Goal: Task Accomplishment & Management: Manage account settings

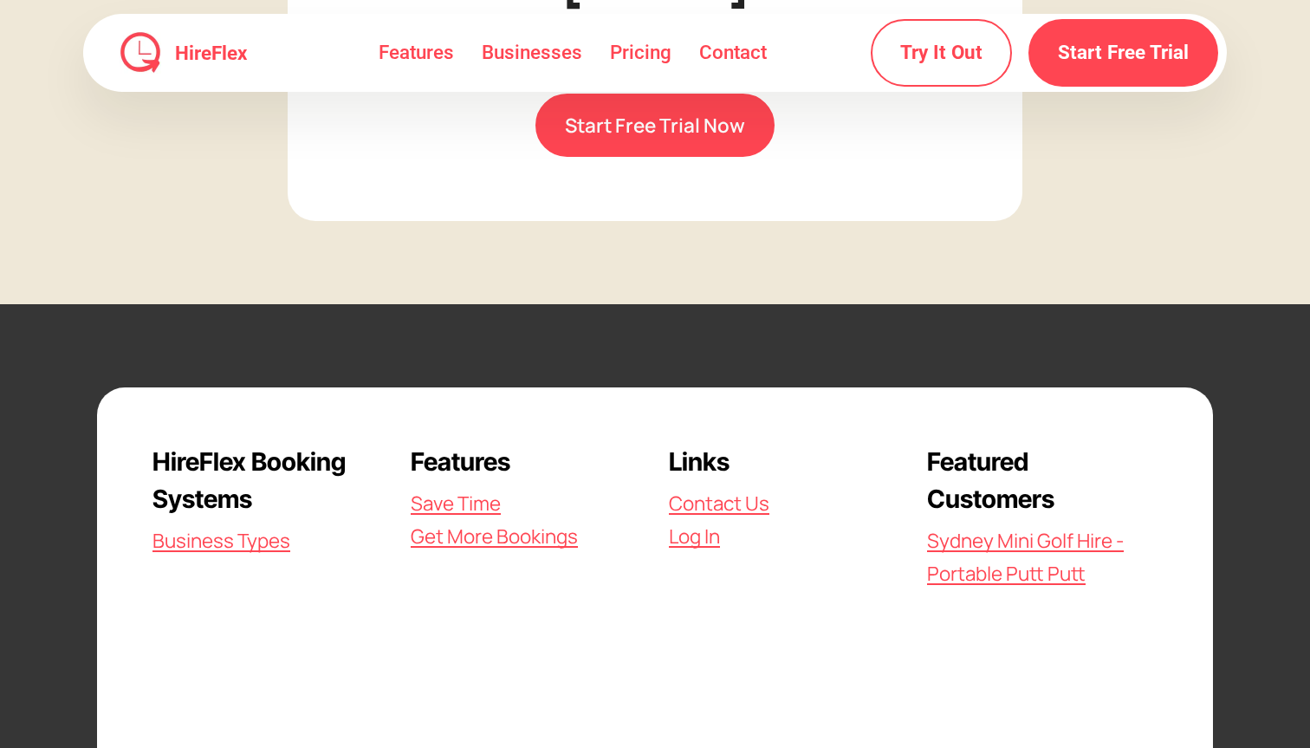
scroll to position [5013, 0]
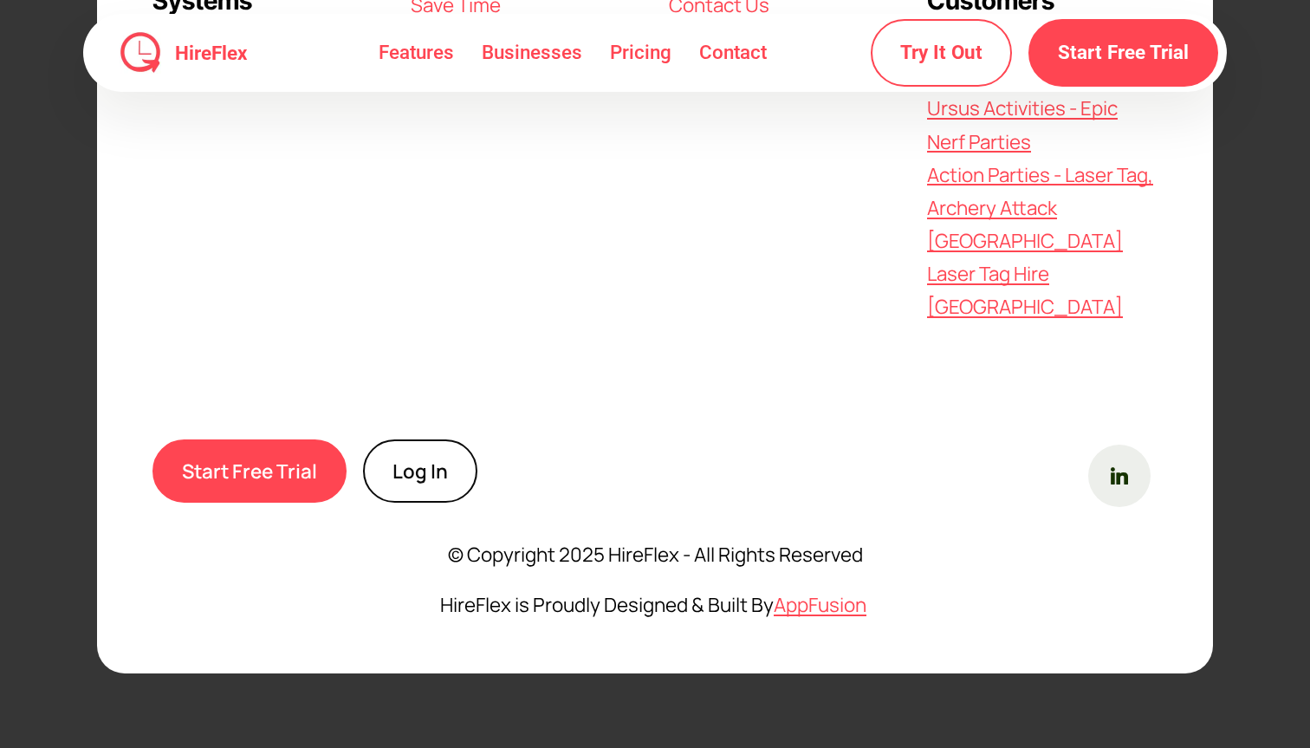
click at [445, 462] on link "Log In" at bounding box center [420, 470] width 114 height 63
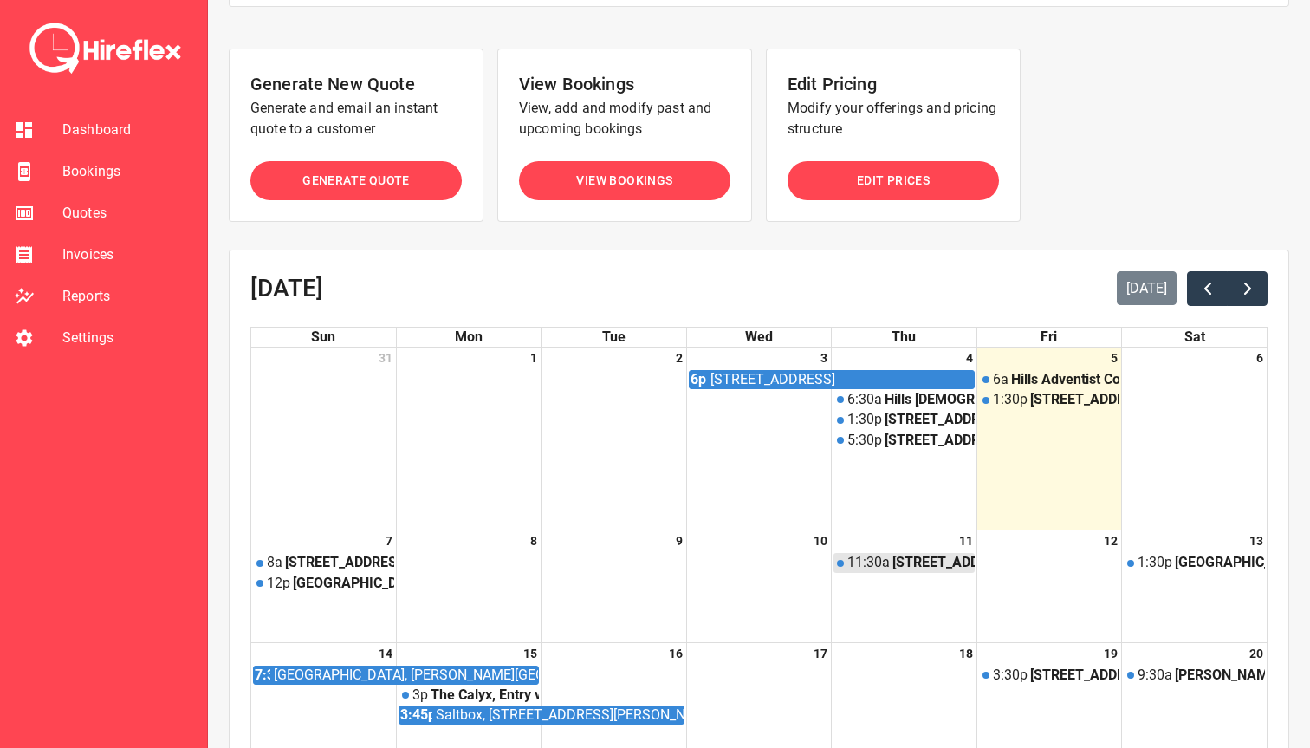
scroll to position [168, 0]
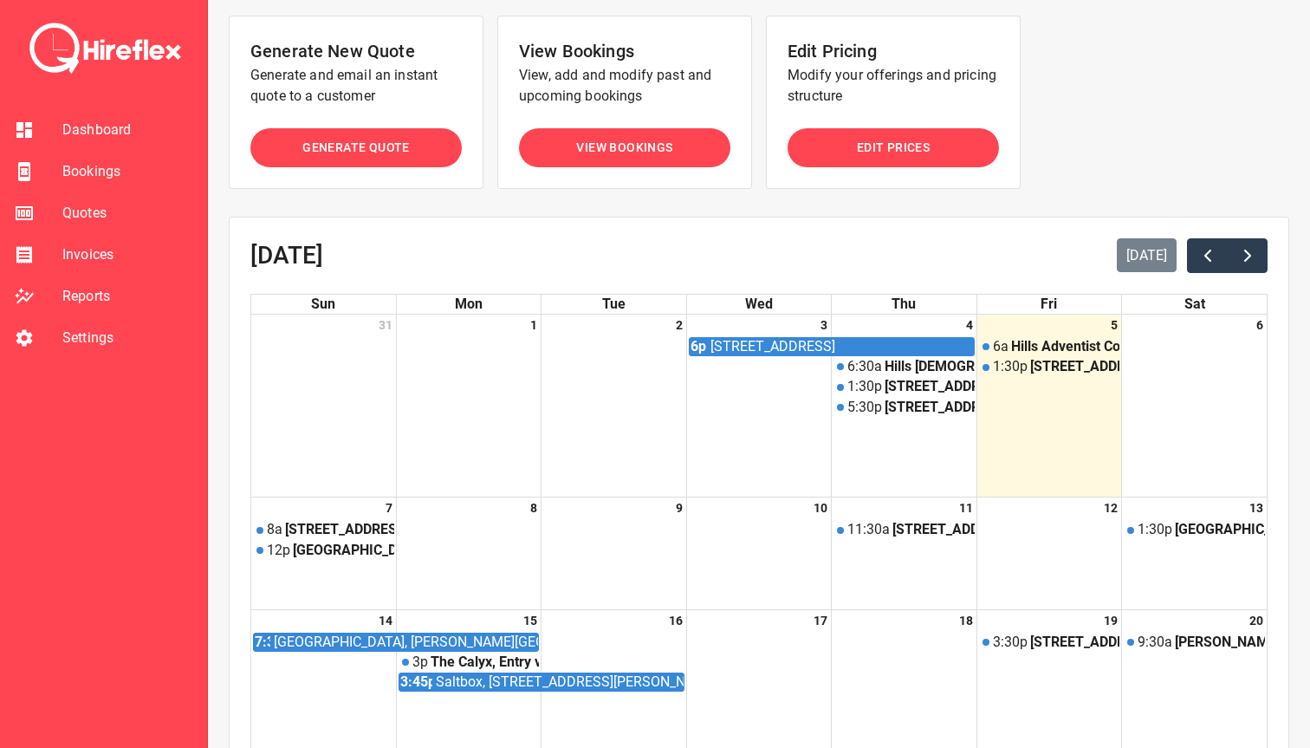
click at [65, 176] on span "Bookings" at bounding box center [127, 171] width 131 height 21
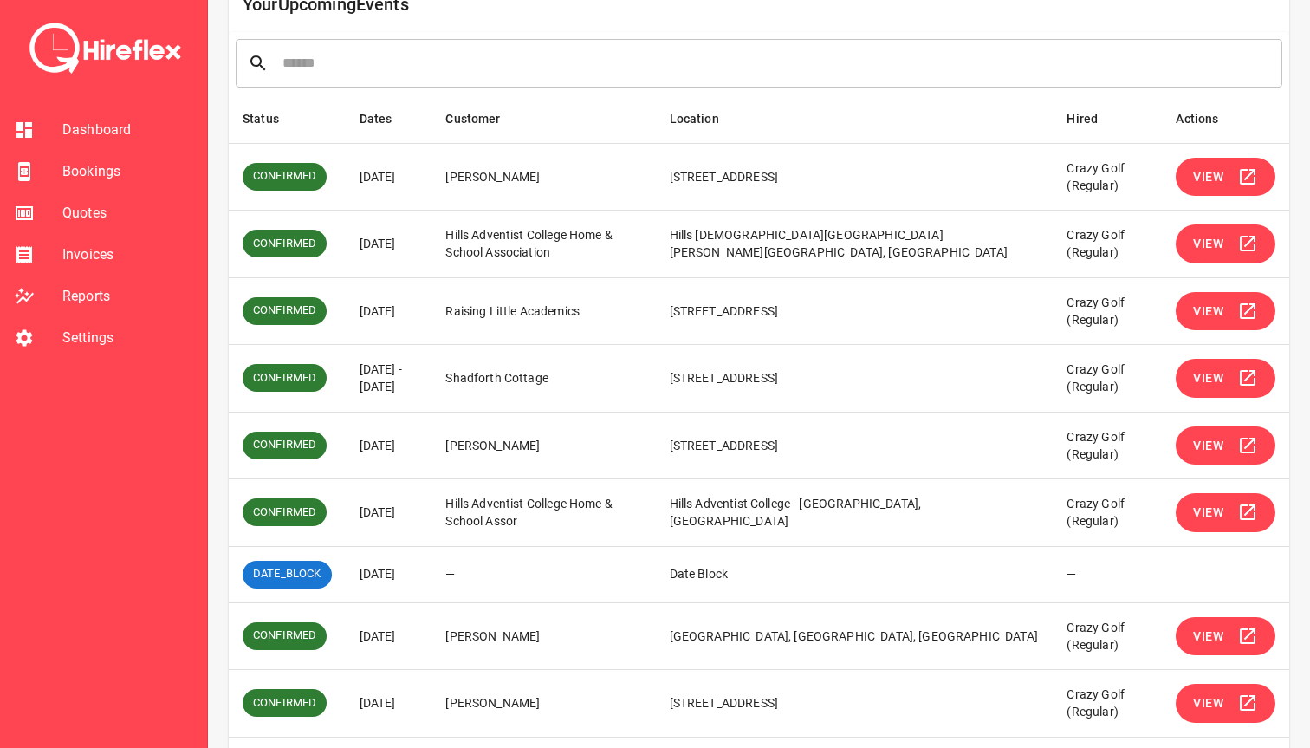
scroll to position [332, 0]
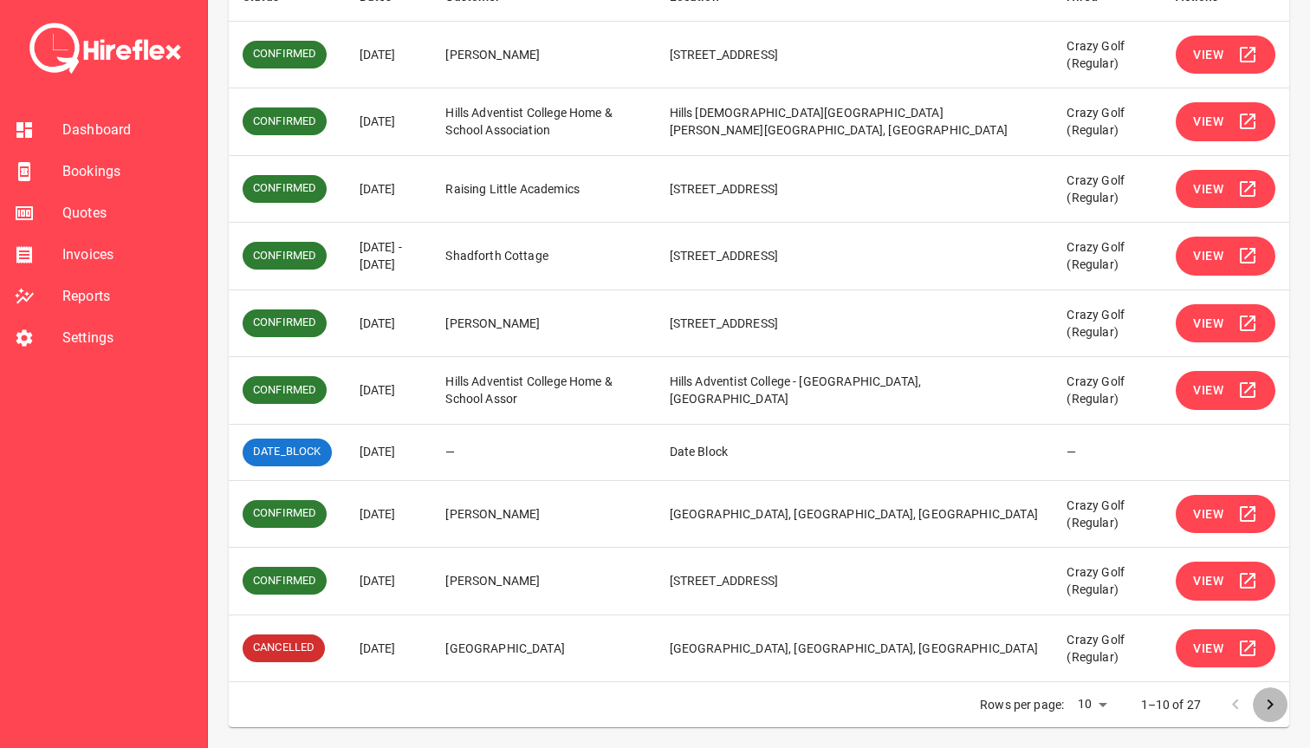
click at [1270, 702] on icon "Go to next page" at bounding box center [1271, 704] width 6 height 10
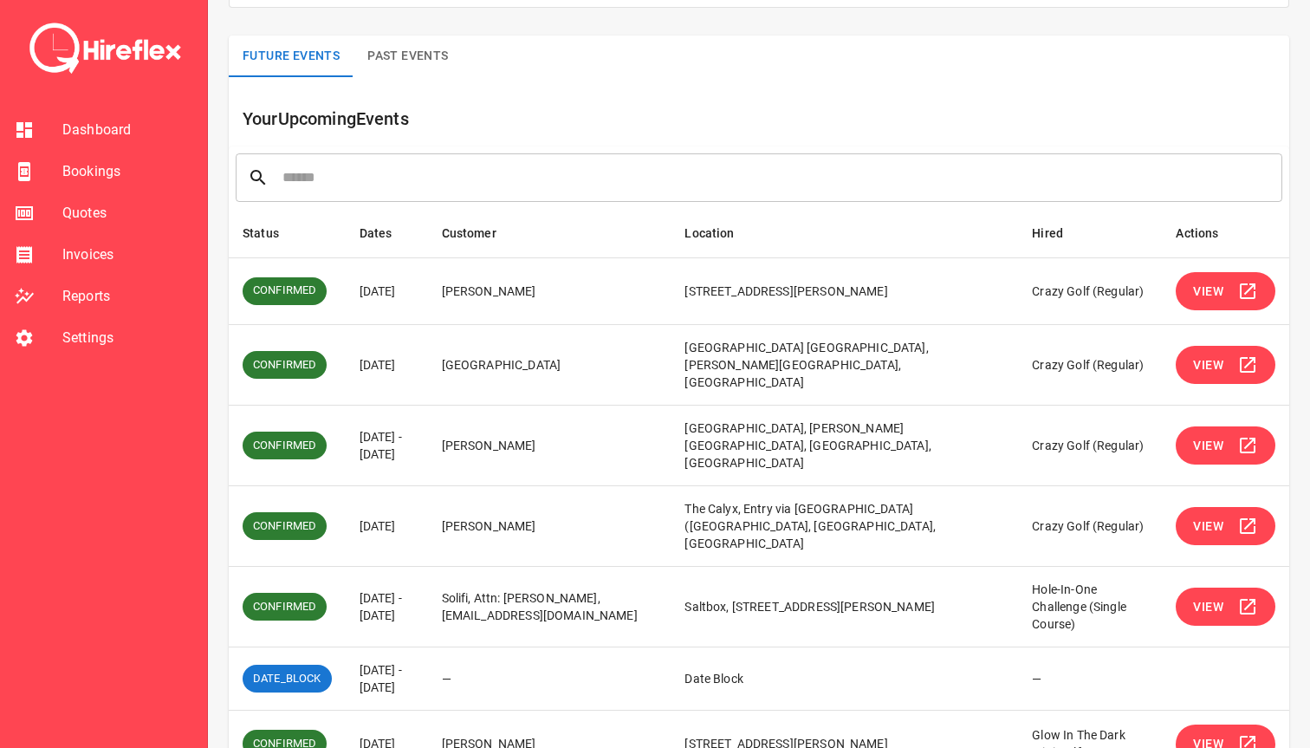
scroll to position [0, 0]
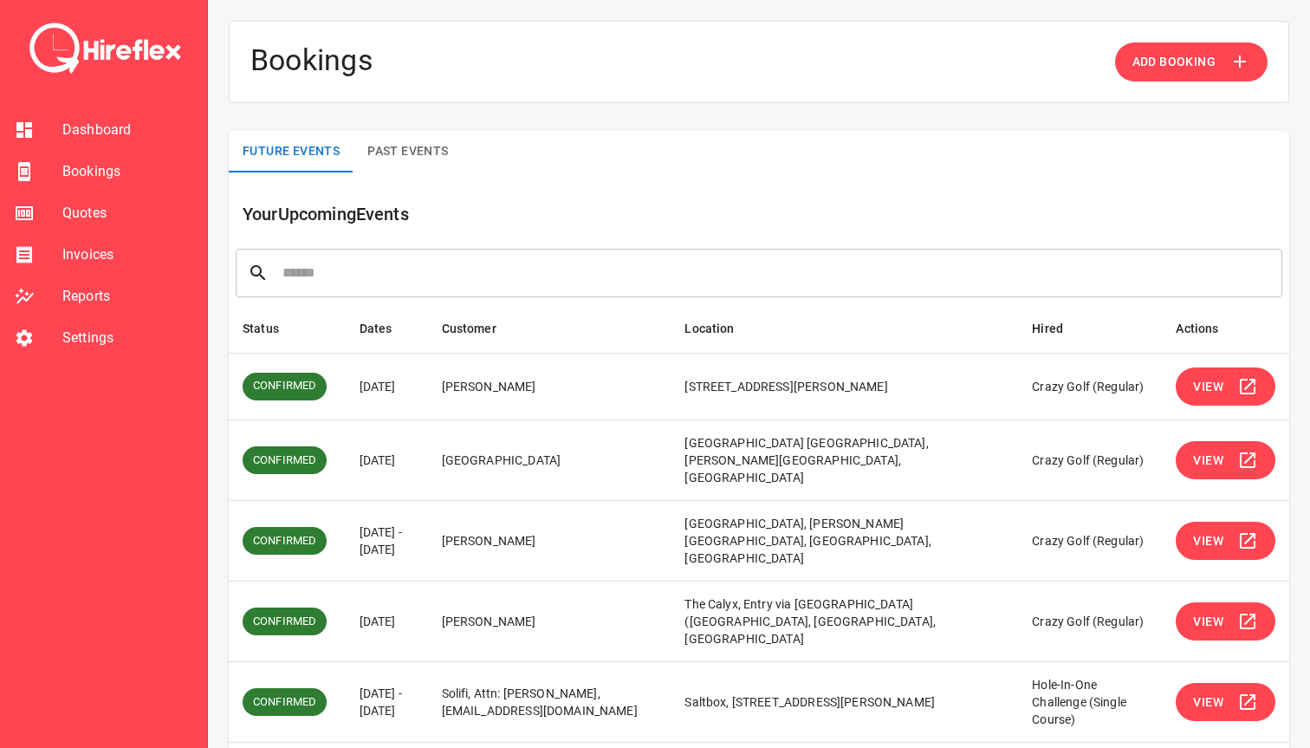
click at [1232, 398] on button "View" at bounding box center [1226, 386] width 100 height 39
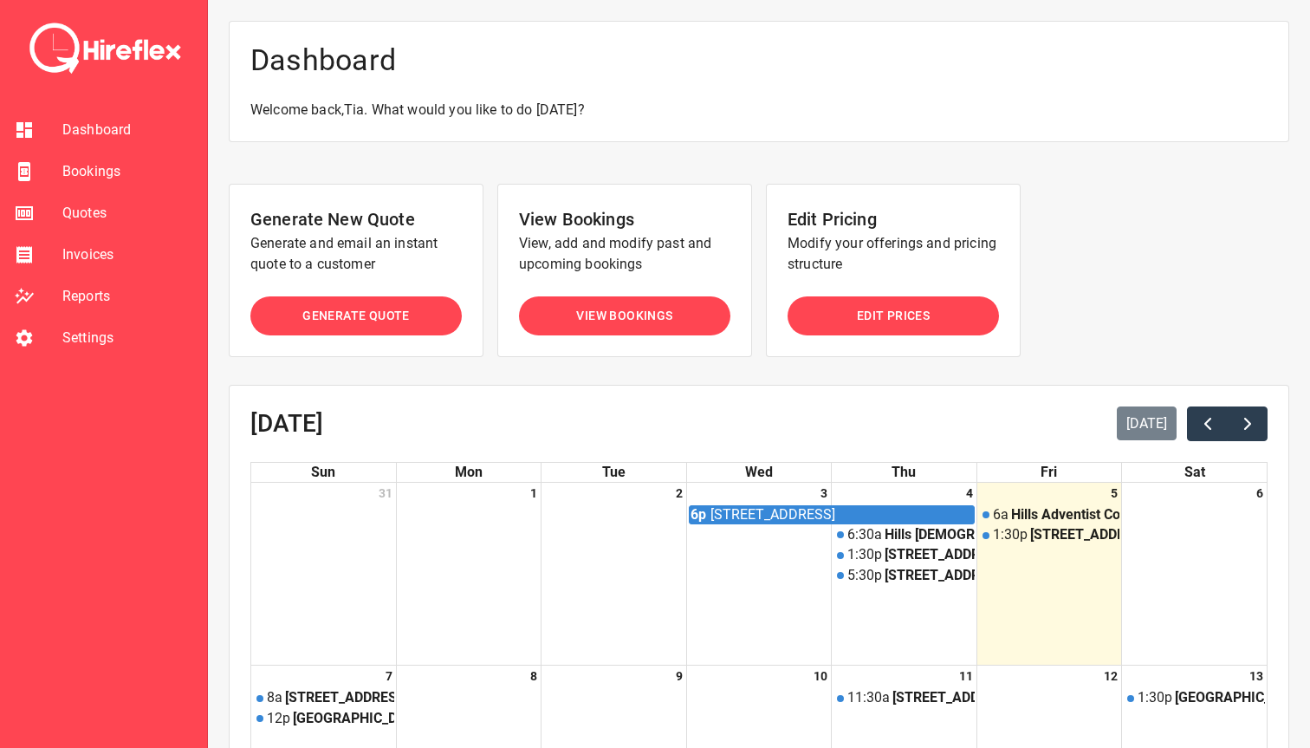
click at [97, 177] on span "Bookings" at bounding box center [127, 171] width 131 height 21
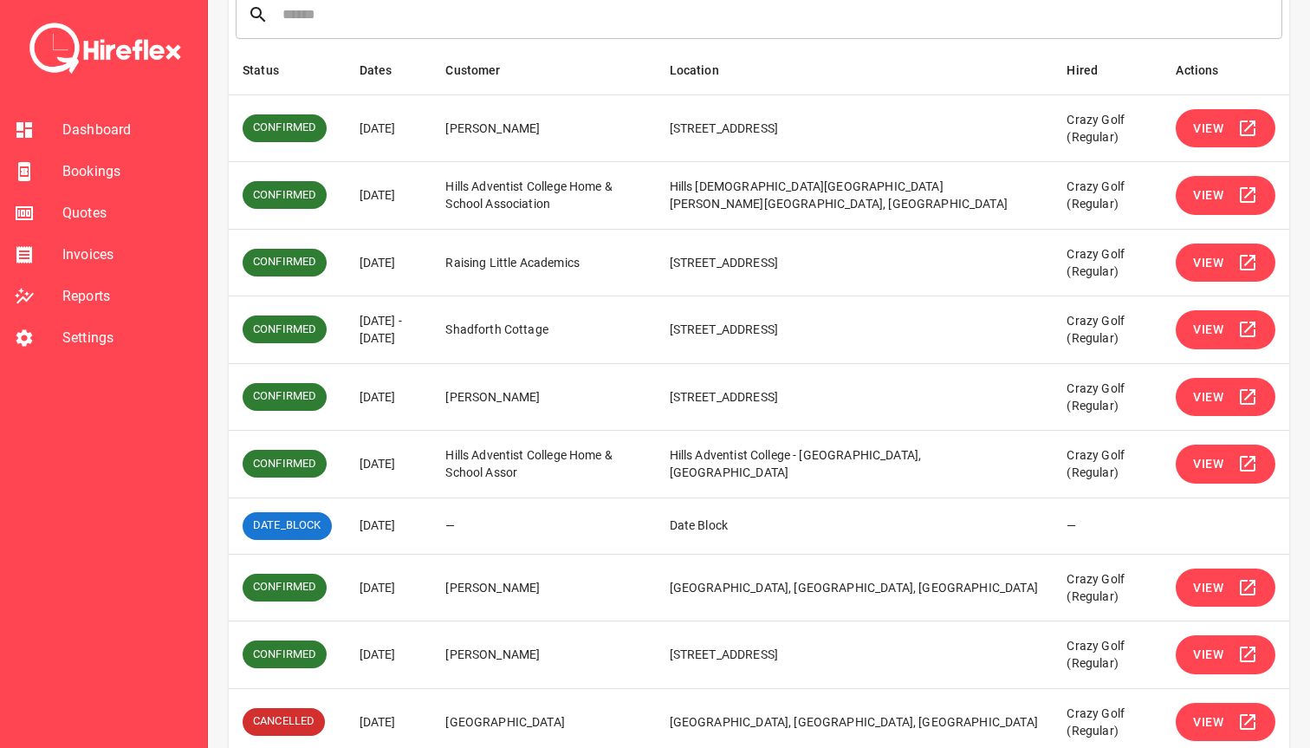
scroll to position [332, 0]
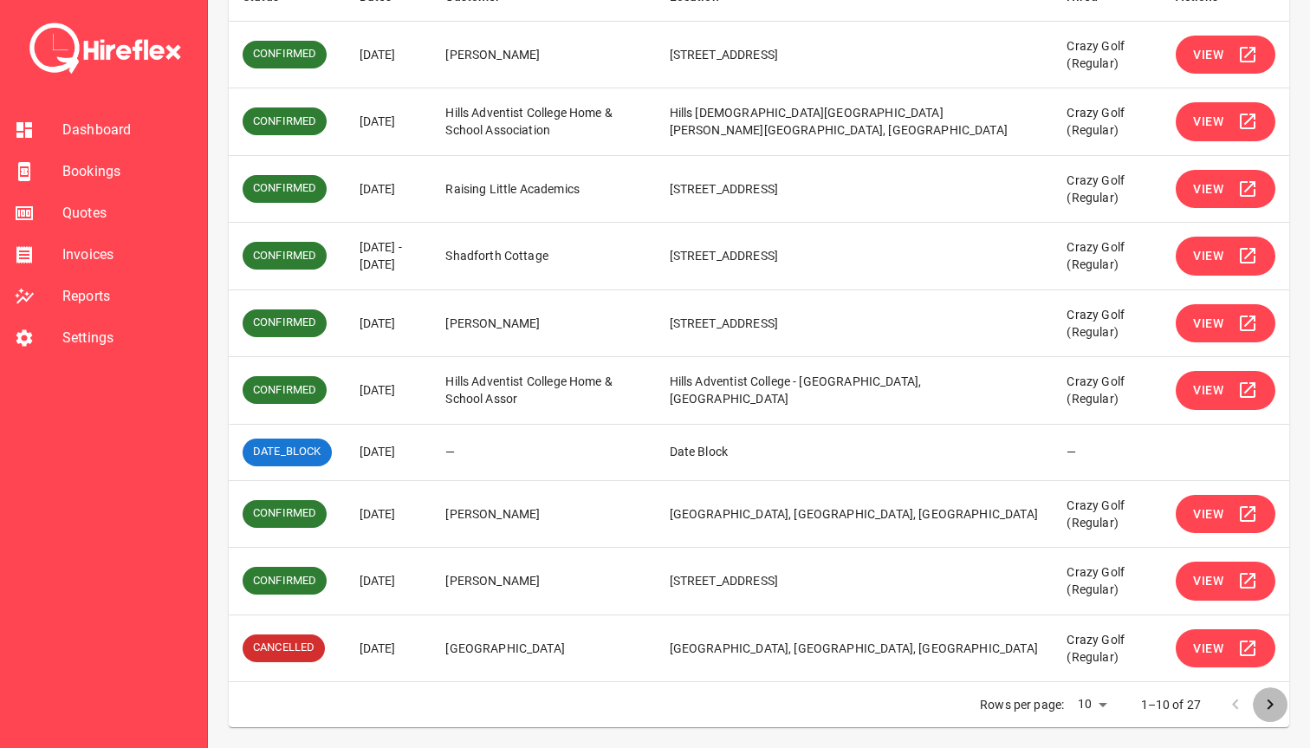
click at [1270, 714] on icon "Go to next page" at bounding box center [1270, 704] width 21 height 21
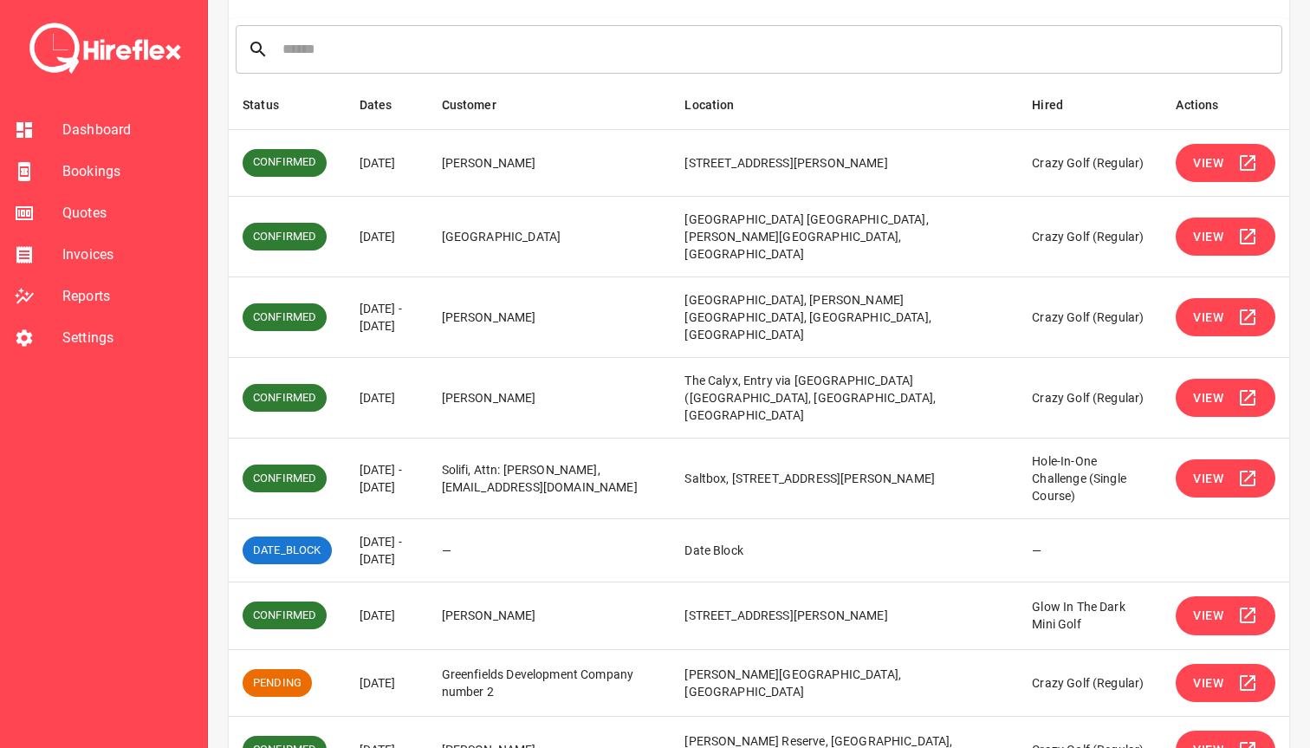
scroll to position [220, 0]
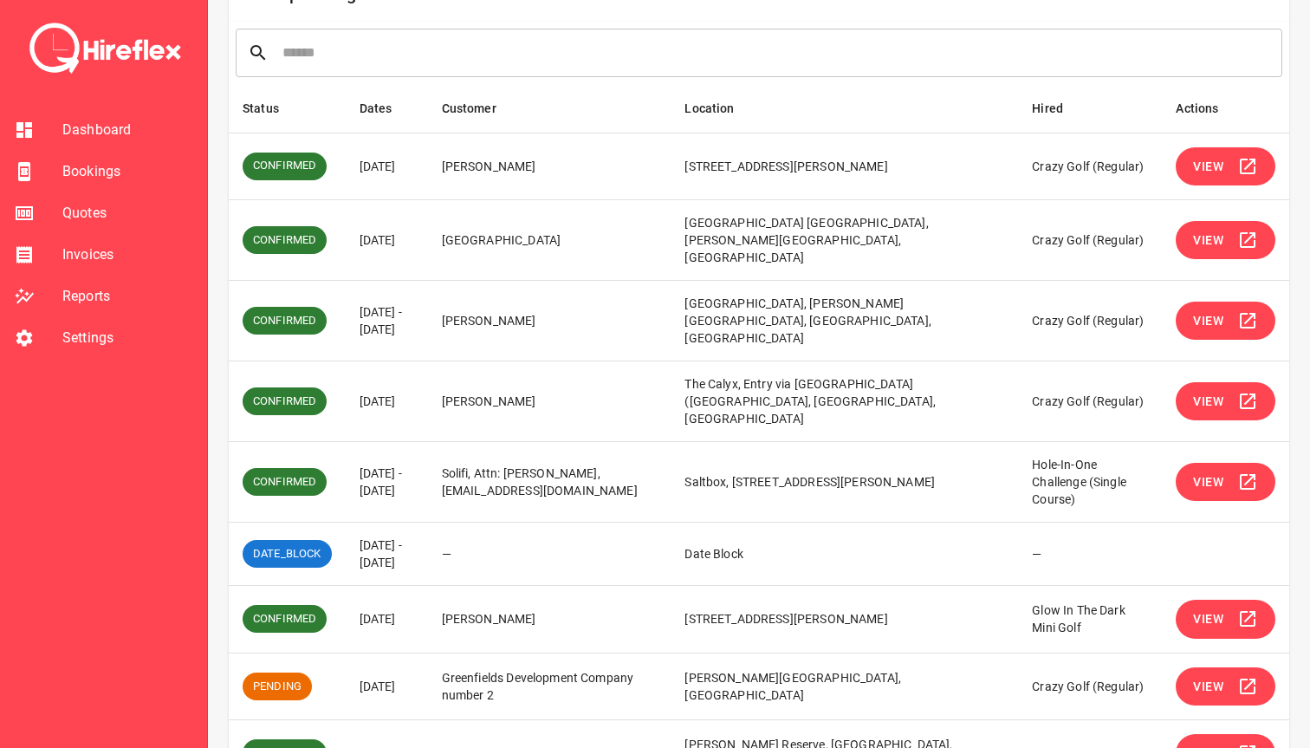
click at [1229, 235] on button "View" at bounding box center [1226, 240] width 100 height 39
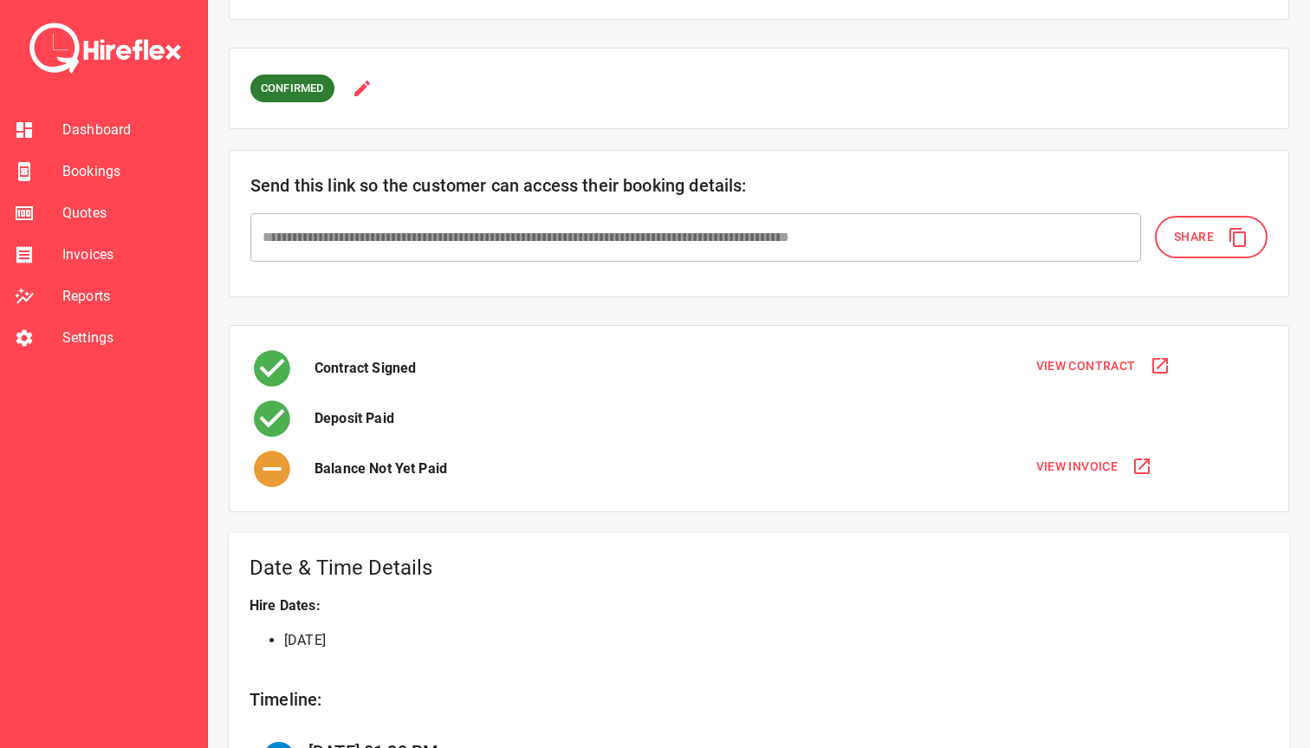
scroll to position [68, 0]
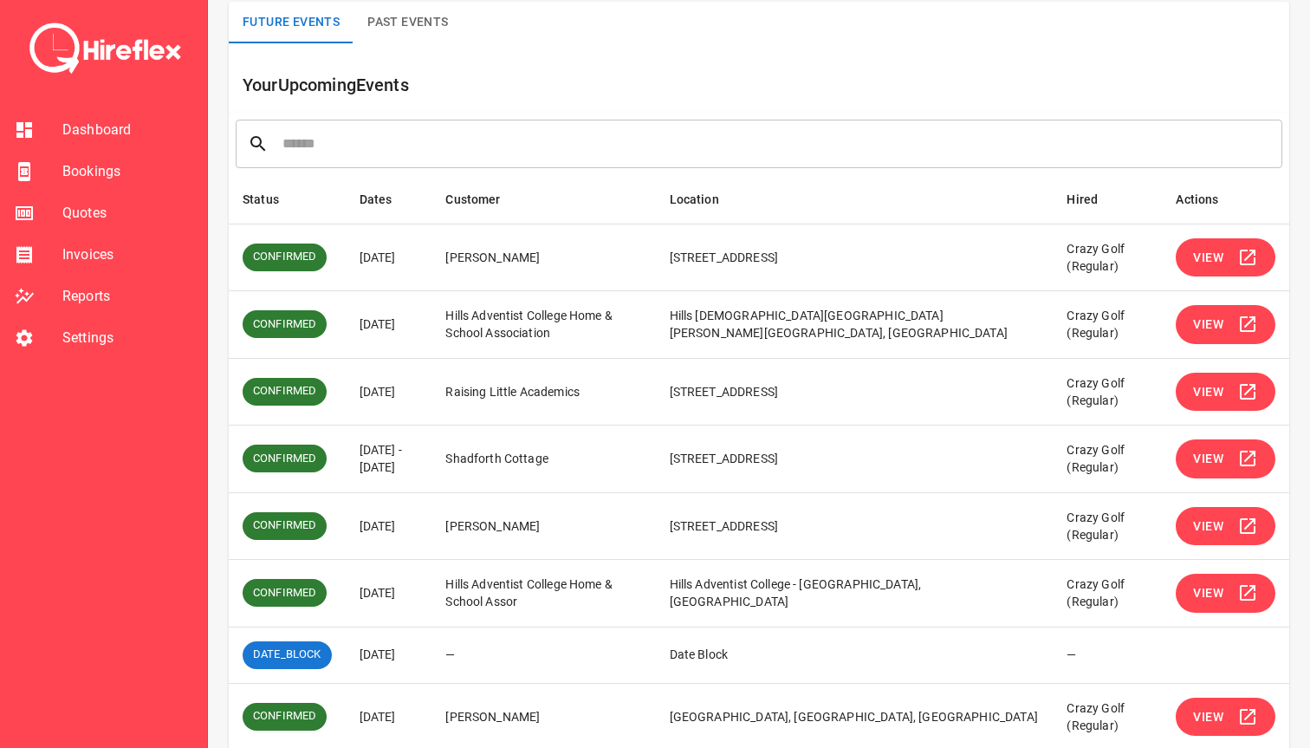
scroll to position [332, 0]
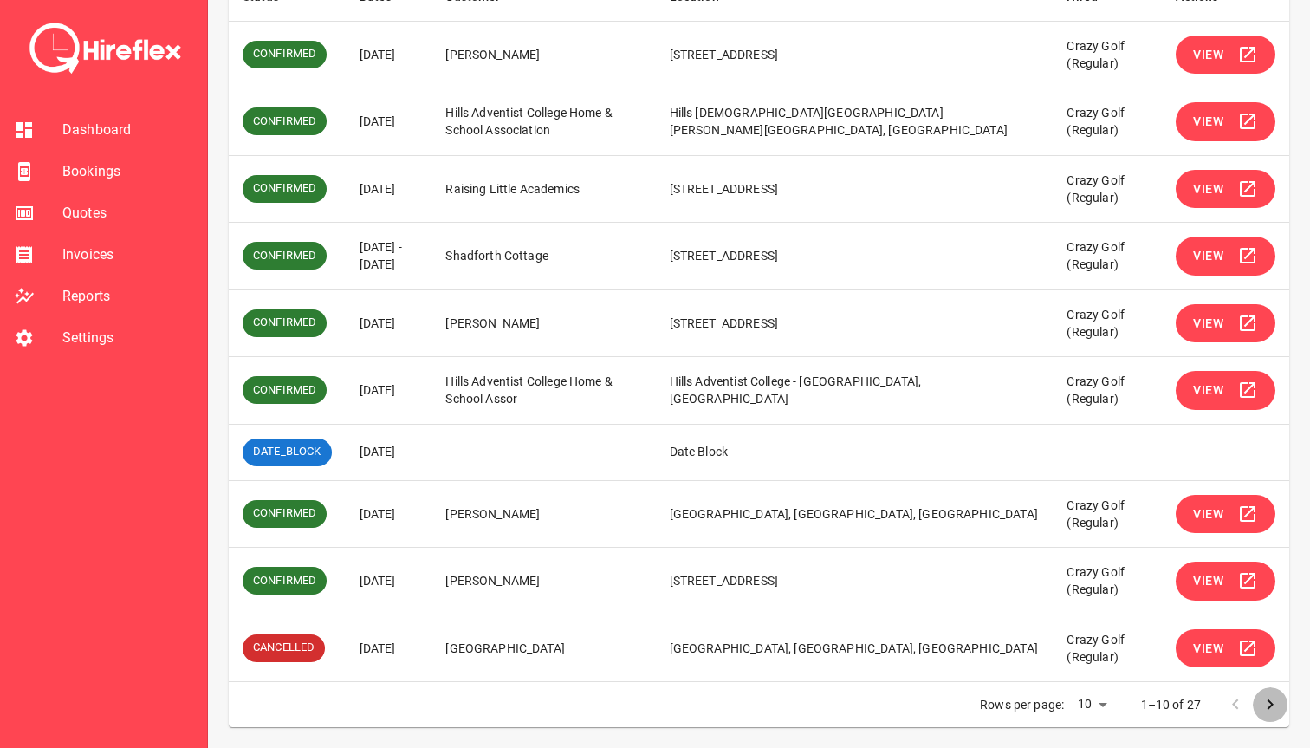
click at [1270, 705] on icon "Go to next page" at bounding box center [1271, 704] width 6 height 10
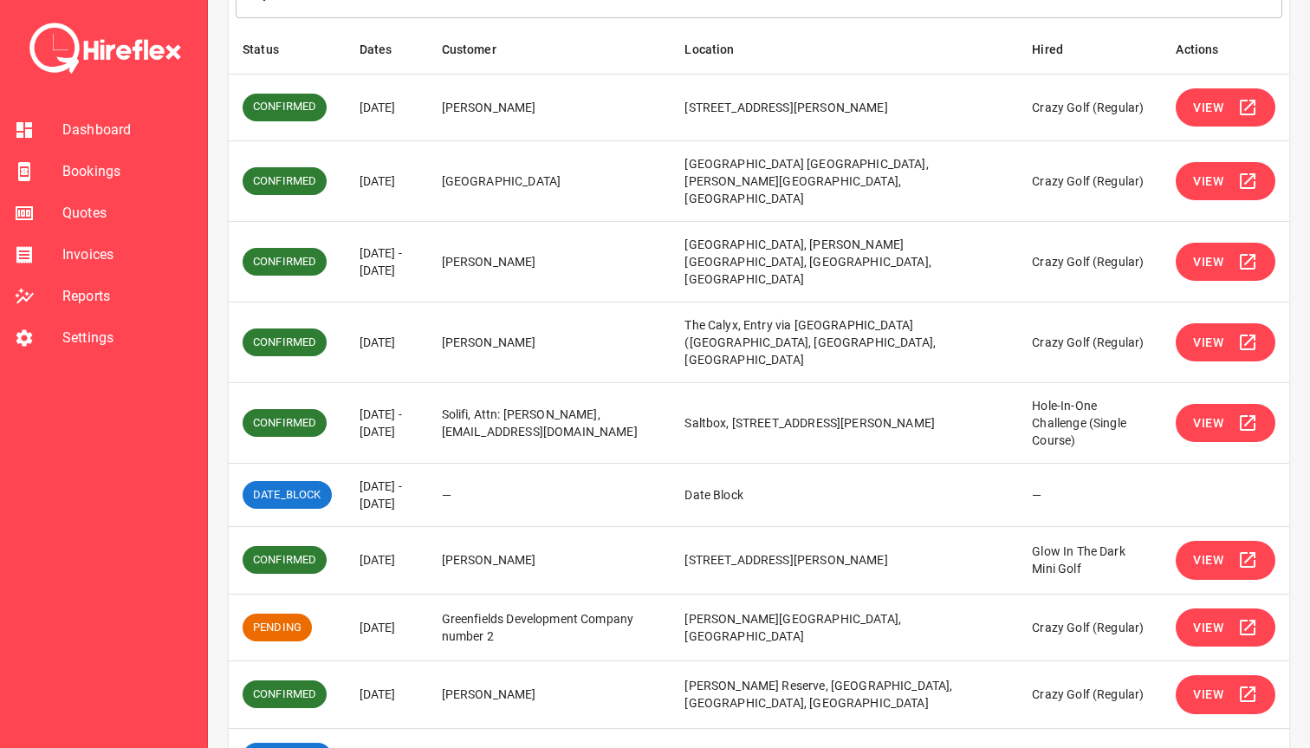
scroll to position [278, 0]
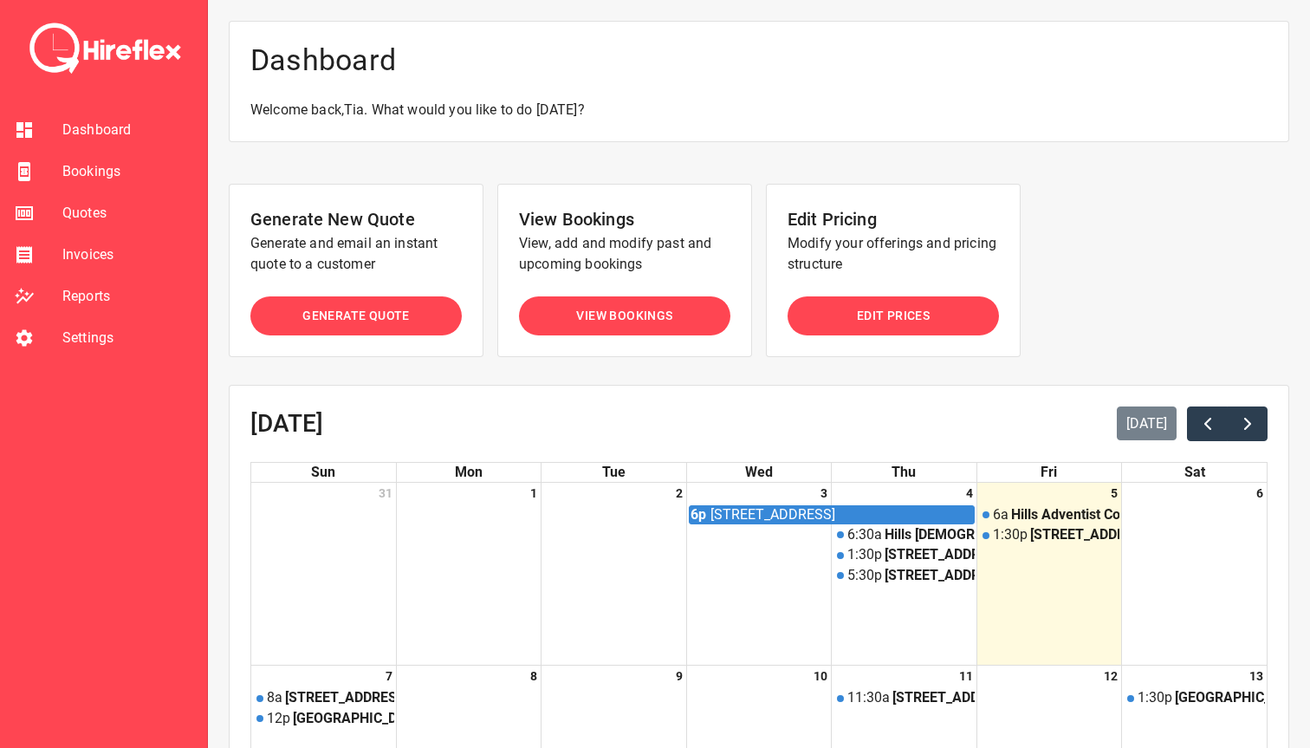
click at [88, 179] on span "Bookings" at bounding box center [127, 171] width 131 height 21
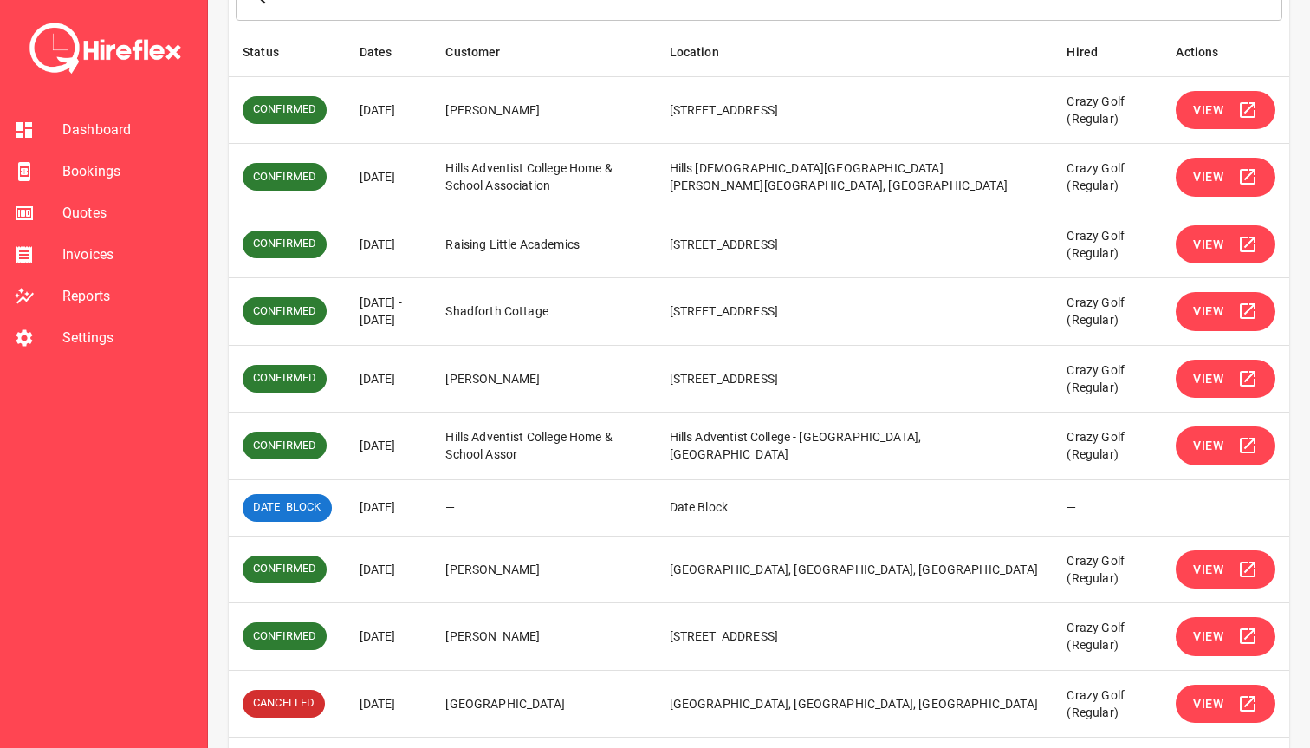
scroll to position [332, 0]
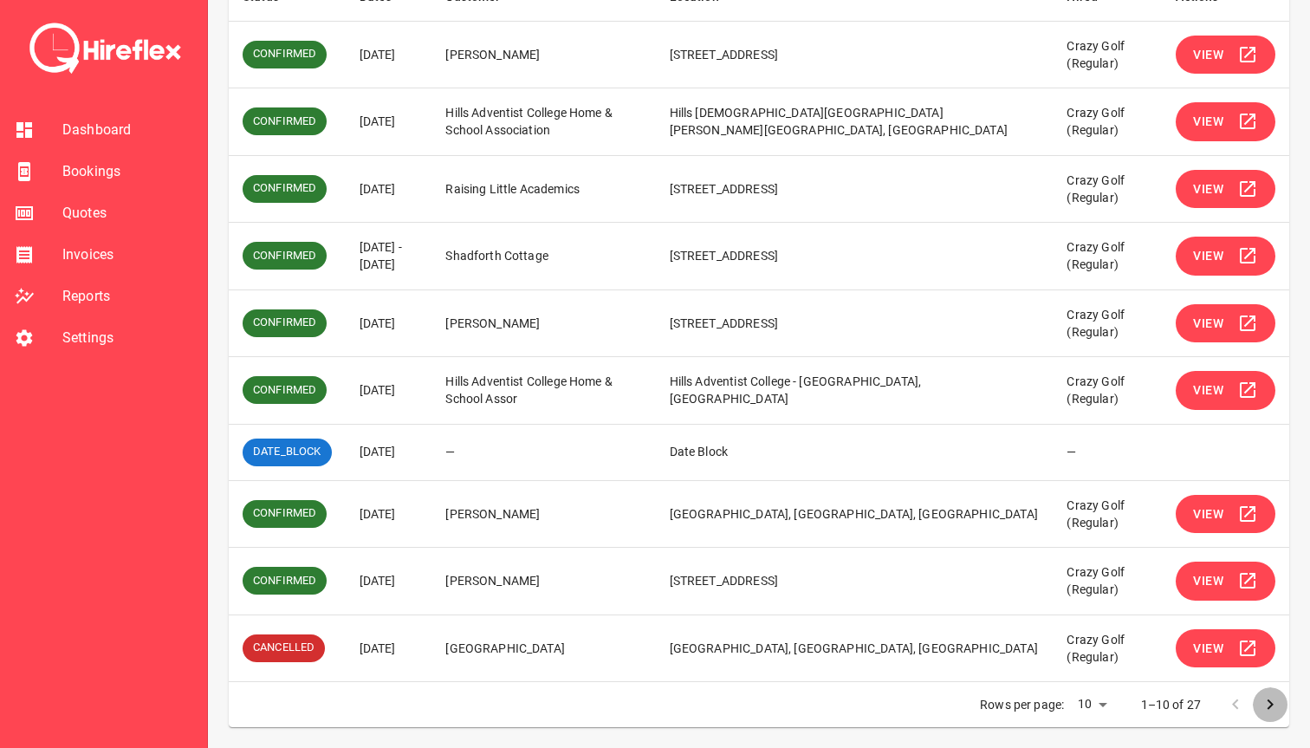
click at [1274, 704] on icon "Go to next page" at bounding box center [1270, 704] width 21 height 21
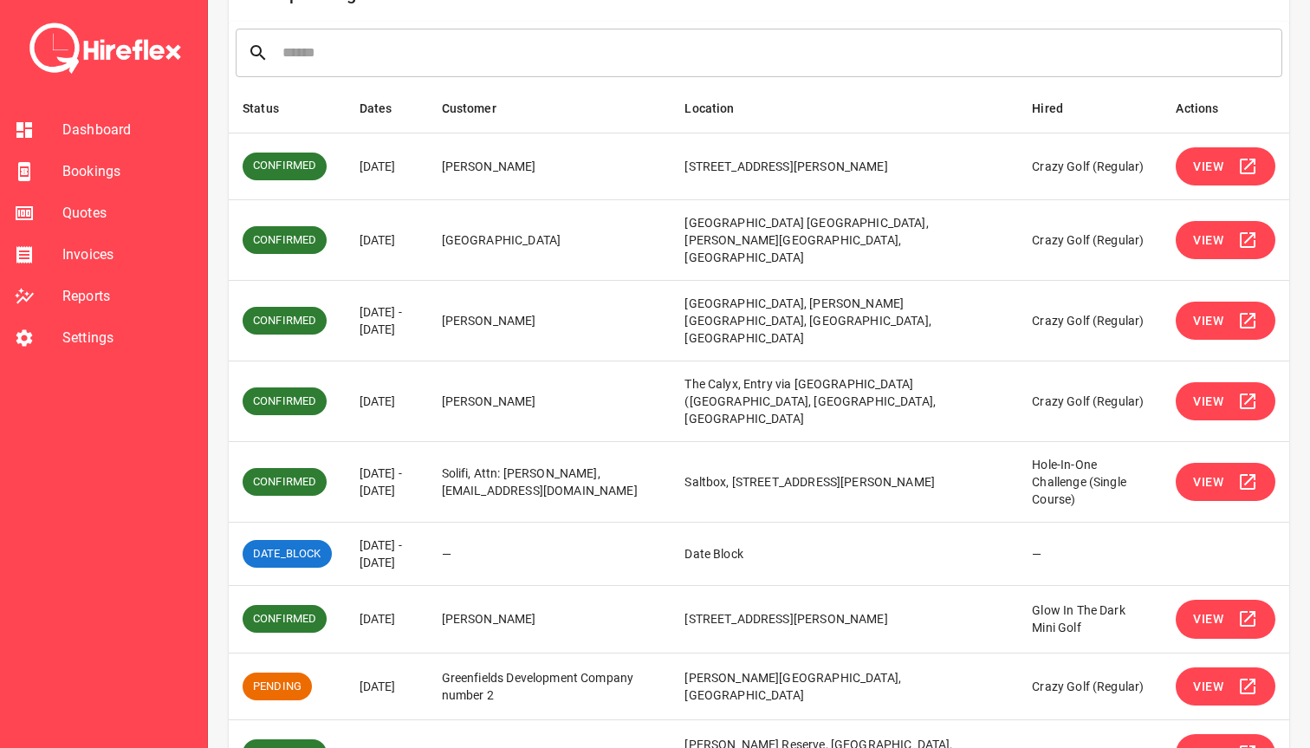
scroll to position [328, 0]
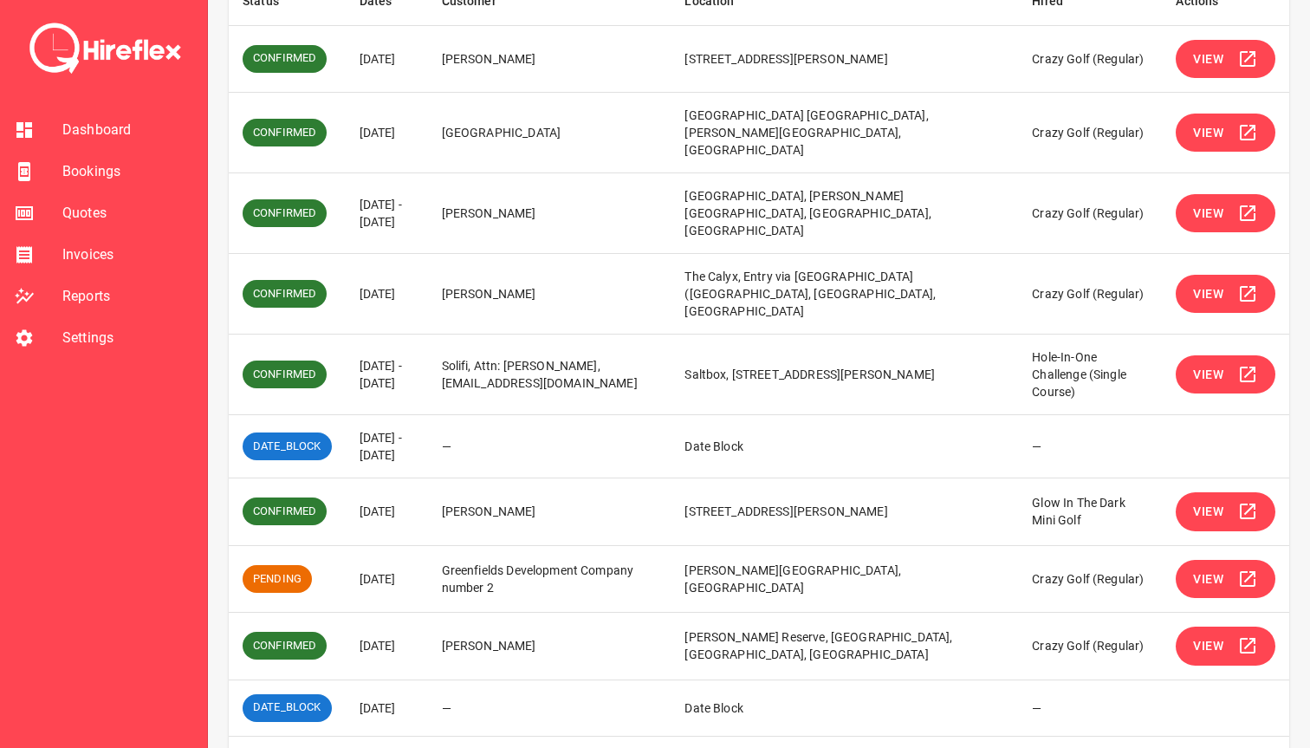
click at [1230, 747] on icon "Go to previous page" at bounding box center [1235, 759] width 21 height 21
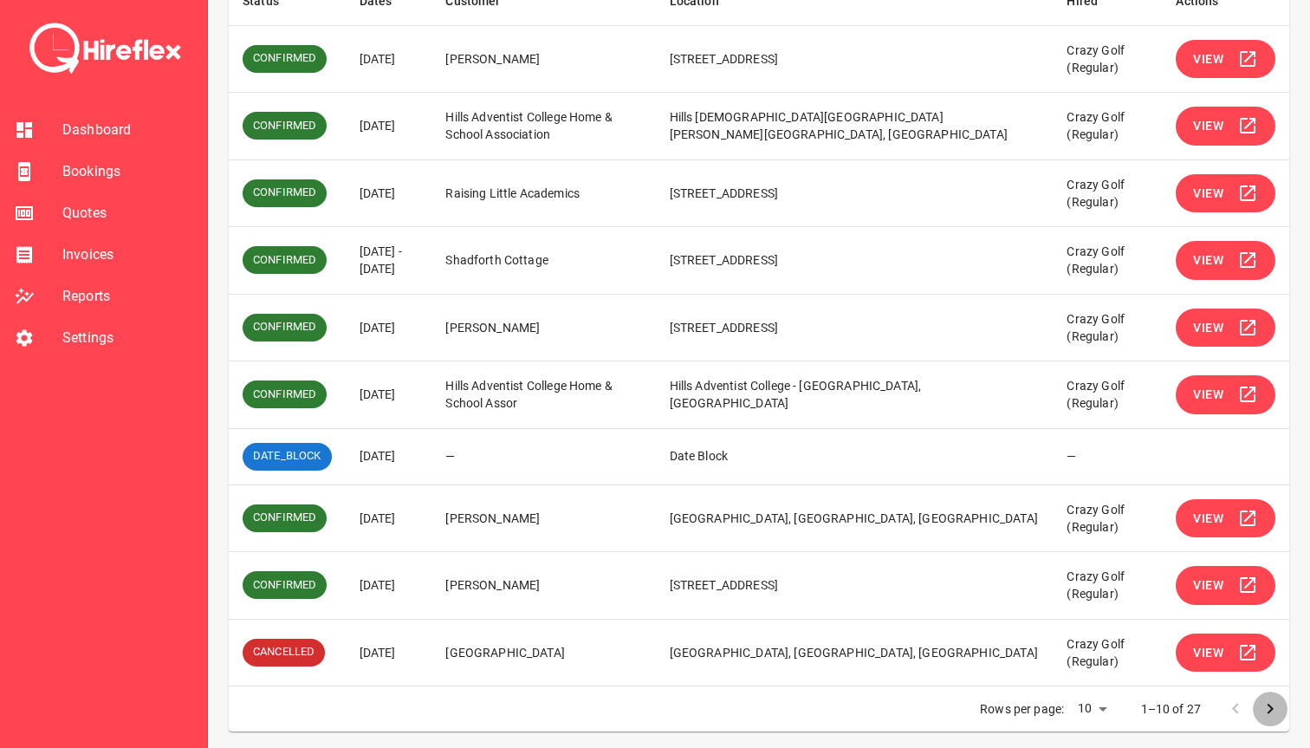
click at [1270, 711] on icon "Go to next page" at bounding box center [1271, 709] width 6 height 10
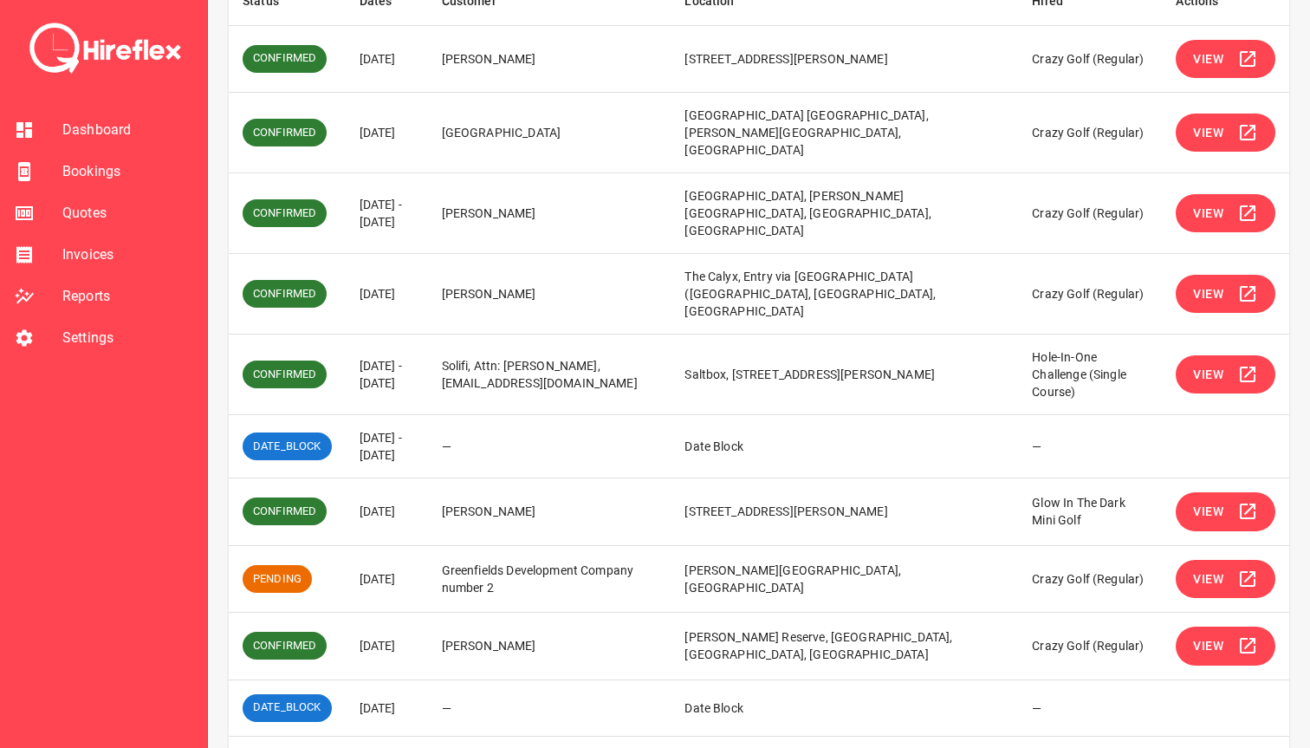
click at [1272, 747] on icon "Go to next page" at bounding box center [1270, 759] width 21 height 21
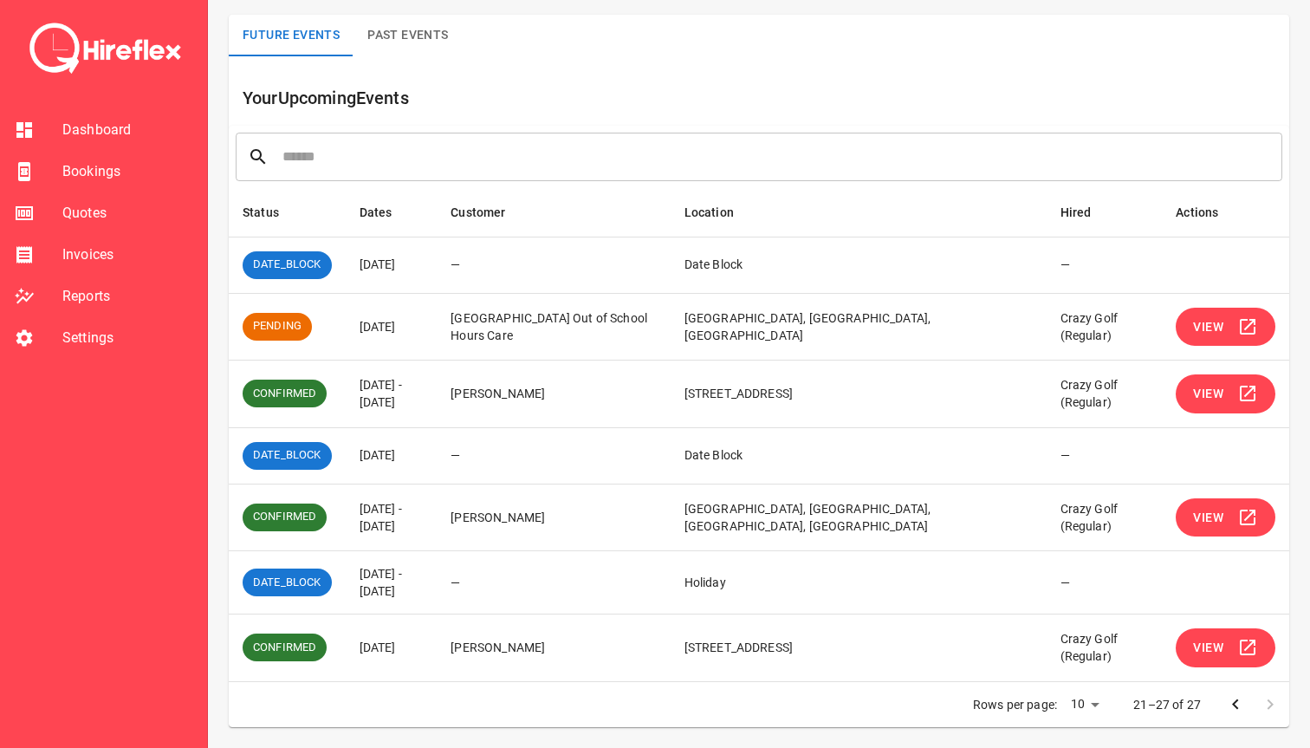
scroll to position [115, 0]
click at [1222, 705] on button "Go to previous page" at bounding box center [1235, 705] width 35 height 35
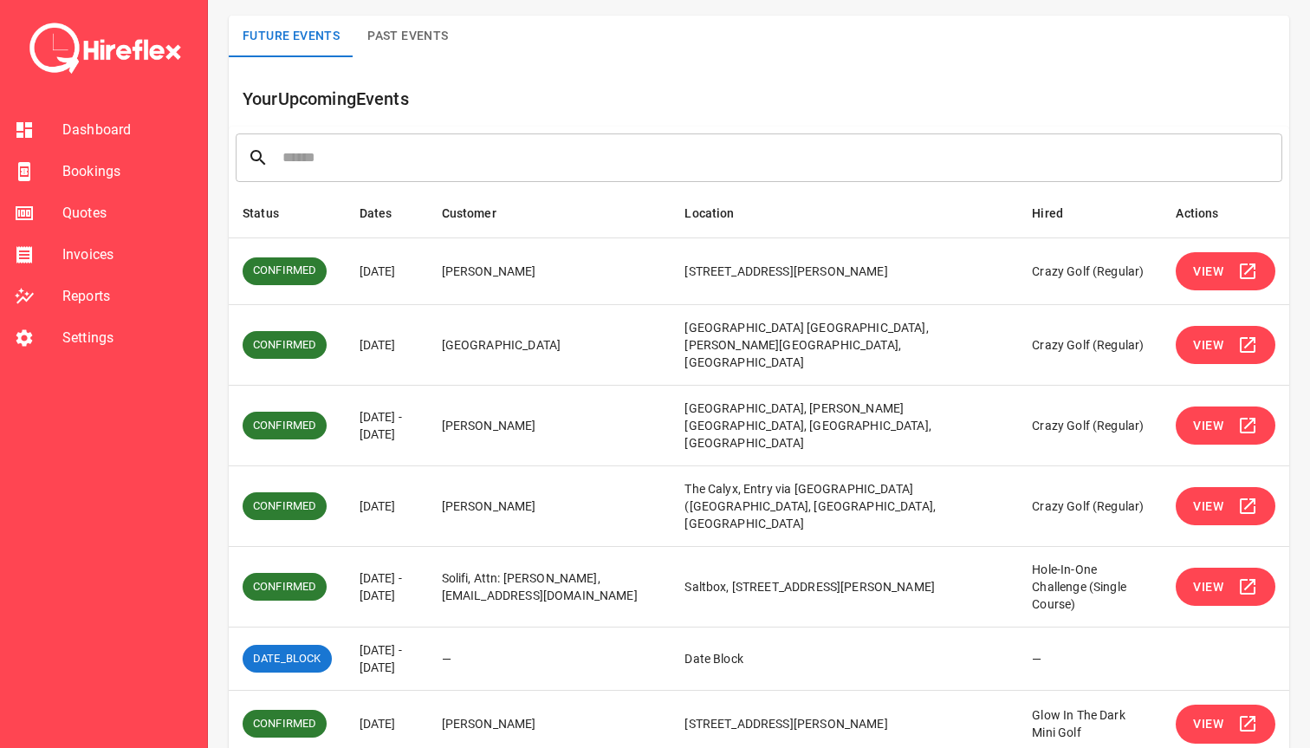
click at [1208, 270] on span "View" at bounding box center [1208, 272] width 30 height 22
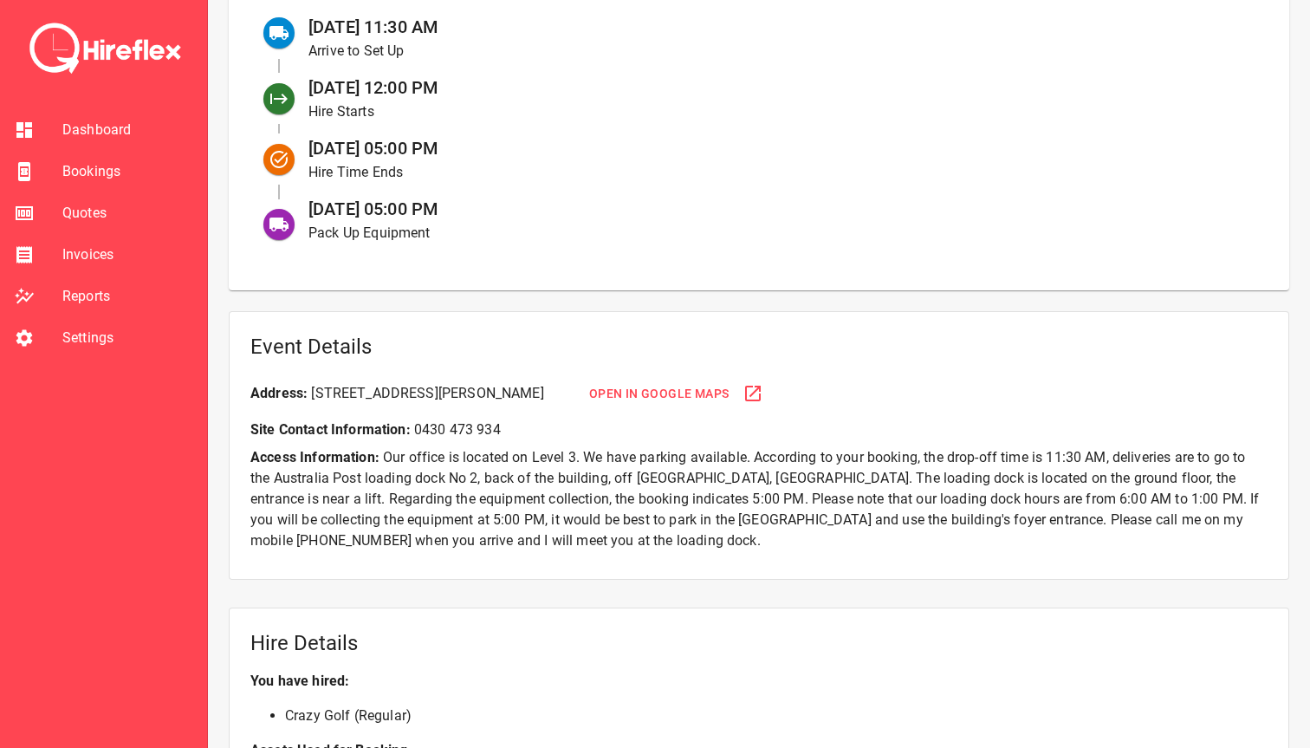
scroll to position [829, 0]
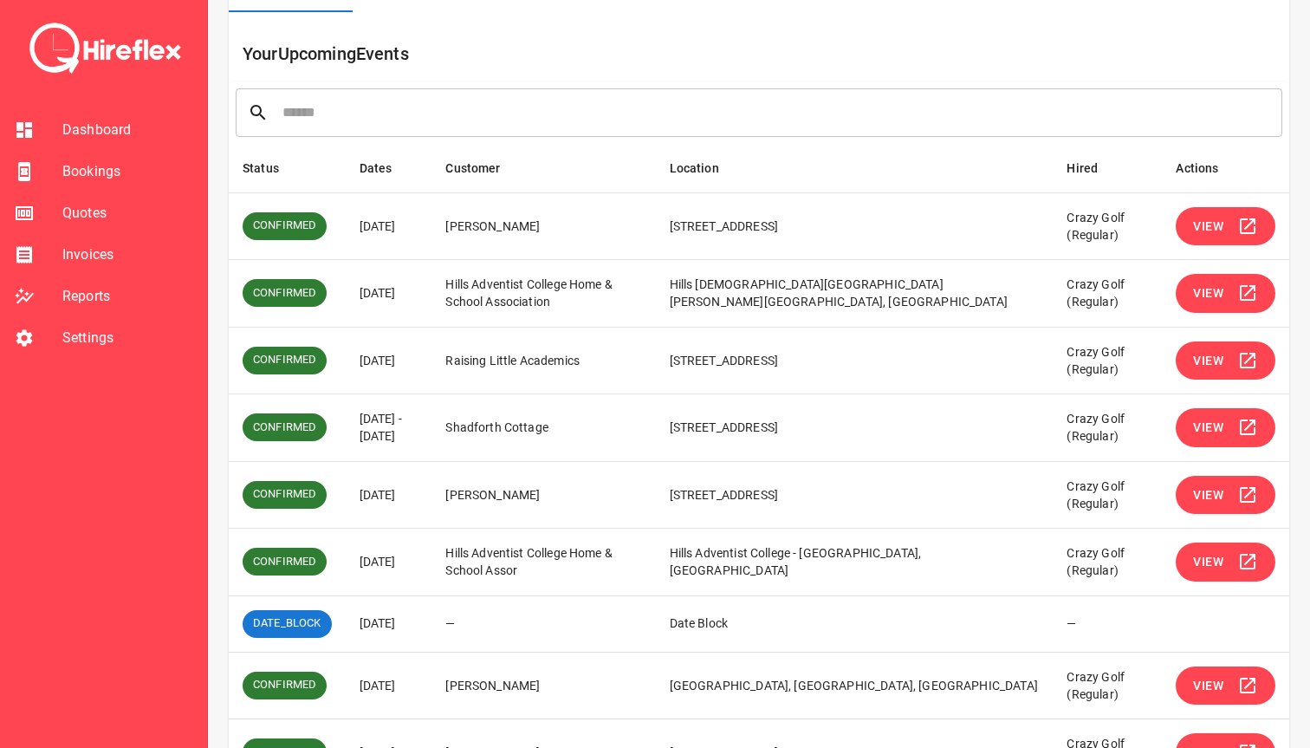
scroll to position [332, 0]
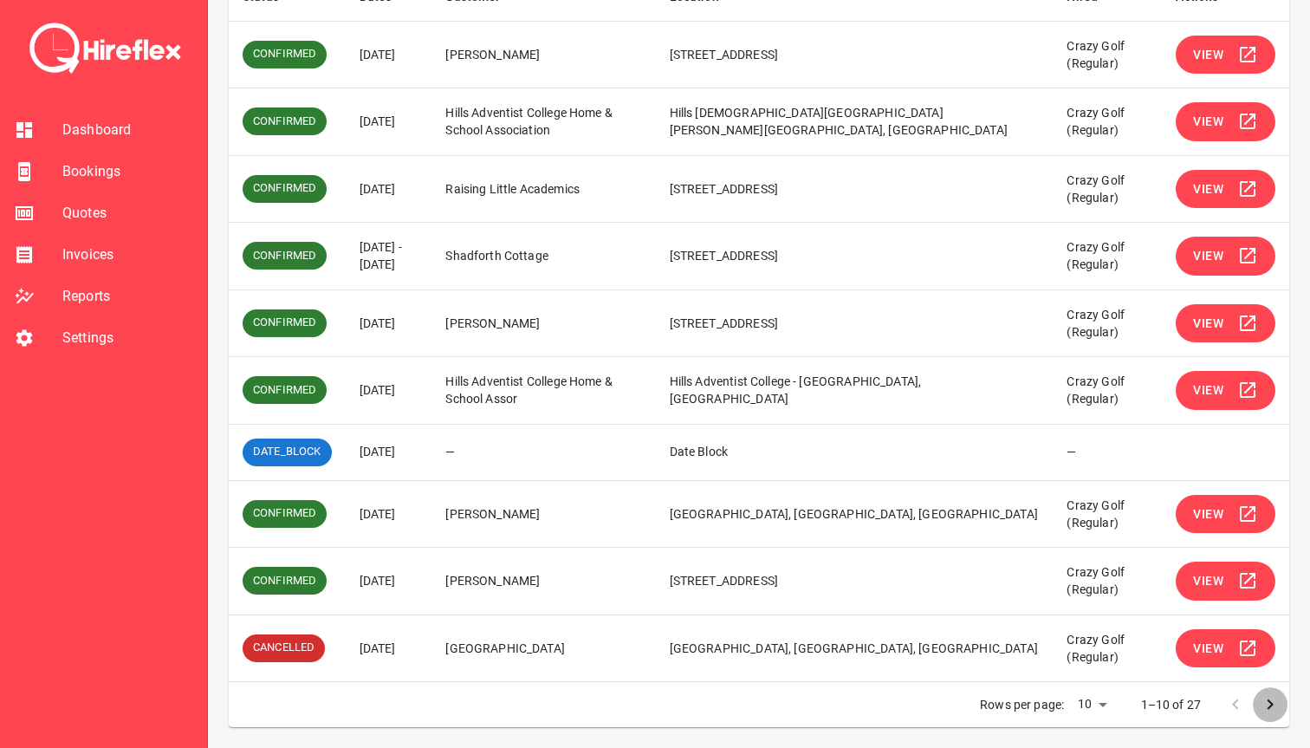
click at [1270, 701] on icon "Go to next page" at bounding box center [1271, 704] width 6 height 10
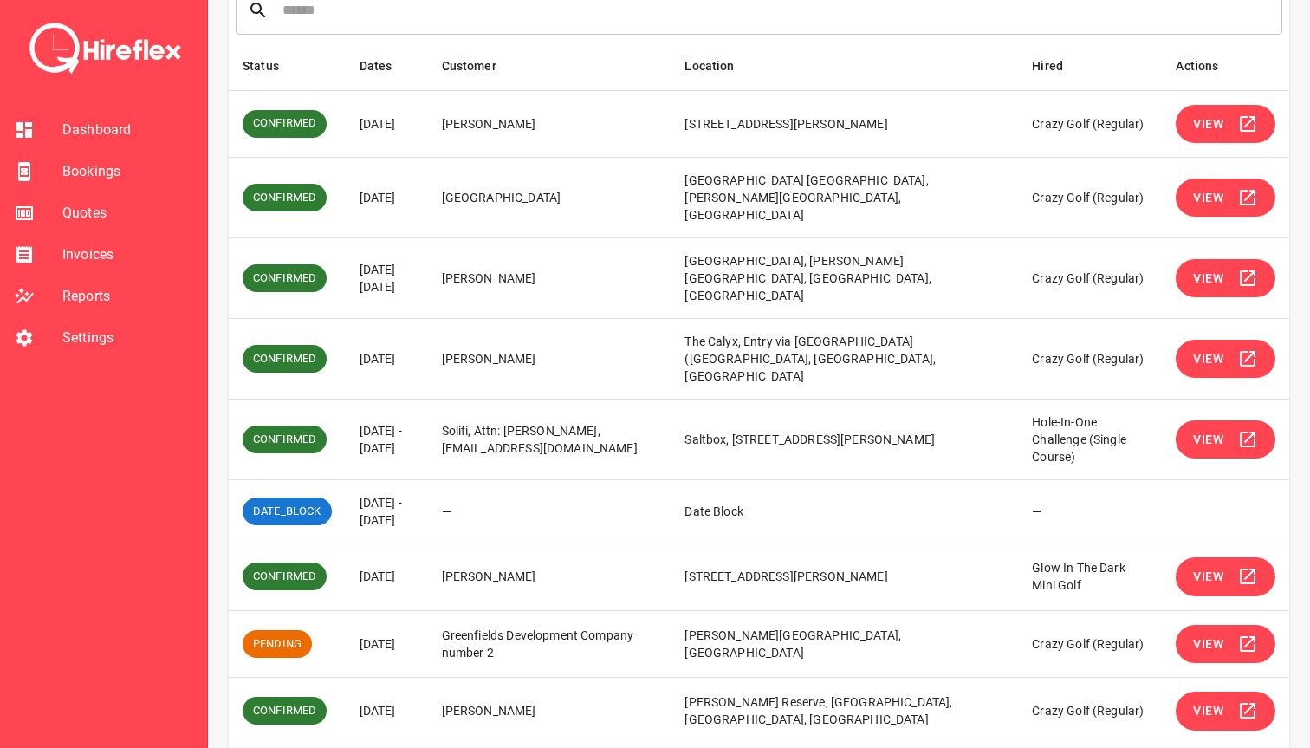
scroll to position [254, 0]
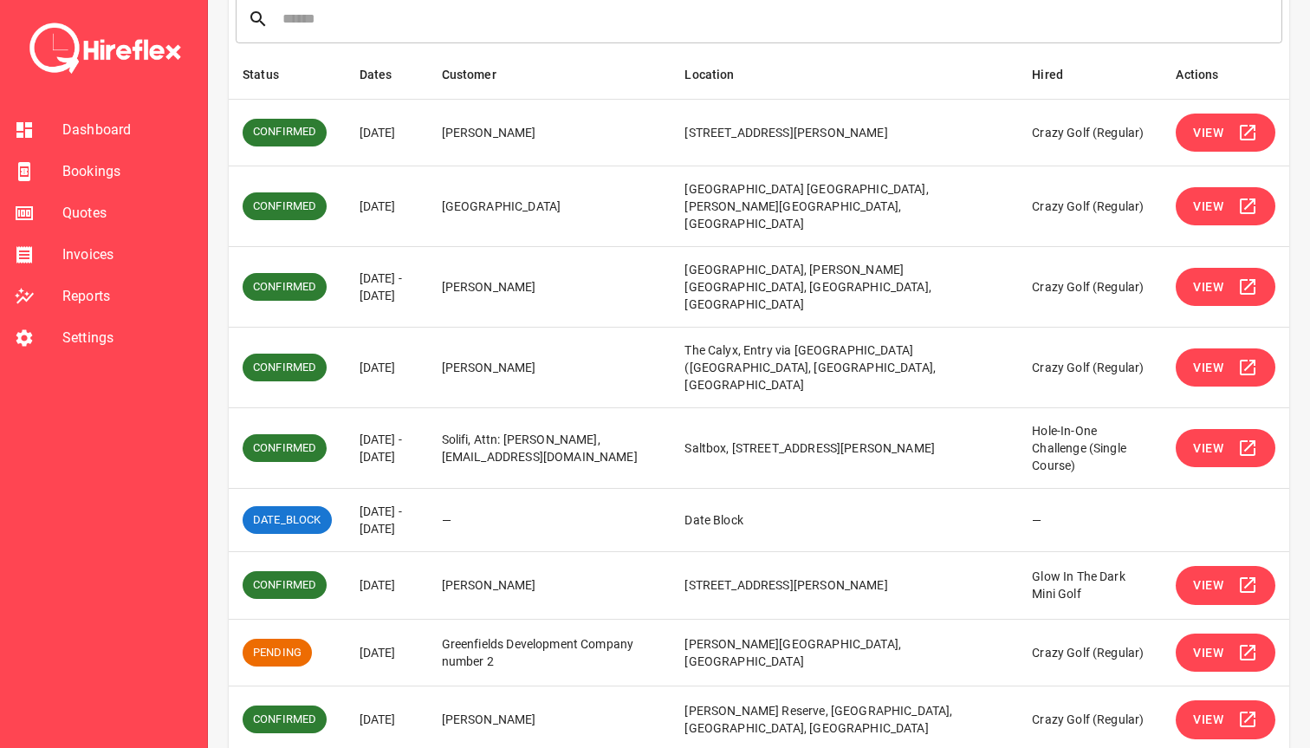
click at [1201, 127] on span "View" at bounding box center [1208, 133] width 30 height 22
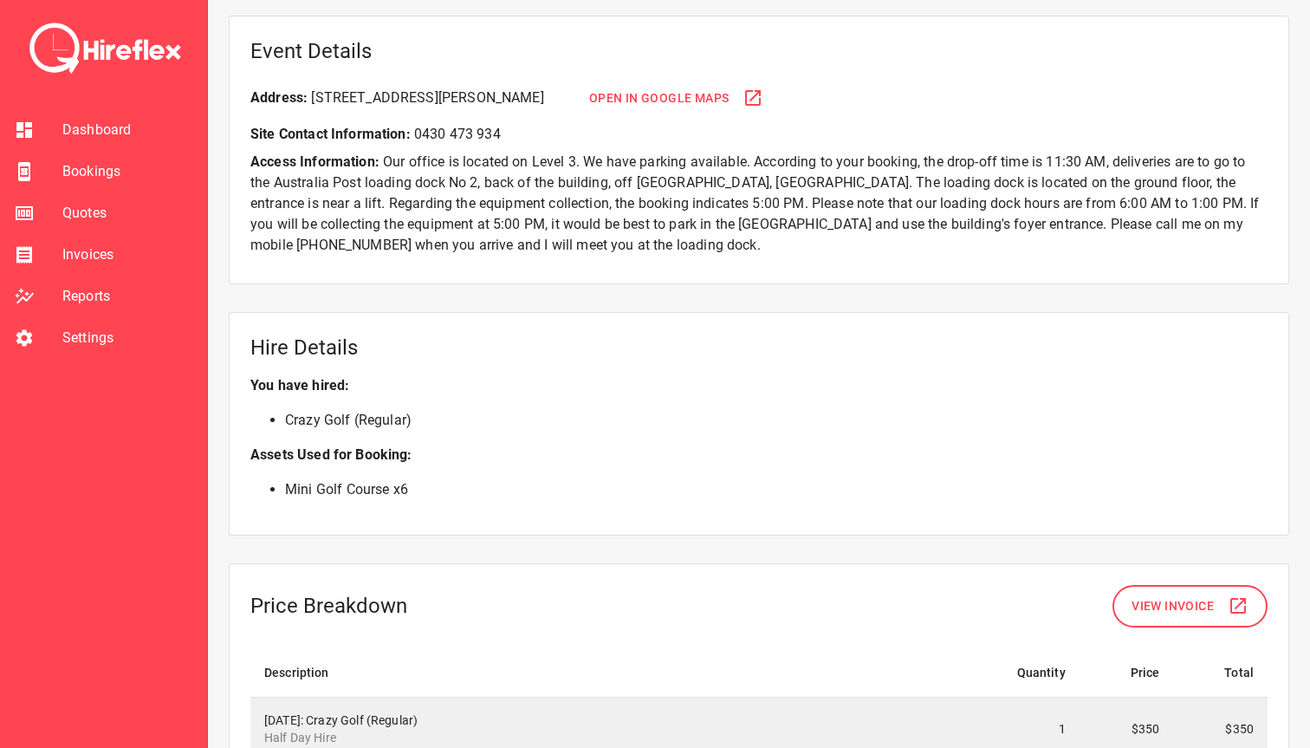
scroll to position [1099, 0]
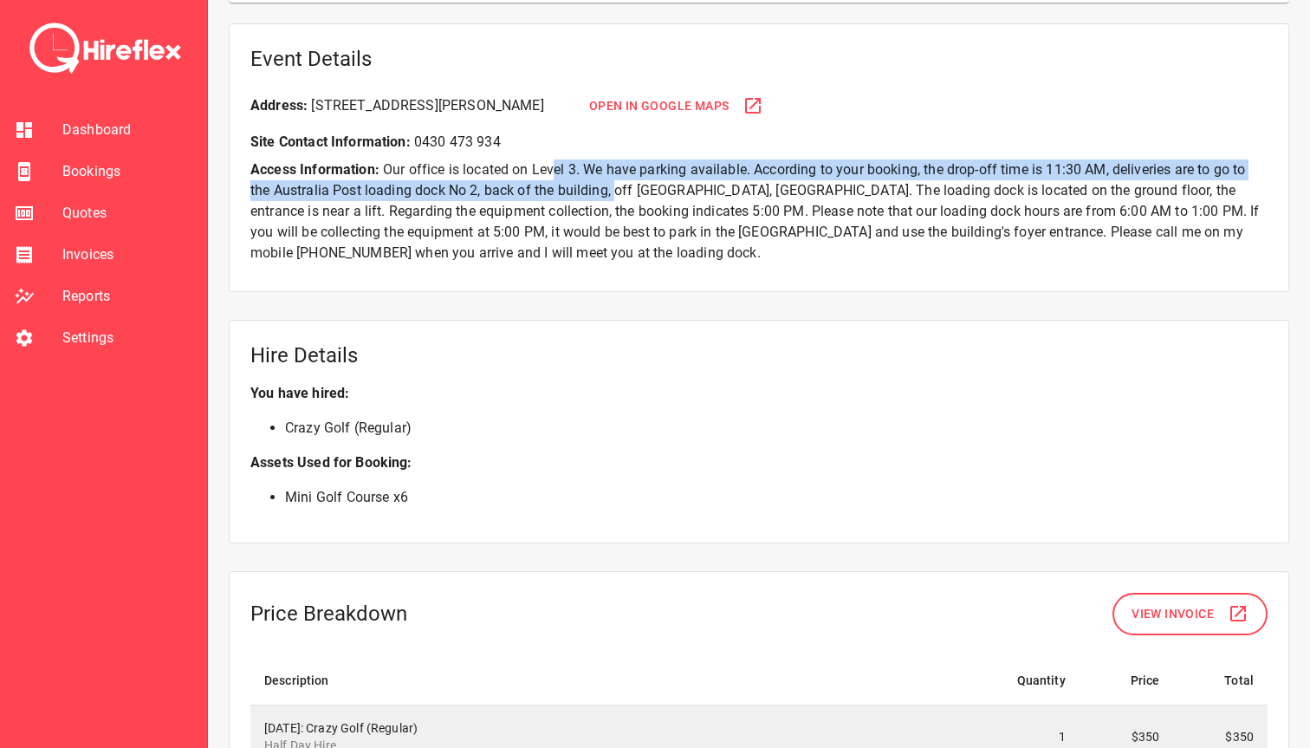
drag, startPoint x: 553, startPoint y: 175, endPoint x: 617, endPoint y: 185, distance: 65.0
click at [617, 185] on p "Access Information: Our office is located on Level 3. We have parking available…" at bounding box center [758, 211] width 1017 height 104
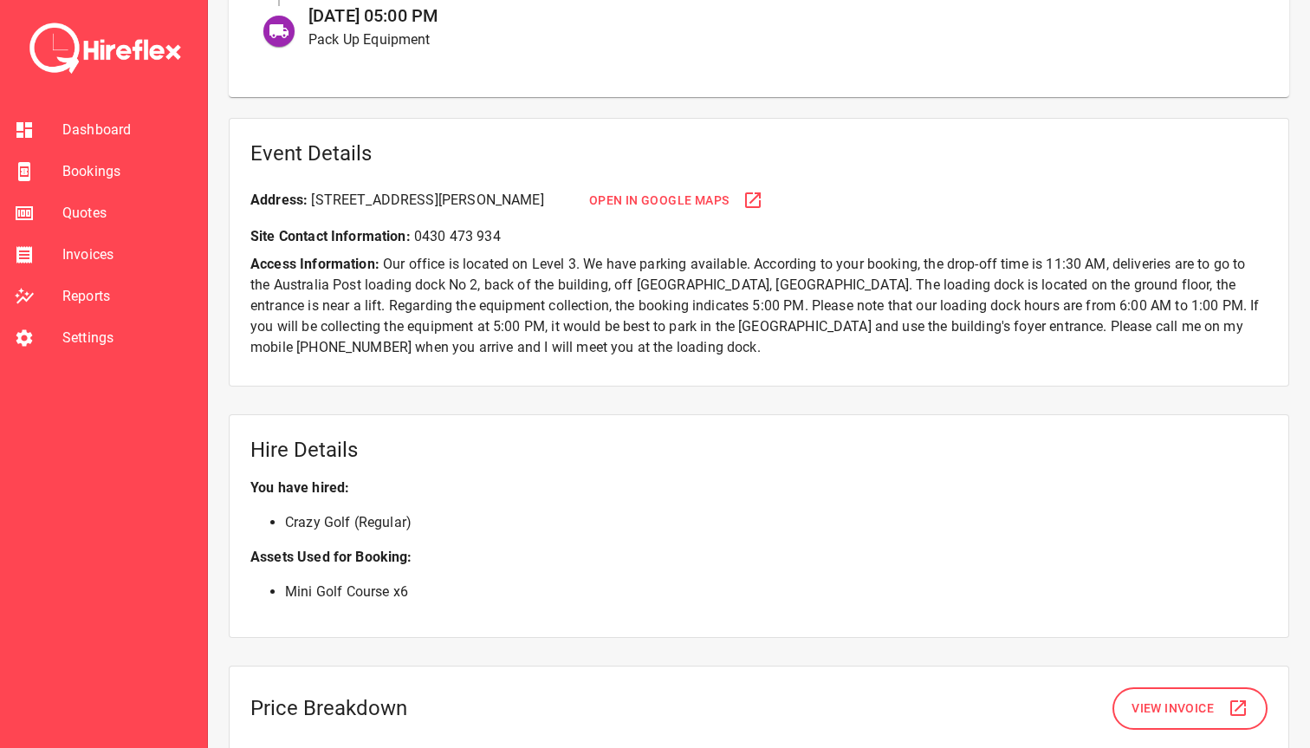
scroll to position [1176, 0]
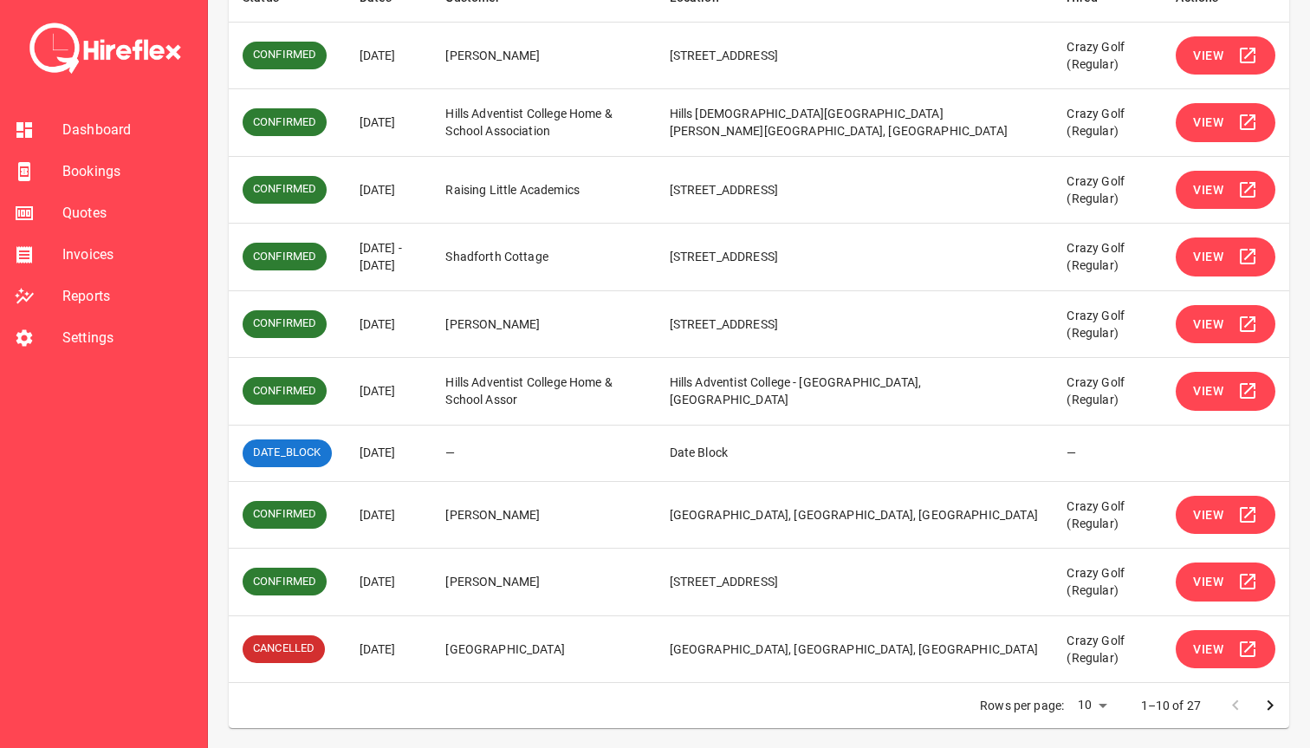
scroll to position [332, 0]
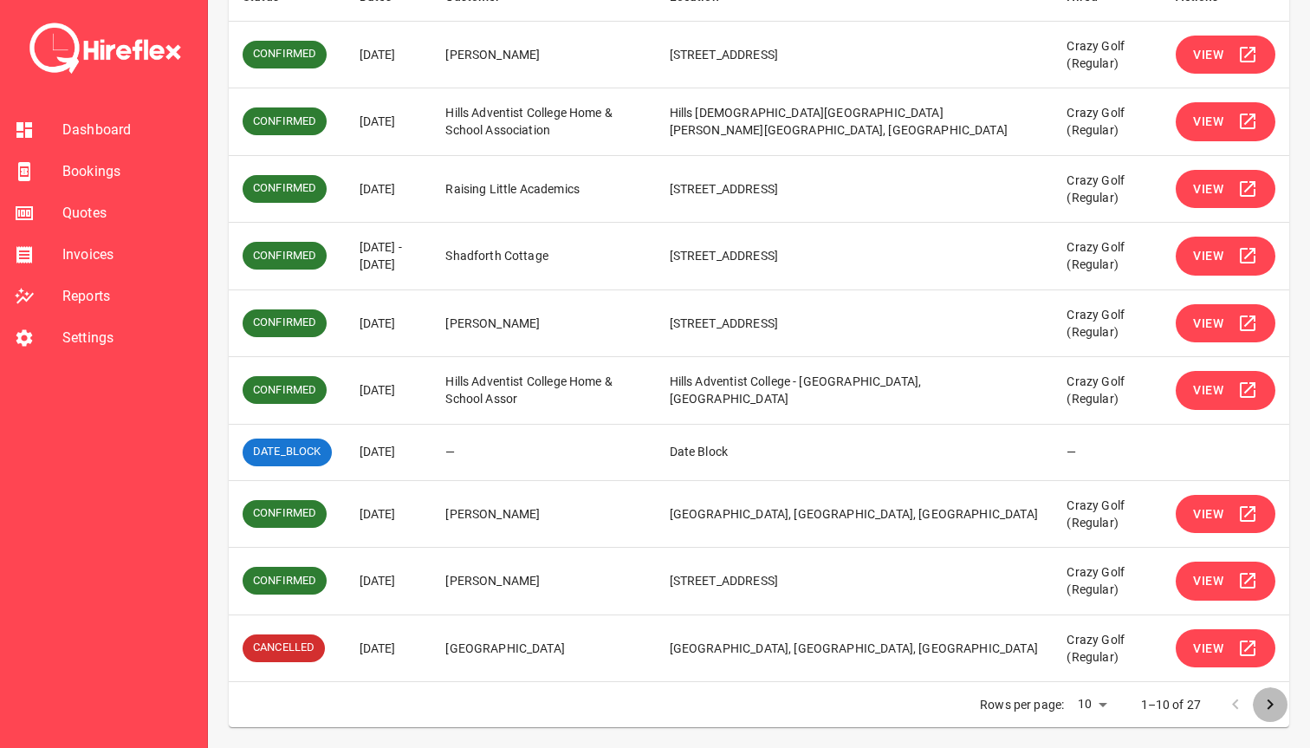
click at [1274, 707] on icon "Go to next page" at bounding box center [1270, 704] width 21 height 21
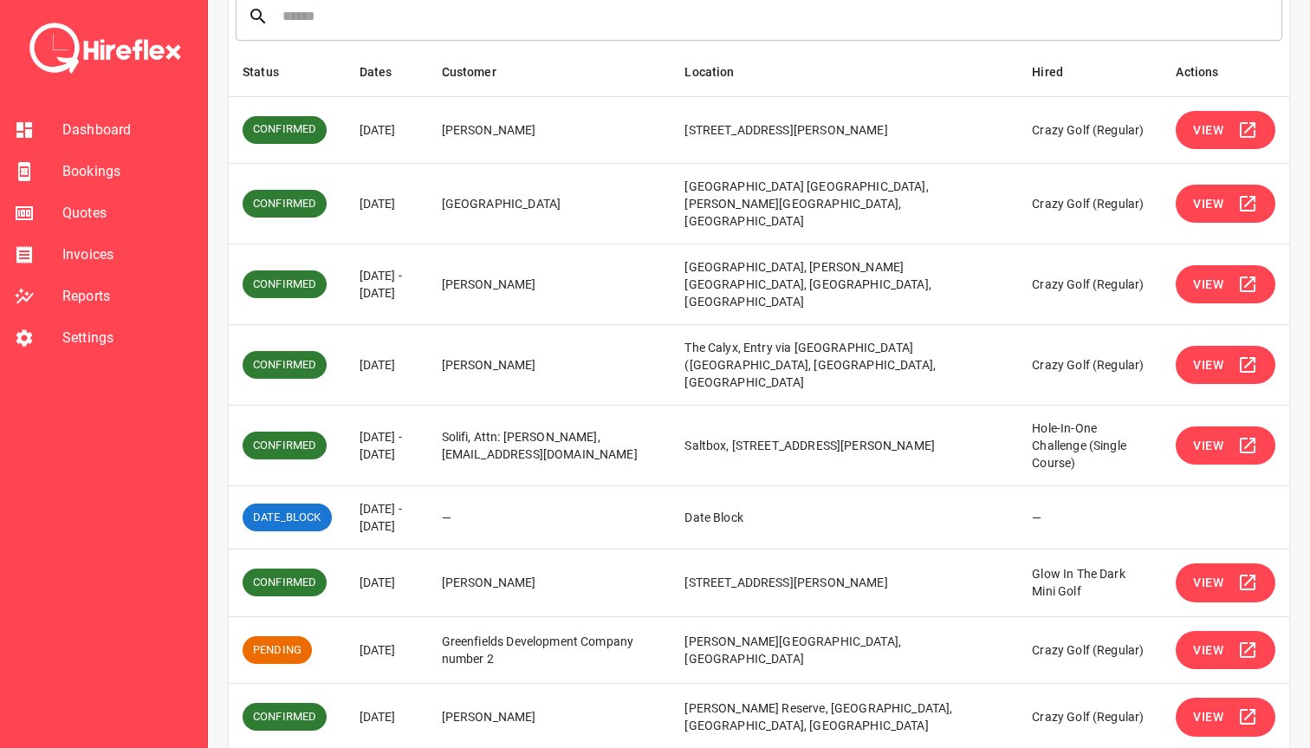
scroll to position [249, 0]
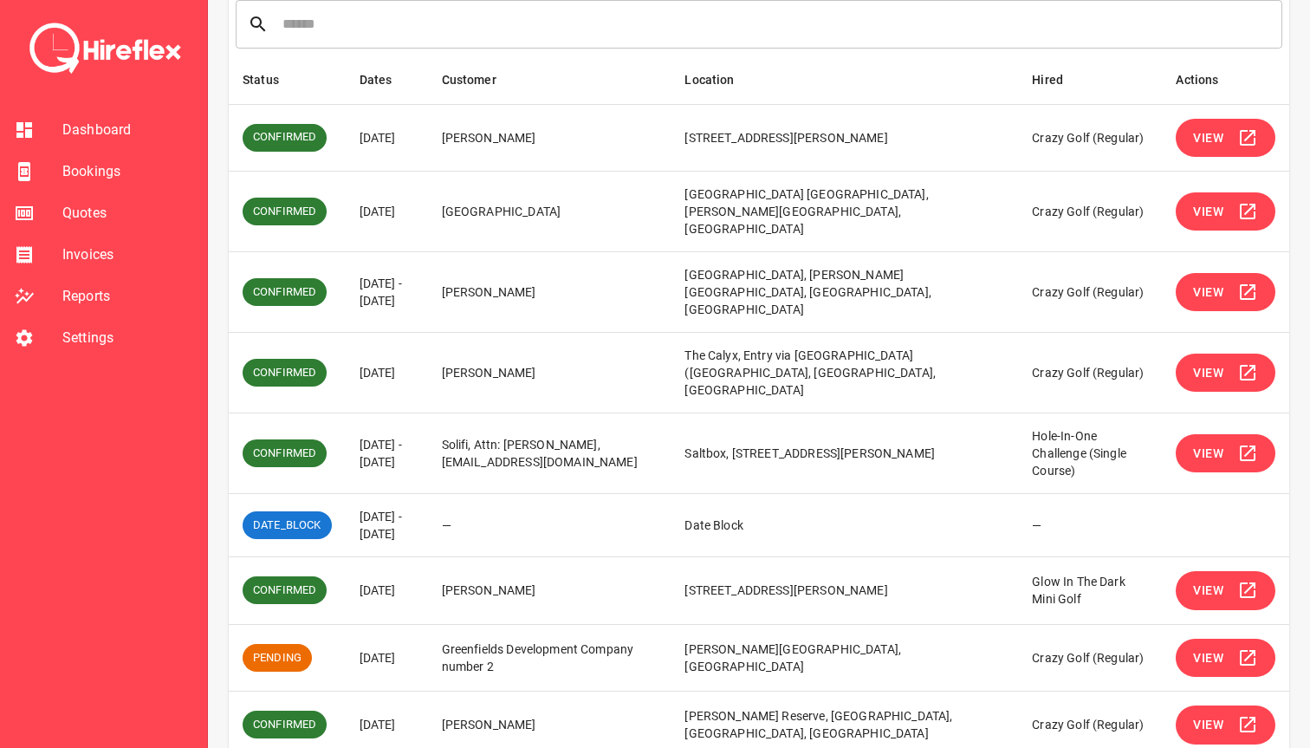
click at [1212, 282] on span "View" at bounding box center [1208, 293] width 30 height 22
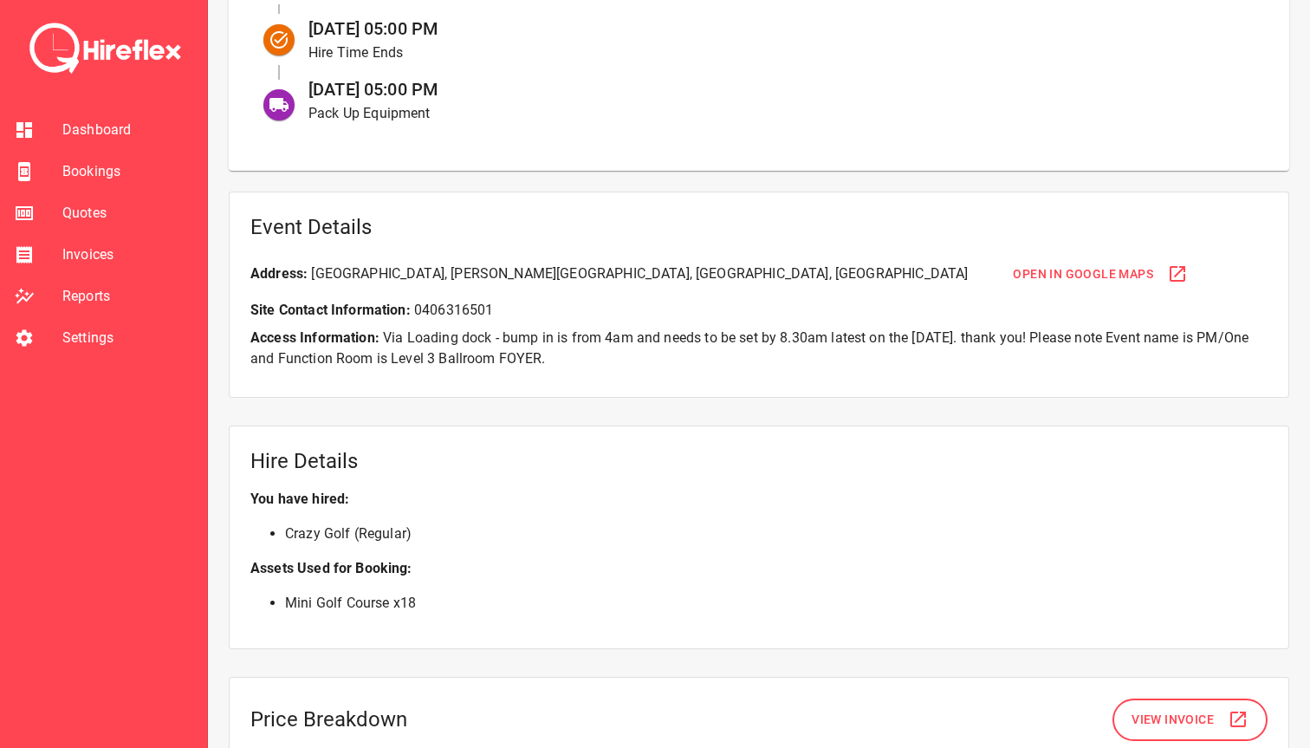
scroll to position [970, 0]
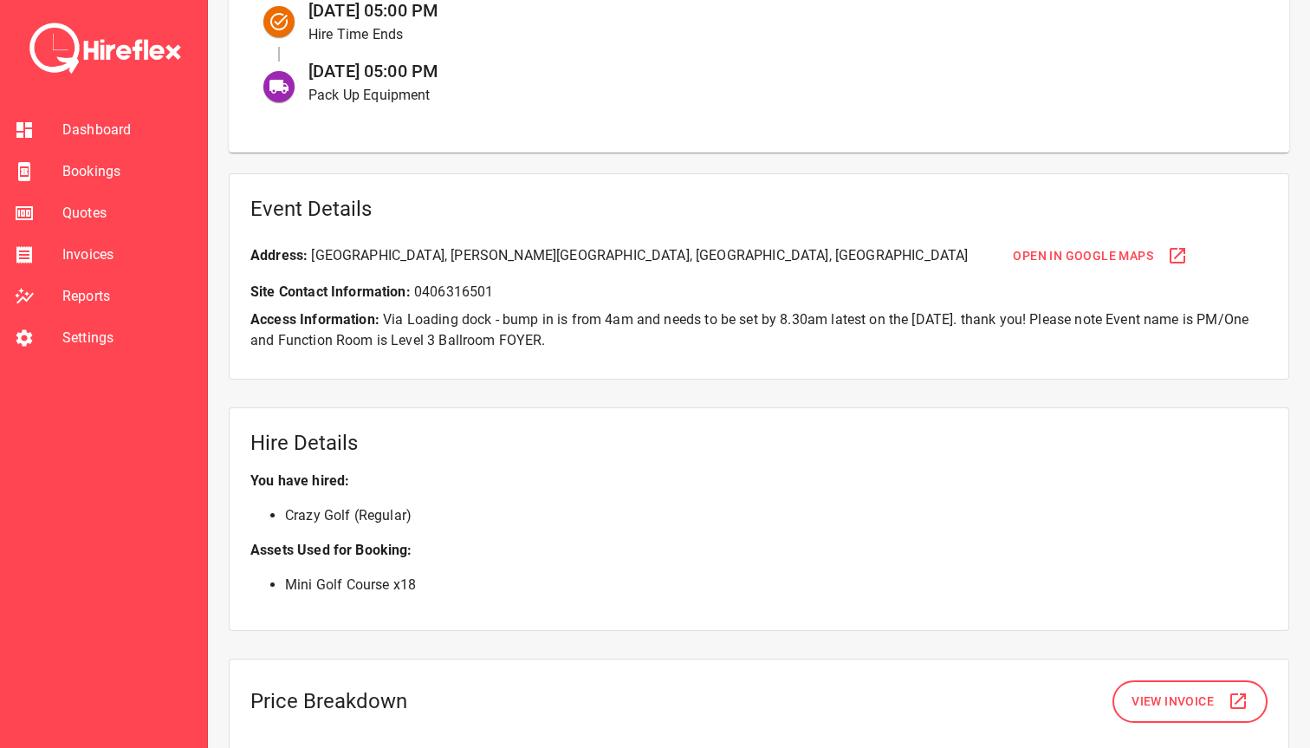
drag, startPoint x: 508, startPoint y: 319, endPoint x: 644, endPoint y: 358, distance: 141.5
click at [644, 358] on div "Event Details Address: Hilton Sydney, George Street, Sydney NSW, Australia Open…" at bounding box center [759, 276] width 1061 height 207
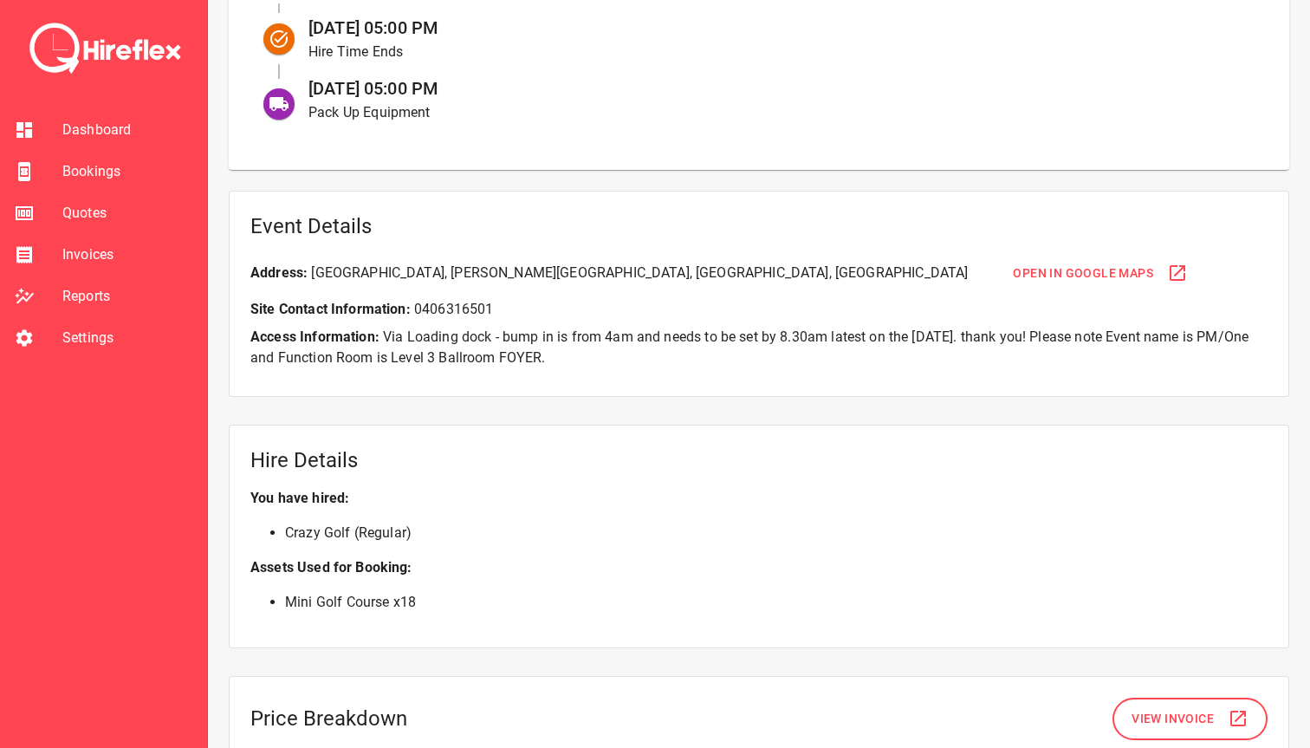
scroll to position [966, 0]
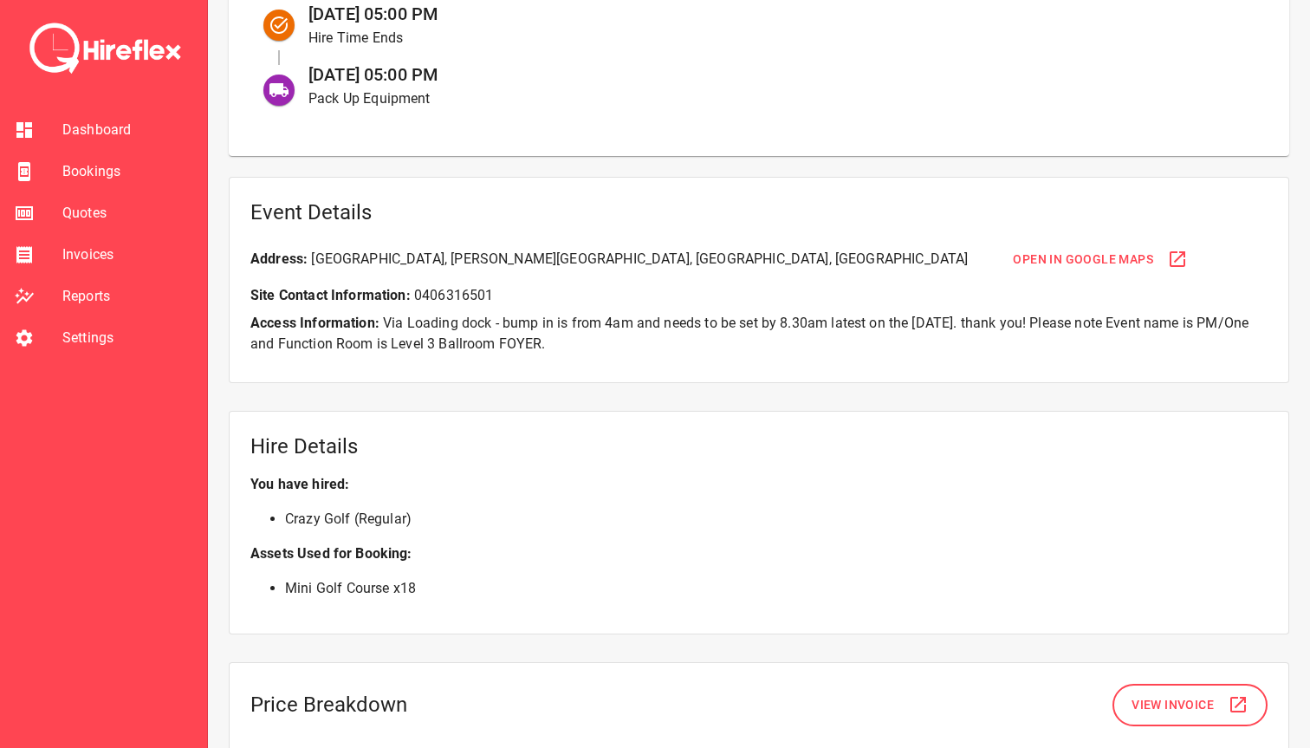
drag, startPoint x: 257, startPoint y: 345, endPoint x: 643, endPoint y: 343, distance: 386.5
click at [643, 343] on p "Access Information: Via Loading dock - bump in is from 4am and needs to be set …" at bounding box center [758, 334] width 1017 height 42
click at [642, 343] on p "Access Information: Via Loading dock - bump in is from 4am and needs to be set …" at bounding box center [758, 334] width 1017 height 42
drag, startPoint x: 653, startPoint y: 343, endPoint x: 385, endPoint y: 332, distance: 268.9
click at [385, 332] on p "Access Information: Via Loading dock - bump in is from 4am and needs to be set …" at bounding box center [758, 334] width 1017 height 42
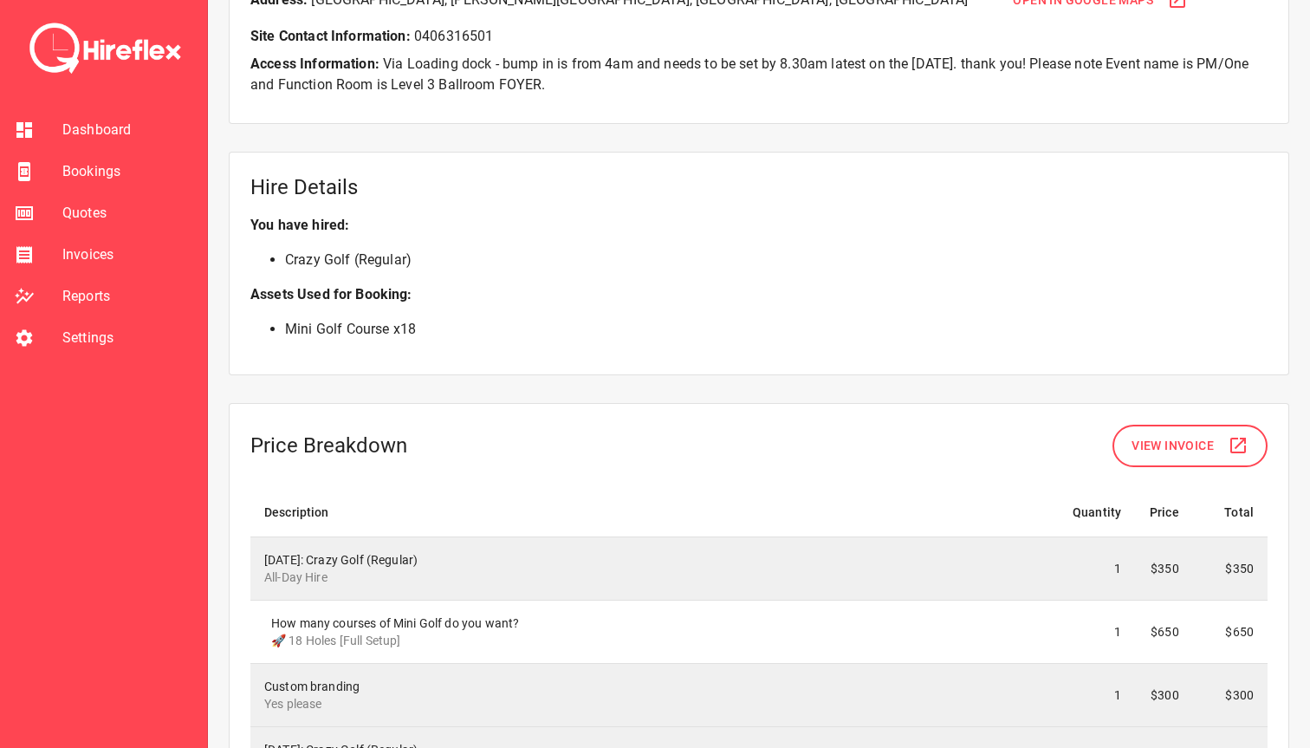
scroll to position [1257, 0]
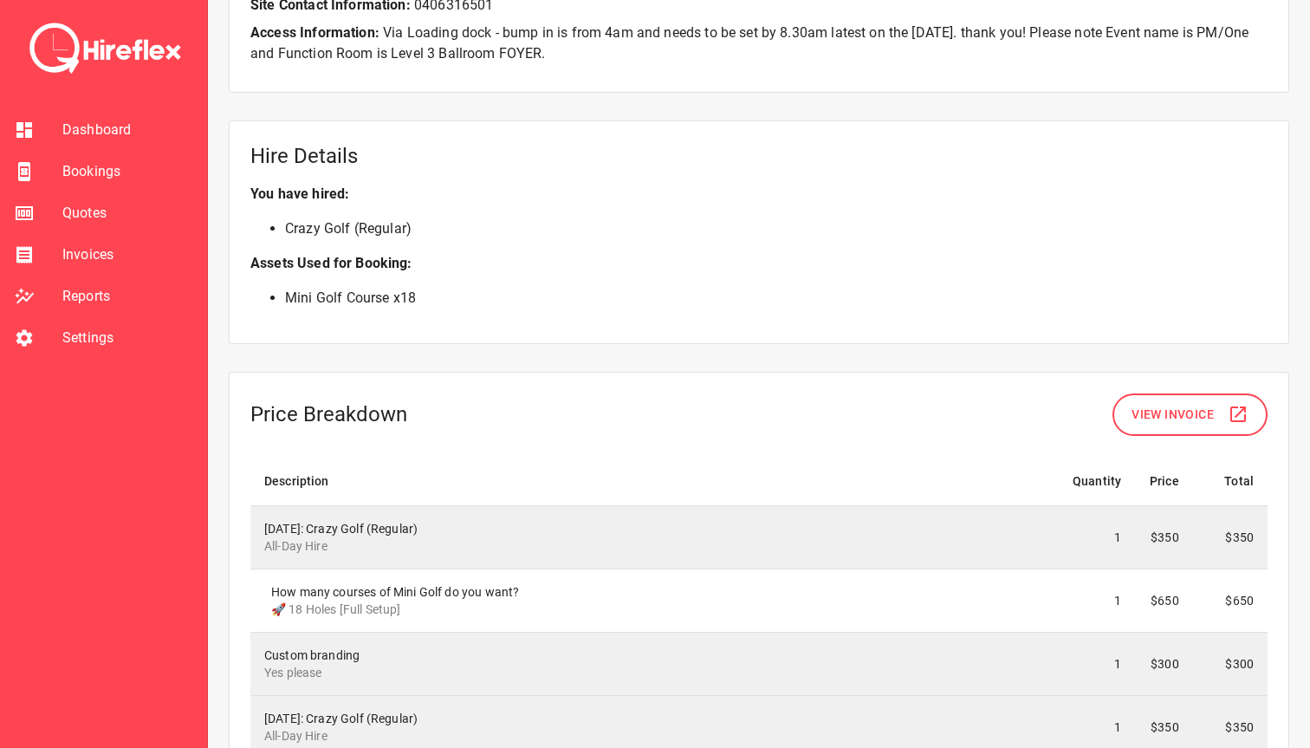
click at [427, 301] on li "Mini Golf Course x 18" at bounding box center [776, 298] width 983 height 21
drag, startPoint x: 433, startPoint y: 301, endPoint x: 464, endPoint y: 296, distance: 30.8
click at [464, 296] on li "Mini Golf Course x 18" at bounding box center [776, 298] width 983 height 21
drag, startPoint x: 492, startPoint y: 296, endPoint x: 289, endPoint y: 302, distance: 203.7
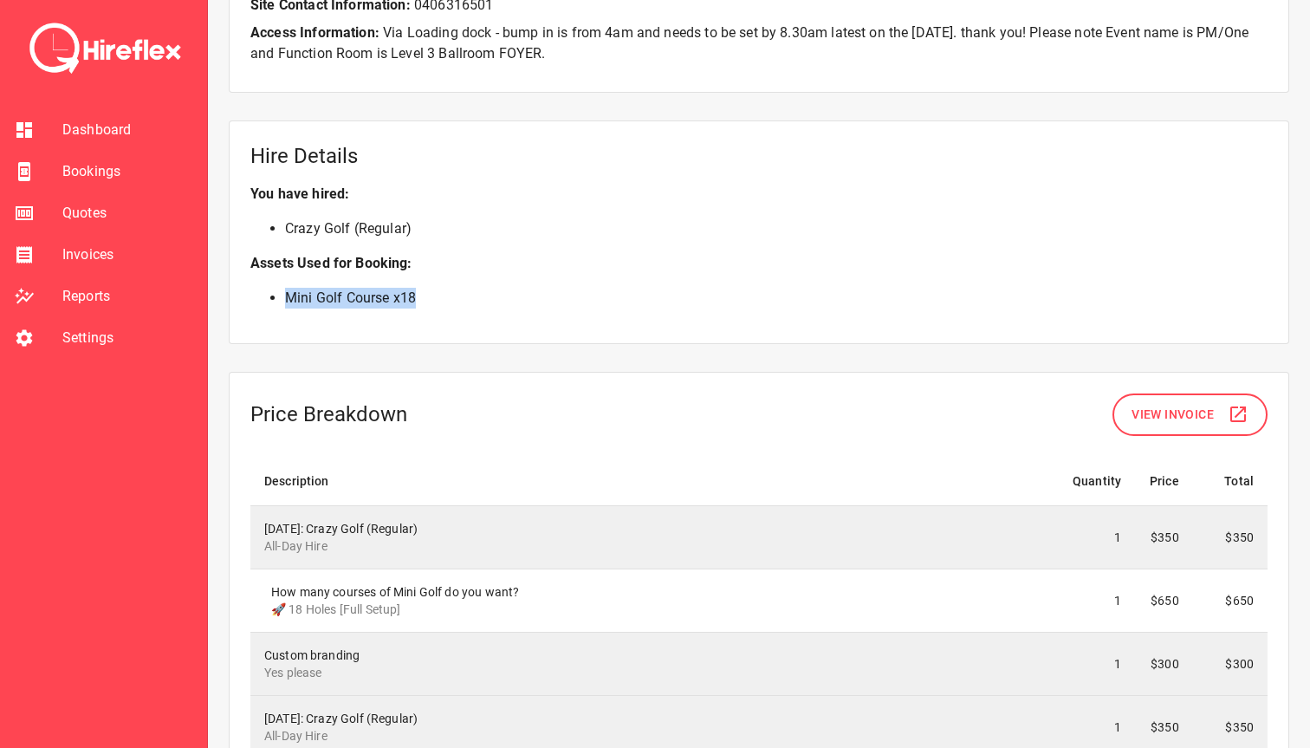
click at [289, 302] on li "Mini Golf Course x 18" at bounding box center [776, 298] width 983 height 21
click at [439, 303] on li "Mini Golf Course x 18" at bounding box center [776, 298] width 983 height 21
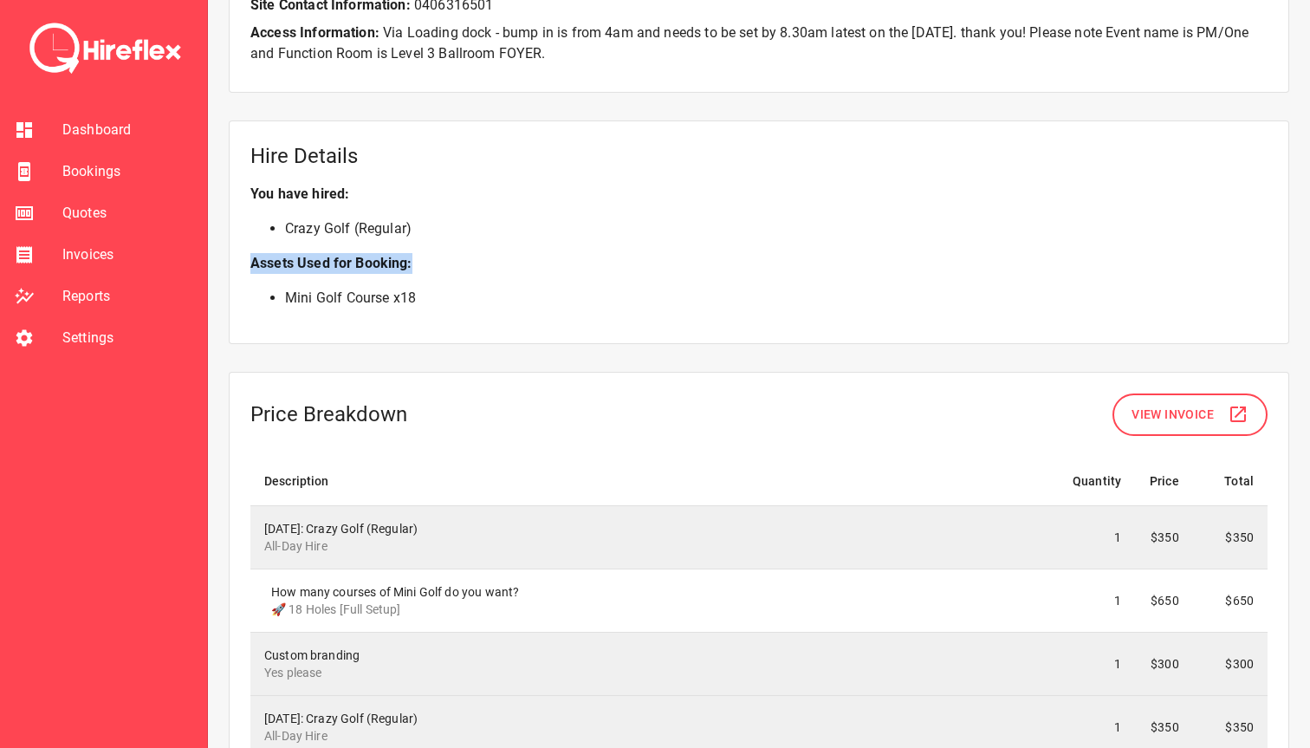
drag, startPoint x: 426, startPoint y: 269, endPoint x: 235, endPoint y: 270, distance: 190.7
click at [235, 270] on div "Hire Details You have hired: Crazy Golf (Regular) Assets Used for Booking: Mini…" at bounding box center [759, 232] width 1061 height 224
drag, startPoint x: 235, startPoint y: 266, endPoint x: 429, endPoint y: 266, distance: 194.1
click at [429, 266] on div "Hire Details You have hired: Crazy Golf (Regular) Assets Used for Booking: Mini…" at bounding box center [759, 232] width 1061 height 224
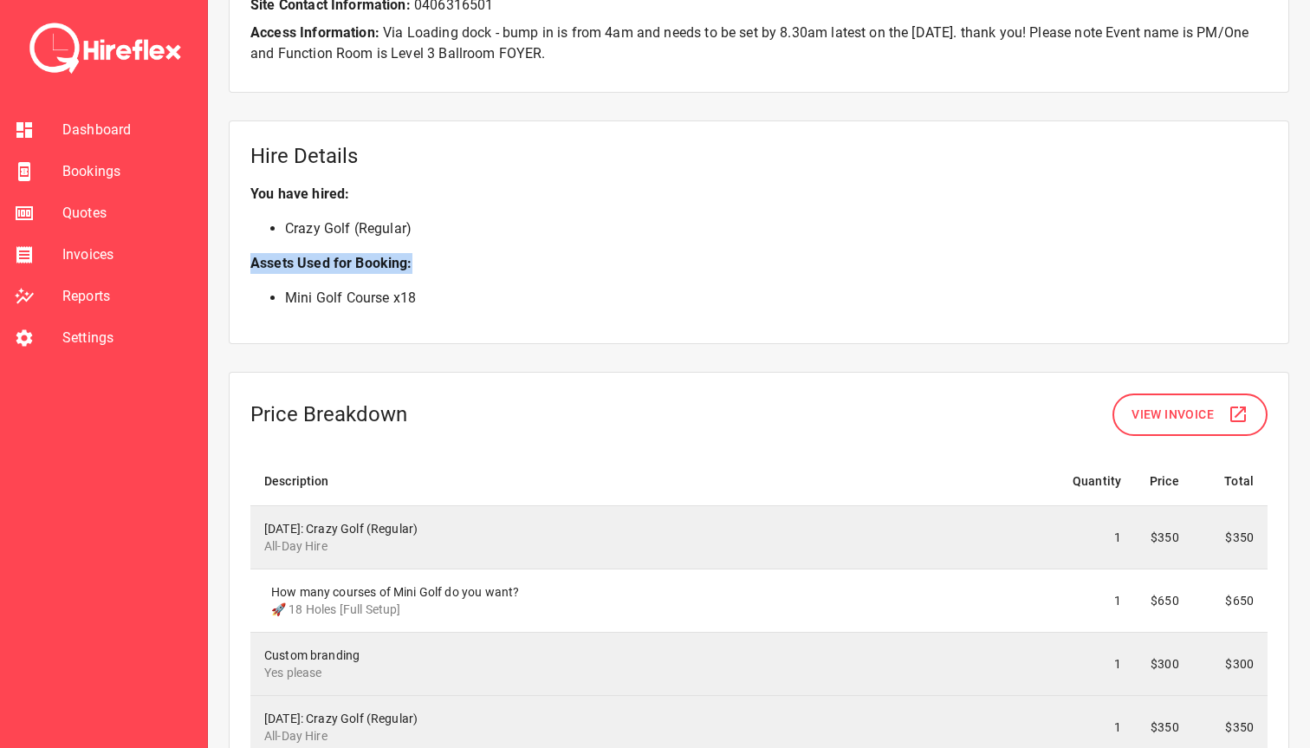
click at [429, 266] on p "Assets Used for Booking:" at bounding box center [758, 263] width 1017 height 21
drag, startPoint x: 431, startPoint y: 296, endPoint x: 265, endPoint y: 296, distance: 165.5
click at [265, 296] on ul "Mini Golf Course x 18" at bounding box center [758, 298] width 1017 height 21
drag, startPoint x: 287, startPoint y: 229, endPoint x: 484, endPoint y: 229, distance: 197.6
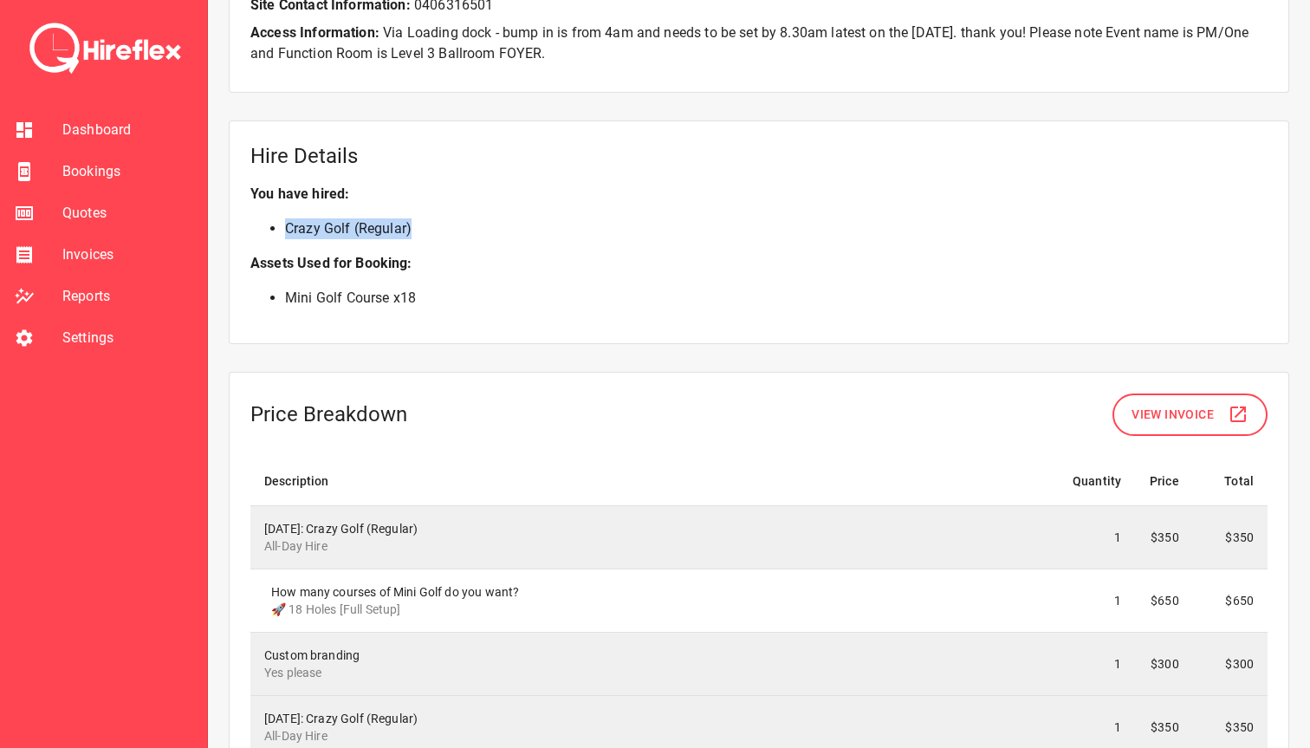
click at [484, 229] on li "Crazy Golf (Regular)" at bounding box center [776, 228] width 983 height 21
drag, startPoint x: 478, startPoint y: 304, endPoint x: 286, endPoint y: 287, distance: 192.3
click at [286, 287] on p "Mini Golf Course x 18" at bounding box center [758, 298] width 1017 height 49
click at [543, 352] on div "**********" at bounding box center [759, 180] width 1061 height 2832
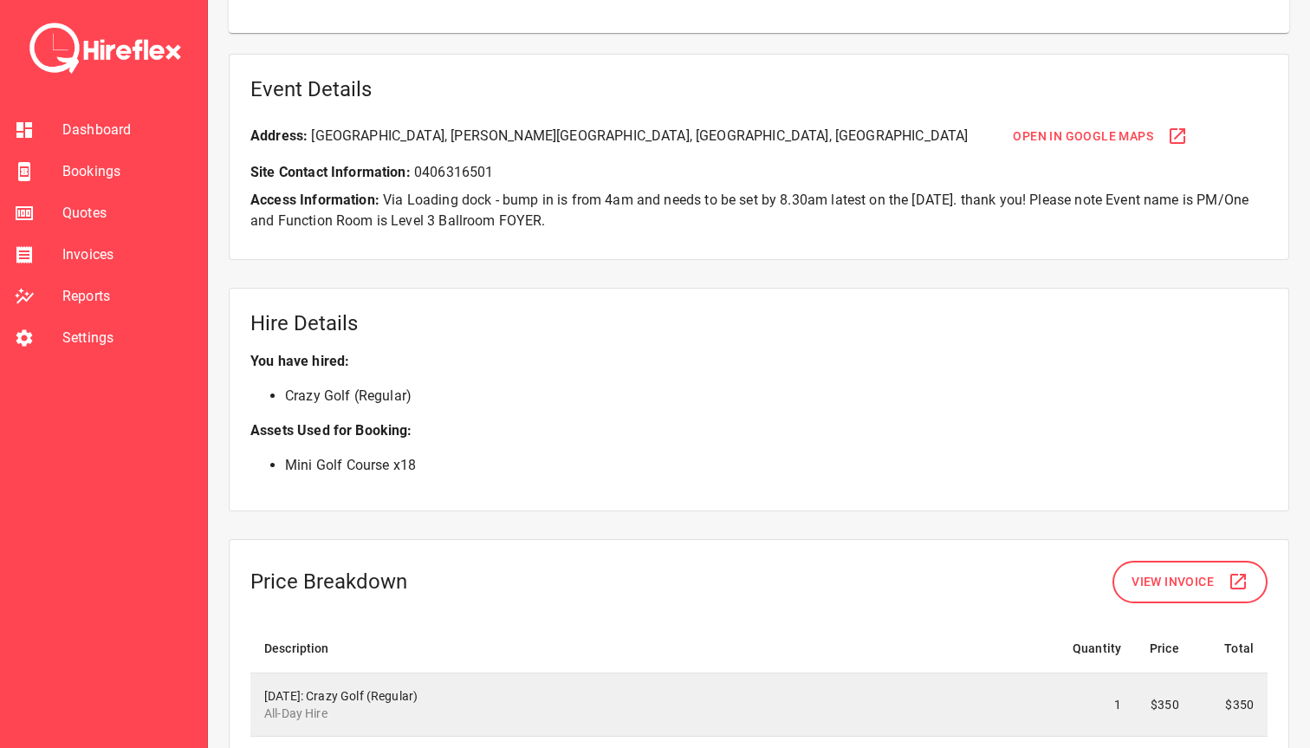
scroll to position [1088, 0]
drag, startPoint x: 610, startPoint y: 218, endPoint x: 382, endPoint y: 200, distance: 228.6
click at [382, 200] on p "Access Information: Via Loading dock - bump in is from 4am and needs to be set …" at bounding box center [758, 212] width 1017 height 42
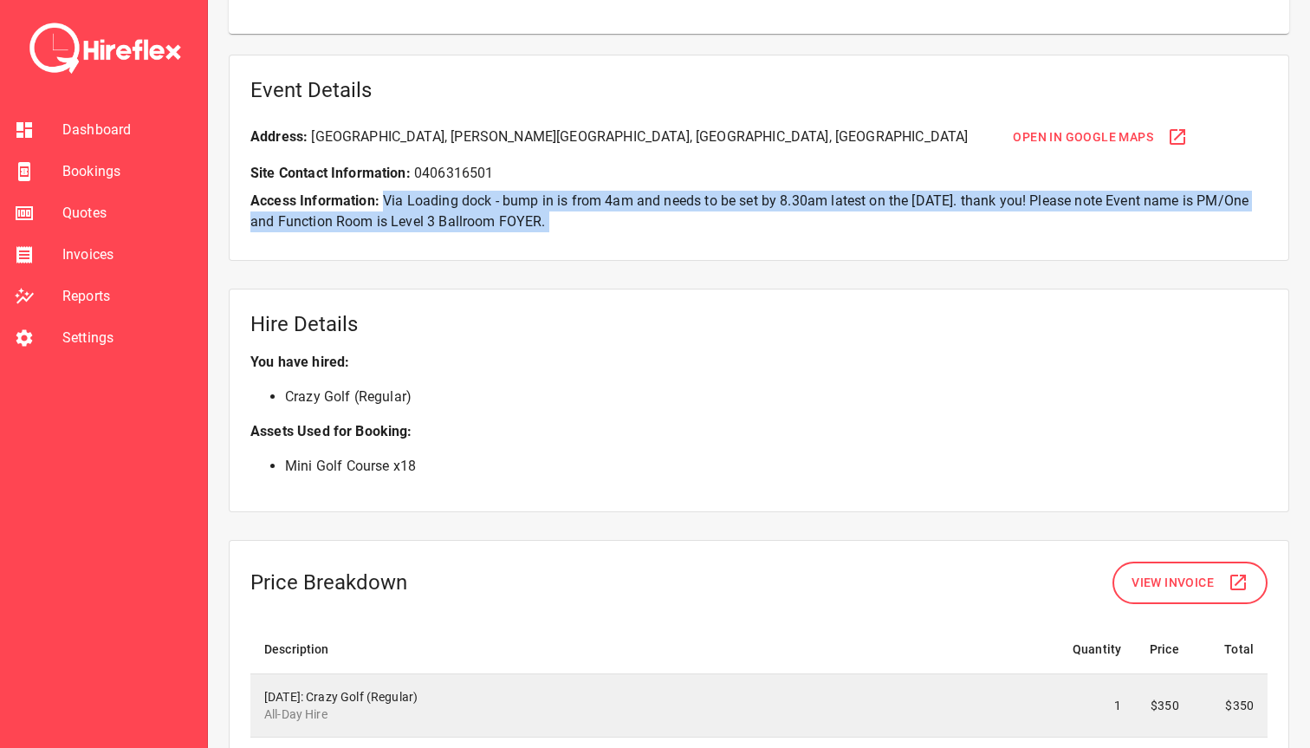
drag, startPoint x: 382, startPoint y: 200, endPoint x: 621, endPoint y: 224, distance: 239.5
click at [621, 224] on p "Access Information: Via Loading dock - bump in is from 4am and needs to be set …" at bounding box center [758, 212] width 1017 height 42
drag, startPoint x: 626, startPoint y: 224, endPoint x: 386, endPoint y: 202, distance: 241.0
click at [386, 202] on p "Access Information: Via Loading dock - bump in is from 4am and needs to be set …" at bounding box center [758, 212] width 1017 height 42
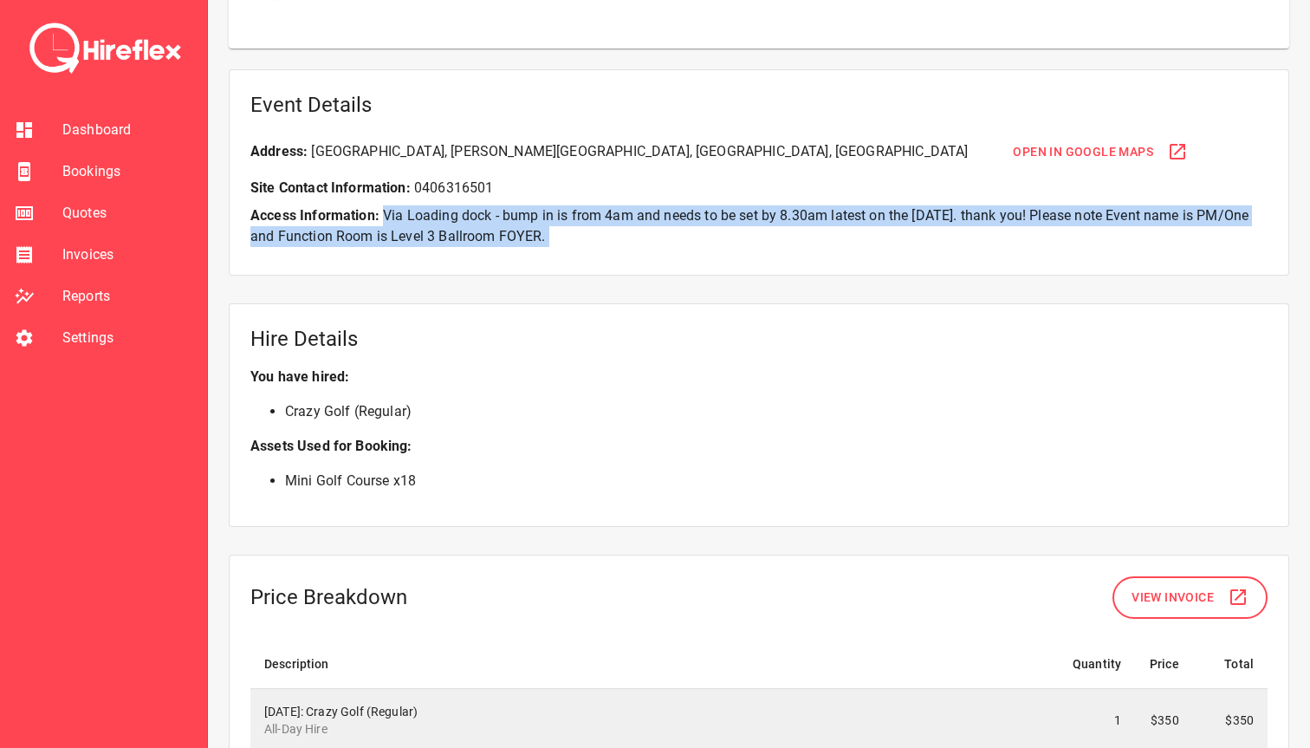
scroll to position [1072, 0]
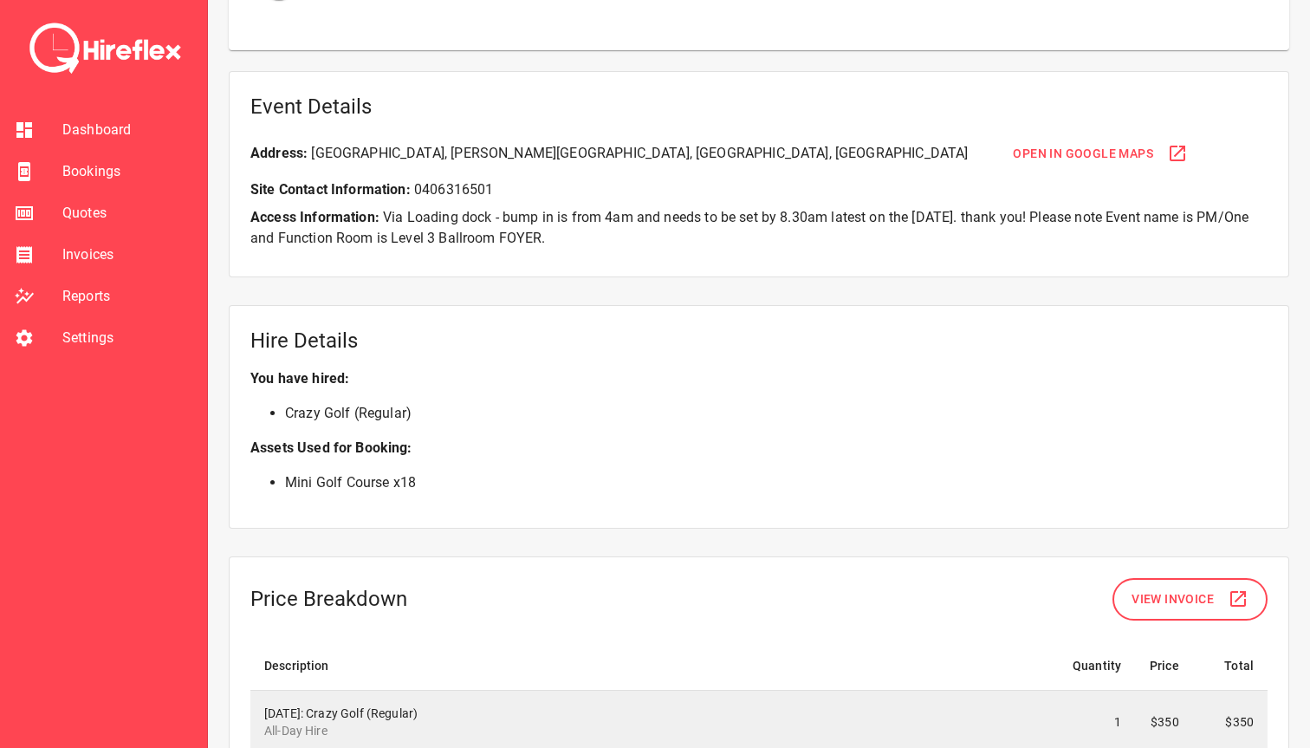
click at [386, 204] on div "Event Details Address: Hilton Sydney, George Street, Sydney NSW, Australia Open…" at bounding box center [759, 174] width 1061 height 207
drag, startPoint x: 386, startPoint y: 213, endPoint x: 610, endPoint y: 231, distance: 225.1
click at [610, 231] on p "Access Information: Via Loading dock - bump in is from 4am and needs to be set …" at bounding box center [758, 228] width 1017 height 42
drag, startPoint x: 611, startPoint y: 233, endPoint x: 384, endPoint y: 218, distance: 227.5
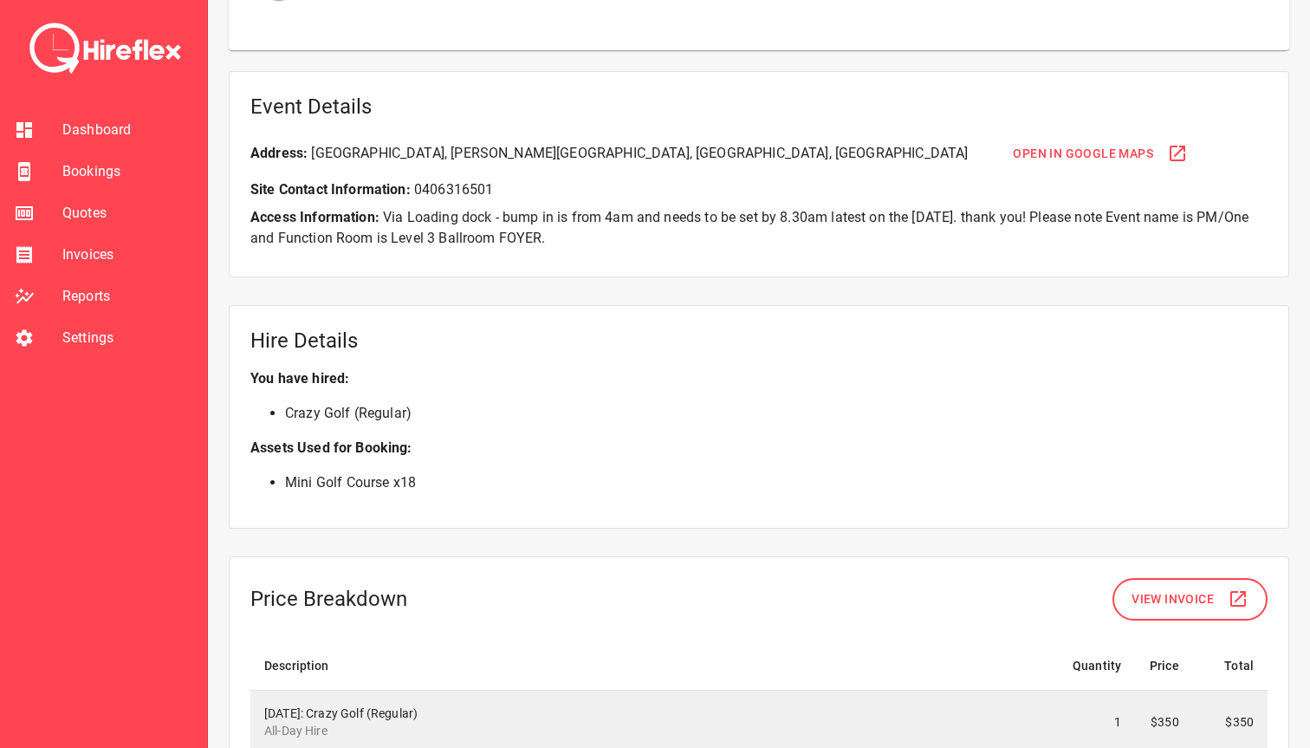
click at [384, 218] on p "Access Information: Via Loading dock - bump in is from 4am and needs to be set …" at bounding box center [758, 228] width 1017 height 42
drag, startPoint x: 384, startPoint y: 218, endPoint x: 590, endPoint y: 244, distance: 207.8
click at [590, 244] on p "Access Information: Via Loading dock - bump in is from 4am and needs to be set …" at bounding box center [758, 228] width 1017 height 42
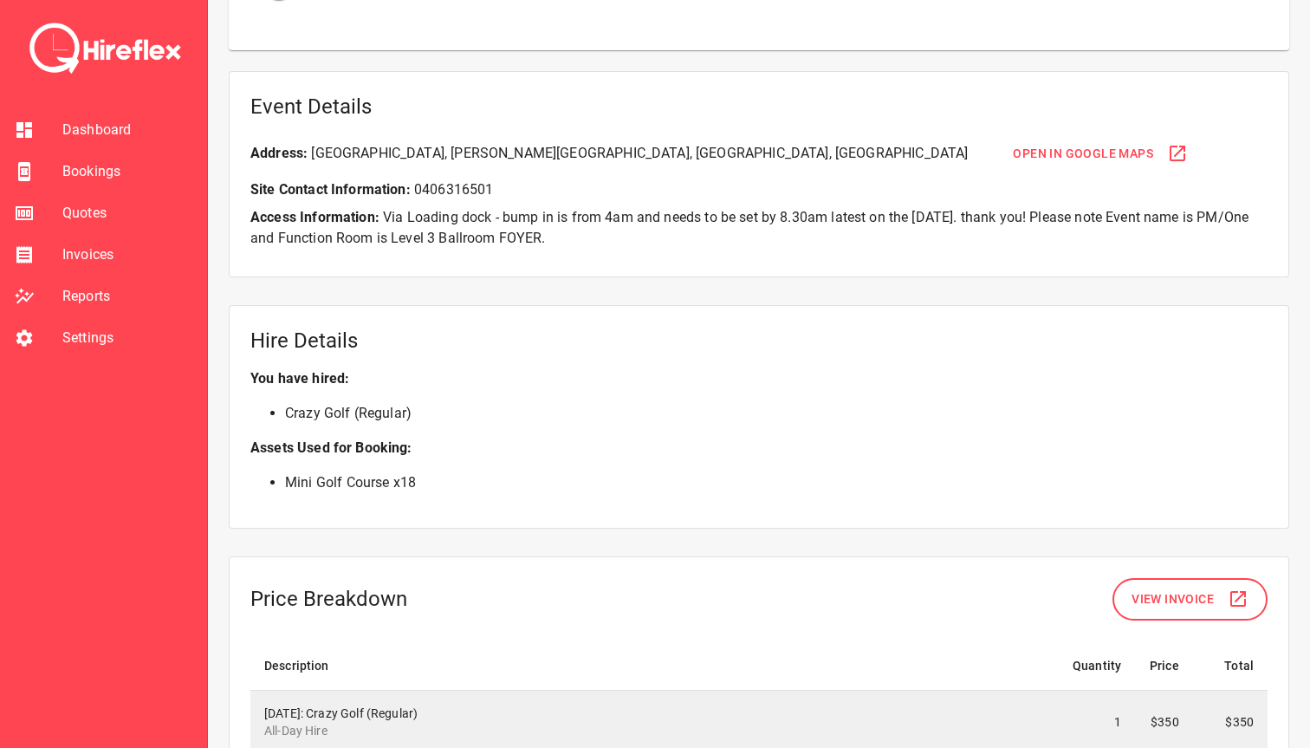
drag, startPoint x: 623, startPoint y: 244, endPoint x: 384, endPoint y: 211, distance: 241.4
click at [384, 211] on p "Access Information: Via Loading dock - bump in is from 4am and needs to be set …" at bounding box center [758, 228] width 1017 height 42
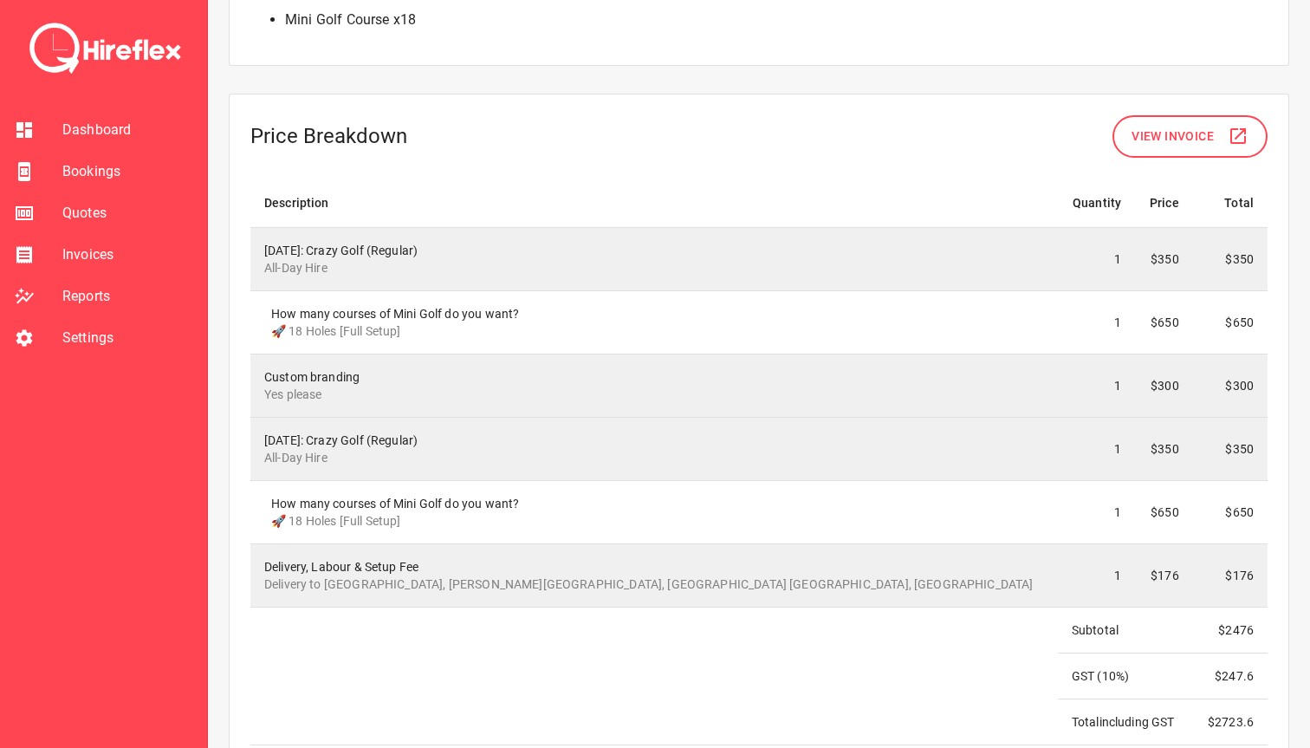
scroll to position [1546, 0]
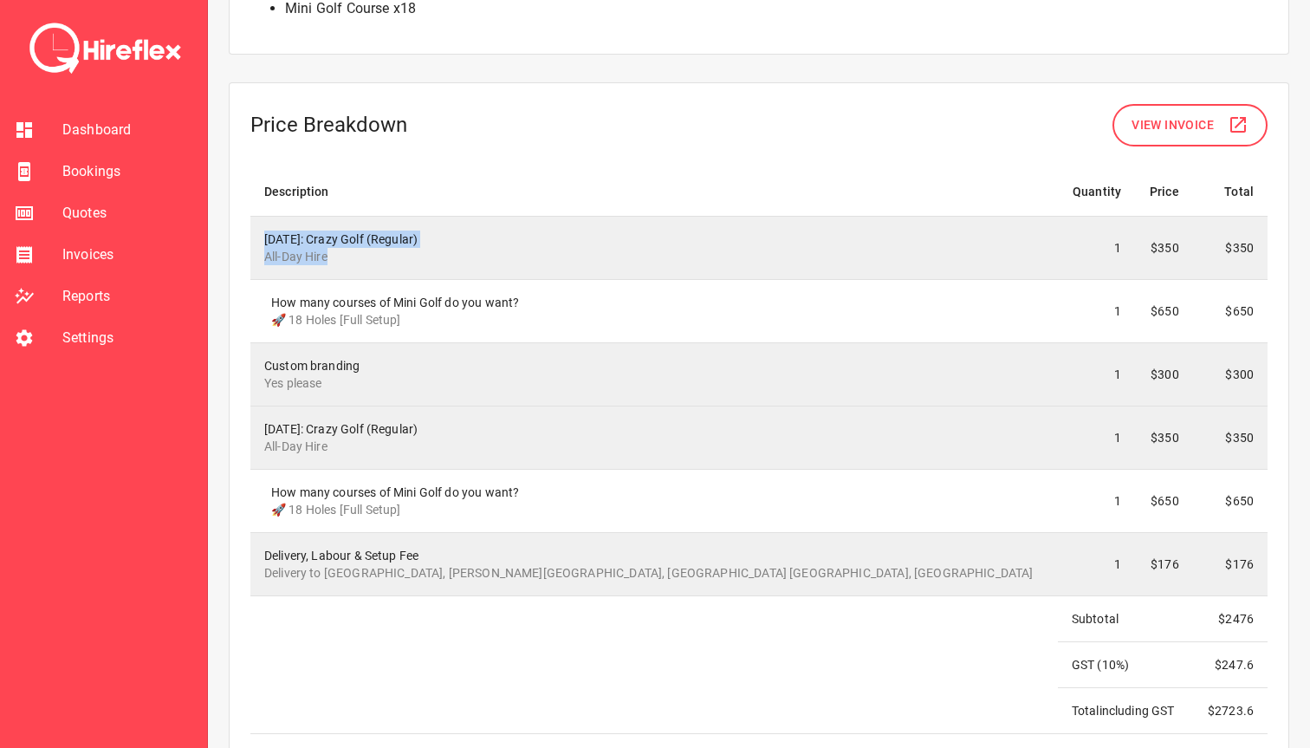
drag, startPoint x: 262, startPoint y: 231, endPoint x: 348, endPoint y: 254, distance: 89.8
click at [349, 254] on td "14 Sep 2025: Crazy Golf (Regular) All-Day Hire" at bounding box center [654, 247] width 808 height 63
click at [348, 254] on p "All-Day Hire" at bounding box center [654, 256] width 780 height 17
drag, startPoint x: 349, startPoint y: 254, endPoint x: 250, endPoint y: 231, distance: 101.3
click at [250, 231] on td "14 Sep 2025: Crazy Golf (Regular) All-Day Hire" at bounding box center [654, 247] width 808 height 63
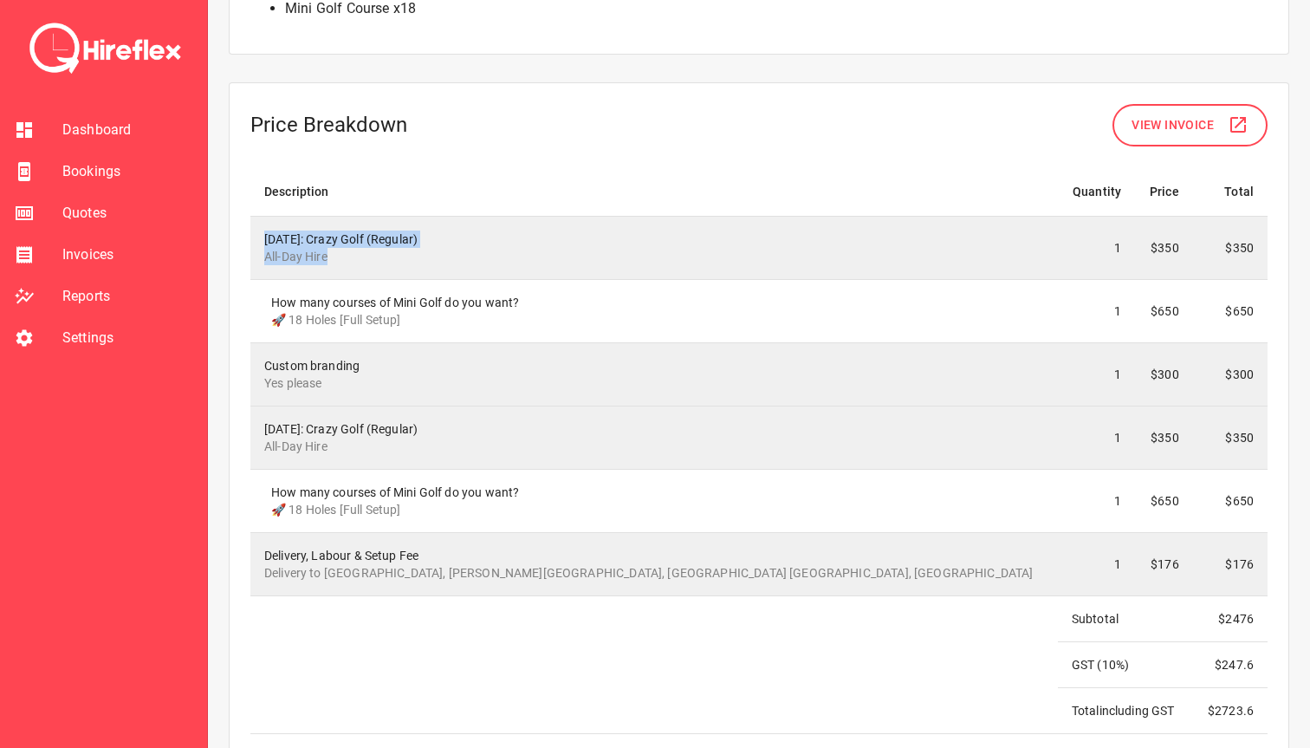
click at [250, 231] on td "14 Sep 2025: Crazy Golf (Regular) All-Day Hire" at bounding box center [654, 247] width 808 height 63
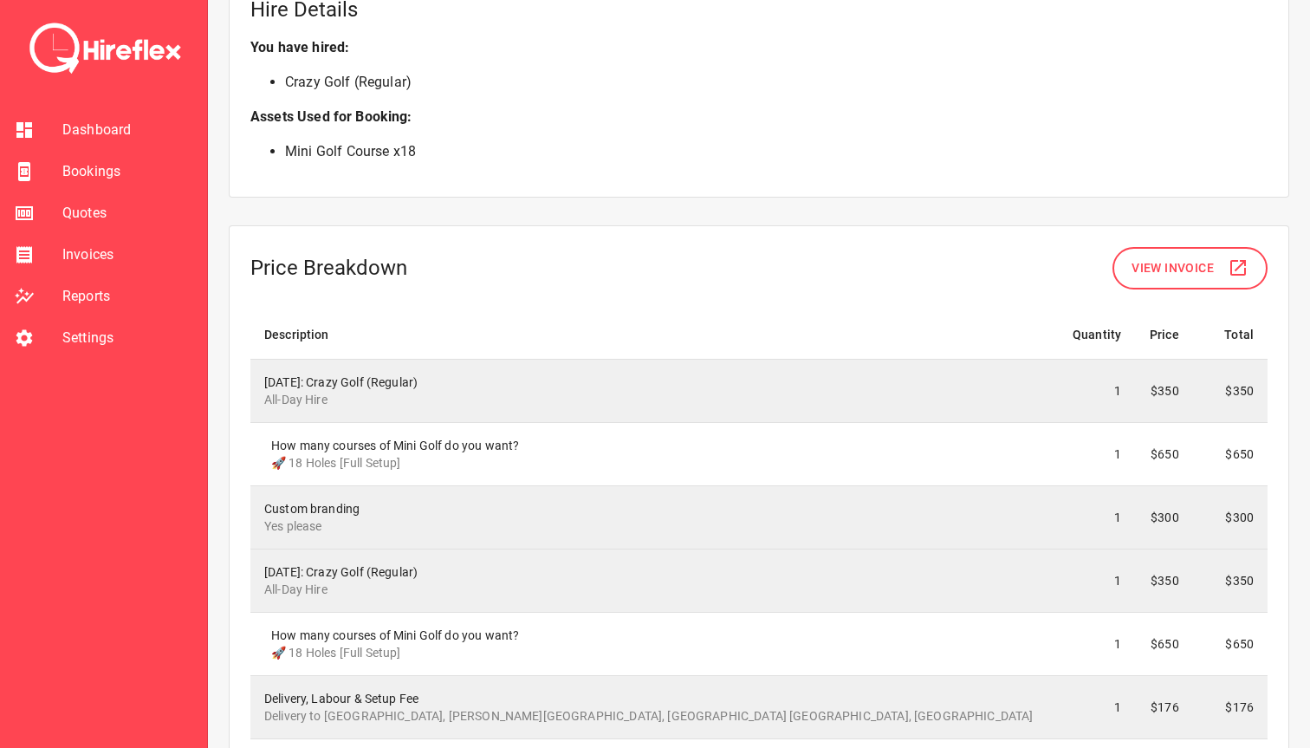
scroll to position [1421, 0]
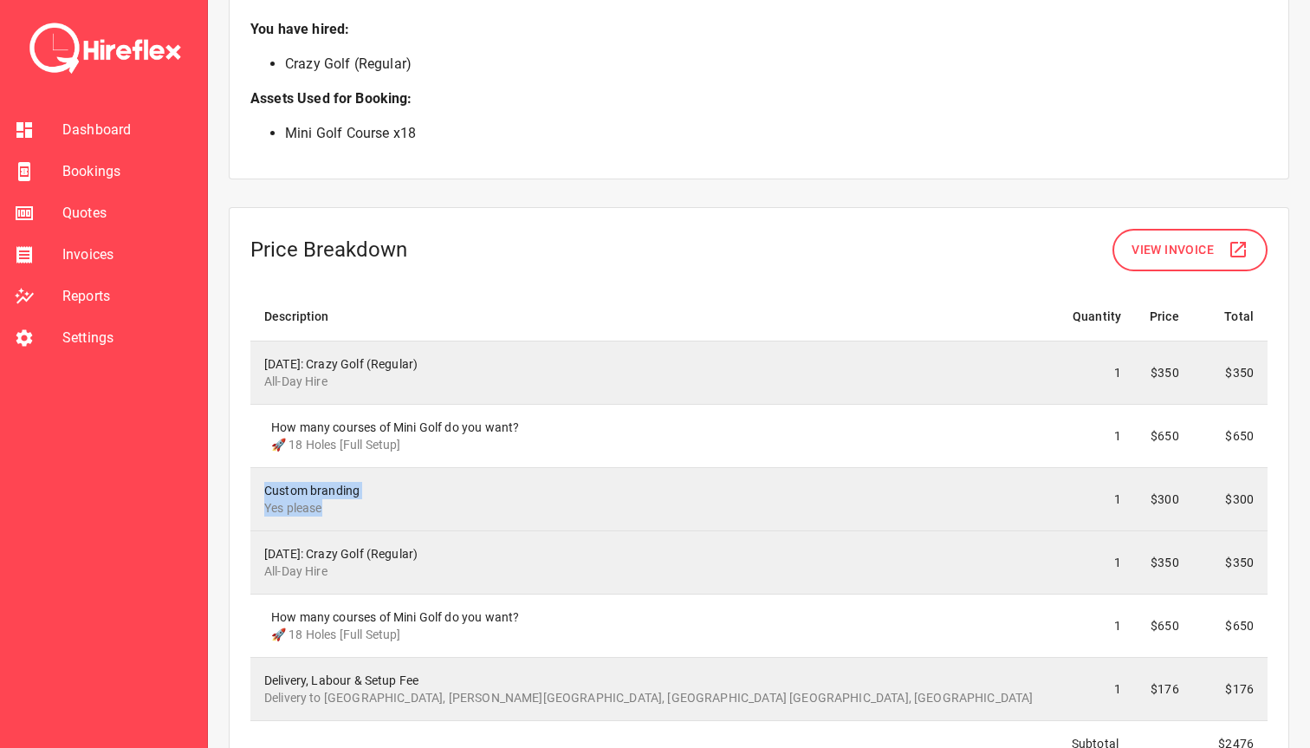
drag, startPoint x: 263, startPoint y: 489, endPoint x: 367, endPoint y: 504, distance: 104.2
click at [367, 504] on td "Custom branding Yes please" at bounding box center [654, 498] width 808 height 63
click at [367, 504] on p "Yes please" at bounding box center [654, 507] width 780 height 17
drag, startPoint x: 367, startPoint y: 504, endPoint x: 267, endPoint y: 489, distance: 100.7
click at [267, 489] on div "Custom branding Yes please" at bounding box center [654, 499] width 780 height 35
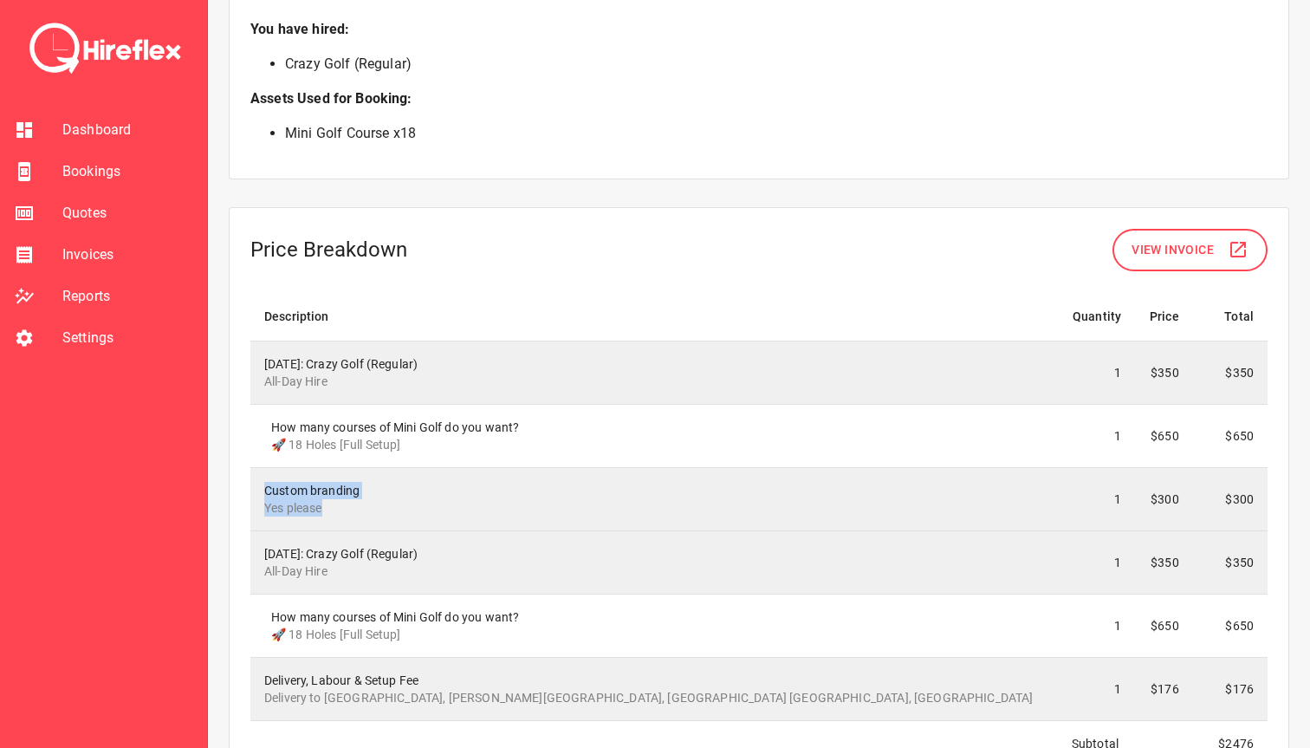
click at [267, 489] on div "Custom branding Yes please" at bounding box center [654, 499] width 780 height 35
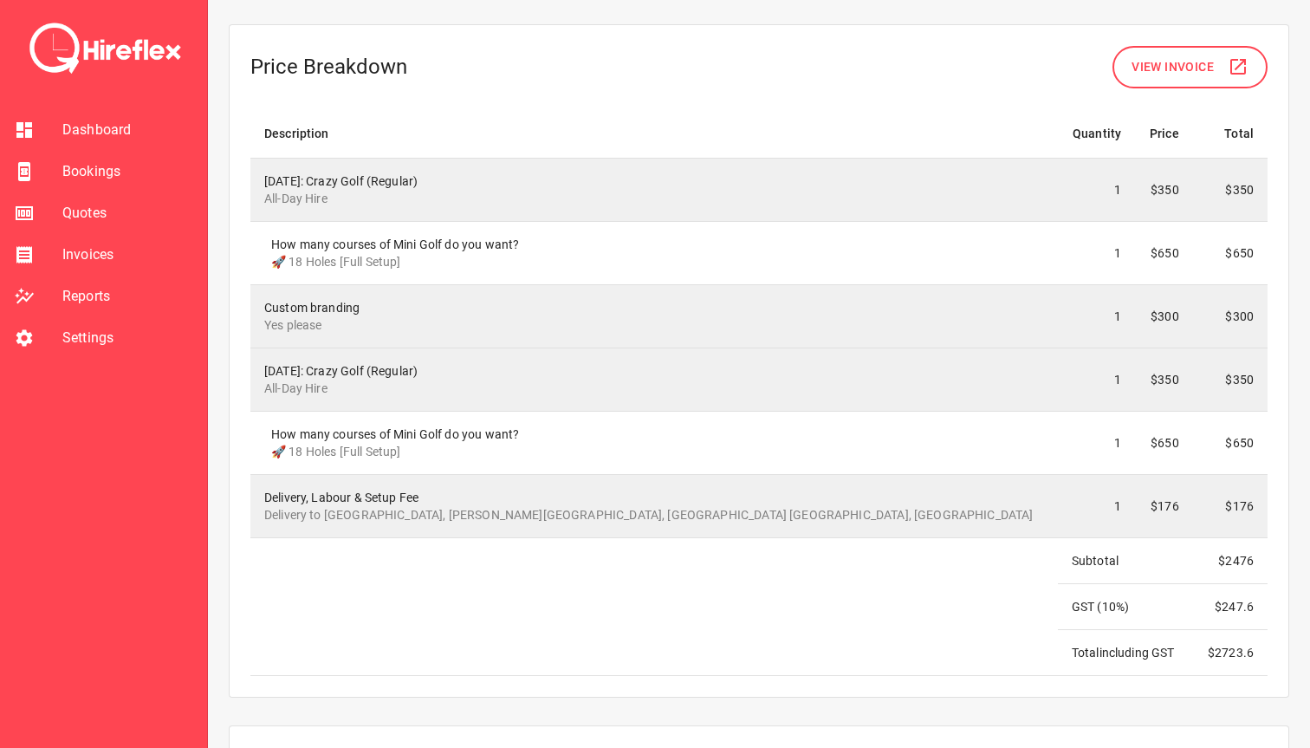
scroll to position [1607, 0]
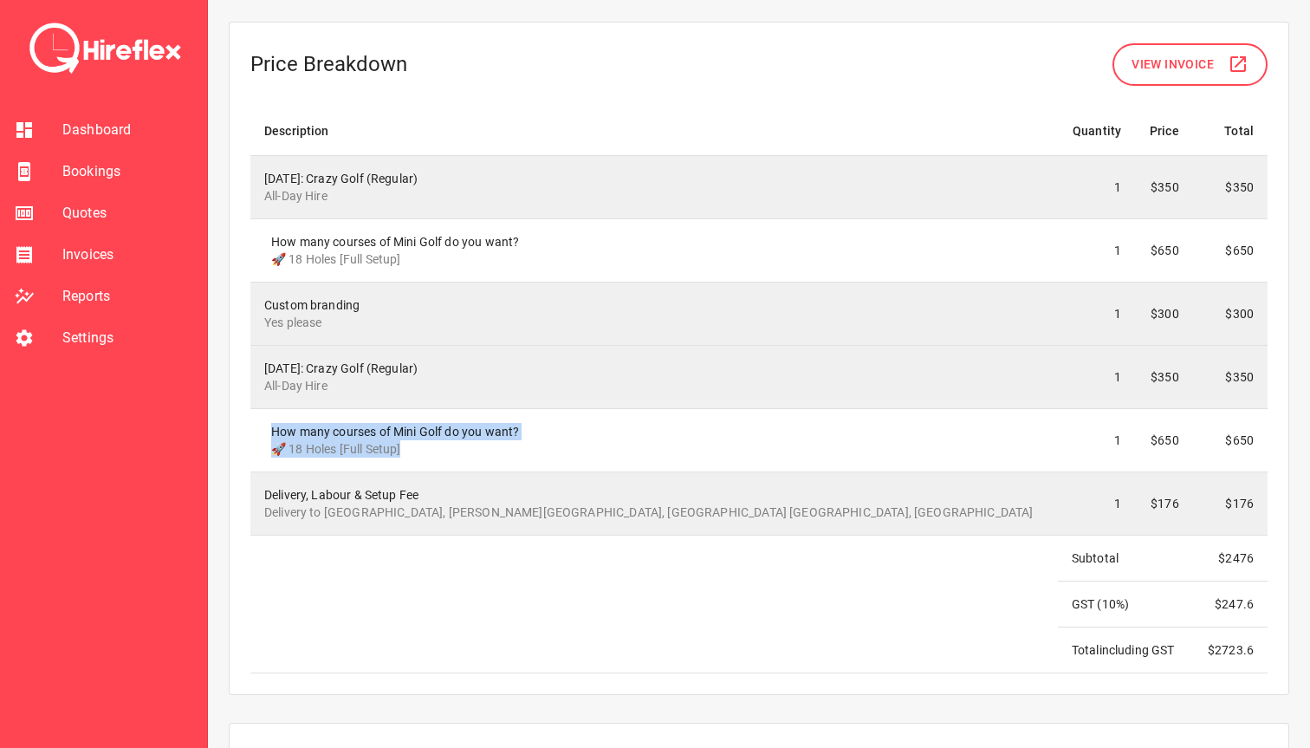
drag, startPoint x: 271, startPoint y: 430, endPoint x: 444, endPoint y: 462, distance: 175.4
click at [444, 462] on td "How many courses of Mini Golf do you want? 🚀 18 Holes [Full Setup]" at bounding box center [654, 439] width 808 height 63
drag, startPoint x: 354, startPoint y: 317, endPoint x: 260, endPoint y: 306, distance: 95.1
click at [260, 306] on td "Custom branding Yes please" at bounding box center [654, 313] width 808 height 63
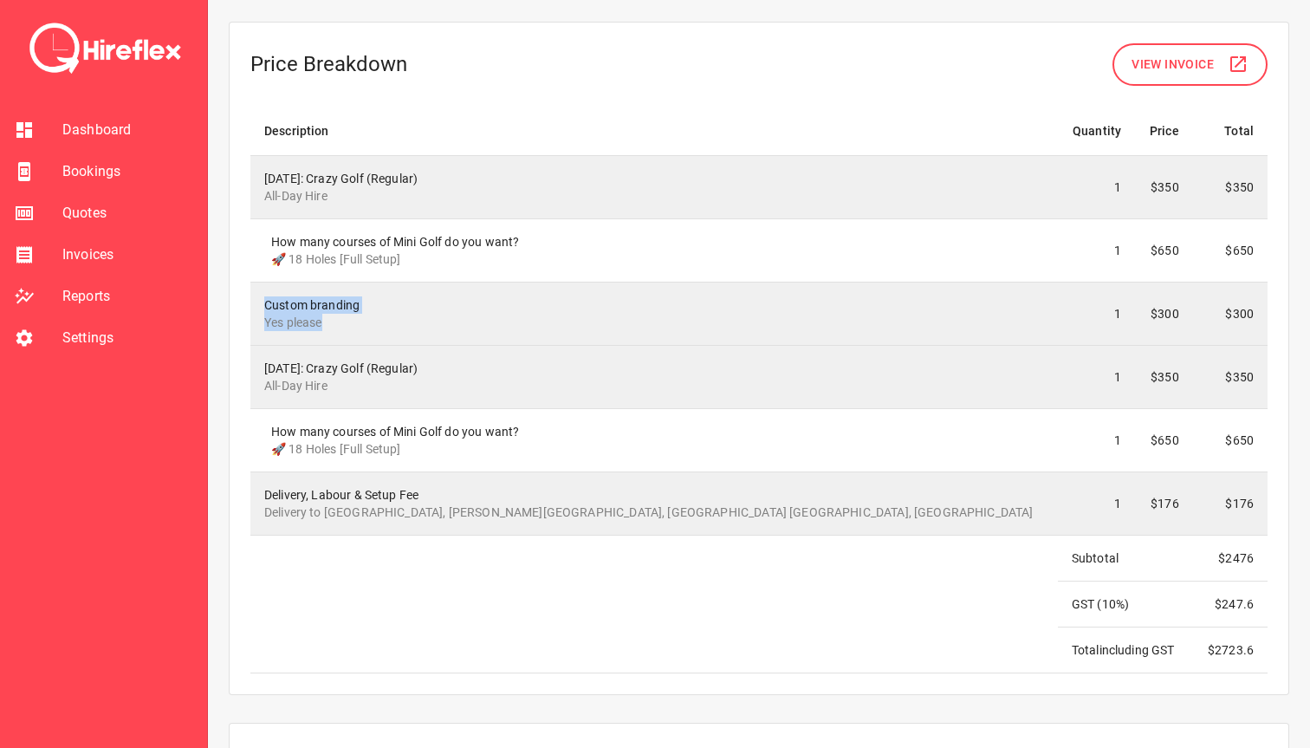
click at [260, 306] on td "Custom branding Yes please" at bounding box center [654, 313] width 808 height 63
drag, startPoint x: 260, startPoint y: 306, endPoint x: 343, endPoint y: 322, distance: 84.6
click at [343, 322] on td "Custom branding Yes please" at bounding box center [654, 313] width 808 height 63
click at [343, 322] on p "Yes please" at bounding box center [654, 322] width 780 height 17
drag, startPoint x: 368, startPoint y: 322, endPoint x: 257, endPoint y: 305, distance: 112.1
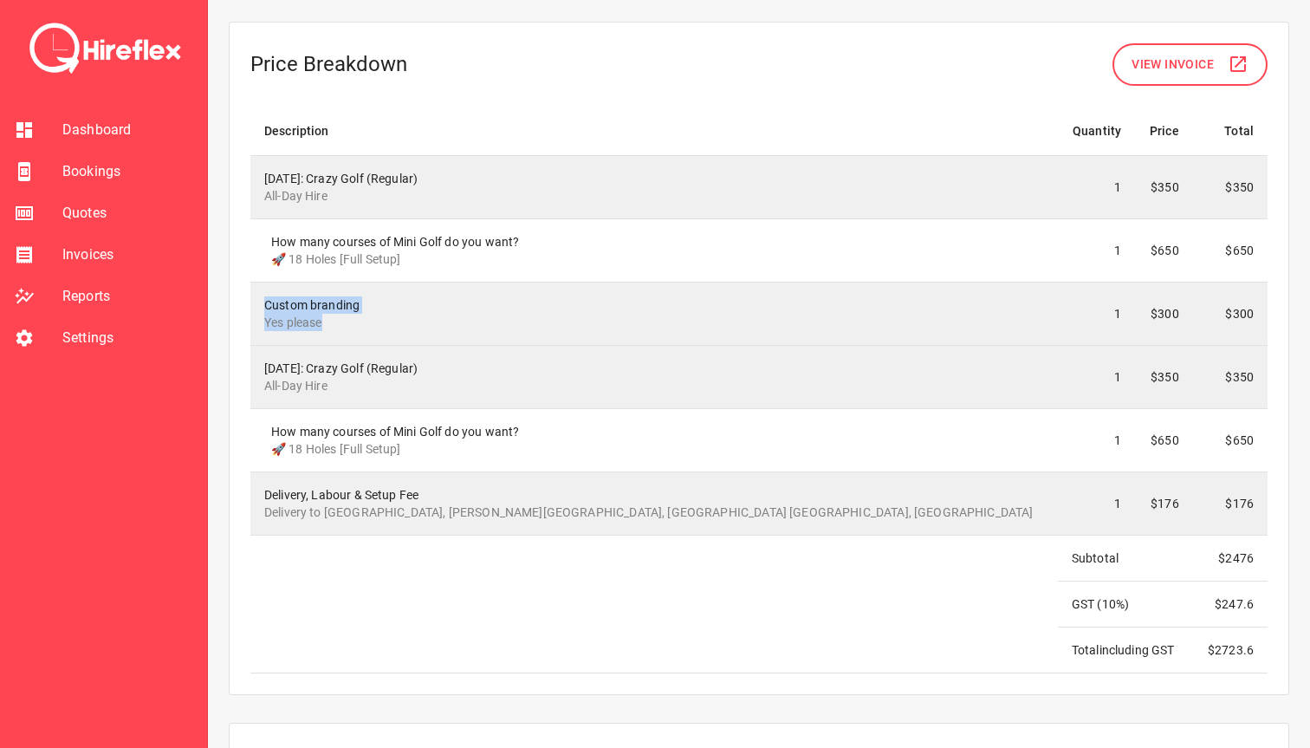
click at [257, 305] on td "Custom branding Yes please" at bounding box center [654, 313] width 808 height 63
drag, startPoint x: 267, startPoint y: 303, endPoint x: 333, endPoint y: 321, distance: 68.1
click at [333, 321] on div "Custom branding Yes please" at bounding box center [654, 313] width 780 height 35
click at [333, 321] on p "Yes please" at bounding box center [654, 322] width 780 height 17
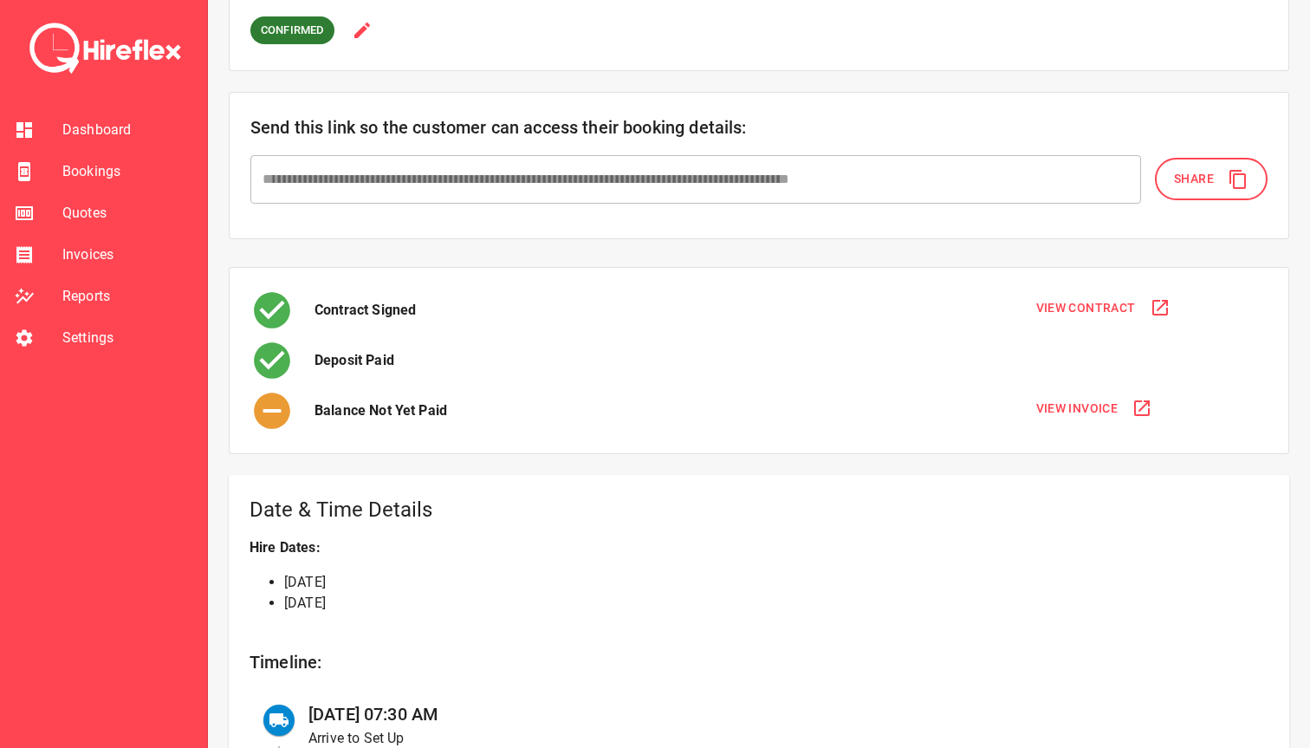
scroll to position [0, 0]
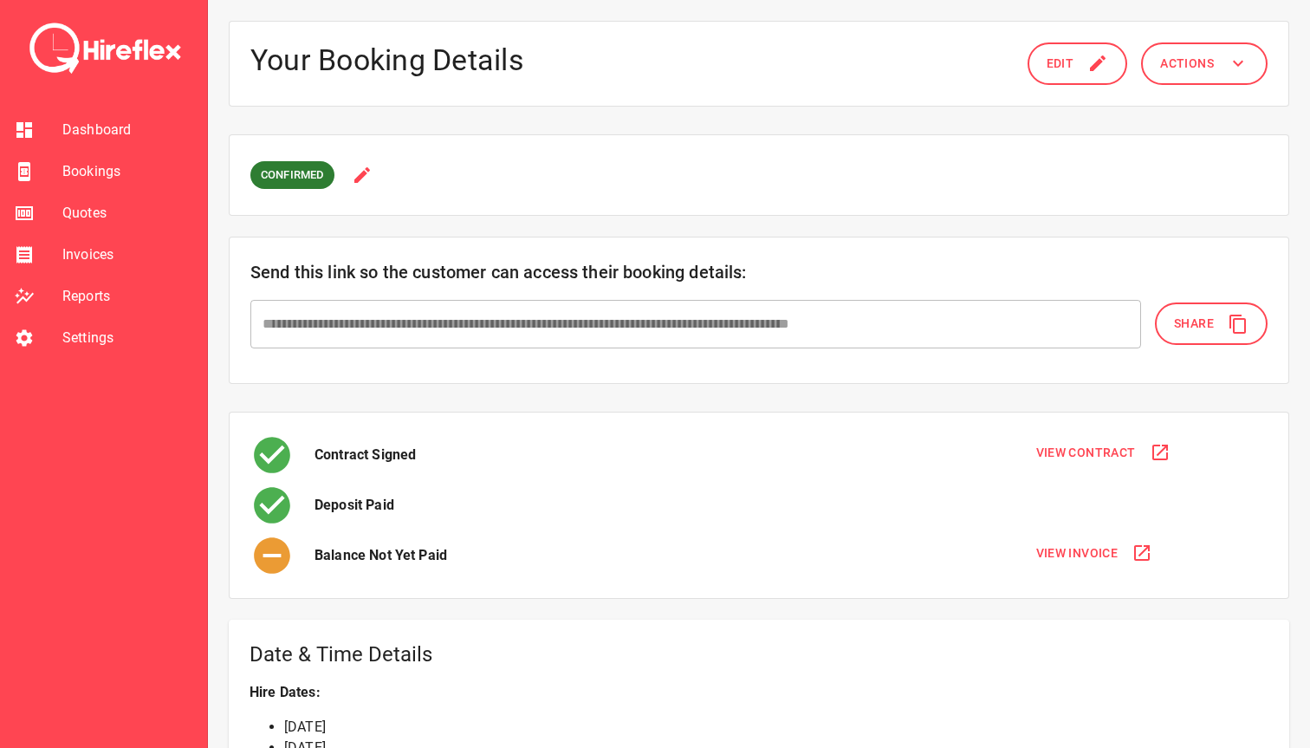
click at [92, 165] on span "Bookings" at bounding box center [127, 171] width 131 height 21
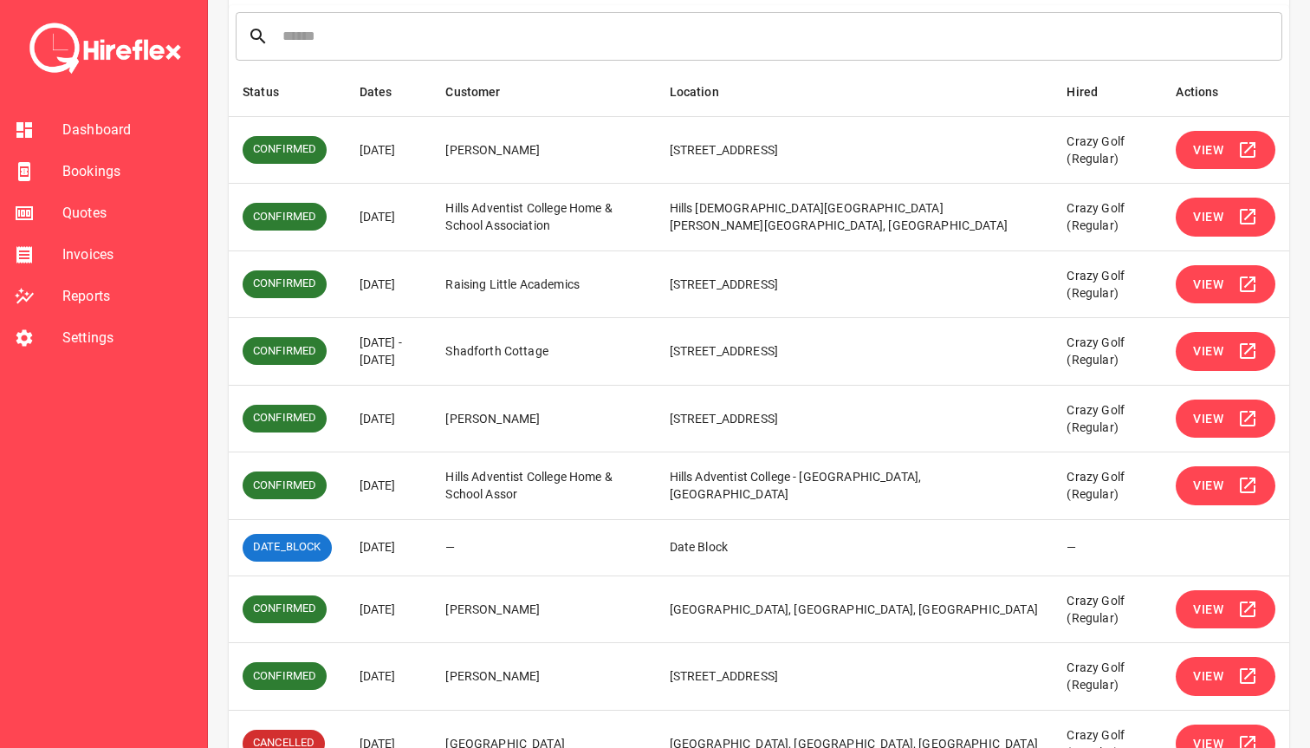
scroll to position [332, 0]
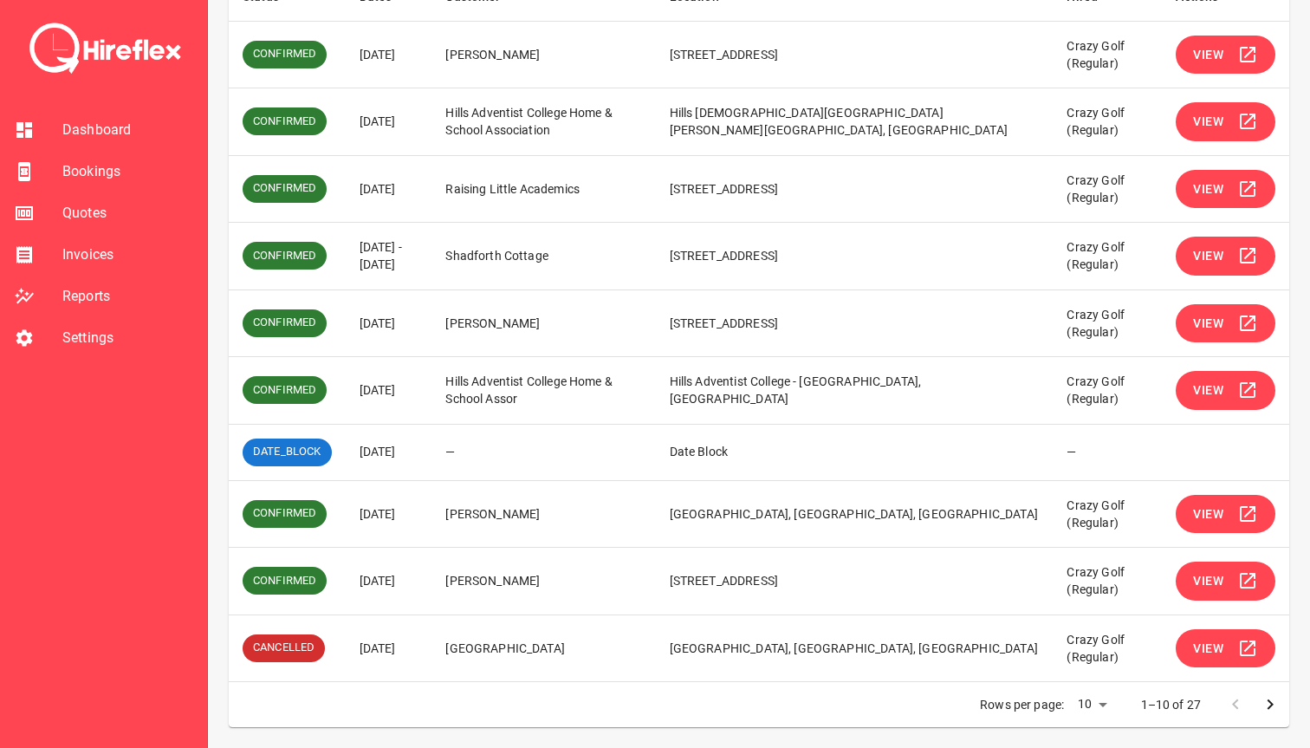
click at [1267, 712] on icon "Go to next page" at bounding box center [1270, 704] width 21 height 21
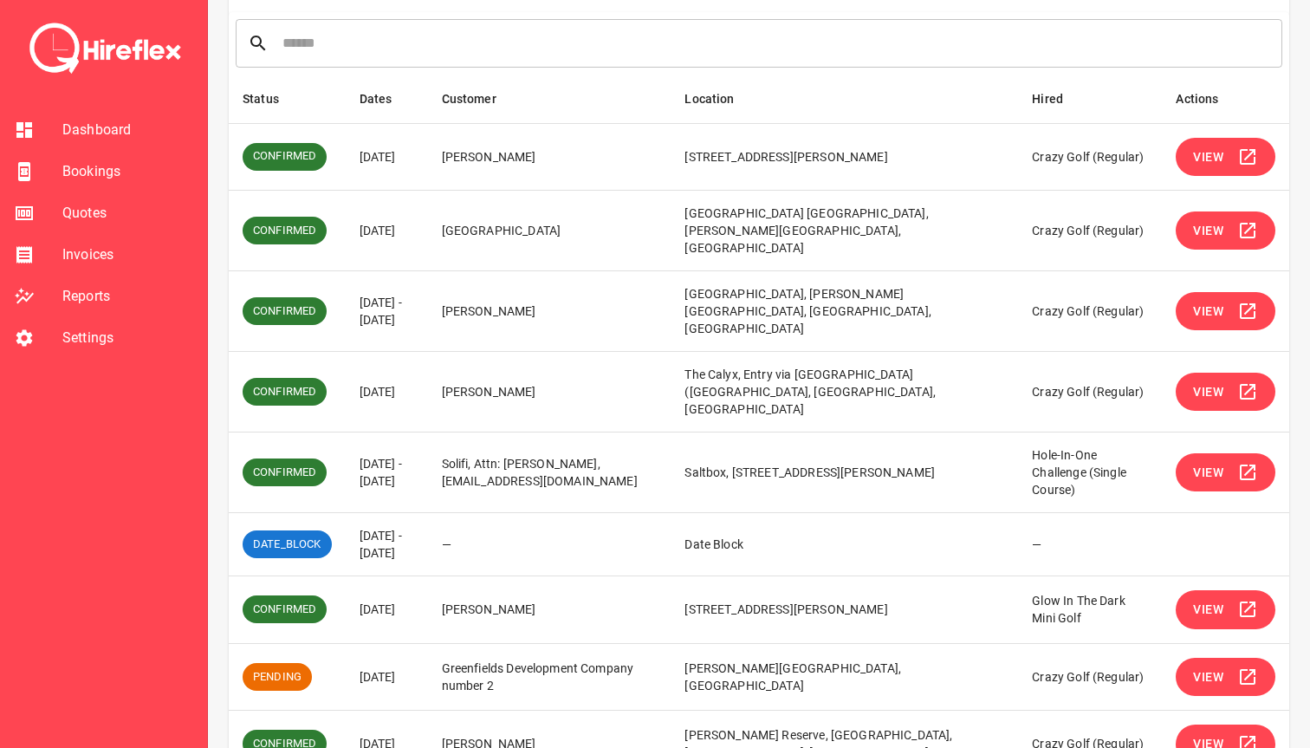
scroll to position [222, 0]
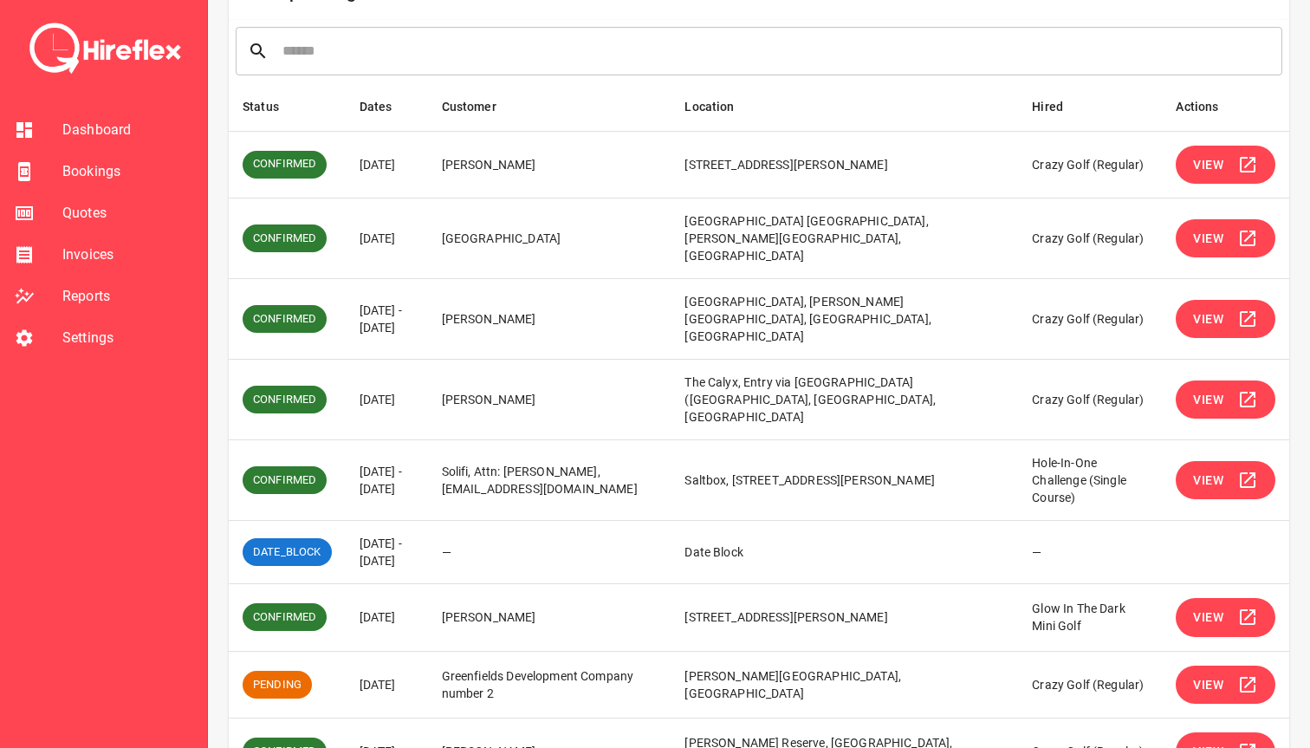
drag, startPoint x: 692, startPoint y: 556, endPoint x: 973, endPoint y: 560, distance: 281.7
click at [973, 584] on td "[STREET_ADDRESS][PERSON_NAME]" at bounding box center [845, 618] width 348 height 68
drag, startPoint x: 991, startPoint y: 560, endPoint x: 694, endPoint y: 555, distance: 297.3
click at [694, 584] on td "[STREET_ADDRESS][PERSON_NAME]" at bounding box center [845, 618] width 348 height 68
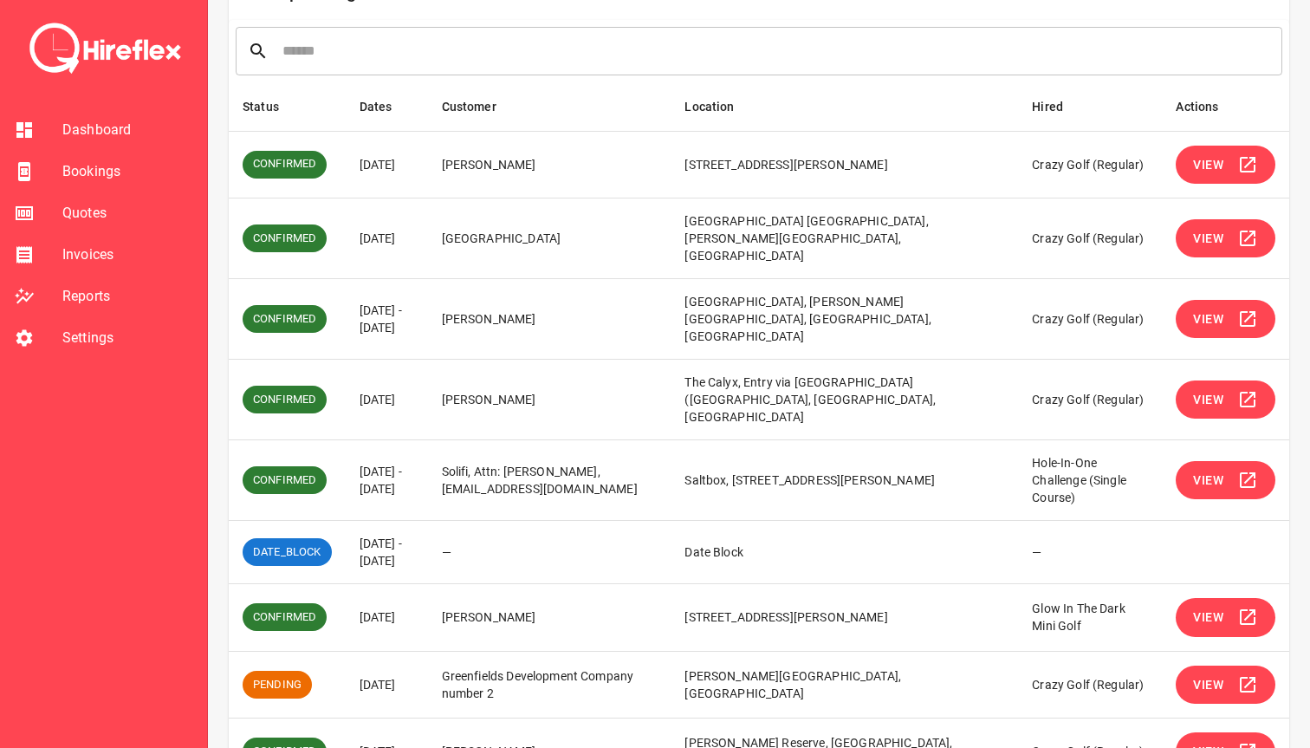
click at [694, 584] on td "[STREET_ADDRESS][PERSON_NAME]" at bounding box center [845, 618] width 348 height 68
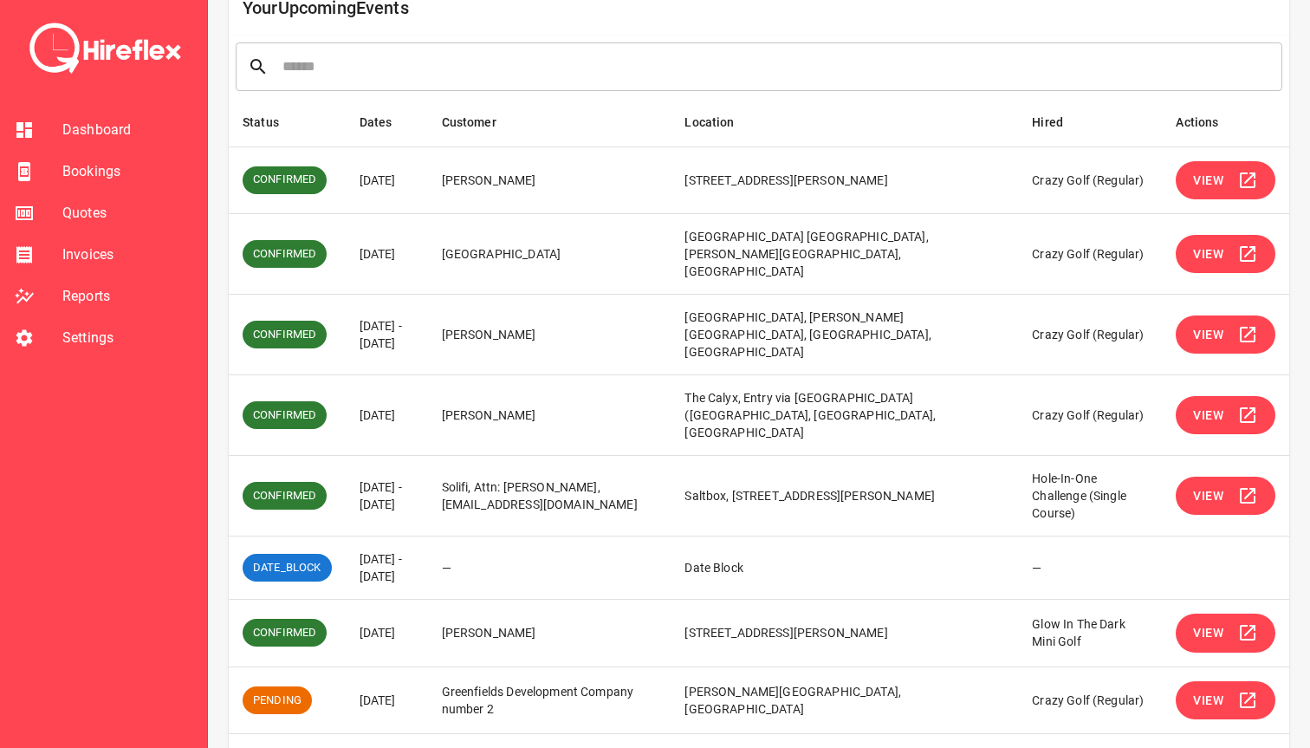
drag, startPoint x: 360, startPoint y: 305, endPoint x: 457, endPoint y: 328, distance: 99.6
click at [428, 328] on td "[DATE] - [DATE]" at bounding box center [387, 335] width 82 height 81
click at [1210, 324] on span "View" at bounding box center [1208, 335] width 30 height 22
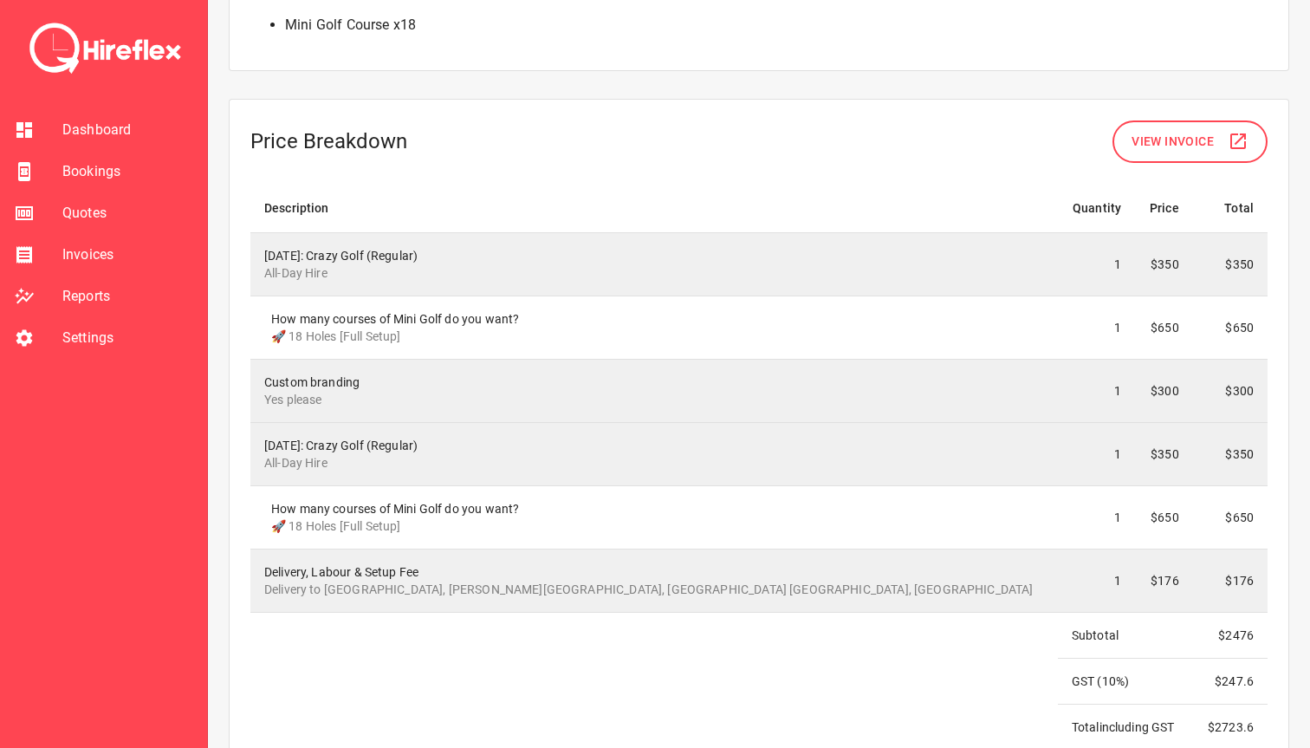
scroll to position [1530, 0]
drag, startPoint x: 261, startPoint y: 380, endPoint x: 345, endPoint y: 396, distance: 85.7
click at [345, 396] on td "Custom branding Yes please" at bounding box center [654, 389] width 808 height 63
click at [345, 396] on p "Yes please" at bounding box center [654, 398] width 780 height 17
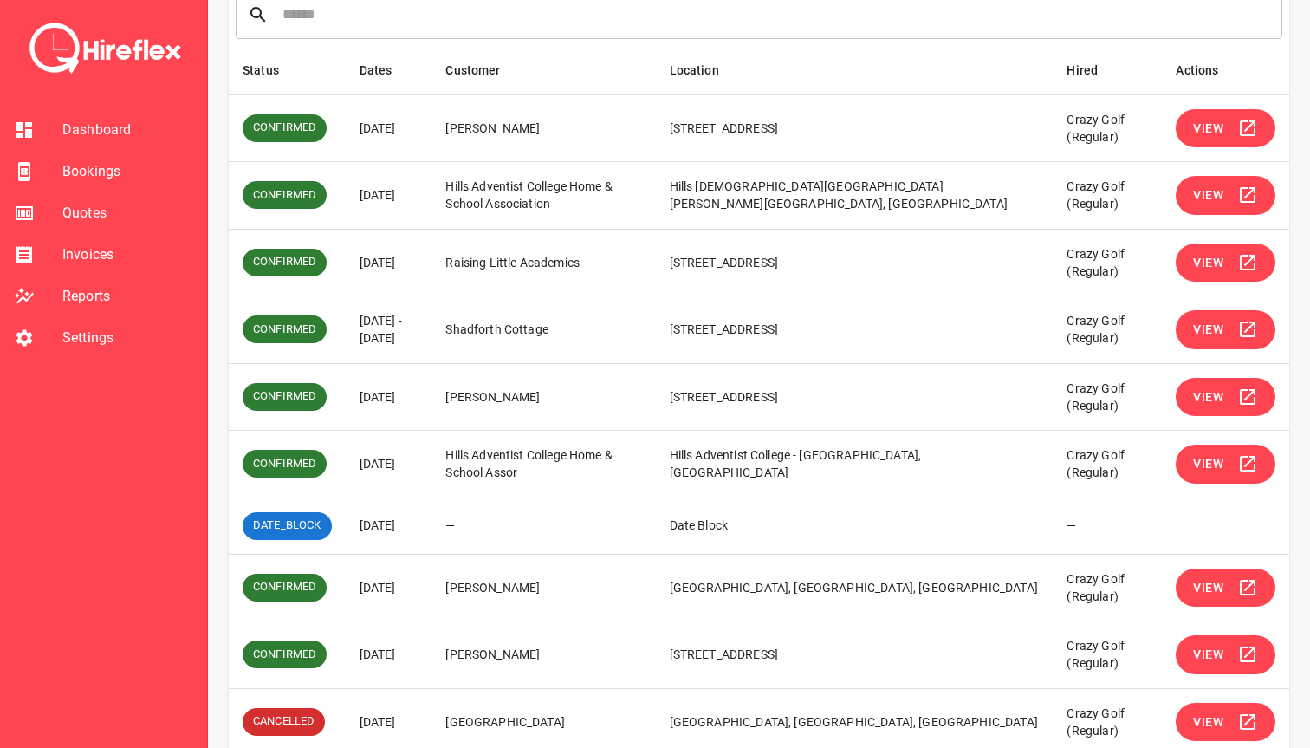
scroll to position [332, 0]
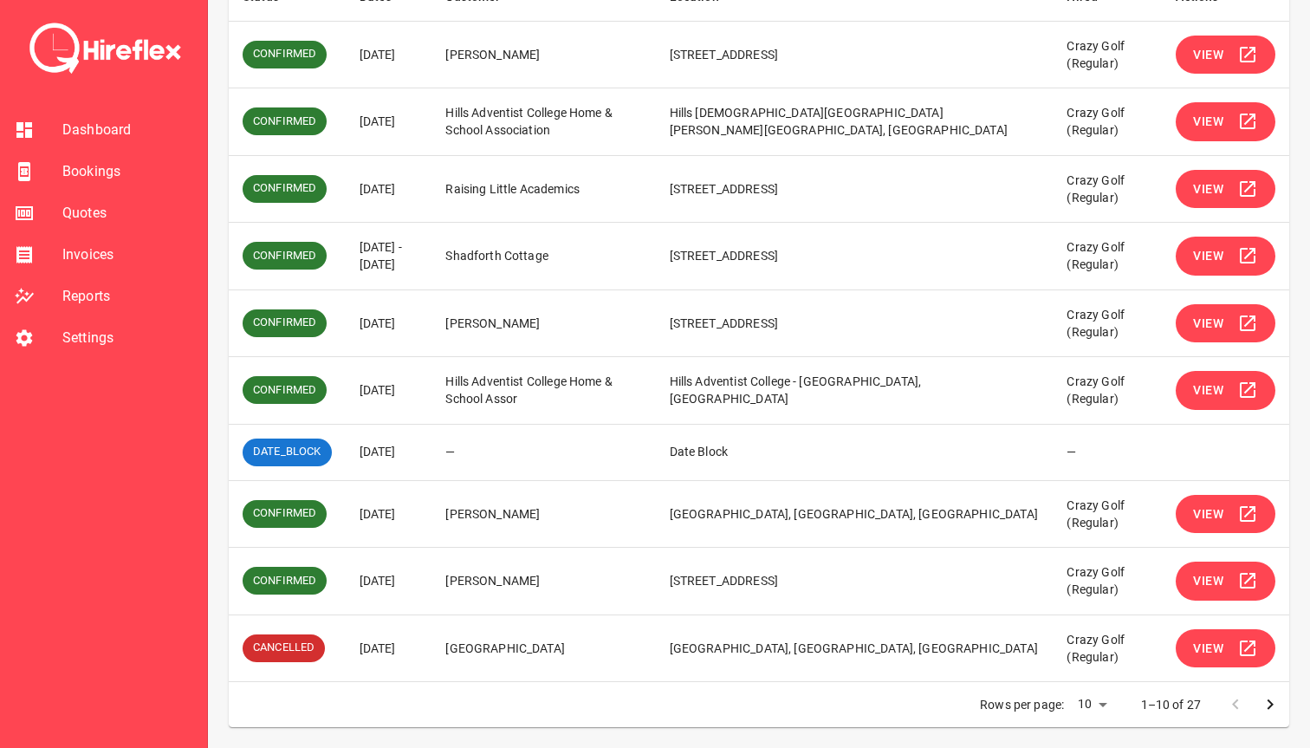
drag, startPoint x: 362, startPoint y: 645, endPoint x: 455, endPoint y: 646, distance: 92.7
click at [432, 646] on td "[DATE]" at bounding box center [389, 648] width 87 height 68
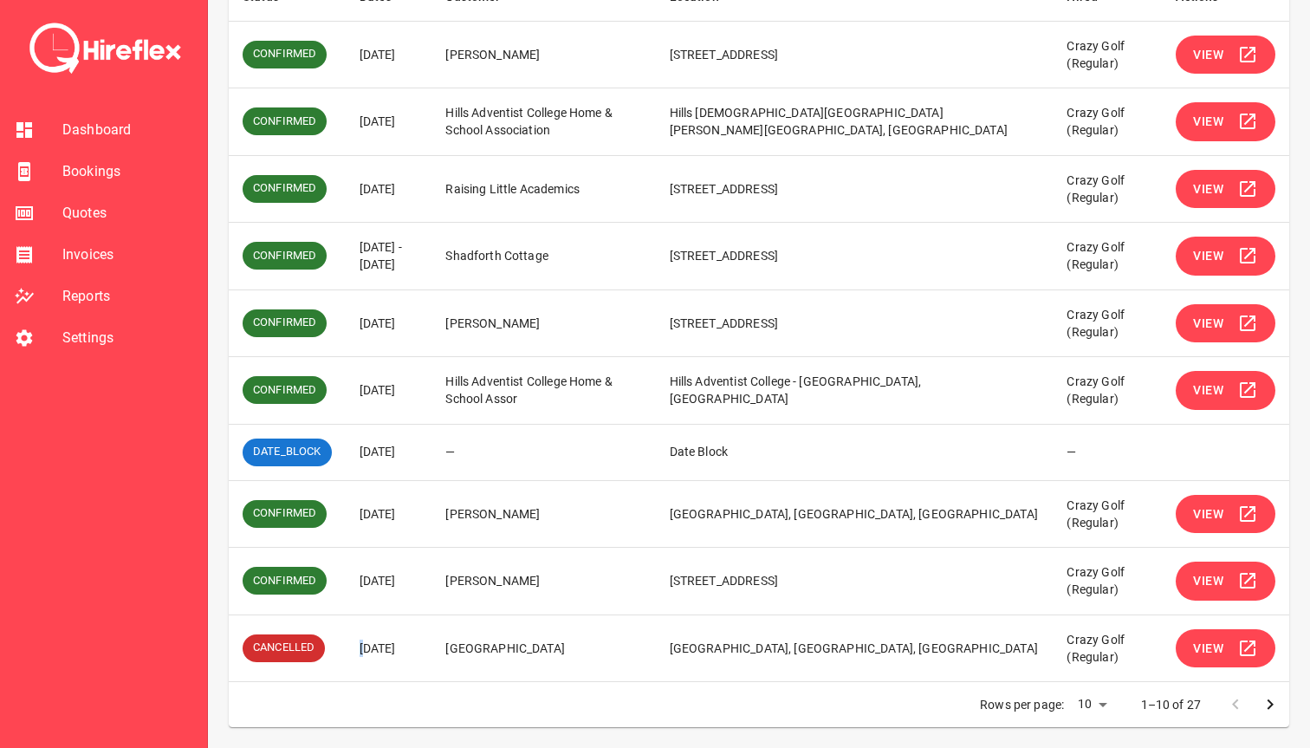
drag, startPoint x: 427, startPoint y: 631, endPoint x: 367, endPoint y: 646, distance: 61.6
click at [369, 646] on td "[DATE]" at bounding box center [389, 648] width 87 height 68
drag, startPoint x: 367, startPoint y: 646, endPoint x: 460, endPoint y: 645, distance: 92.7
click at [432, 645] on td "[DATE]" at bounding box center [389, 648] width 87 height 68
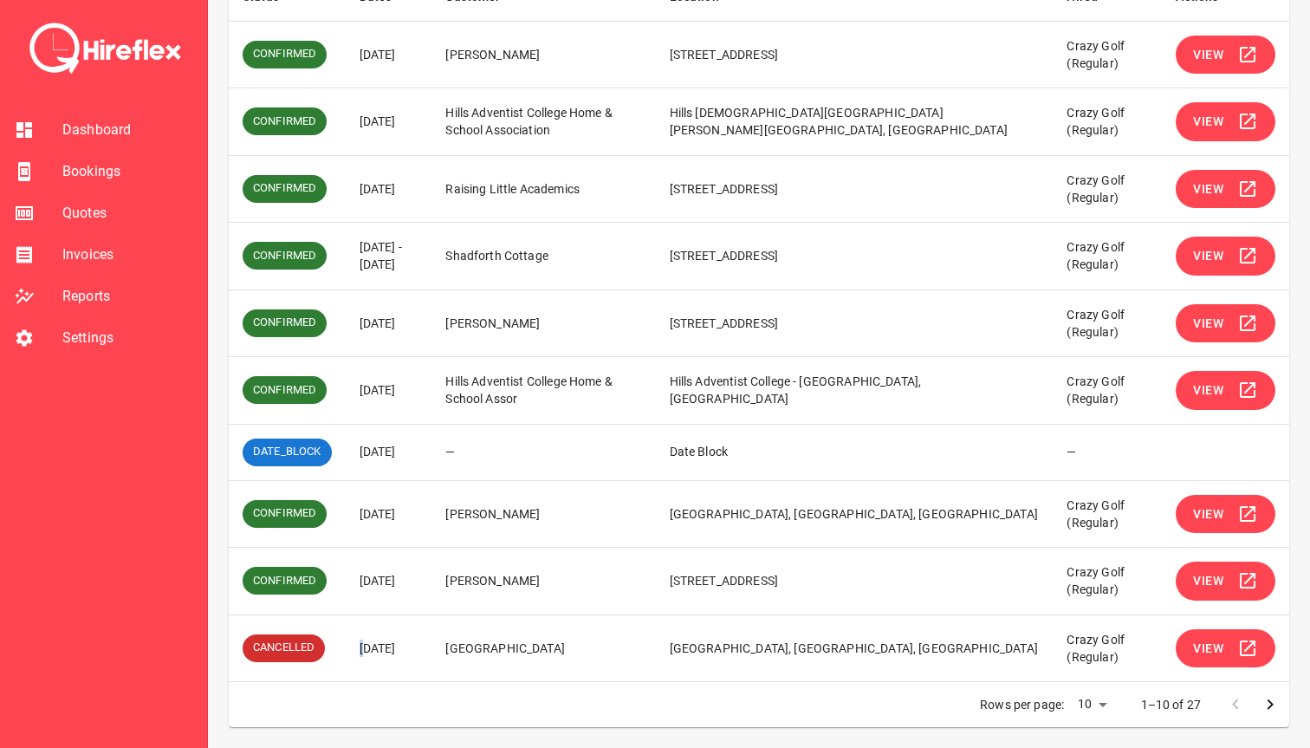
drag, startPoint x: 486, startPoint y: 645, endPoint x: 340, endPoint y: 644, distance: 146.5
click at [340, 645] on tr "CANCELLED 07 Sep 2025 Clovelly Hotel Clovelly Hotel, Clovelly Road, Clovelly NS…" at bounding box center [759, 648] width 1061 height 68
click at [340, 644] on td "CANCELLED" at bounding box center [287, 648] width 117 height 68
drag, startPoint x: 448, startPoint y: 658, endPoint x: 348, endPoint y: 644, distance: 100.6
click at [348, 645] on td "[DATE]" at bounding box center [389, 648] width 87 height 68
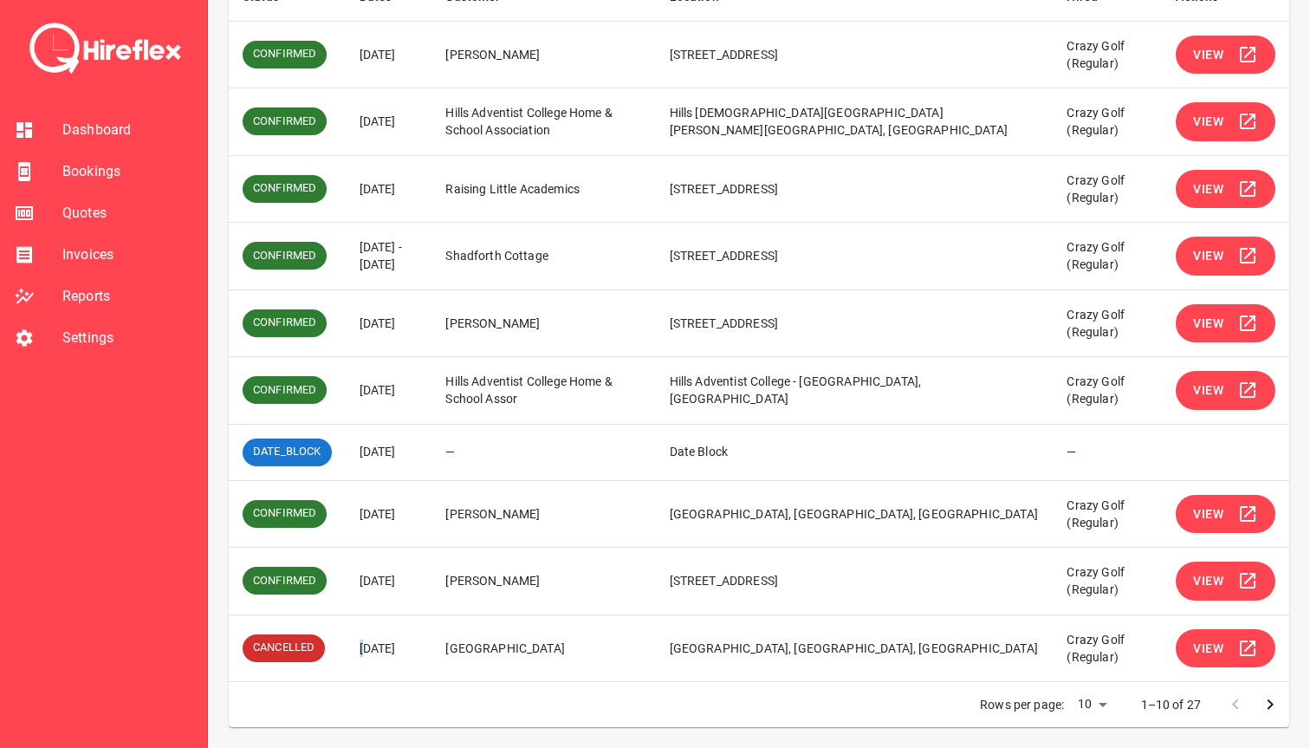
click at [348, 644] on td "[DATE]" at bounding box center [389, 648] width 87 height 68
click at [366, 644] on td "[DATE]" at bounding box center [389, 648] width 87 height 68
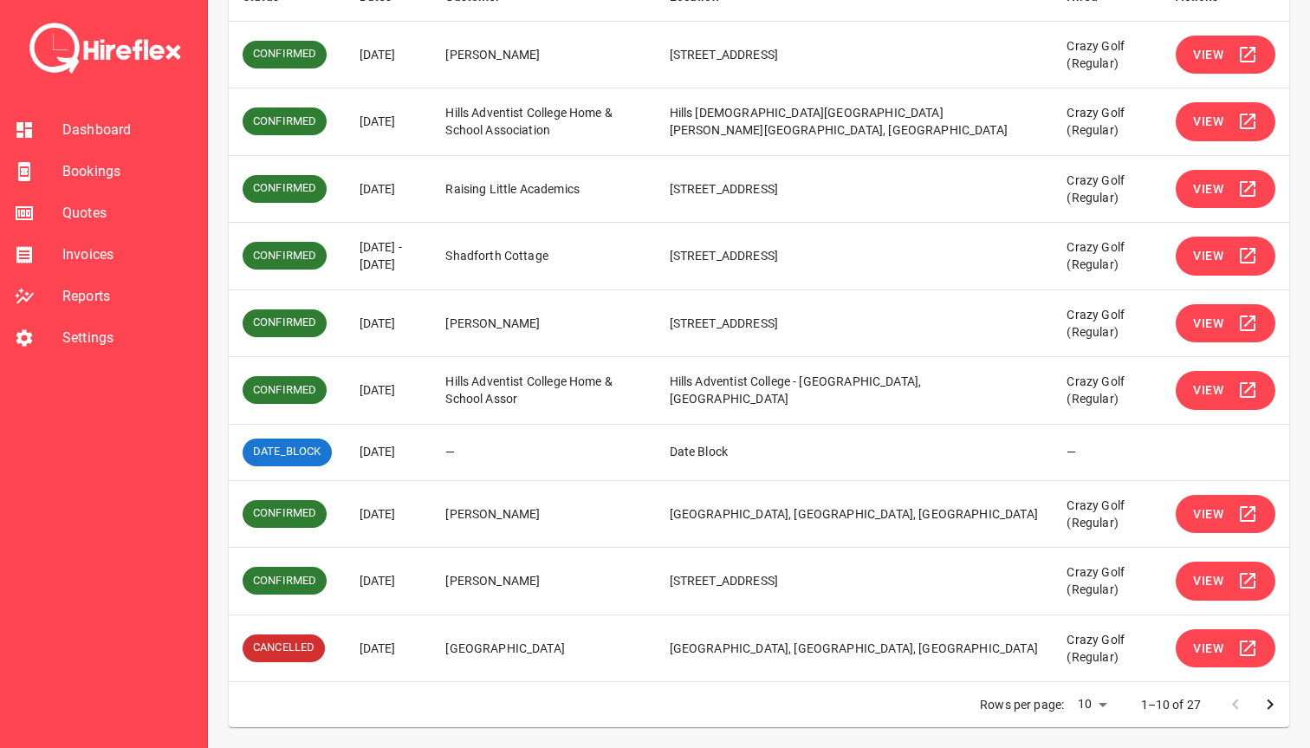
click at [496, 644] on td "[GEOGRAPHIC_DATA]" at bounding box center [544, 648] width 224 height 68
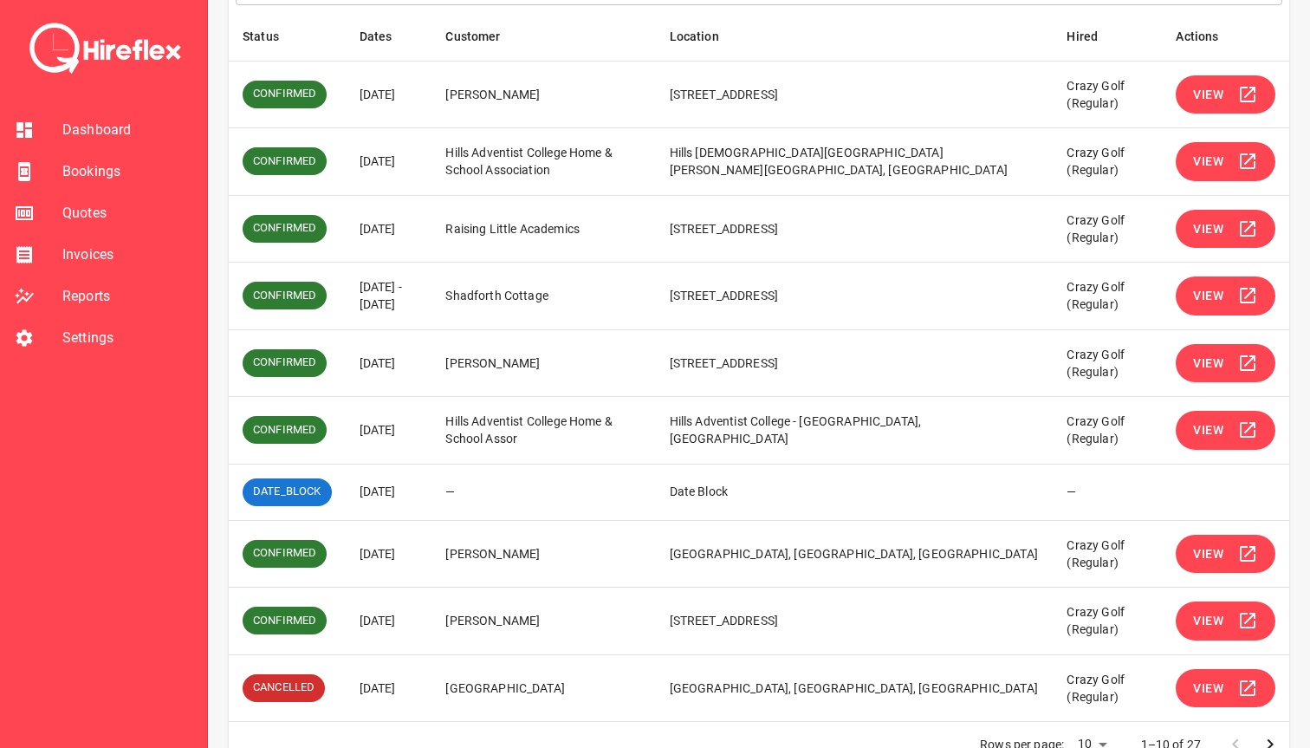
scroll to position [291, 0]
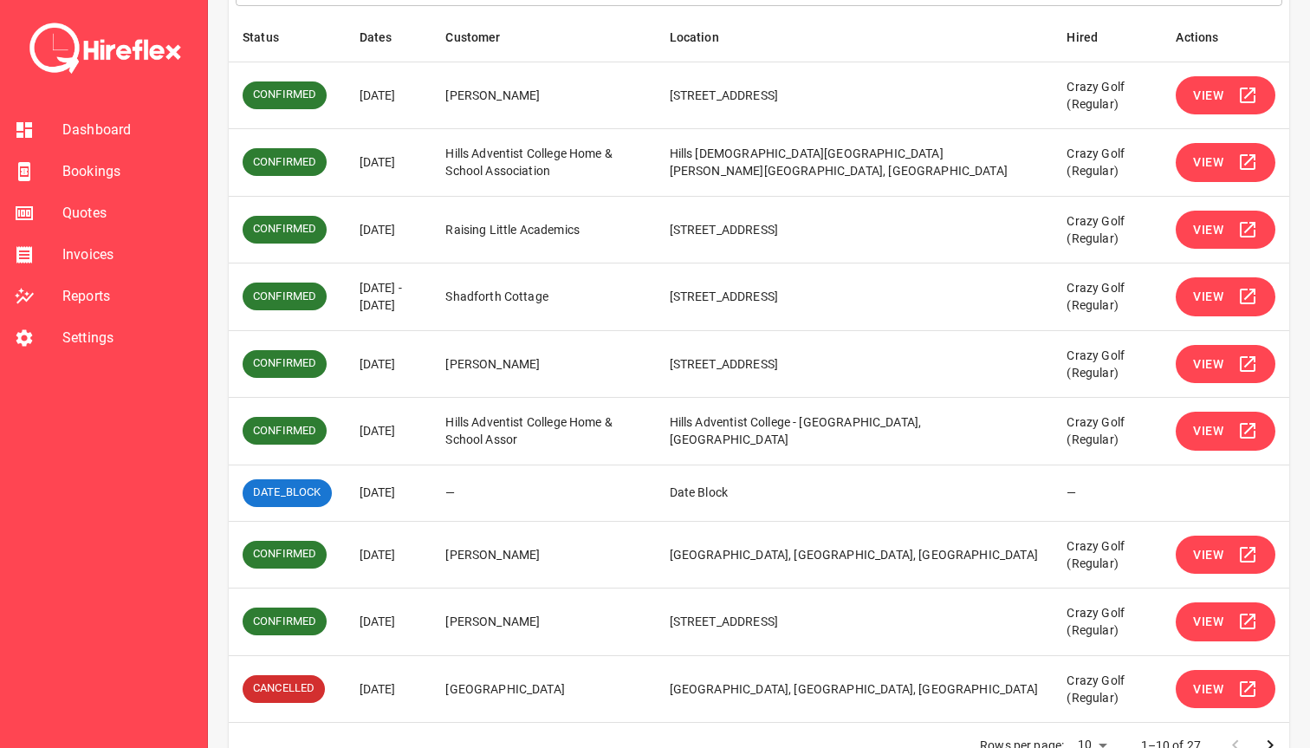
drag, startPoint x: 363, startPoint y: 556, endPoint x: 423, endPoint y: 556, distance: 59.8
click at [423, 556] on td "[DATE]" at bounding box center [389, 555] width 87 height 68
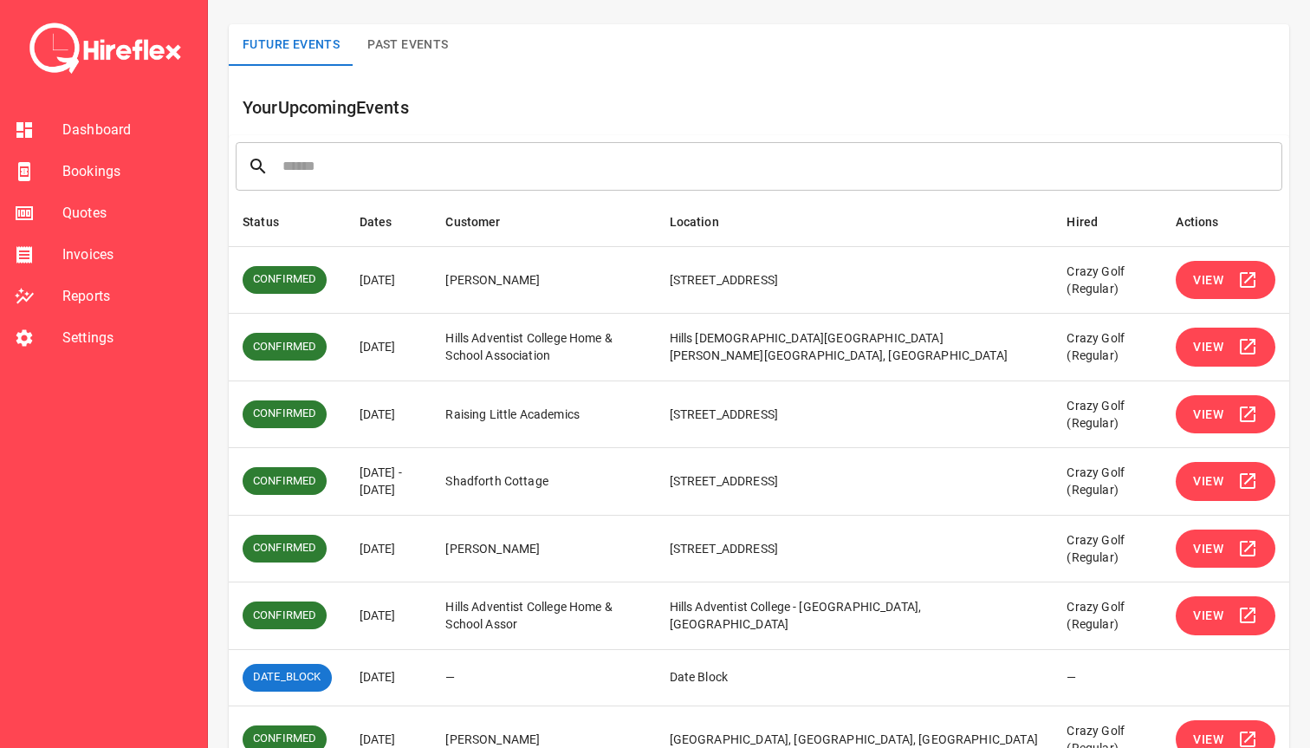
scroll to position [75, 0]
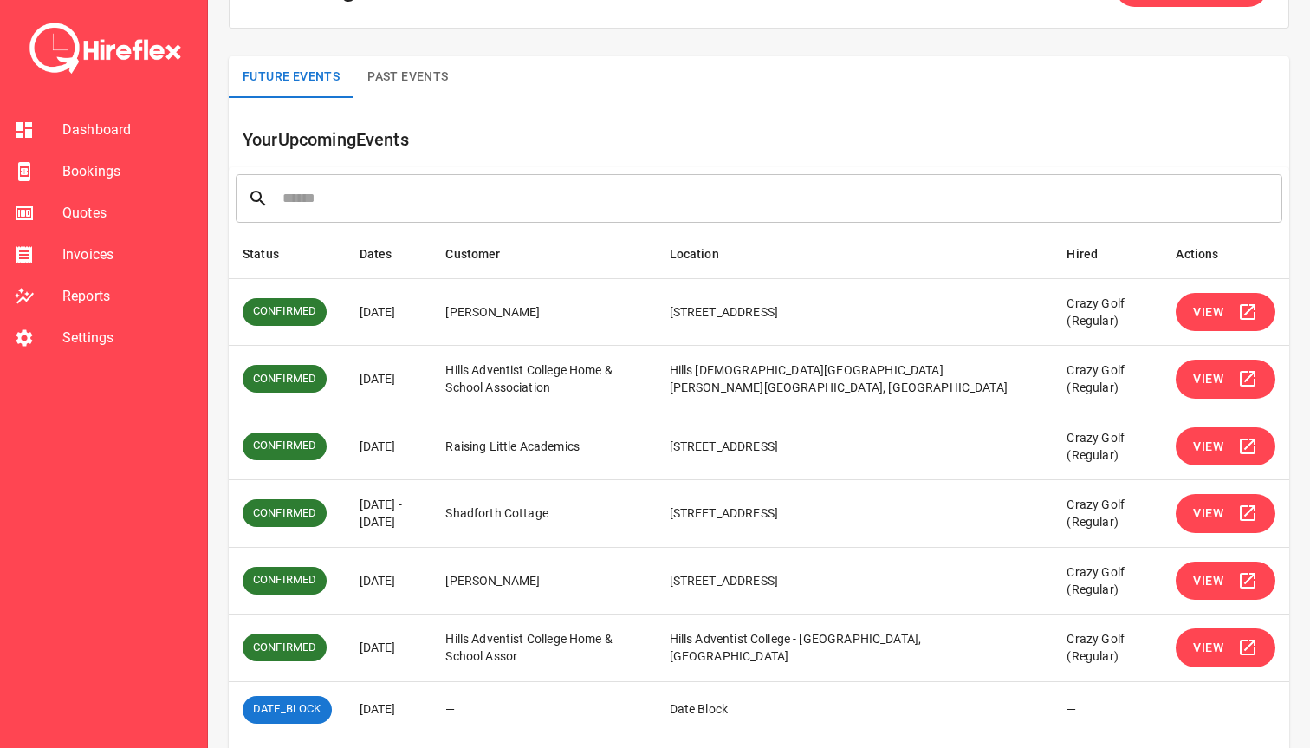
click at [1212, 312] on span "View" at bounding box center [1208, 313] width 30 height 22
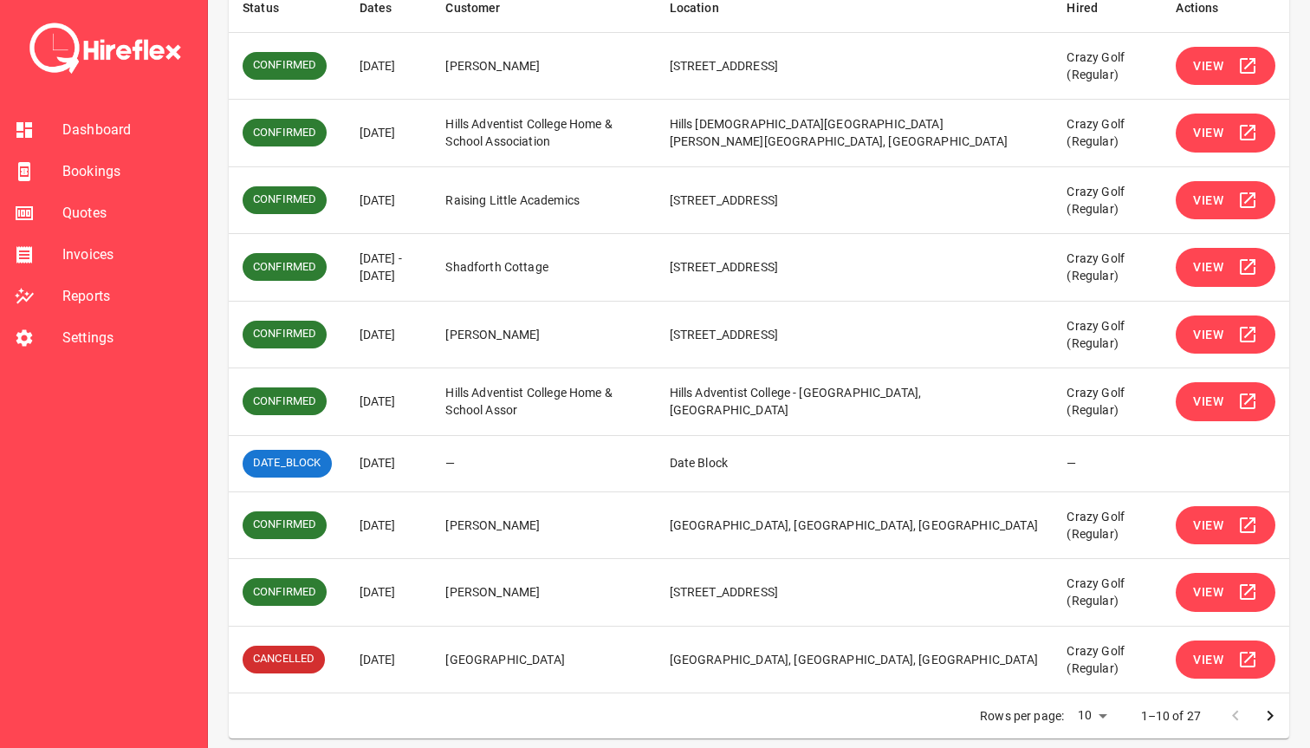
scroll to position [316, 0]
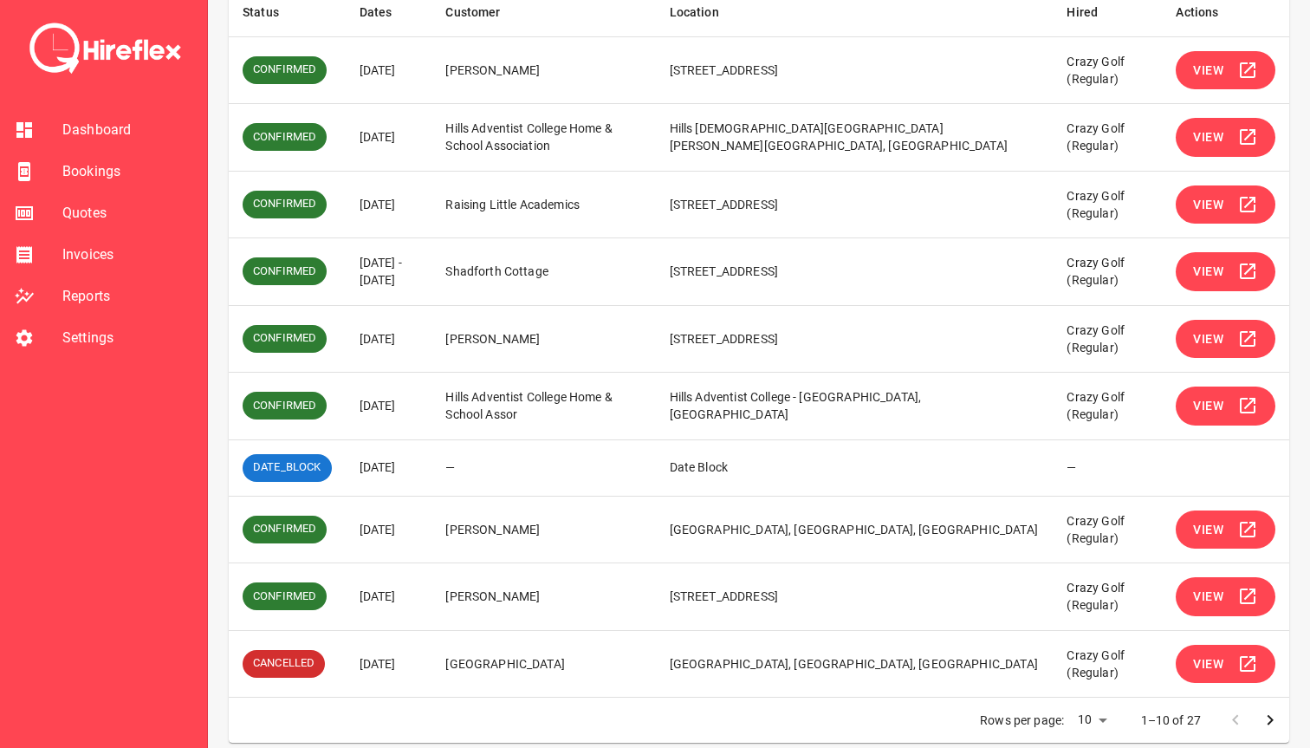
click at [1202, 338] on span "View" at bounding box center [1208, 339] width 30 height 22
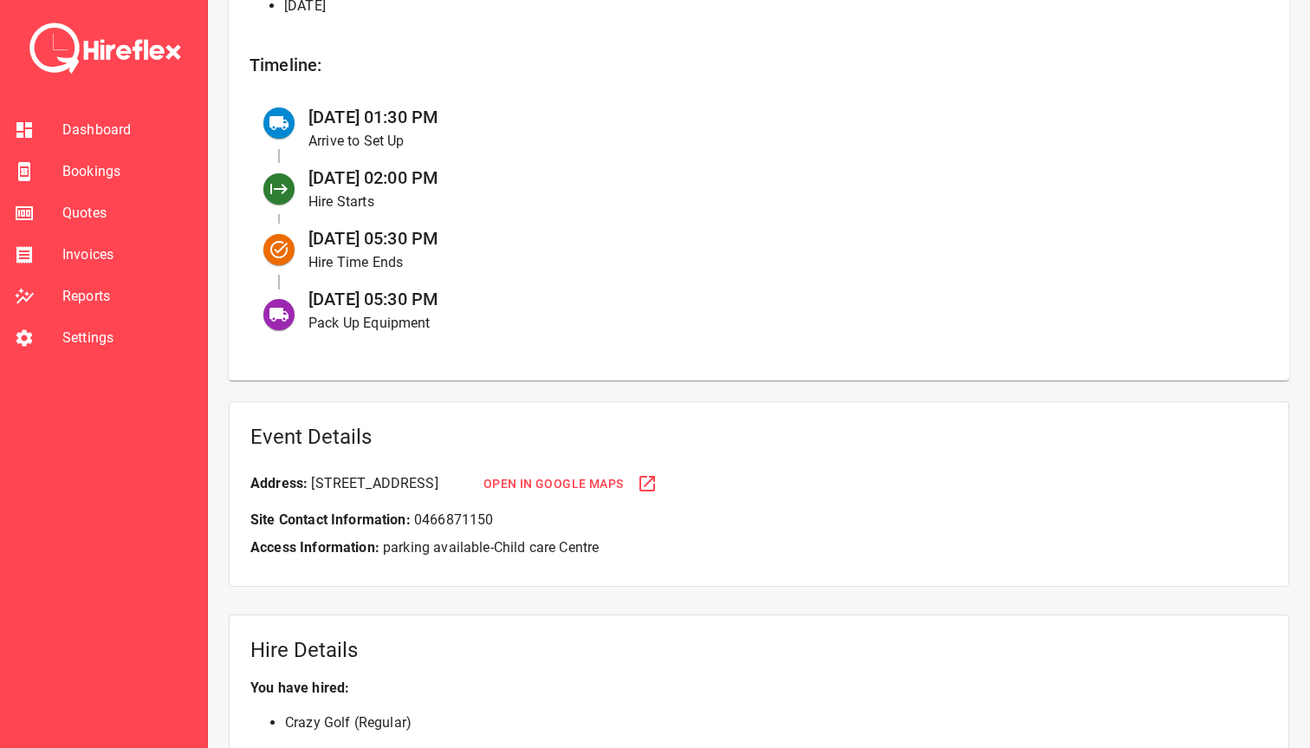
scroll to position [724, 0]
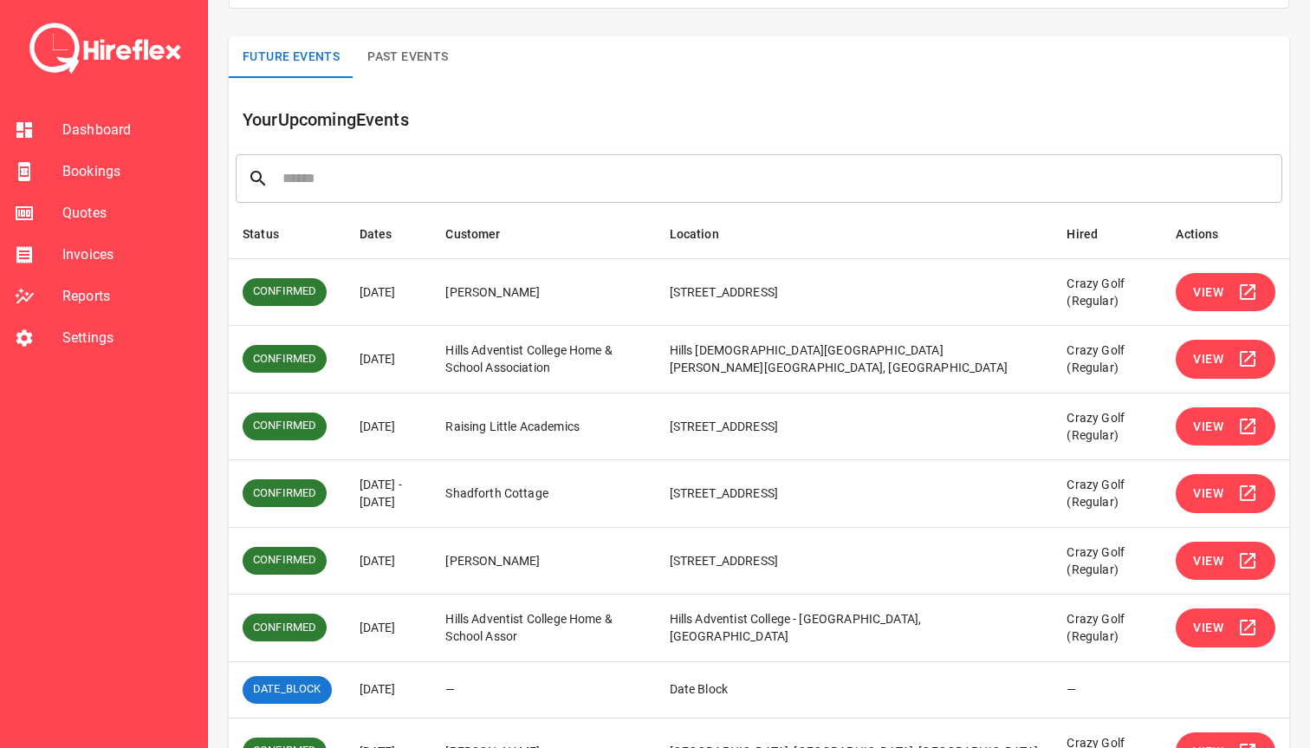
scroll to position [332, 0]
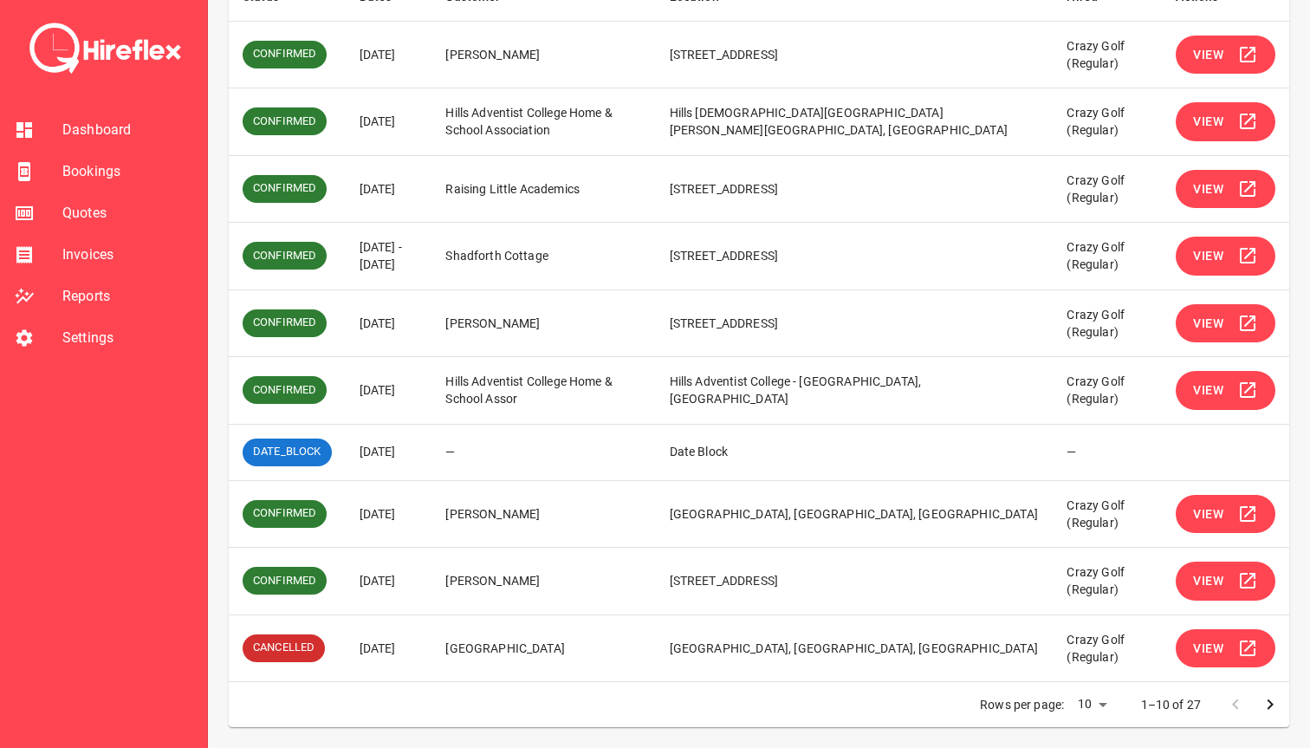
click at [1265, 707] on icon "Go to next page" at bounding box center [1270, 704] width 21 height 21
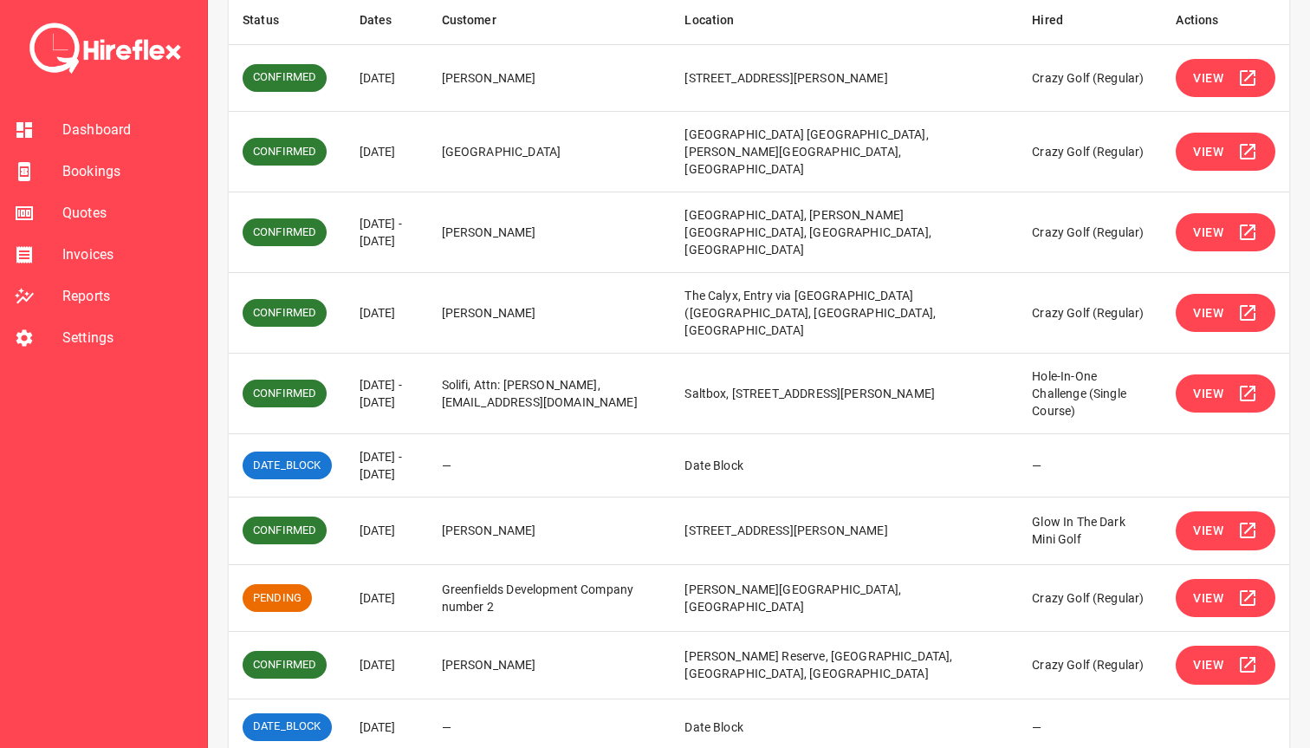
scroll to position [297, 0]
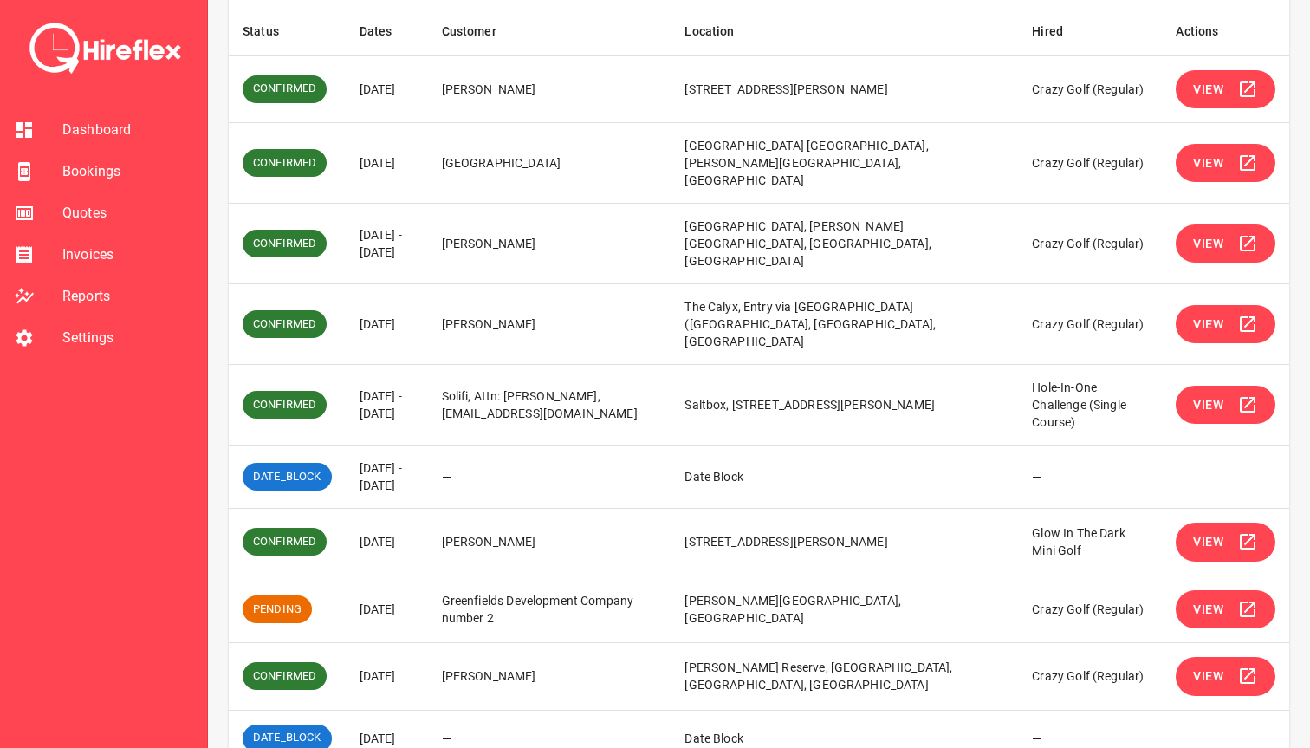
click at [1246, 397] on icon "simple table" at bounding box center [1248, 405] width 16 height 16
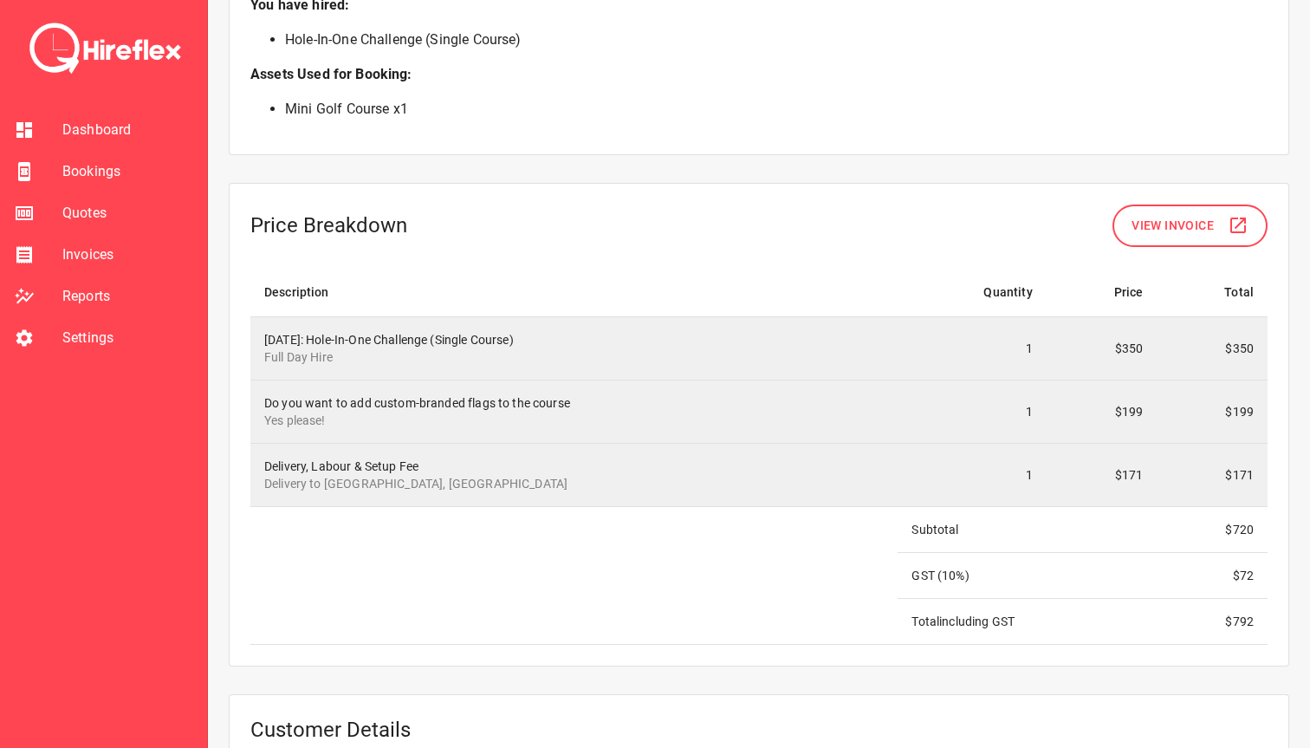
scroll to position [1501, 0]
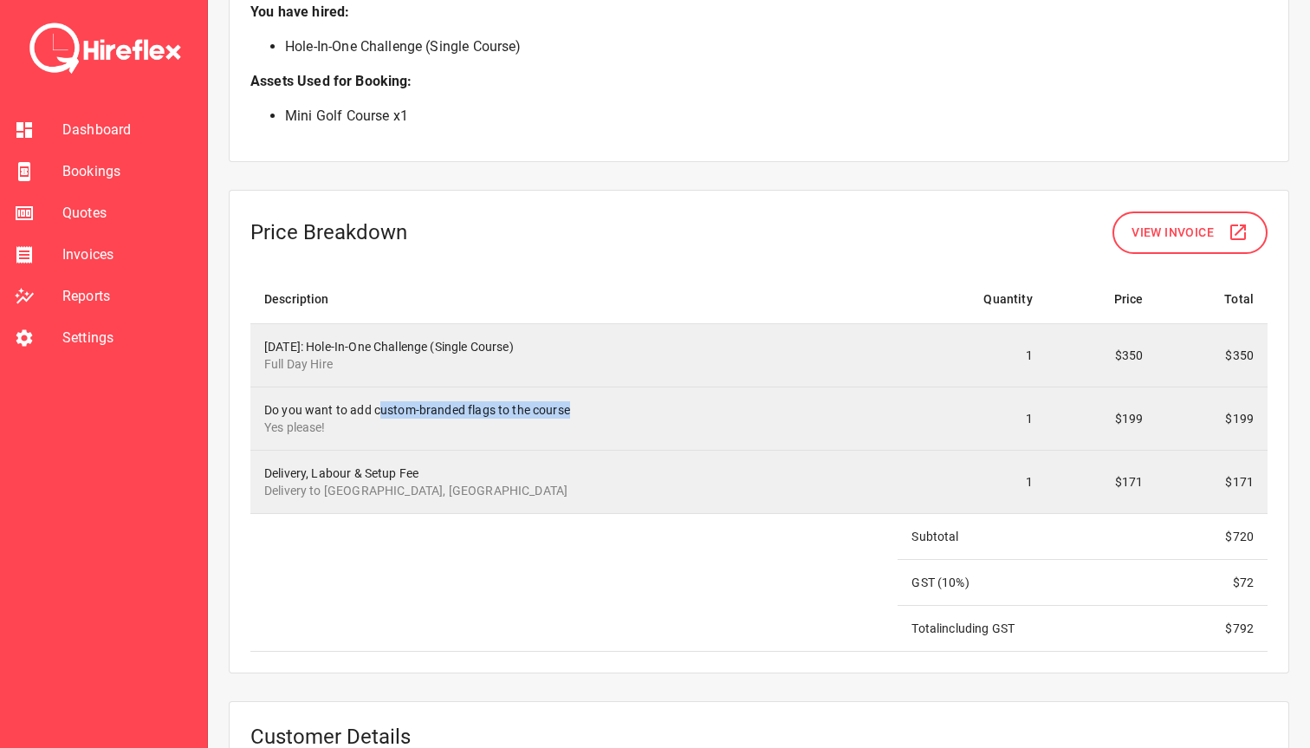
drag, startPoint x: 379, startPoint y: 411, endPoint x: 584, endPoint y: 407, distance: 205.4
click at [584, 407] on div "Do you want to add custom-branded flags to the course Yes please!" at bounding box center [574, 418] width 620 height 35
drag, startPoint x: 597, startPoint y: 407, endPoint x: 278, endPoint y: 400, distance: 319.0
click at [278, 400] on td "Do you want to add custom-branded flags to the course Yes please!" at bounding box center [573, 418] width 647 height 63
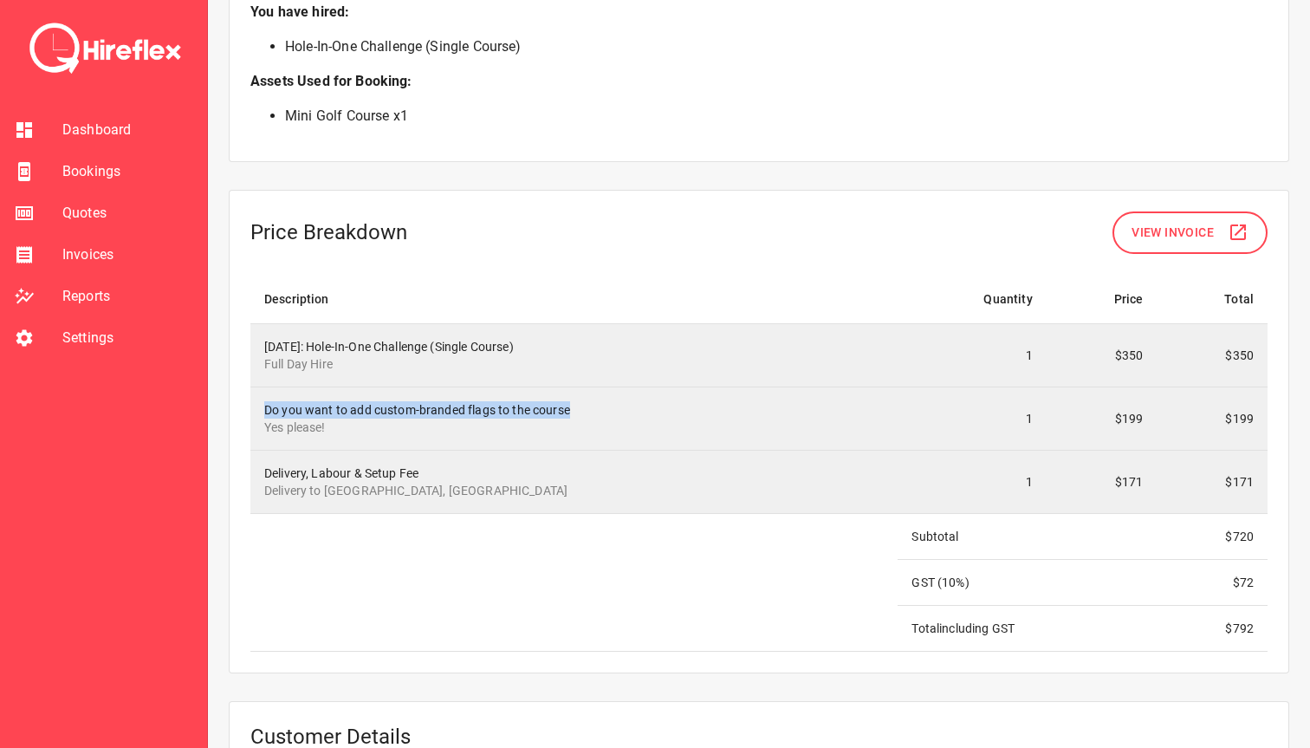
click at [278, 400] on td "Do you want to add custom-branded flags to the course Yes please!" at bounding box center [573, 418] width 647 height 63
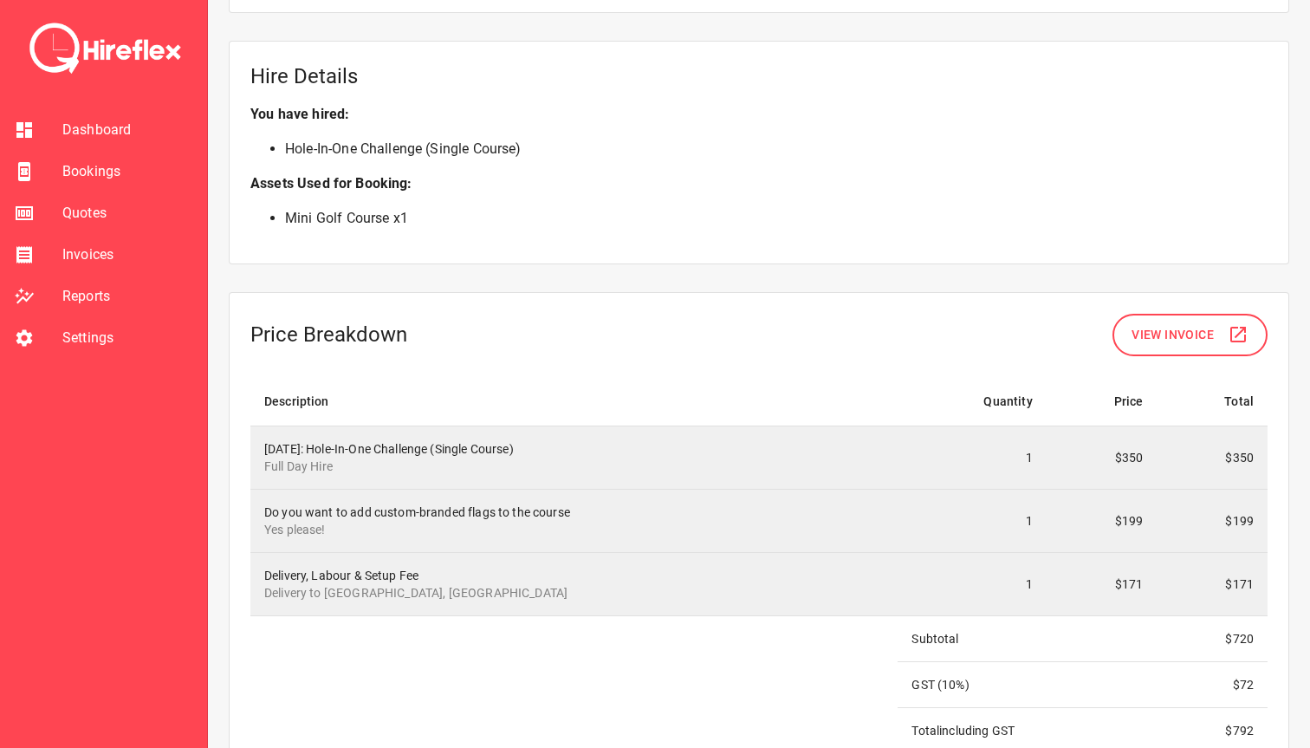
scroll to position [1404, 0]
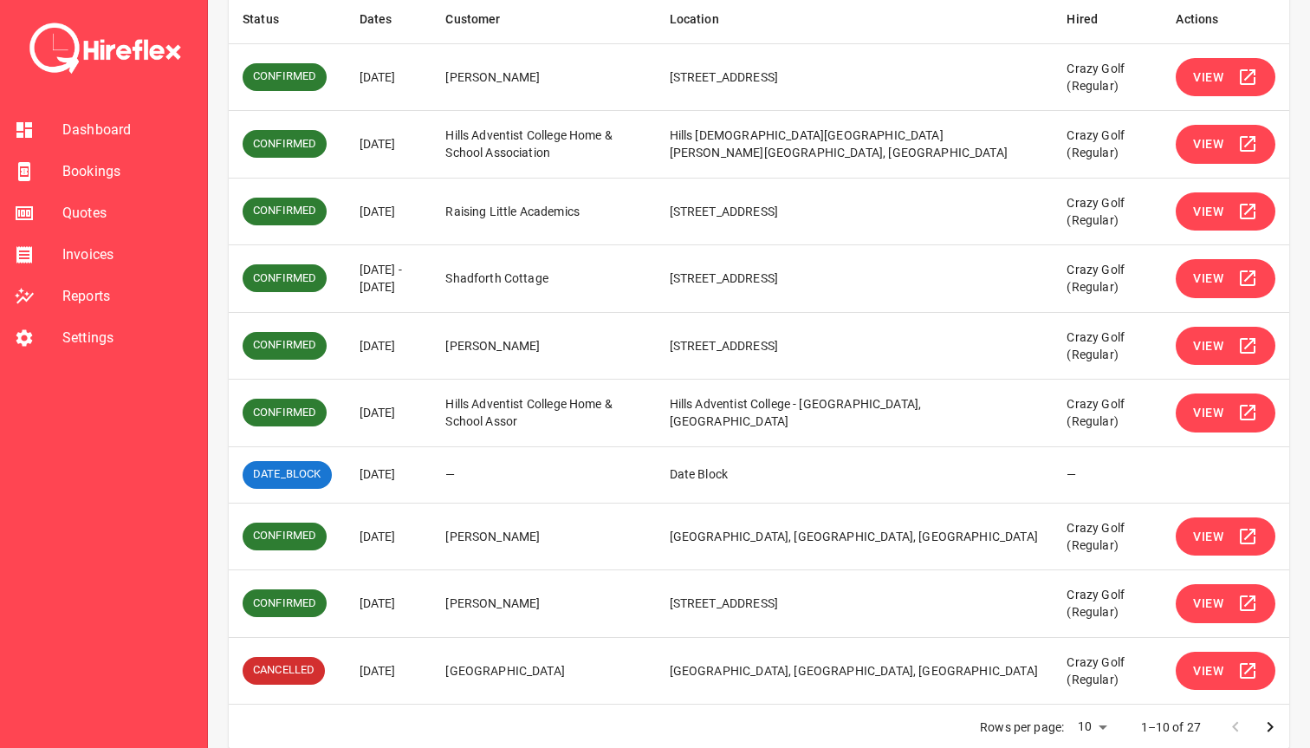
scroll to position [332, 0]
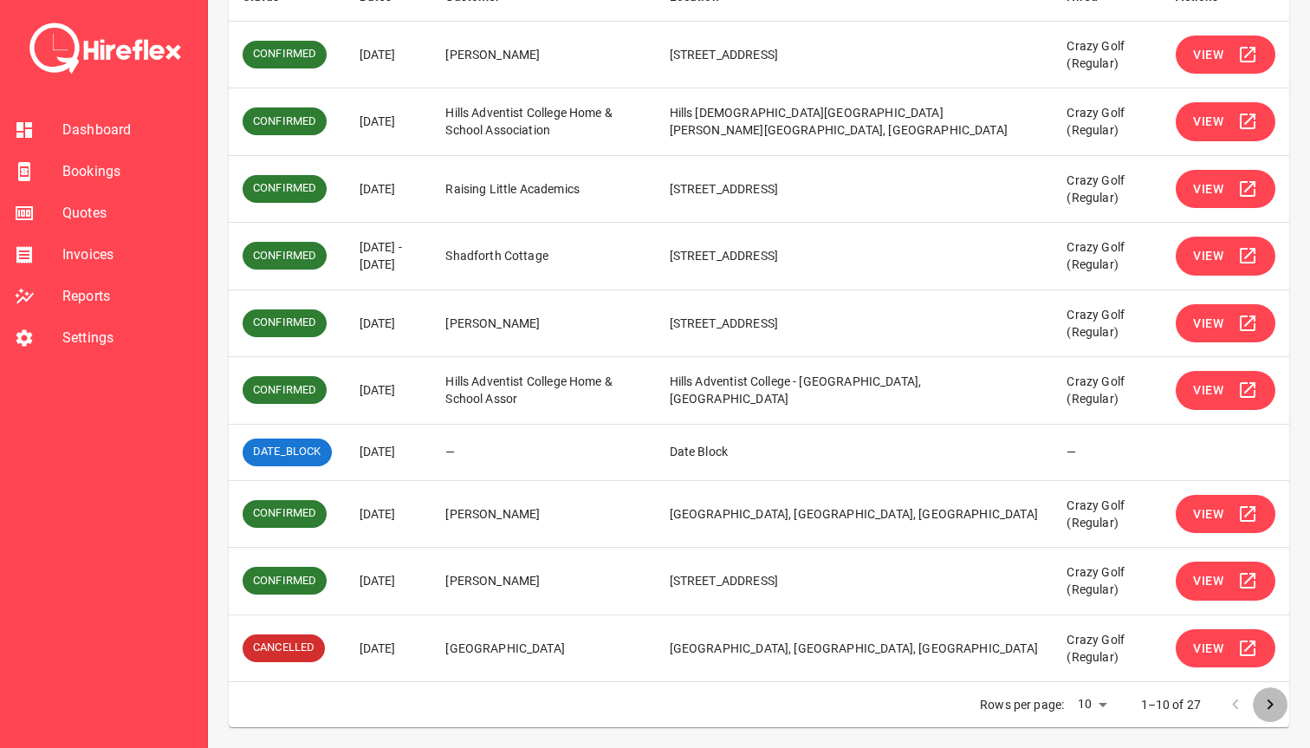
click at [1265, 702] on icon "Go to next page" at bounding box center [1270, 704] width 21 height 21
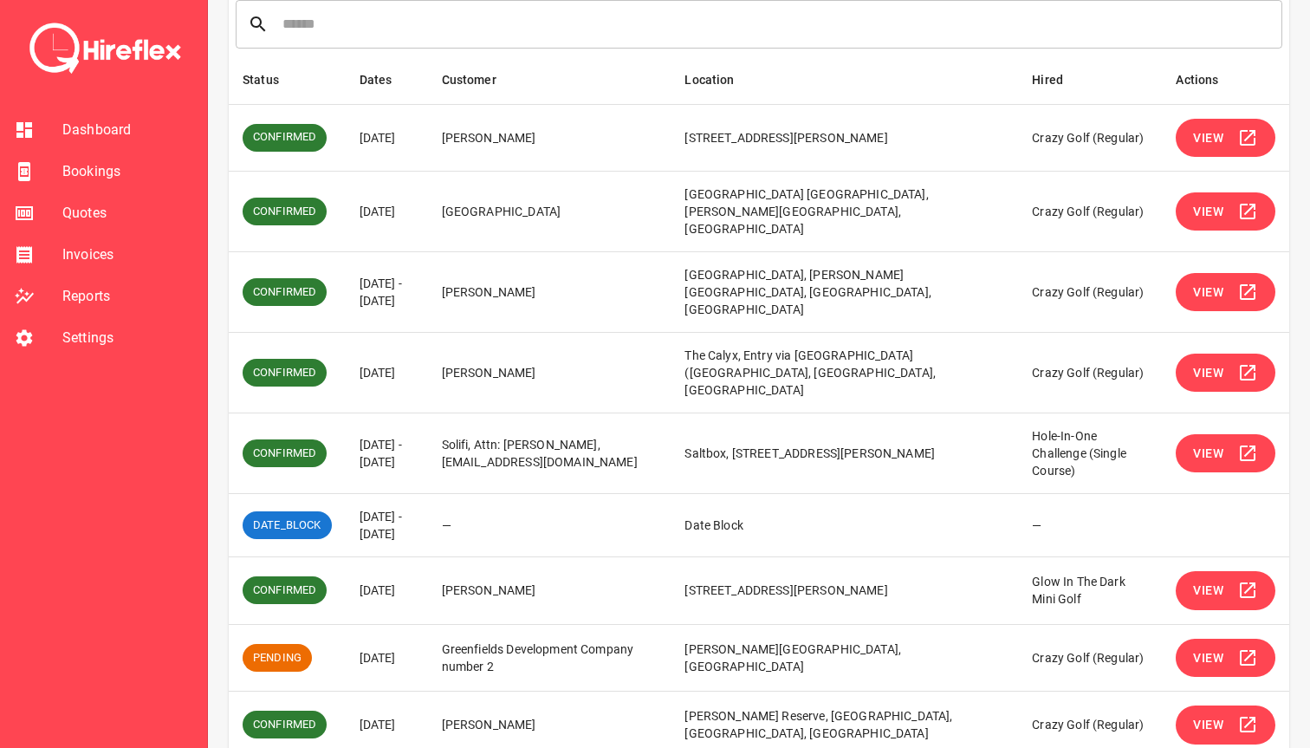
scroll to position [248, 0]
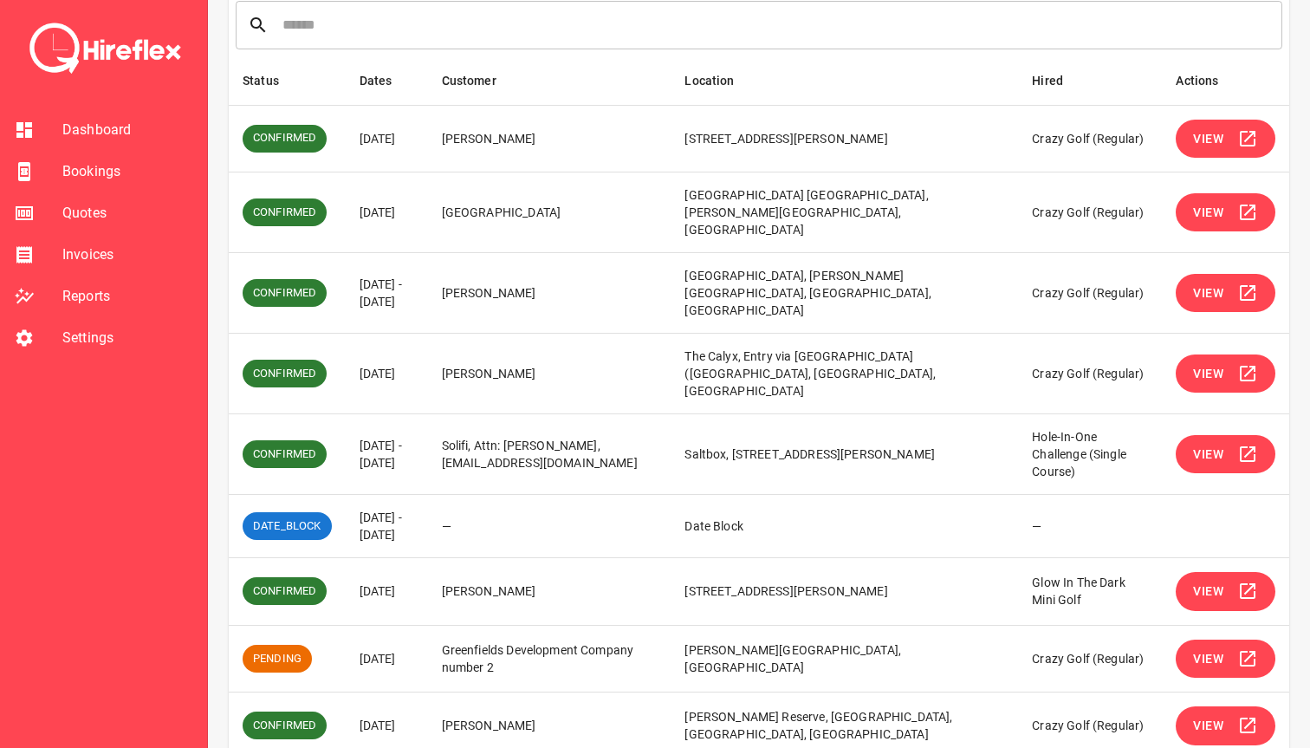
click at [1239, 283] on icon "simple table" at bounding box center [1248, 293] width 21 height 21
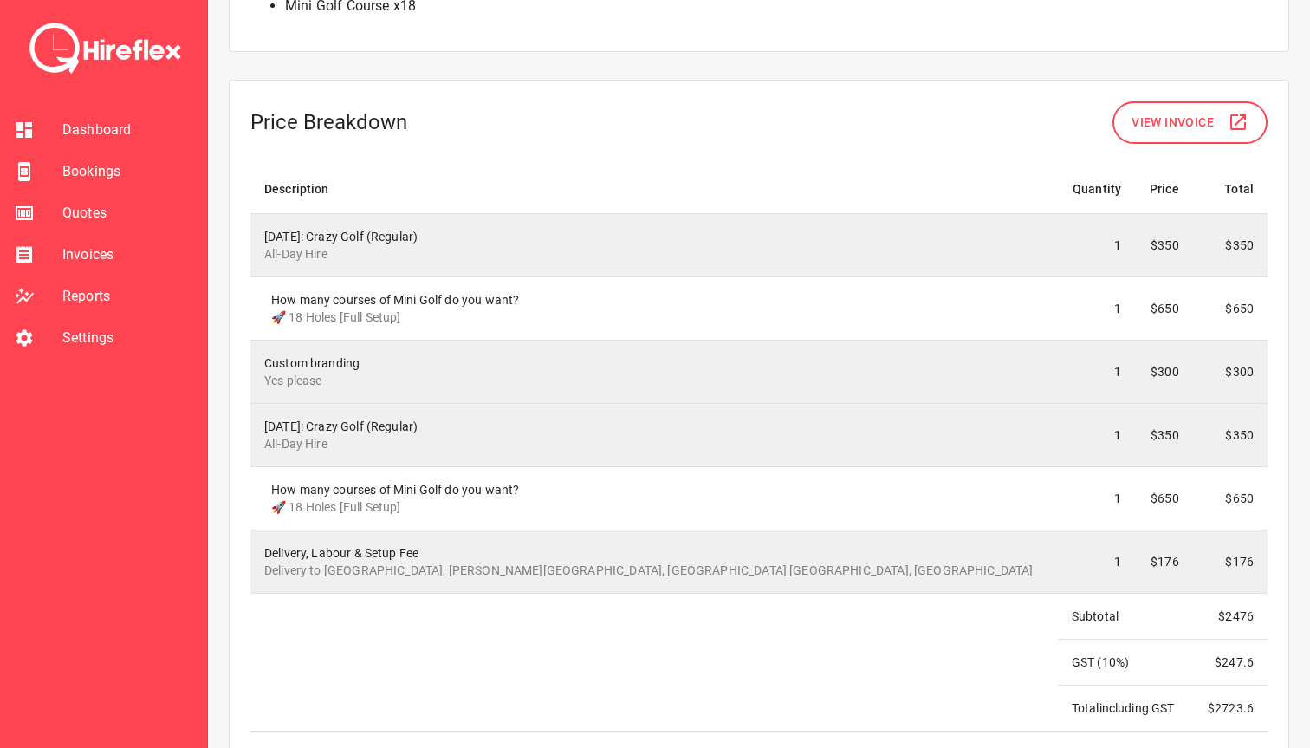
scroll to position [1550, 0]
drag, startPoint x: 266, startPoint y: 360, endPoint x: 494, endPoint y: 393, distance: 230.3
click at [494, 393] on td "Custom branding Yes please" at bounding box center [654, 370] width 808 height 63
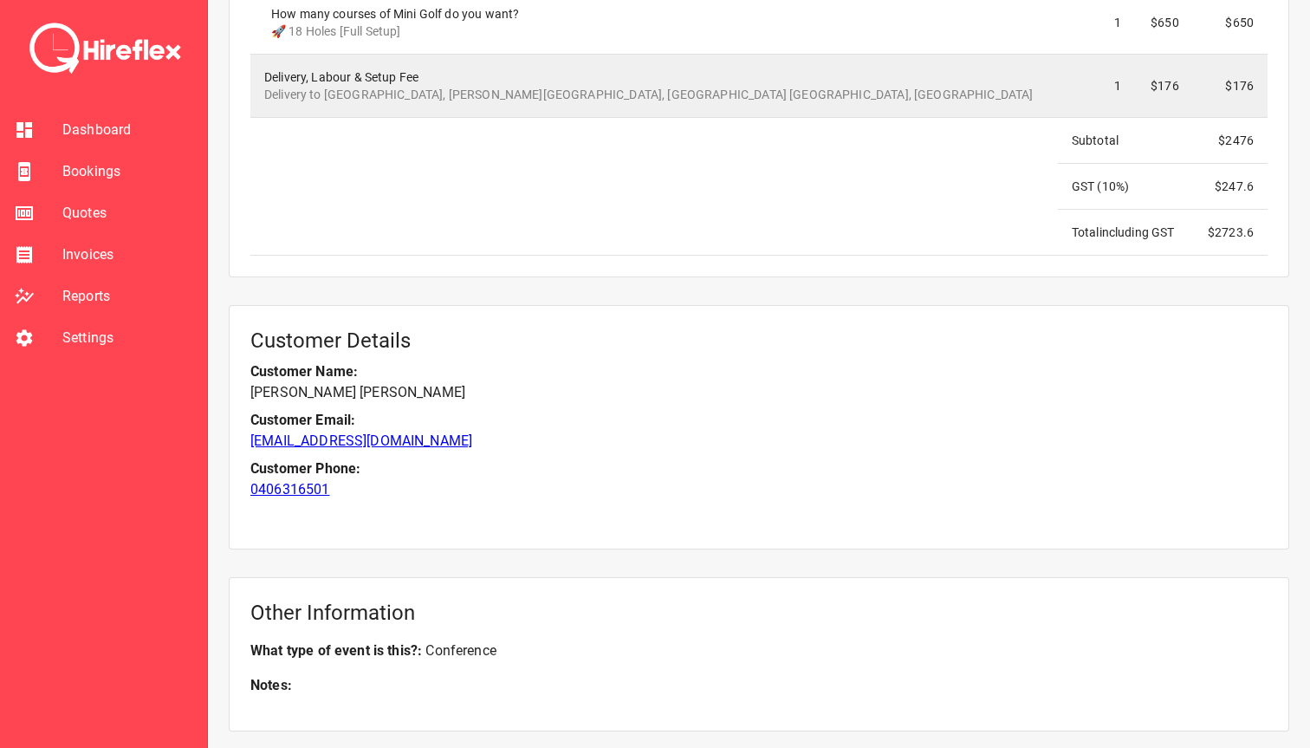
scroll to position [2126, 0]
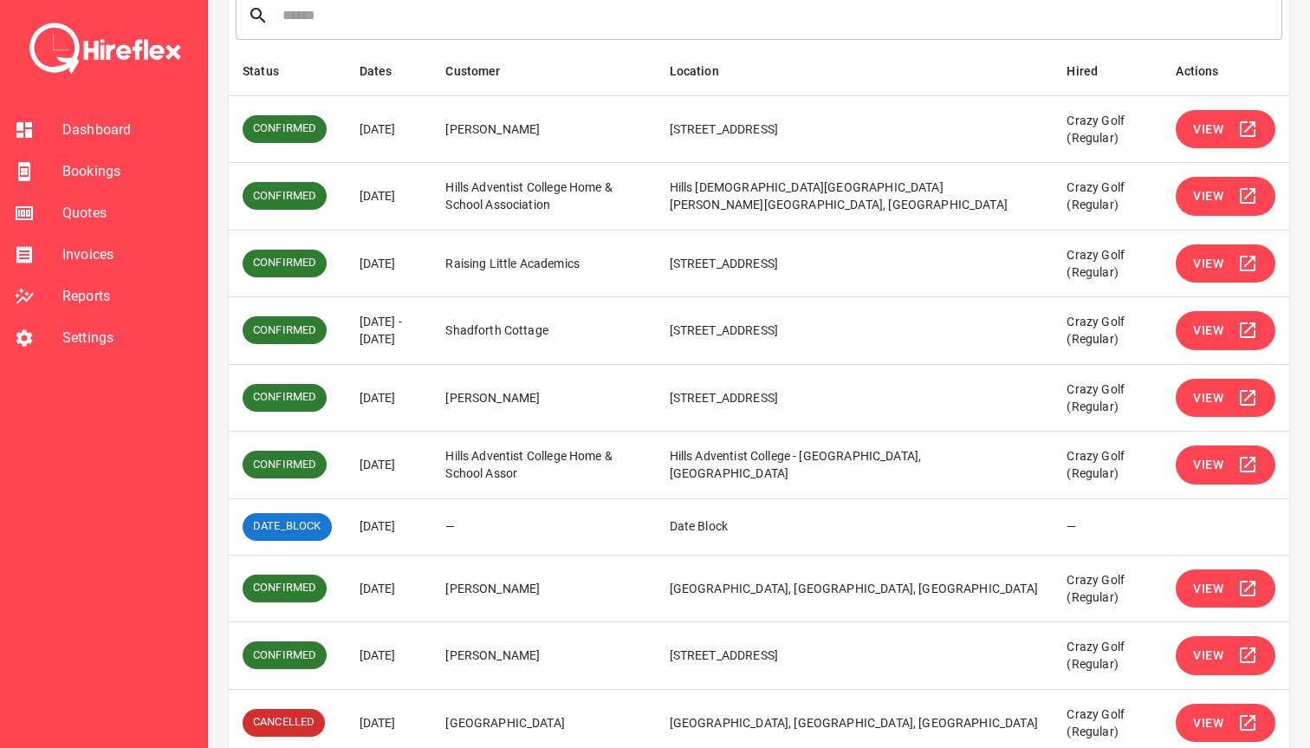
scroll to position [332, 0]
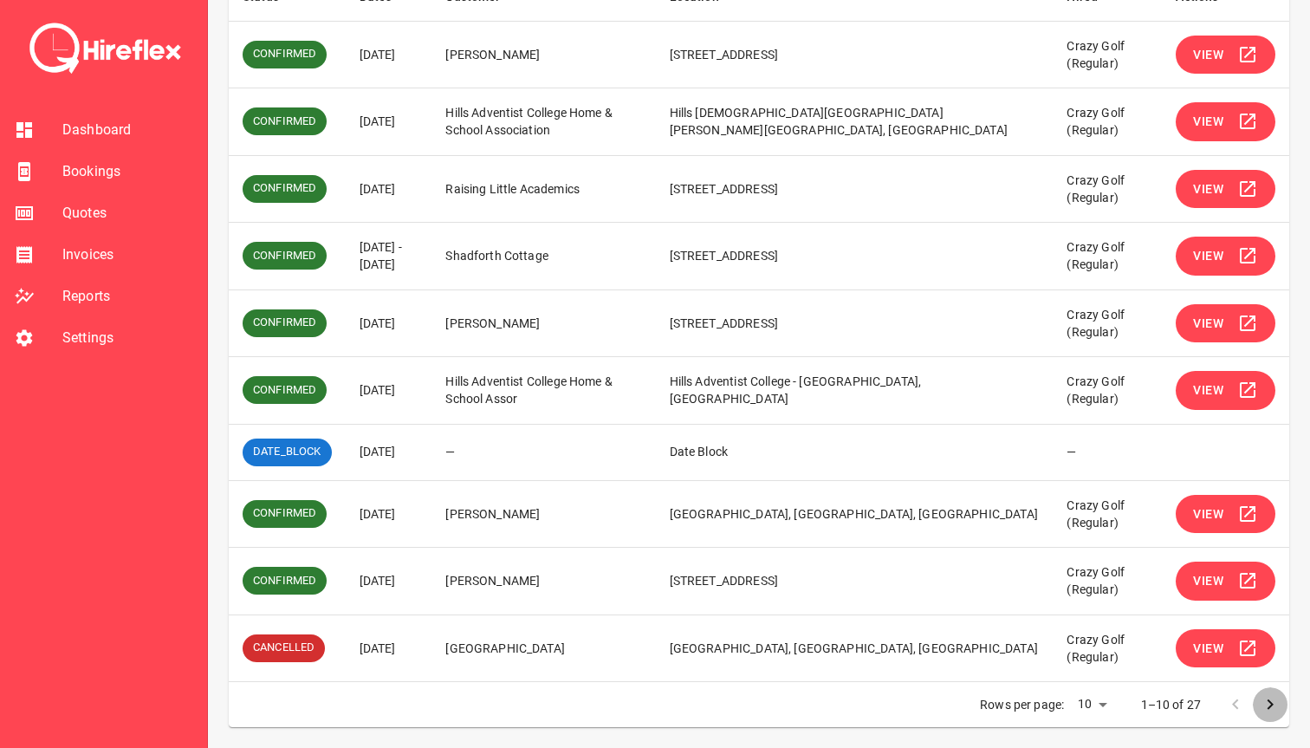
click at [1278, 702] on icon "Go to next page" at bounding box center [1270, 704] width 21 height 21
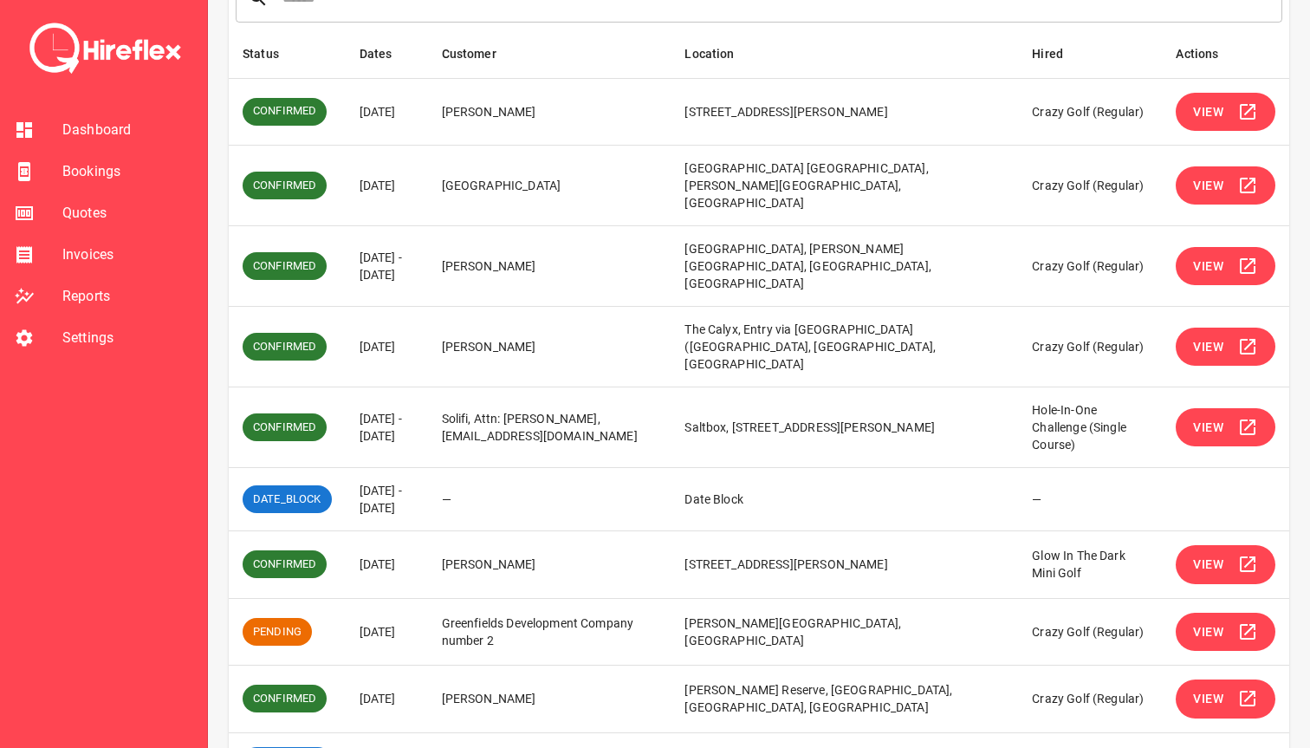
scroll to position [278, 0]
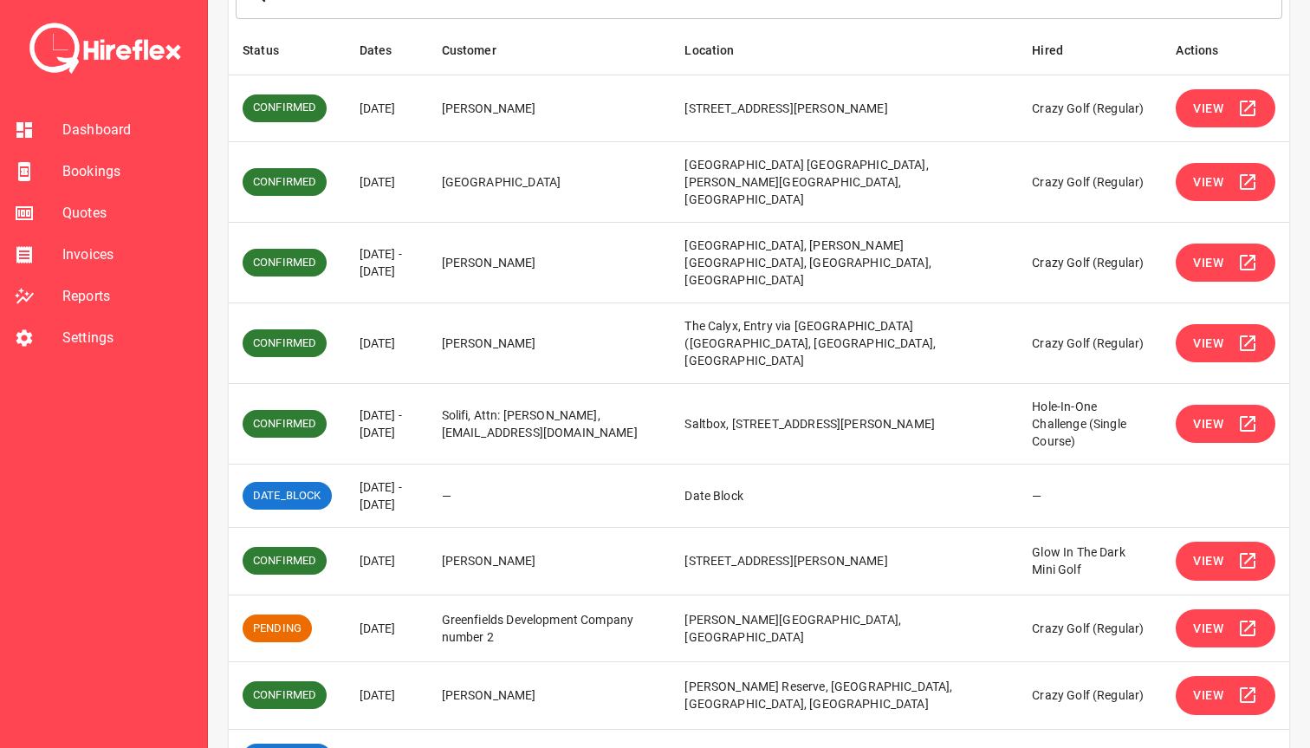
click at [1215, 550] on span "View" at bounding box center [1208, 561] width 30 height 22
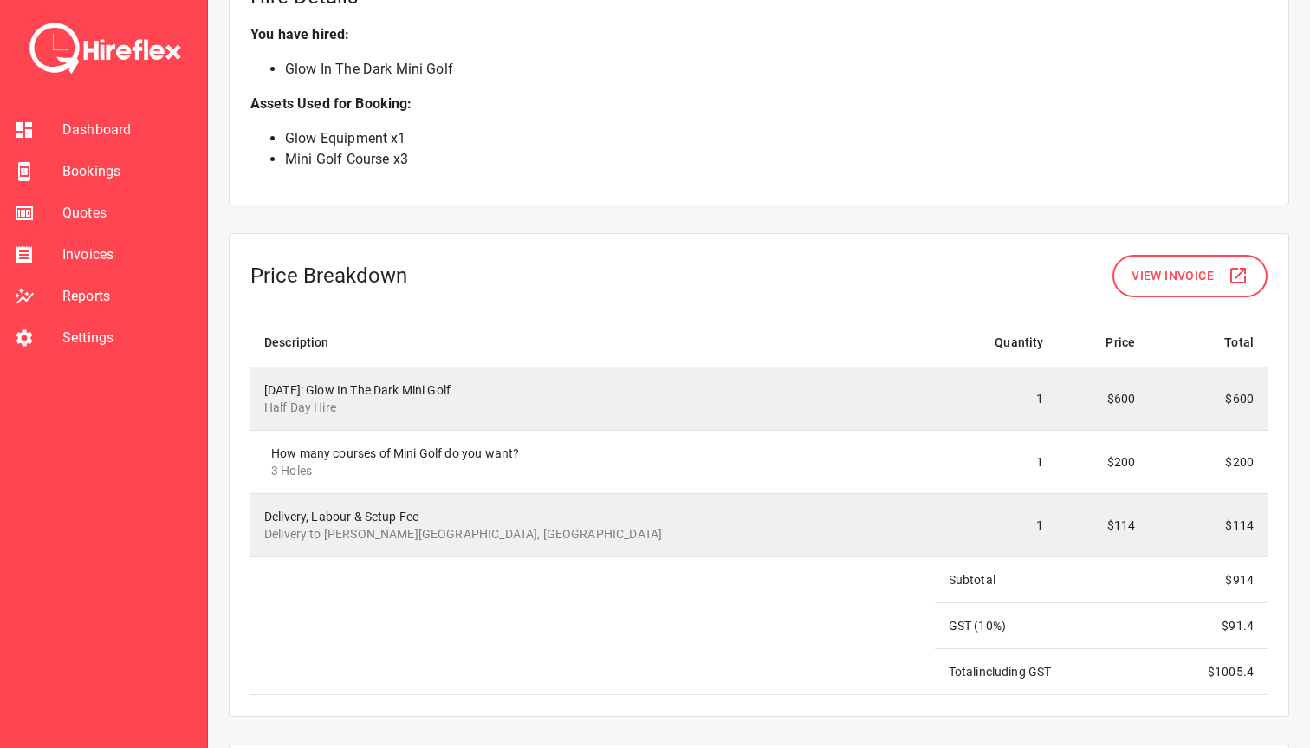
scroll to position [1485, 0]
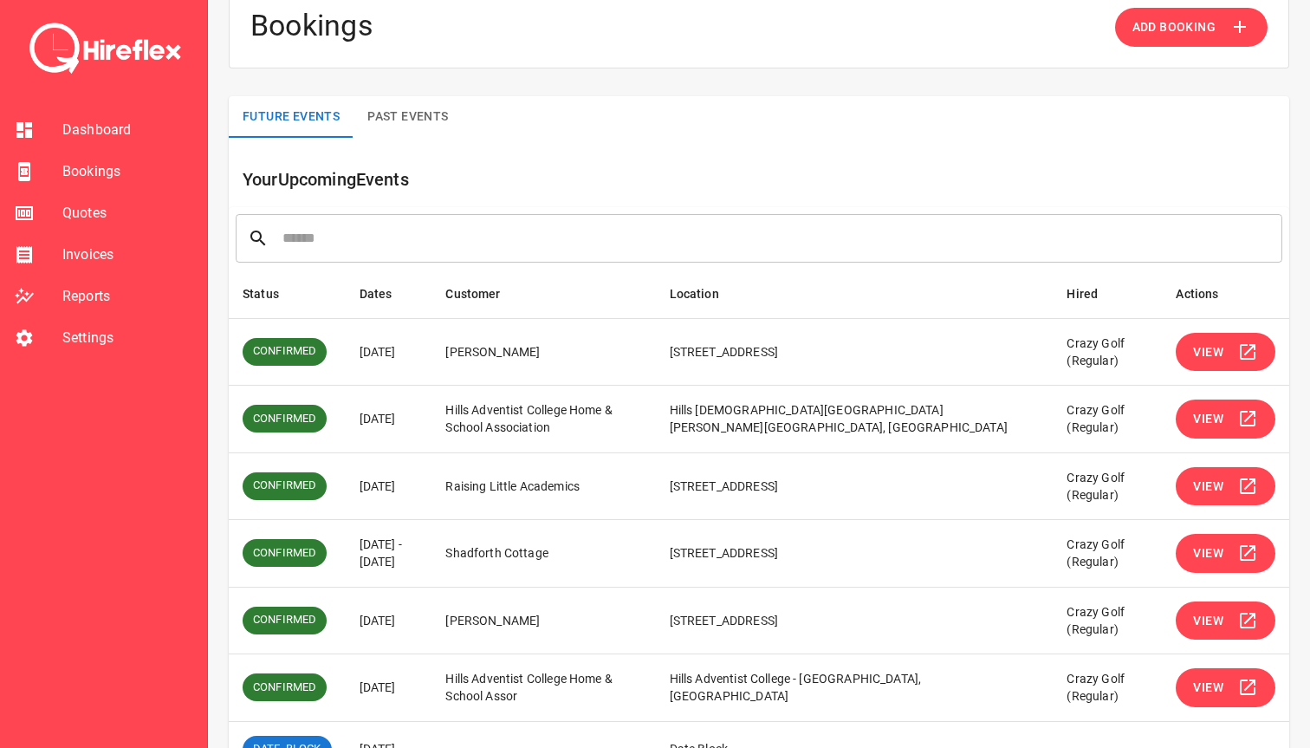
scroll to position [37, 0]
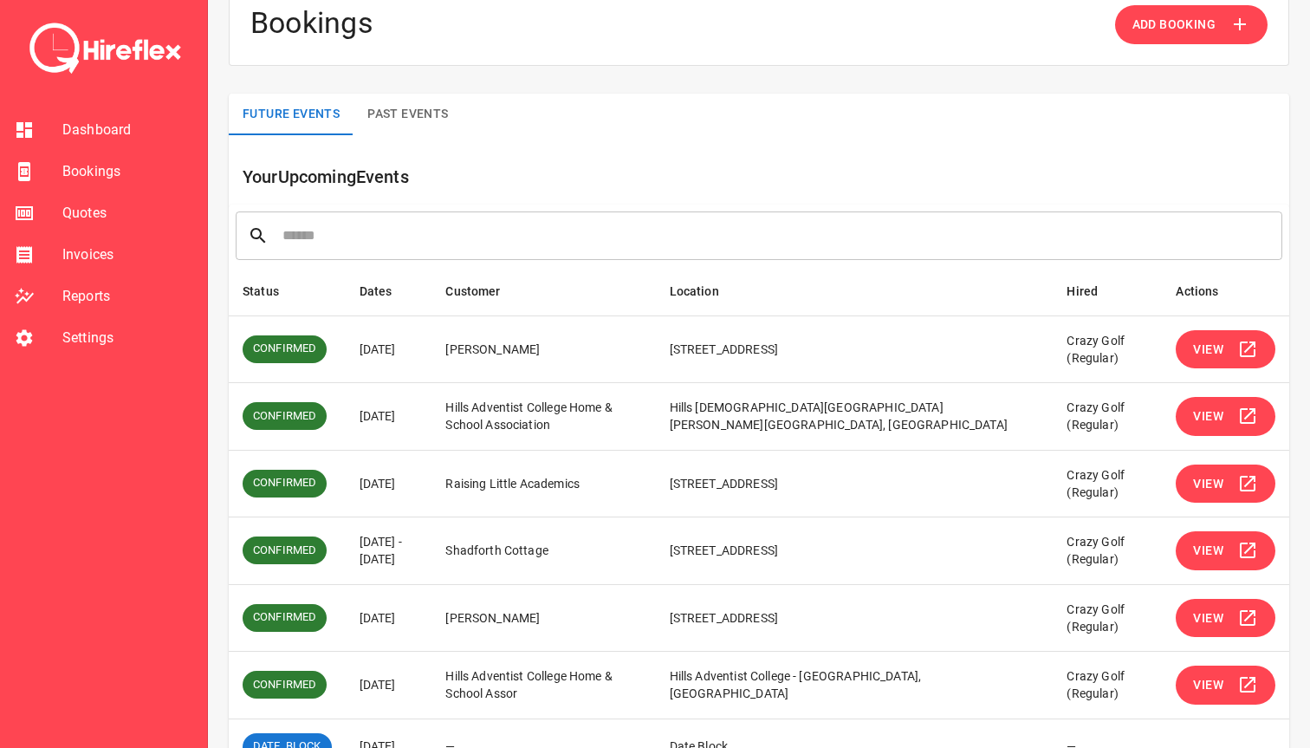
drag, startPoint x: 361, startPoint y: 343, endPoint x: 428, endPoint y: 345, distance: 66.8
click at [428, 345] on td "[DATE]" at bounding box center [389, 349] width 87 height 68
drag, startPoint x: 454, startPoint y: 345, endPoint x: 348, endPoint y: 345, distance: 105.7
click at [348, 345] on td "[DATE]" at bounding box center [389, 349] width 87 height 68
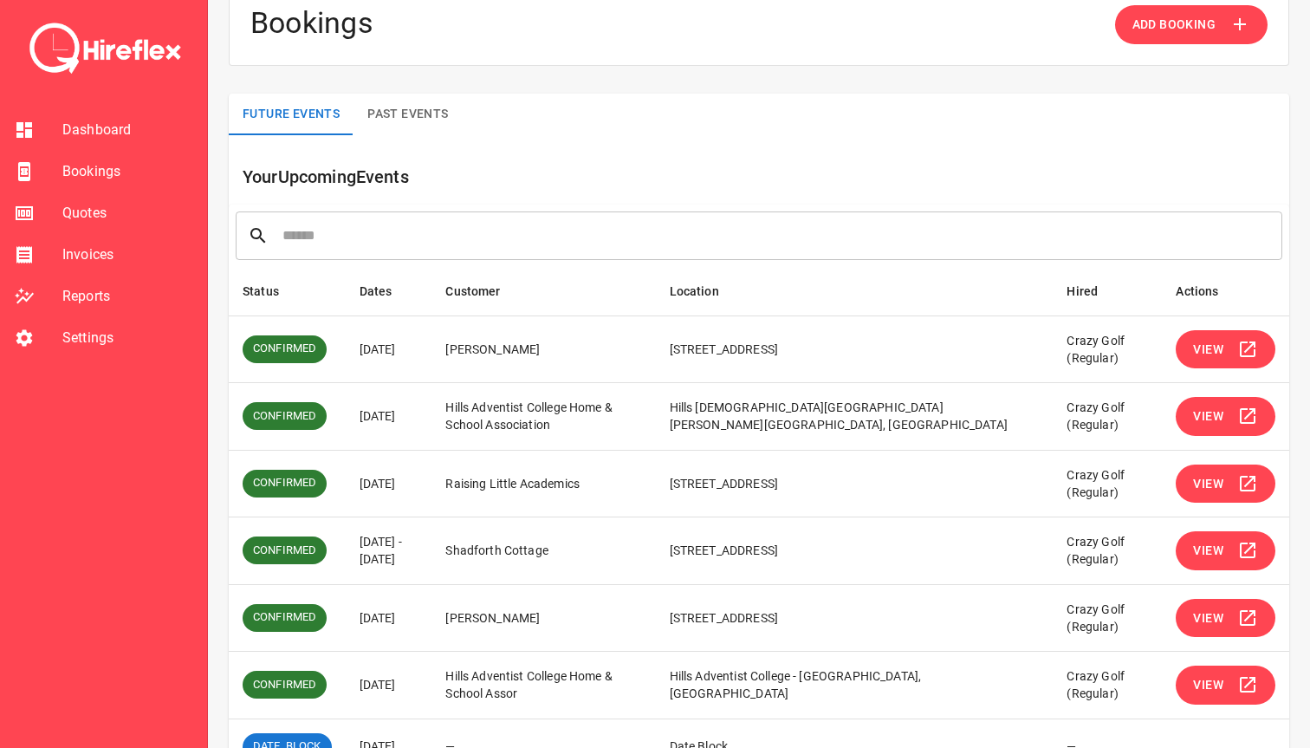
click at [348, 345] on td "[DATE]" at bounding box center [389, 349] width 87 height 68
drag, startPoint x: 356, startPoint y: 348, endPoint x: 432, endPoint y: 348, distance: 76.3
click at [432, 348] on td "[DATE]" at bounding box center [389, 349] width 87 height 68
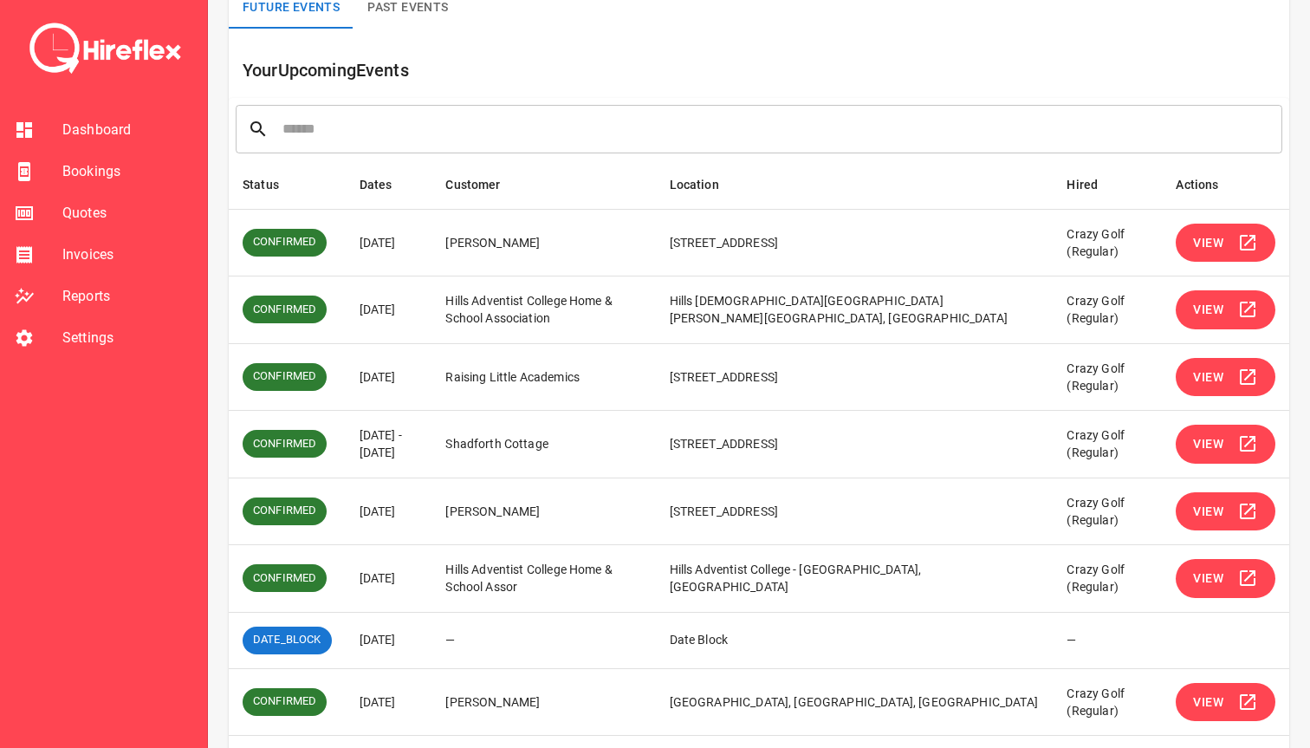
scroll to position [187, 0]
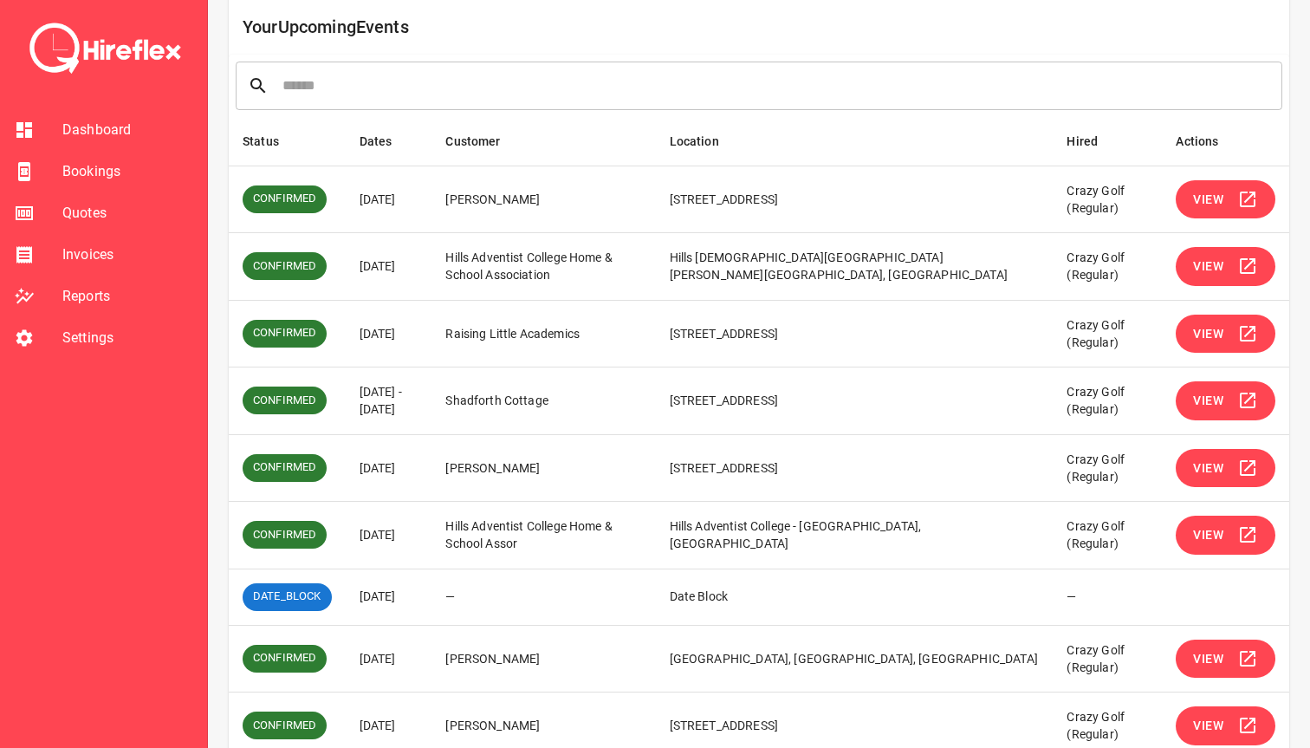
drag, startPoint x: 360, startPoint y: 348, endPoint x: 451, endPoint y: 343, distance: 91.1
click at [432, 344] on td "[DATE]" at bounding box center [389, 334] width 87 height 68
click at [432, 343] on td "[DATE]" at bounding box center [389, 334] width 87 height 68
drag, startPoint x: 389, startPoint y: 408, endPoint x: 361, endPoint y: 198, distance: 212.4
click at [361, 198] on tbody "CONFIRMED [DATE][GEOGRAPHIC_DATA][PERSON_NAME][STREET_ADDRESS][GEOGRAPHIC_DATA]…" at bounding box center [759, 496] width 1061 height 661
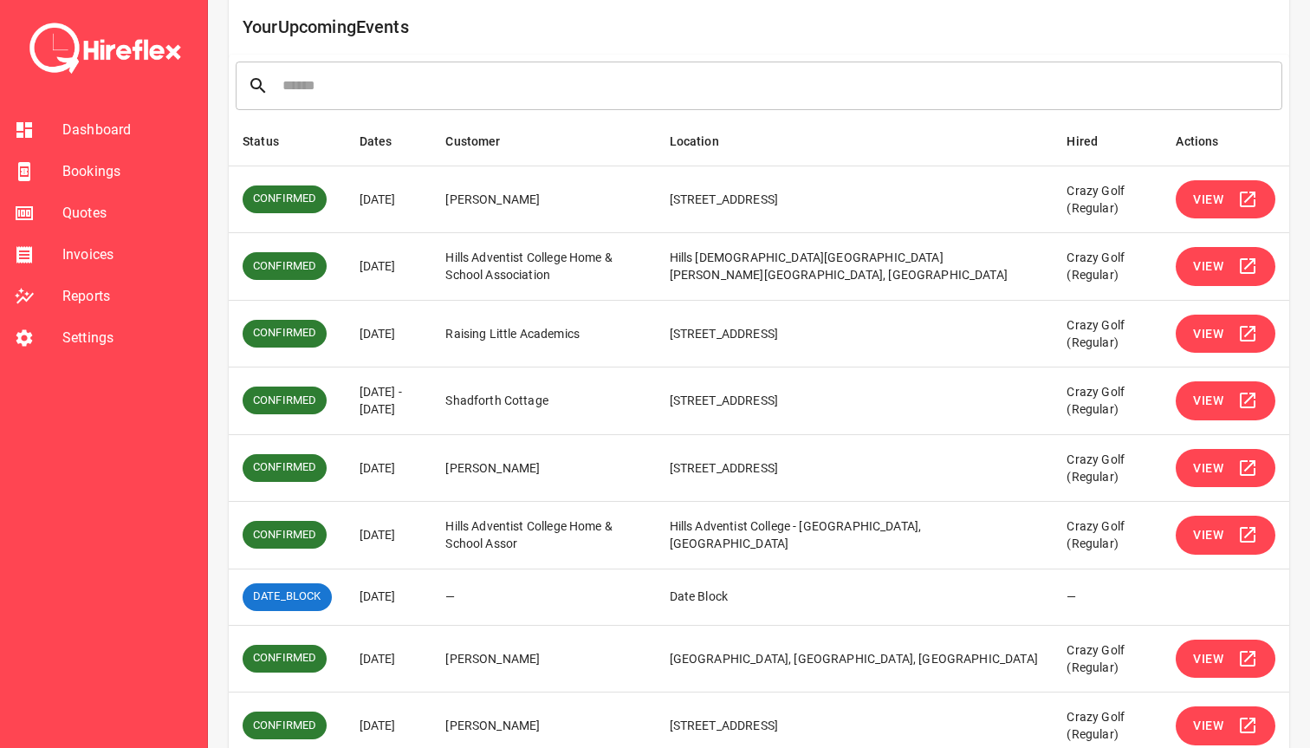
click at [361, 198] on td "[DATE]" at bounding box center [389, 200] width 87 height 68
drag, startPoint x: 361, startPoint y: 199, endPoint x: 419, endPoint y: 419, distance: 226.6
click at [419, 419] on tbody "CONFIRMED [DATE][GEOGRAPHIC_DATA][PERSON_NAME][STREET_ADDRESS][GEOGRAPHIC_DATA]…" at bounding box center [759, 496] width 1061 height 661
click at [419, 419] on td "[DATE] - [DATE]" at bounding box center [389, 401] width 87 height 68
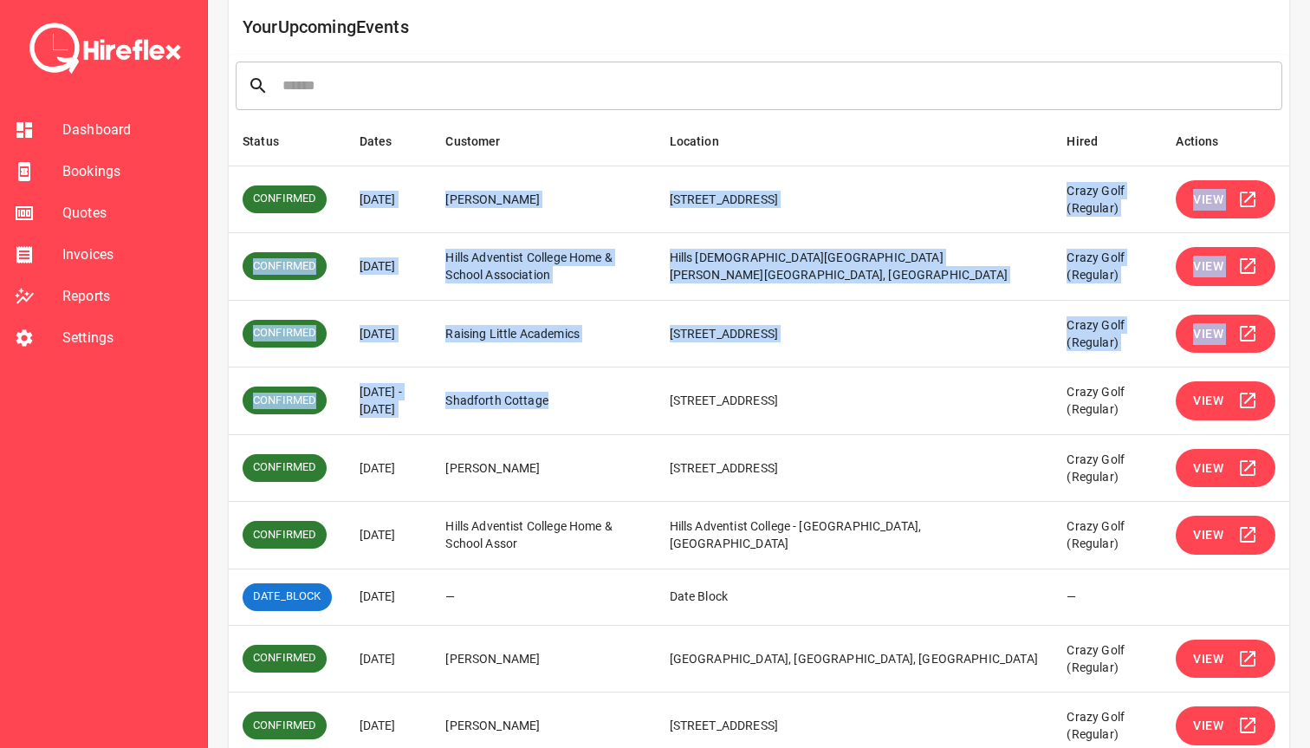
drag, startPoint x: 646, startPoint y: 410, endPoint x: 359, endPoint y: 200, distance: 355.3
click at [359, 200] on tbody "CONFIRMED [DATE][GEOGRAPHIC_DATA][PERSON_NAME][STREET_ADDRESS][GEOGRAPHIC_DATA]…" at bounding box center [759, 496] width 1061 height 661
click at [359, 200] on td "[DATE]" at bounding box center [389, 200] width 87 height 68
drag, startPoint x: 360, startPoint y: 200, endPoint x: 1108, endPoint y: 421, distance: 779.9
click at [1108, 421] on tbody "CONFIRMED [DATE][GEOGRAPHIC_DATA][PERSON_NAME][STREET_ADDRESS][GEOGRAPHIC_DATA]…" at bounding box center [759, 496] width 1061 height 661
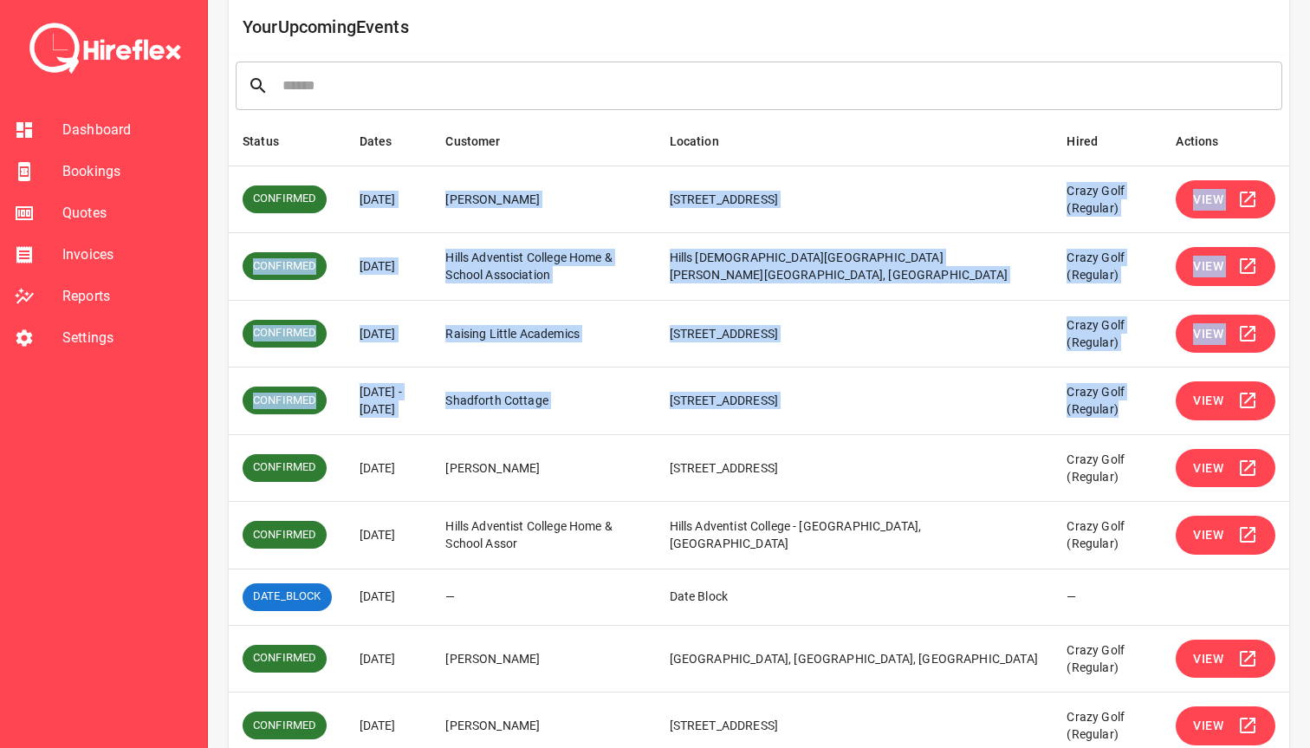
click at [1108, 421] on td "Crazy Golf (Regular)" at bounding box center [1107, 401] width 109 height 68
drag, startPoint x: 1115, startPoint y: 409, endPoint x: 361, endPoint y: 203, distance: 782.5
click at [361, 203] on tbody "CONFIRMED [DATE][GEOGRAPHIC_DATA][PERSON_NAME][STREET_ADDRESS][GEOGRAPHIC_DATA]…" at bounding box center [759, 496] width 1061 height 661
click at [361, 203] on td "[DATE]" at bounding box center [389, 200] width 87 height 68
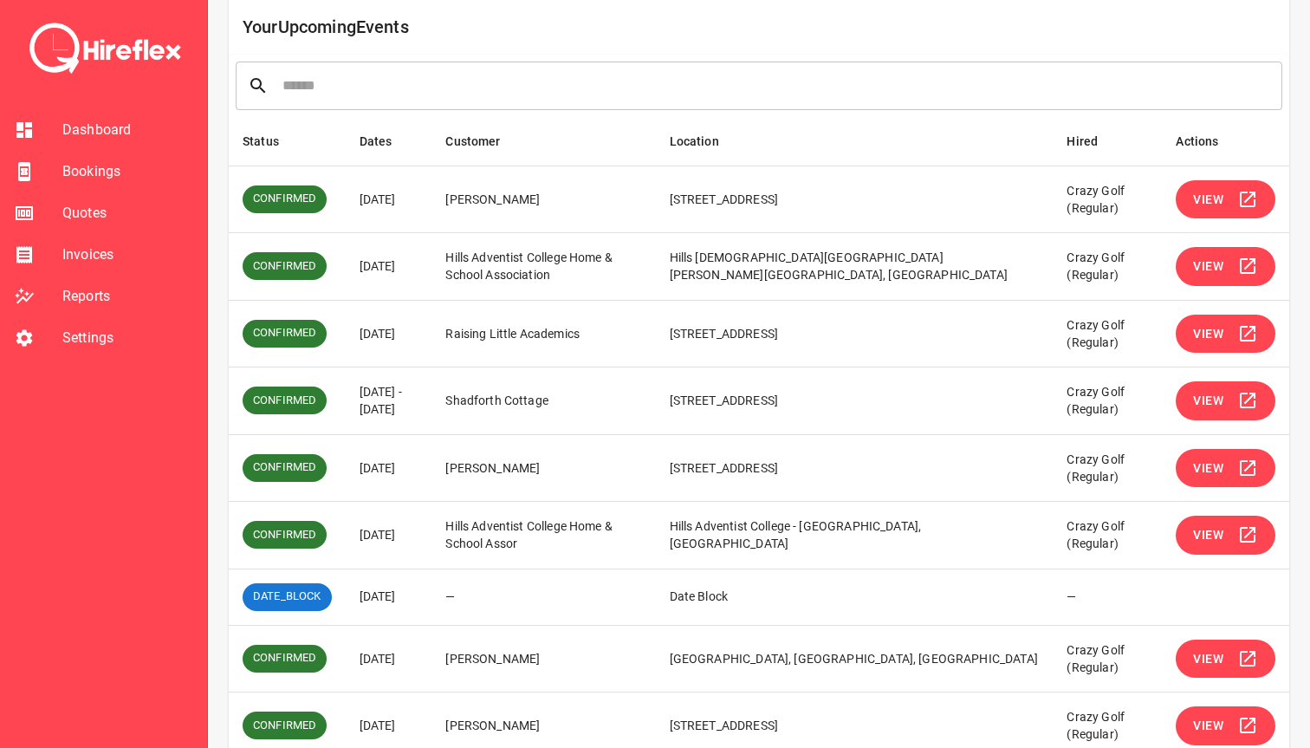
click at [598, 231] on td "[PERSON_NAME]" at bounding box center [544, 200] width 224 height 68
click at [1218, 261] on span "View" at bounding box center [1208, 267] width 30 height 22
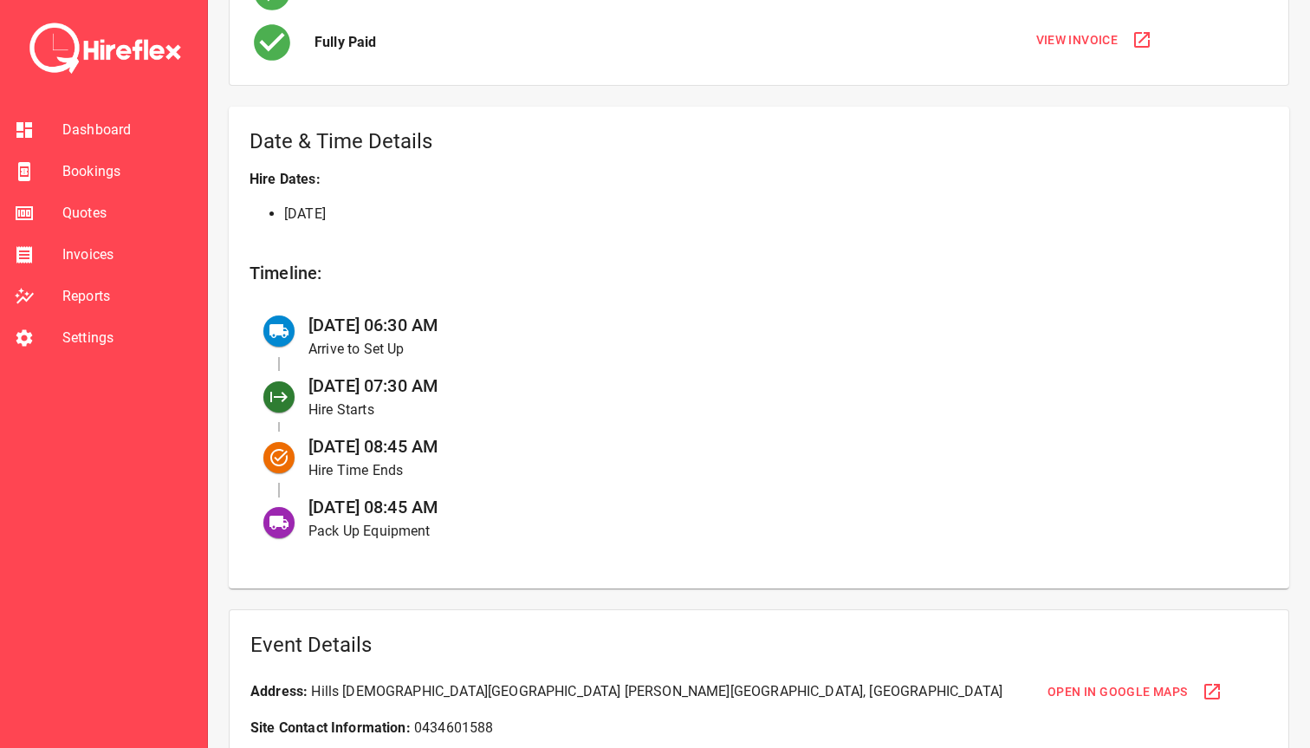
scroll to position [535, 0]
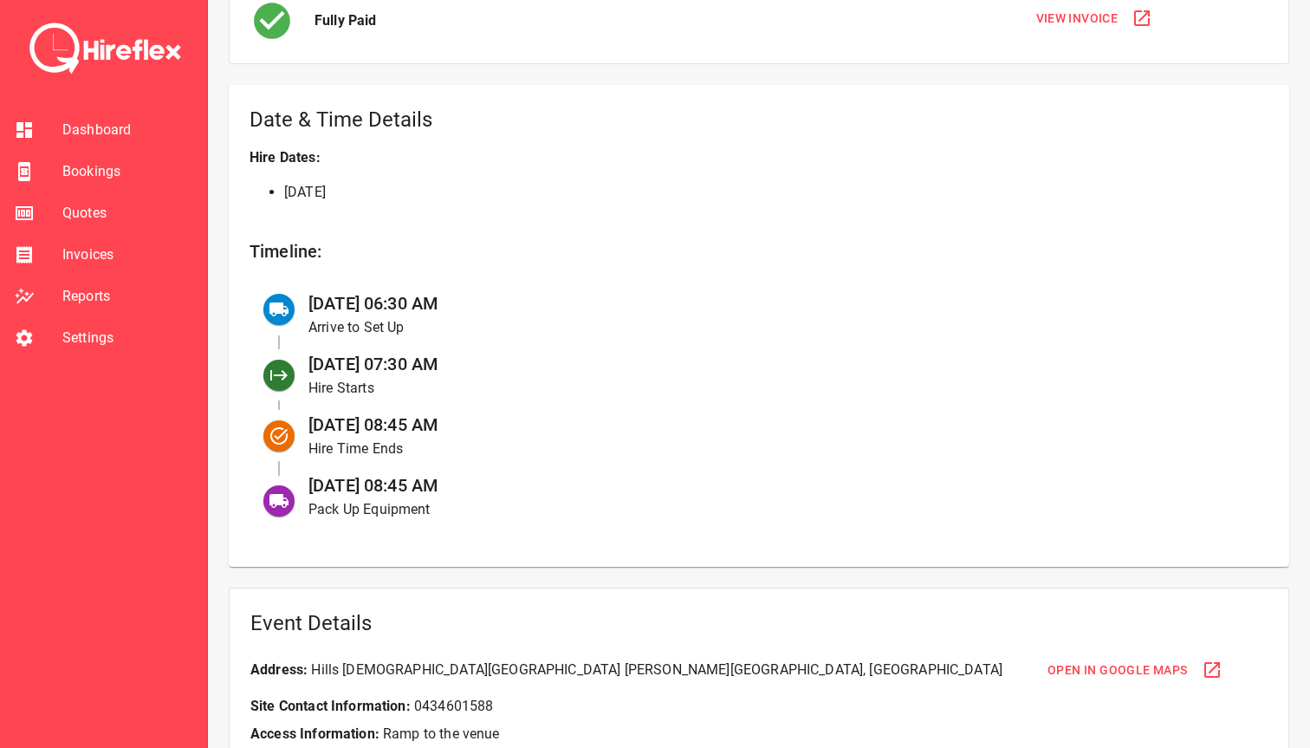
drag, startPoint x: 390, startPoint y: 488, endPoint x: 457, endPoint y: 473, distance: 68.3
click at [457, 473] on div "[DATE] 08:45 AM Pack Up Equipment" at bounding box center [775, 496] width 960 height 61
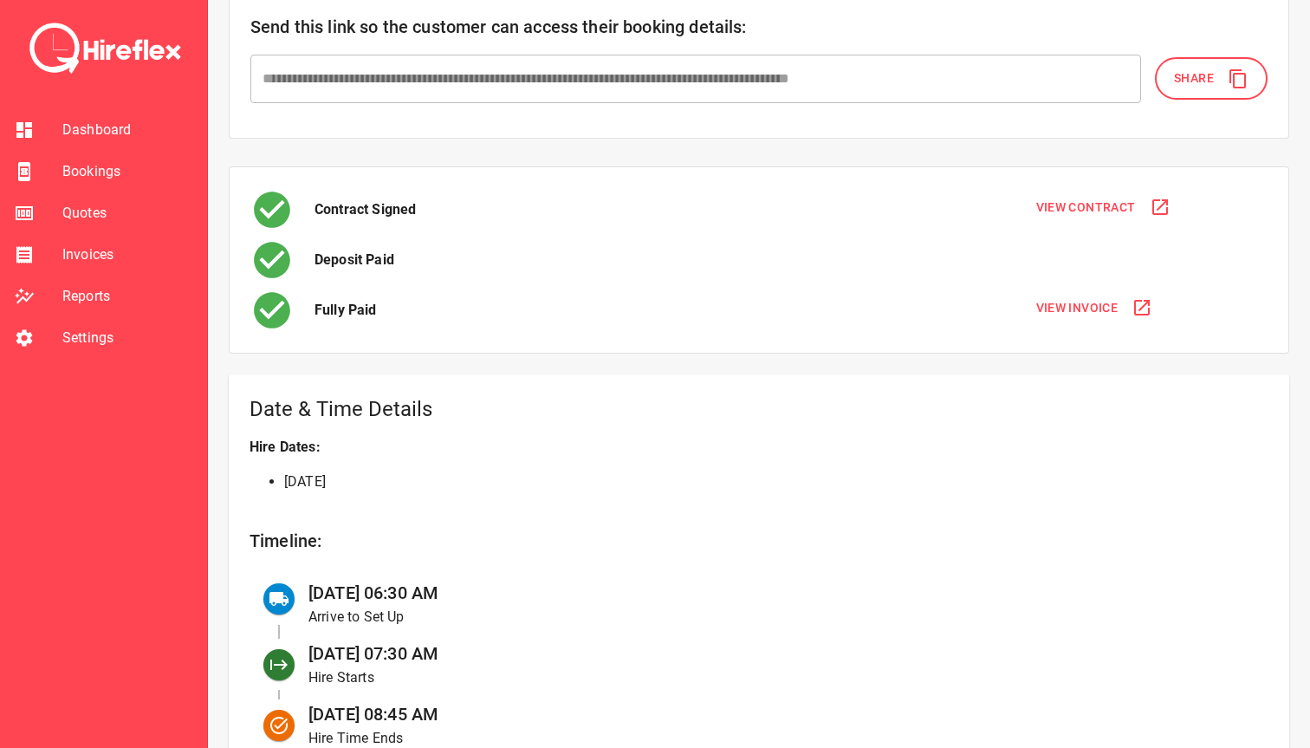
scroll to position [93, 0]
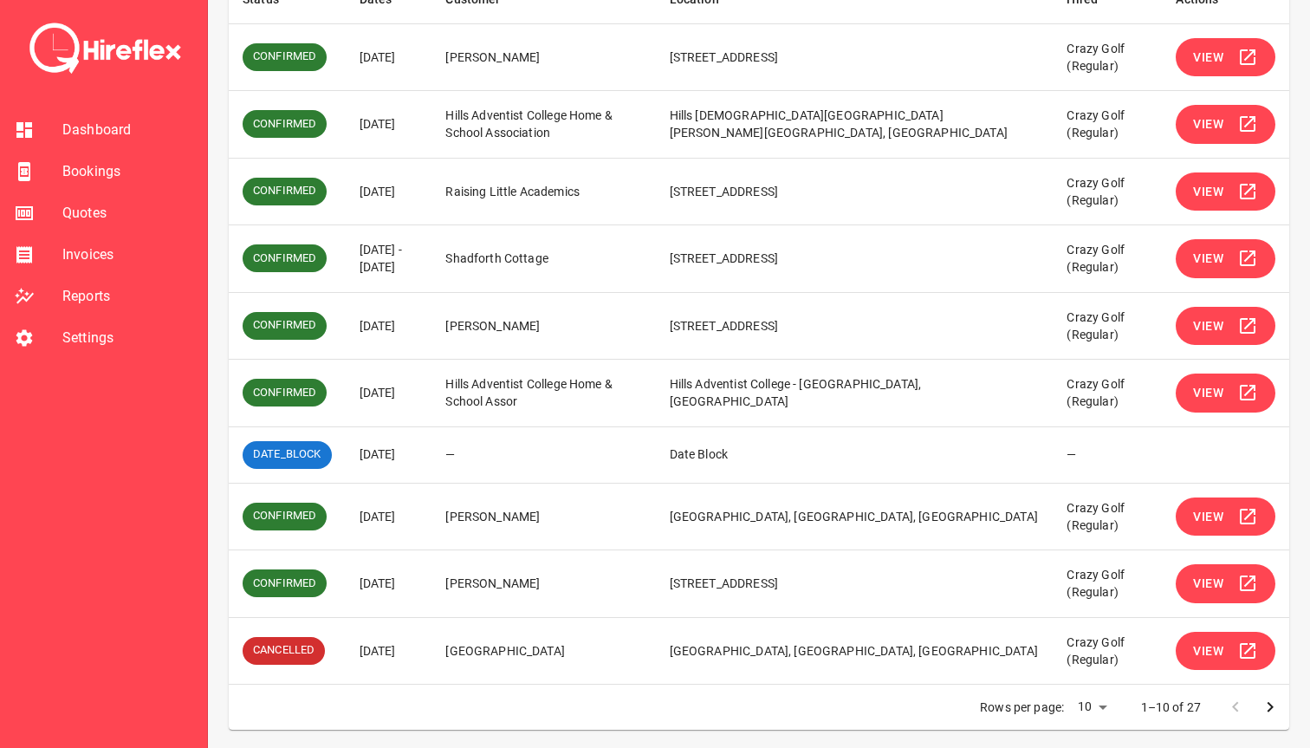
scroll to position [332, 0]
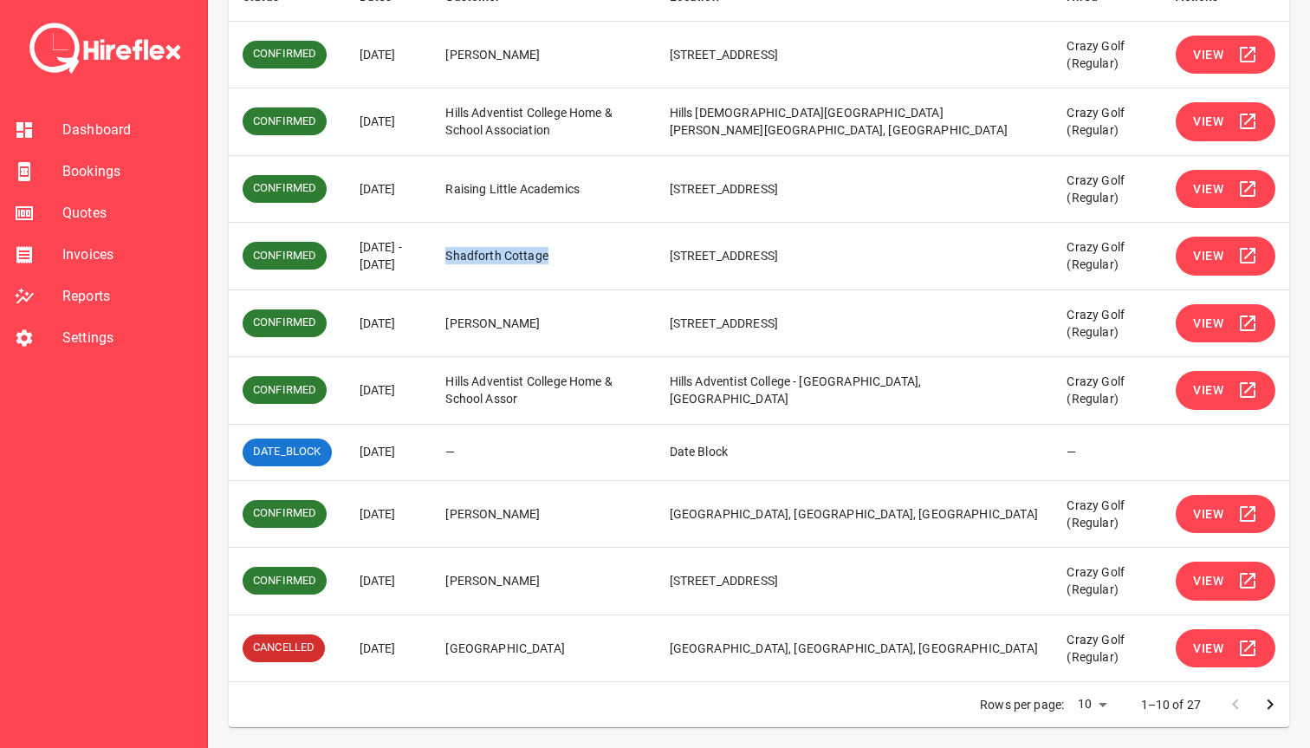
drag, startPoint x: 510, startPoint y: 257, endPoint x: 613, endPoint y: 252, distance: 102.4
click at [613, 252] on td "Shadforth Cottage" at bounding box center [544, 257] width 224 height 68
click at [623, 272] on td "Shadforth Cottage" at bounding box center [544, 257] width 224 height 68
click at [1218, 401] on button "View" at bounding box center [1226, 390] width 100 height 39
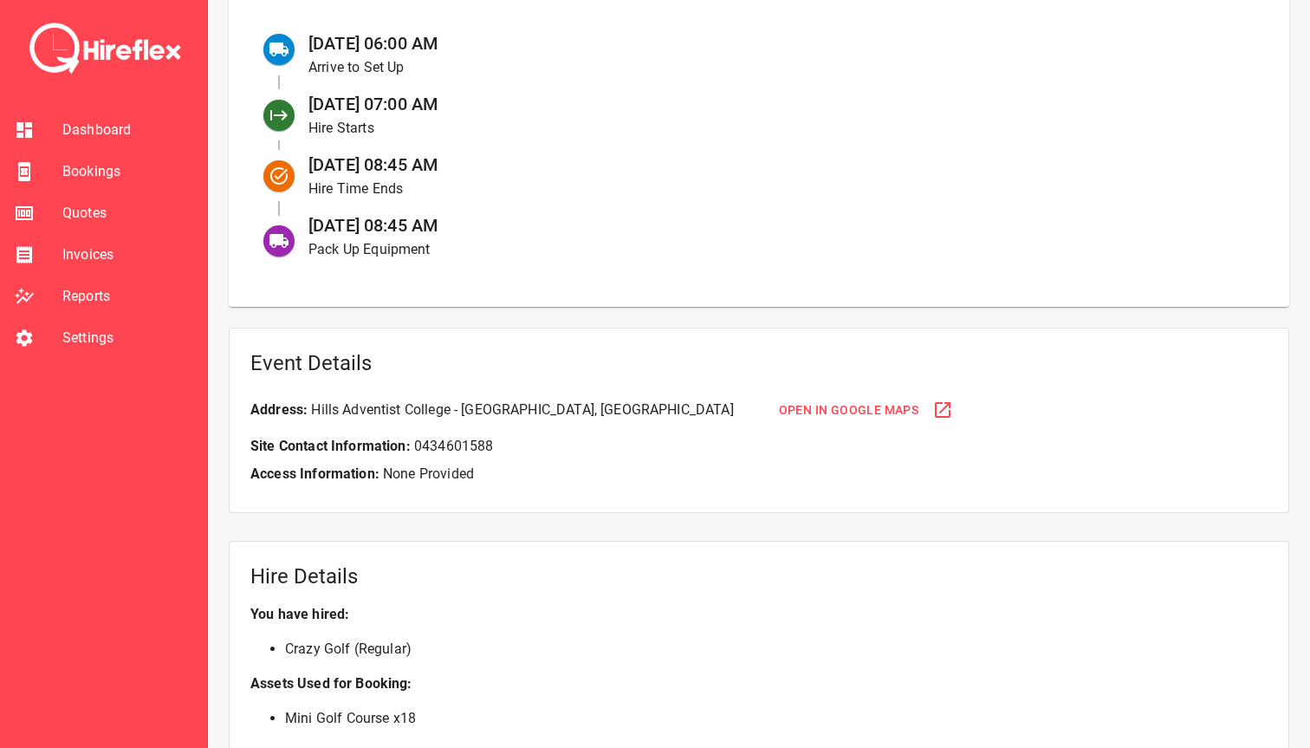
scroll to position [802, 0]
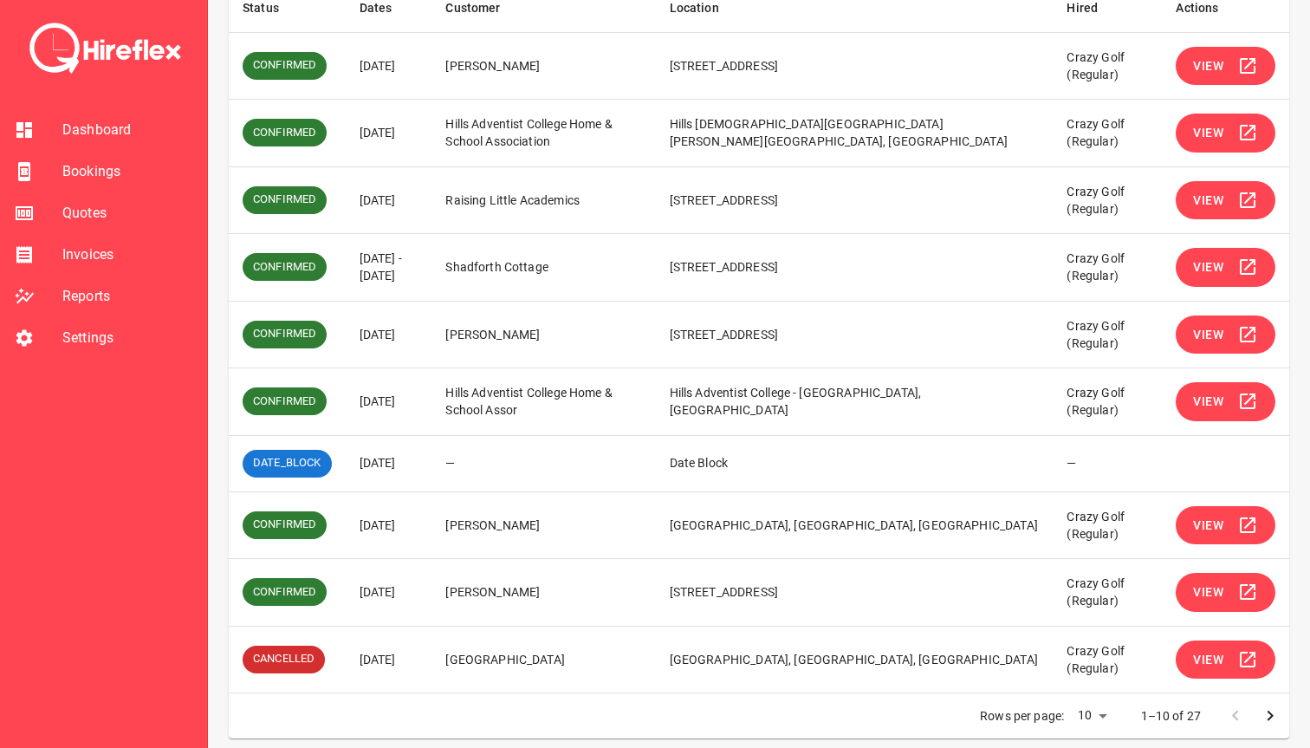
scroll to position [316, 0]
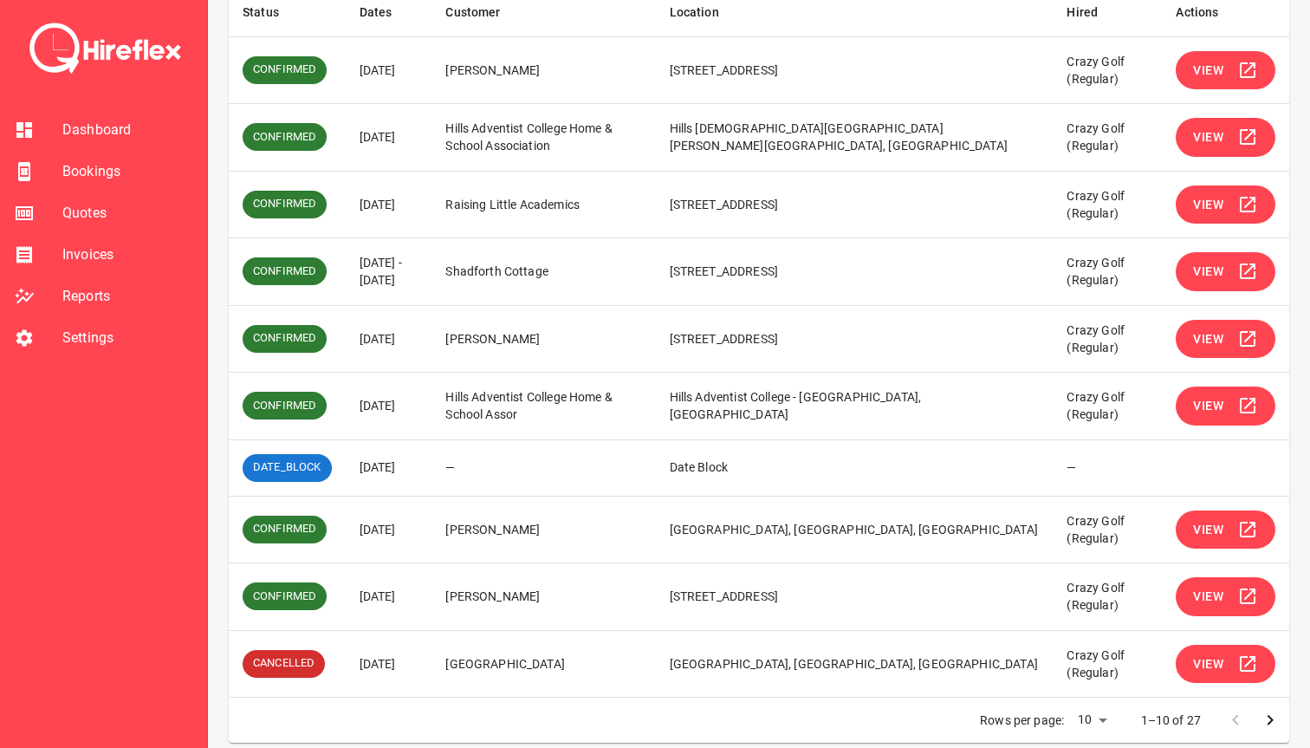
click at [1274, 724] on icon "Go to next page" at bounding box center [1270, 720] width 21 height 21
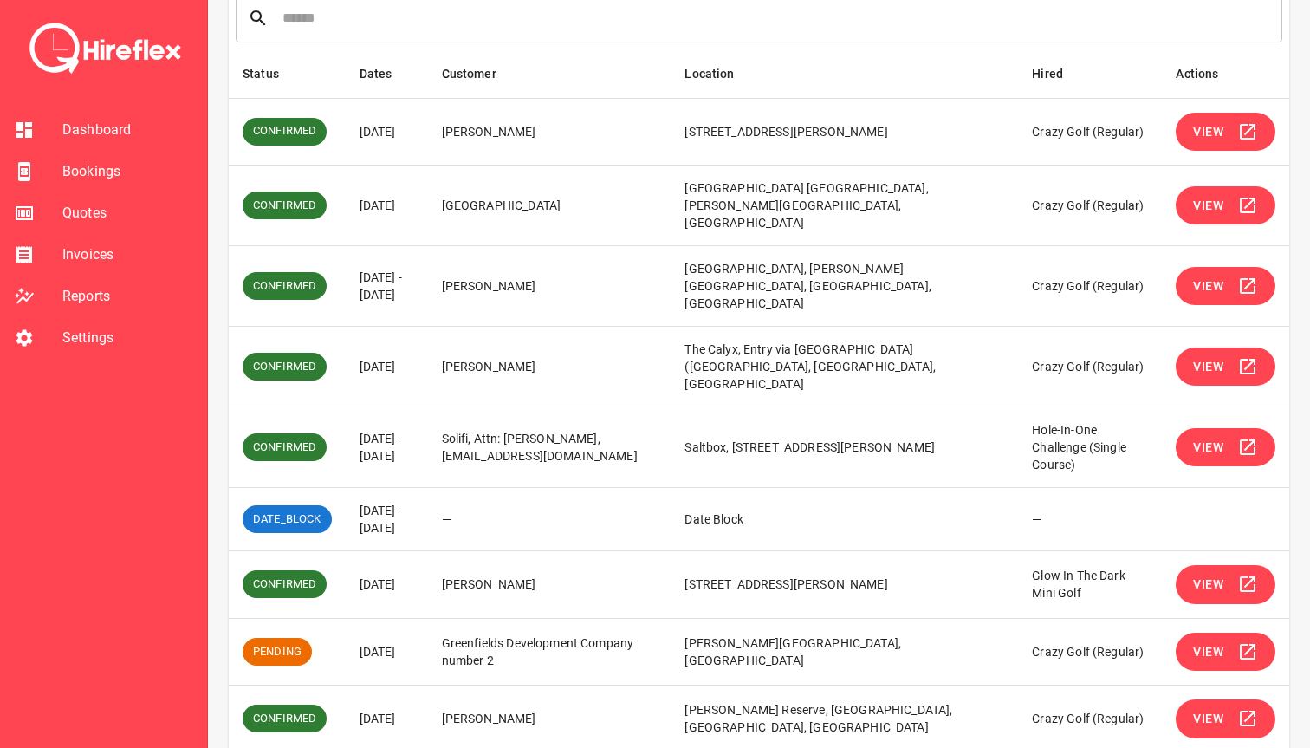
scroll to position [252, 0]
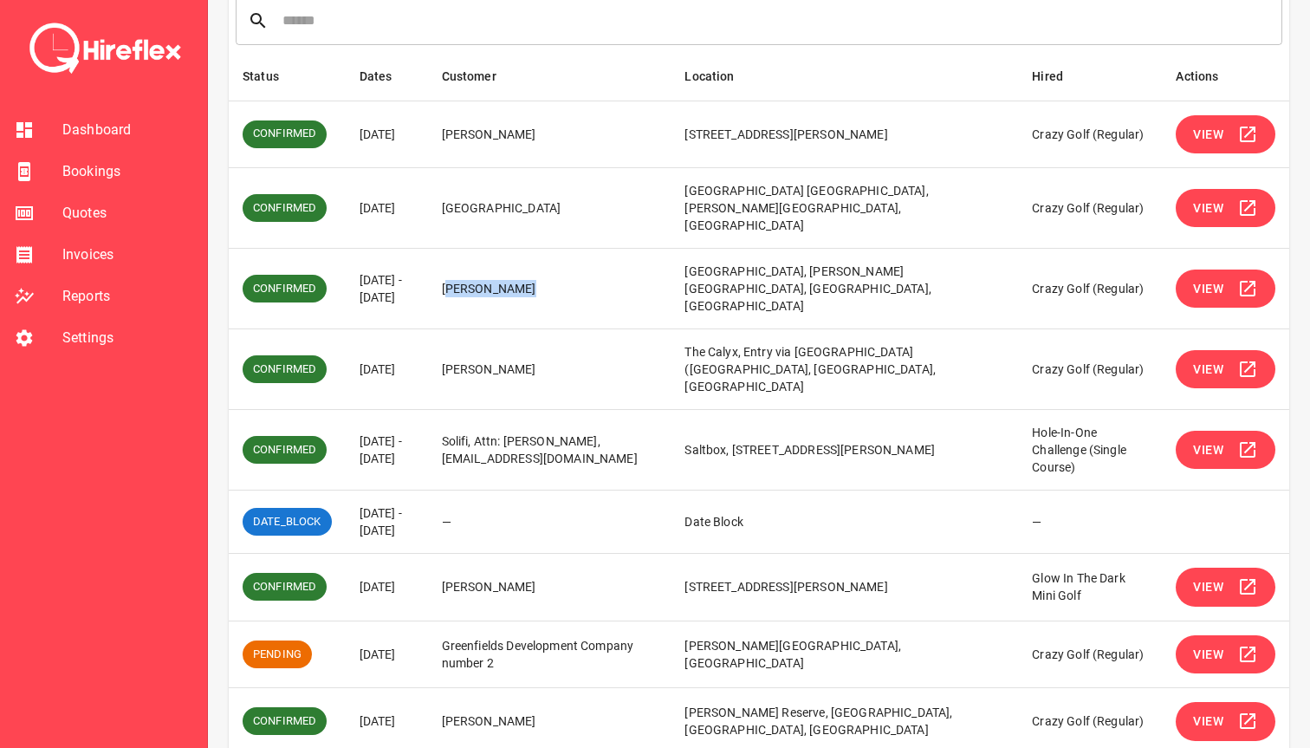
drag, startPoint x: 486, startPoint y: 272, endPoint x: 611, endPoint y: 271, distance: 124.8
click at [611, 271] on td "[PERSON_NAME]" at bounding box center [550, 289] width 244 height 81
click at [610, 271] on td "[PERSON_NAME]" at bounding box center [550, 289] width 244 height 81
drag, startPoint x: 633, startPoint y: 269, endPoint x: 436, endPoint y: 273, distance: 197.6
click at [436, 273] on tr "CONFIRMED [DATE] - [DATE] [PERSON_NAME] [PERSON_NAME], [PERSON_NAME][GEOGRAPHIC…" at bounding box center [759, 289] width 1061 height 81
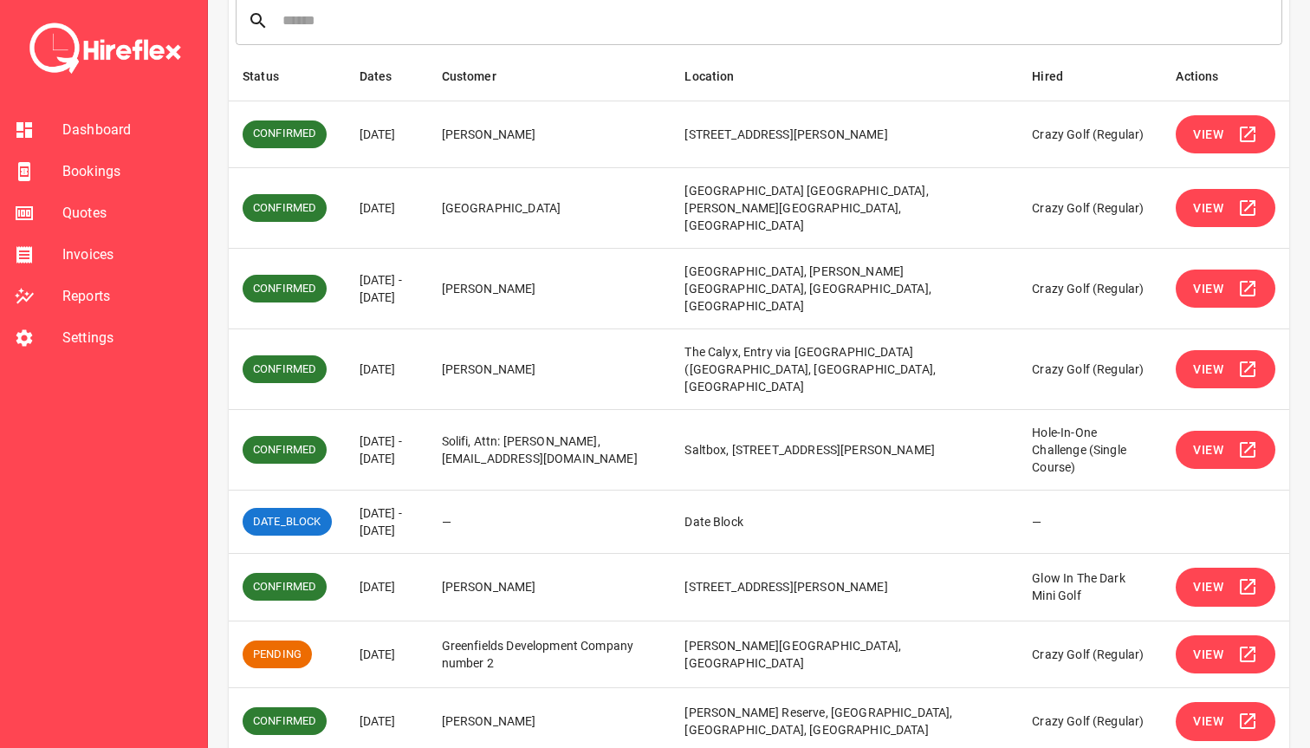
click at [428, 273] on td "[DATE] - [DATE]" at bounding box center [387, 289] width 82 height 81
drag, startPoint x: 514, startPoint y: 343, endPoint x: 692, endPoint y: 341, distance: 178.5
click at [692, 341] on tr "CONFIRMED [DATE] [PERSON_NAME] The Calyx, Entry via [GEOGRAPHIC_DATA] ([GEOGRAP…" at bounding box center [759, 369] width 1061 height 81
drag, startPoint x: 588, startPoint y: 399, endPoint x: 574, endPoint y: 399, distance: 13.9
click at [588, 410] on td "Solifi, Attn: [PERSON_NAME], [EMAIL_ADDRESS][DOMAIN_NAME]" at bounding box center [550, 450] width 244 height 81
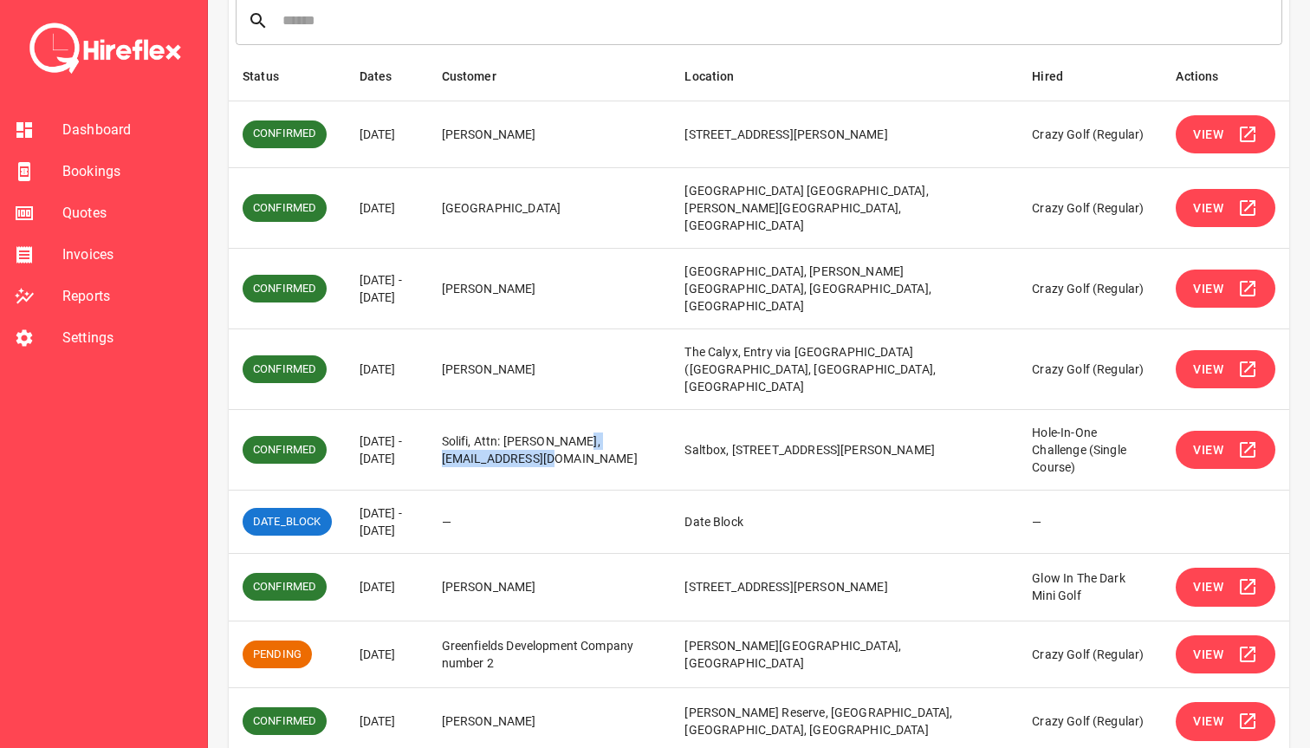
drag, startPoint x: 603, startPoint y: 386, endPoint x: 591, endPoint y: 405, distance: 22.6
click at [590, 410] on td "Solifi, Attn: [PERSON_NAME], [EMAIL_ADDRESS][DOMAIN_NAME]" at bounding box center [550, 450] width 244 height 81
click at [591, 410] on td "Solifi, Attn: [PERSON_NAME], [EMAIL_ADDRESS][DOMAIN_NAME]" at bounding box center [550, 450] width 244 height 81
drag, startPoint x: 625, startPoint y: 392, endPoint x: 435, endPoint y: 385, distance: 189.9
click at [435, 410] on tr "CONFIRMED [DATE] - [DATE] Solifi, Attn: [PERSON_NAME], [EMAIL_ADDRESS][DOMAIN_N…" at bounding box center [759, 450] width 1061 height 81
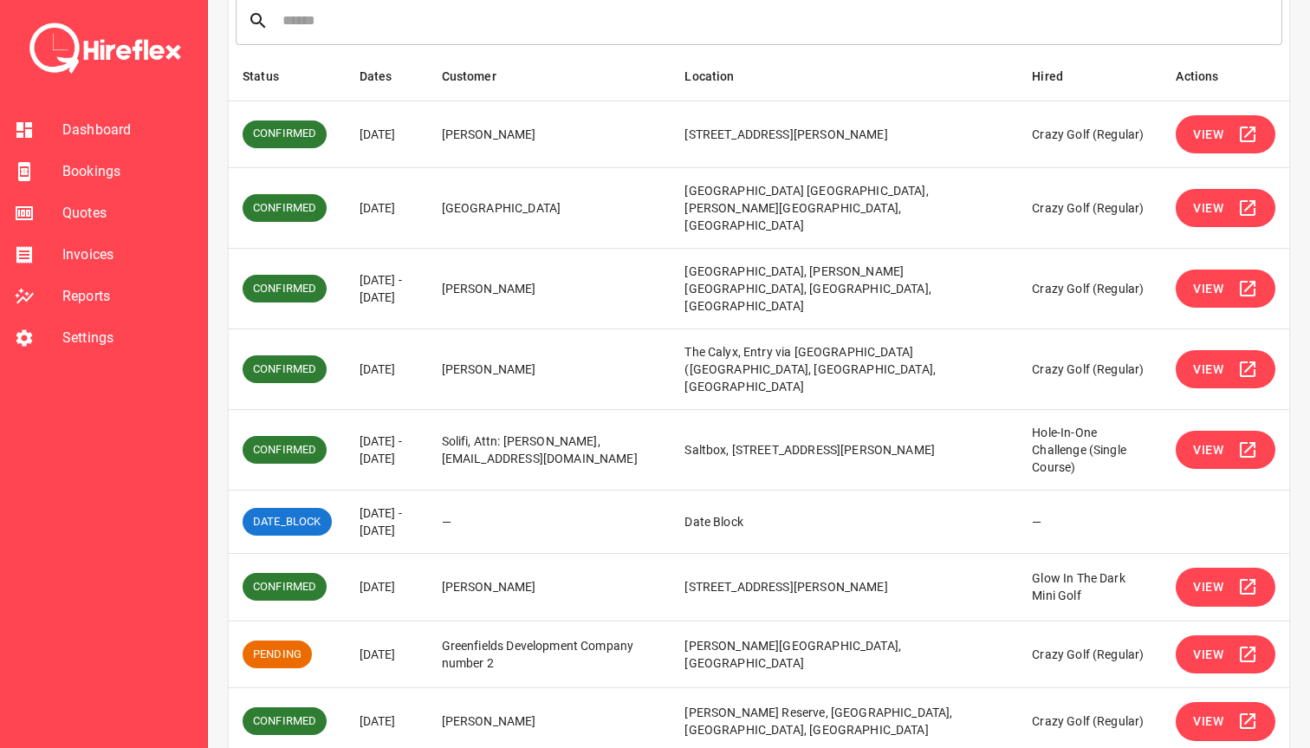
click at [484, 367] on td "[PERSON_NAME]" at bounding box center [550, 369] width 244 height 81
drag, startPoint x: 477, startPoint y: 388, endPoint x: 641, endPoint y: 410, distance: 166.1
click at [641, 410] on td "Solifi, Attn: [PERSON_NAME], [EMAIL_ADDRESS][DOMAIN_NAME]" at bounding box center [550, 450] width 244 height 81
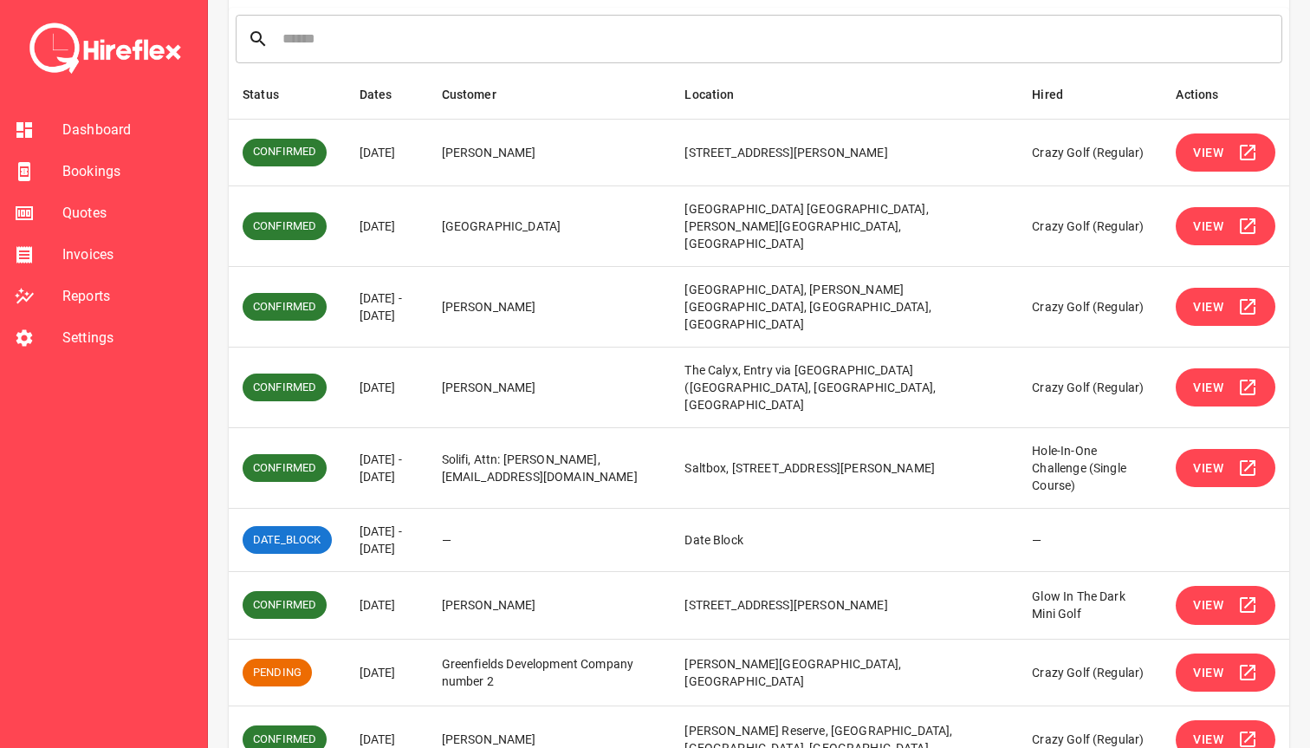
scroll to position [232, 0]
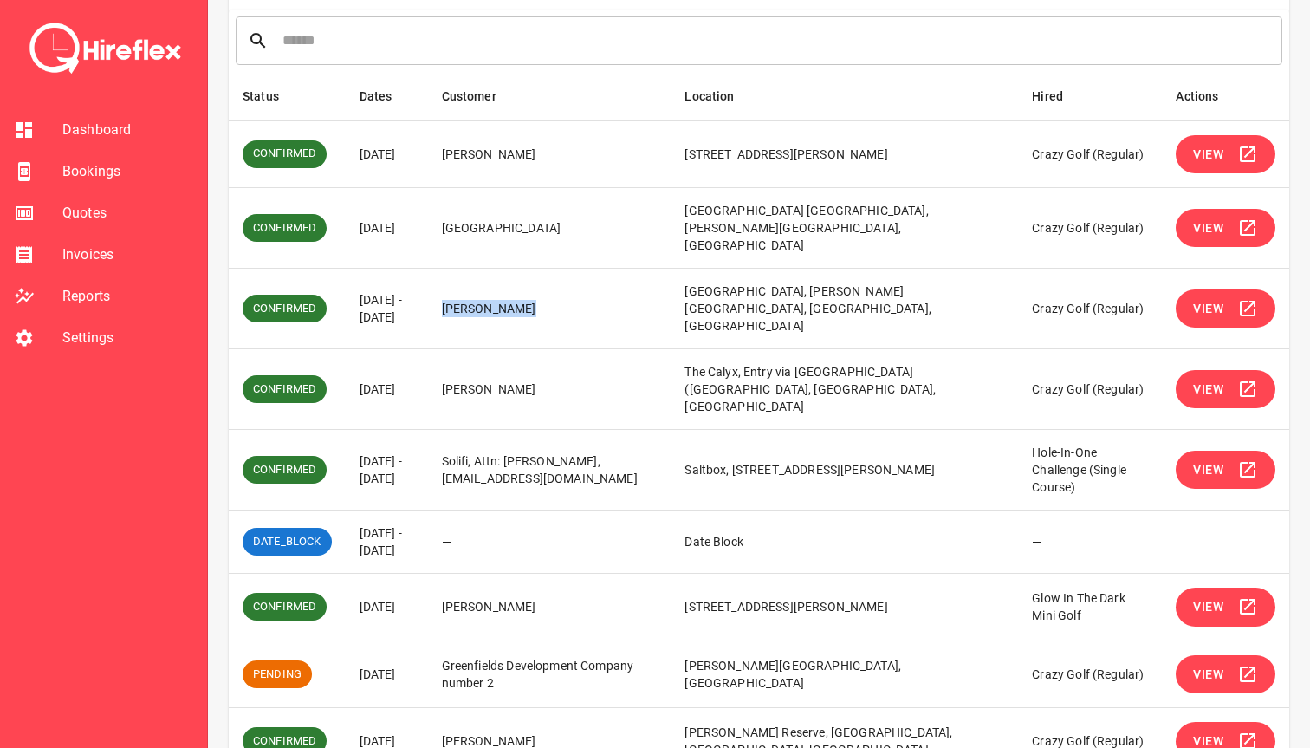
drag, startPoint x: 576, startPoint y: 292, endPoint x: 482, endPoint y: 292, distance: 94.5
click at [481, 292] on td "[PERSON_NAME]" at bounding box center [550, 309] width 244 height 81
click at [1190, 296] on button "View" at bounding box center [1226, 308] width 100 height 39
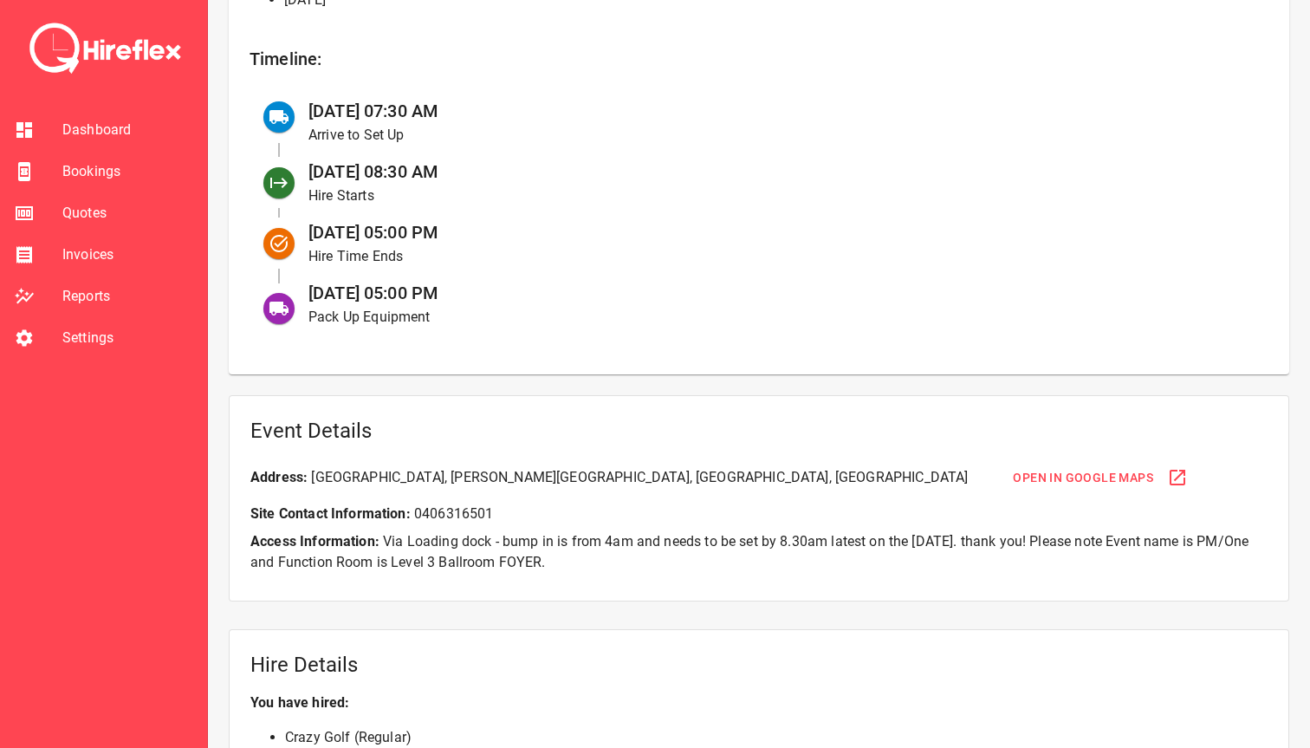
scroll to position [746, 0]
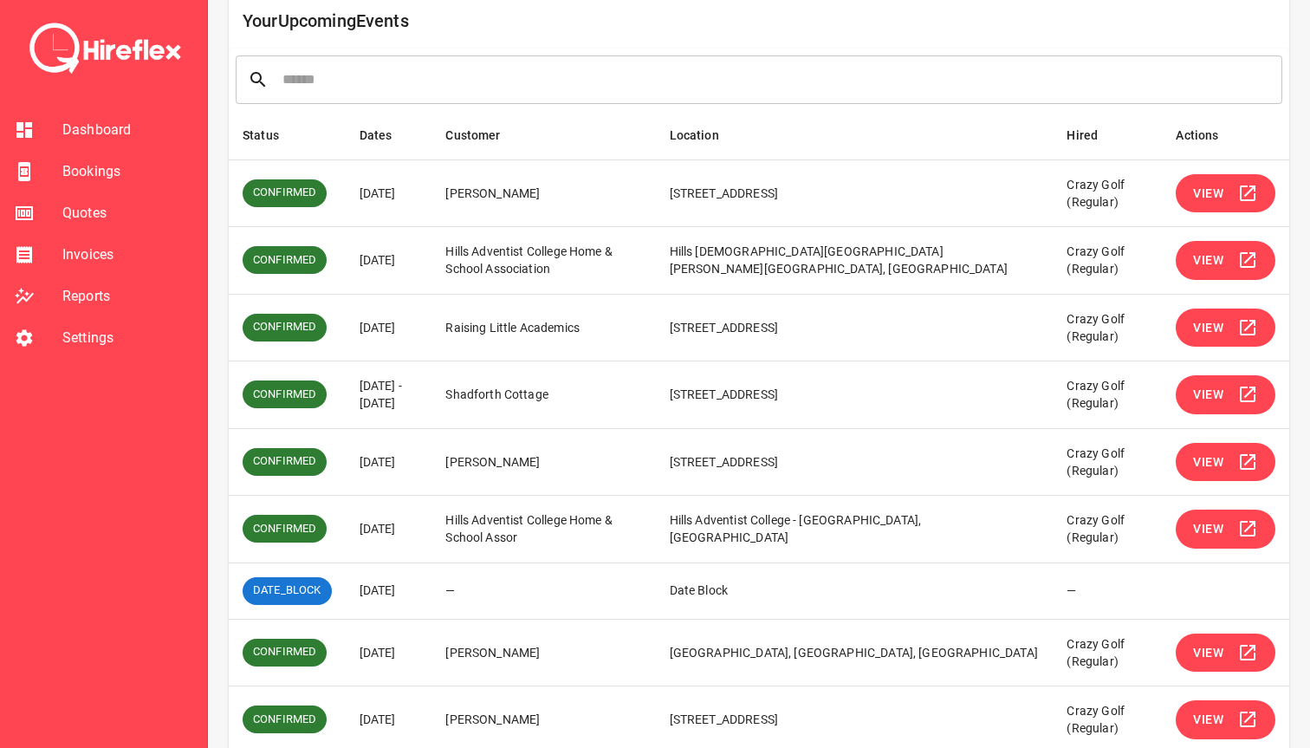
scroll to position [332, 0]
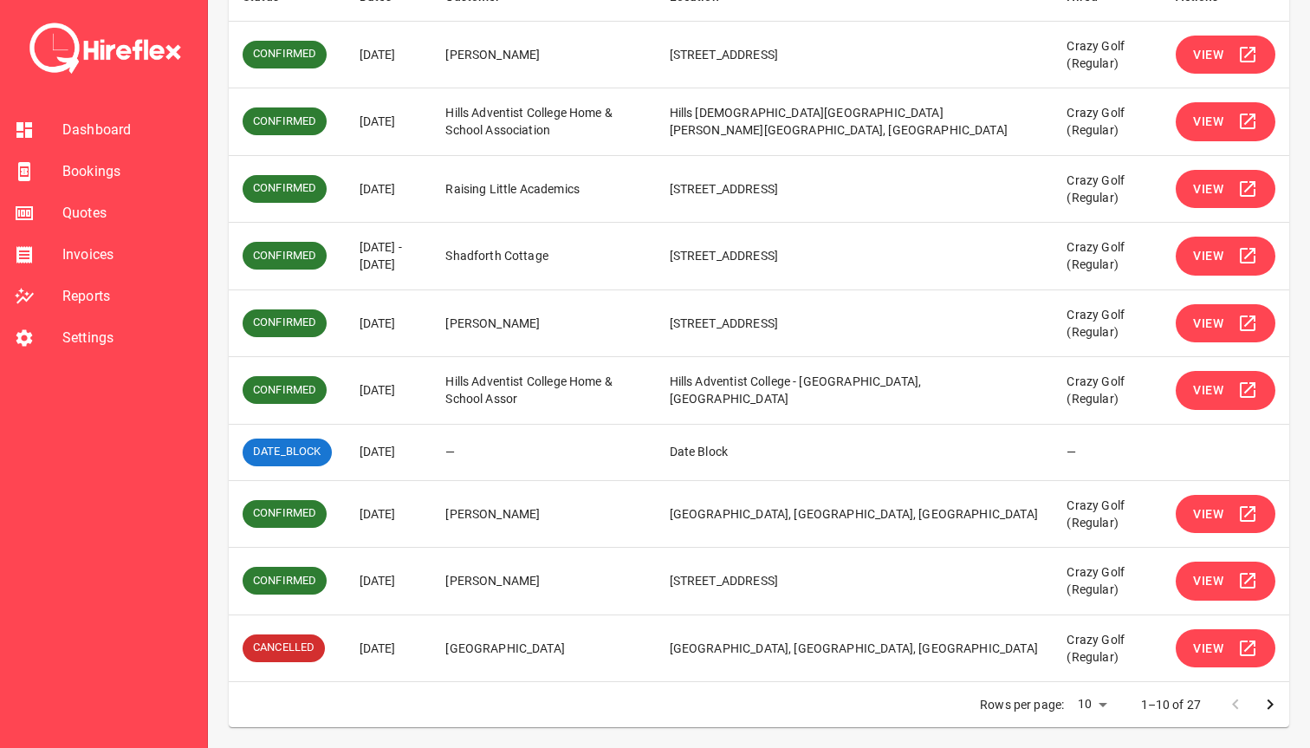
click at [1192, 649] on button "View" at bounding box center [1226, 648] width 100 height 39
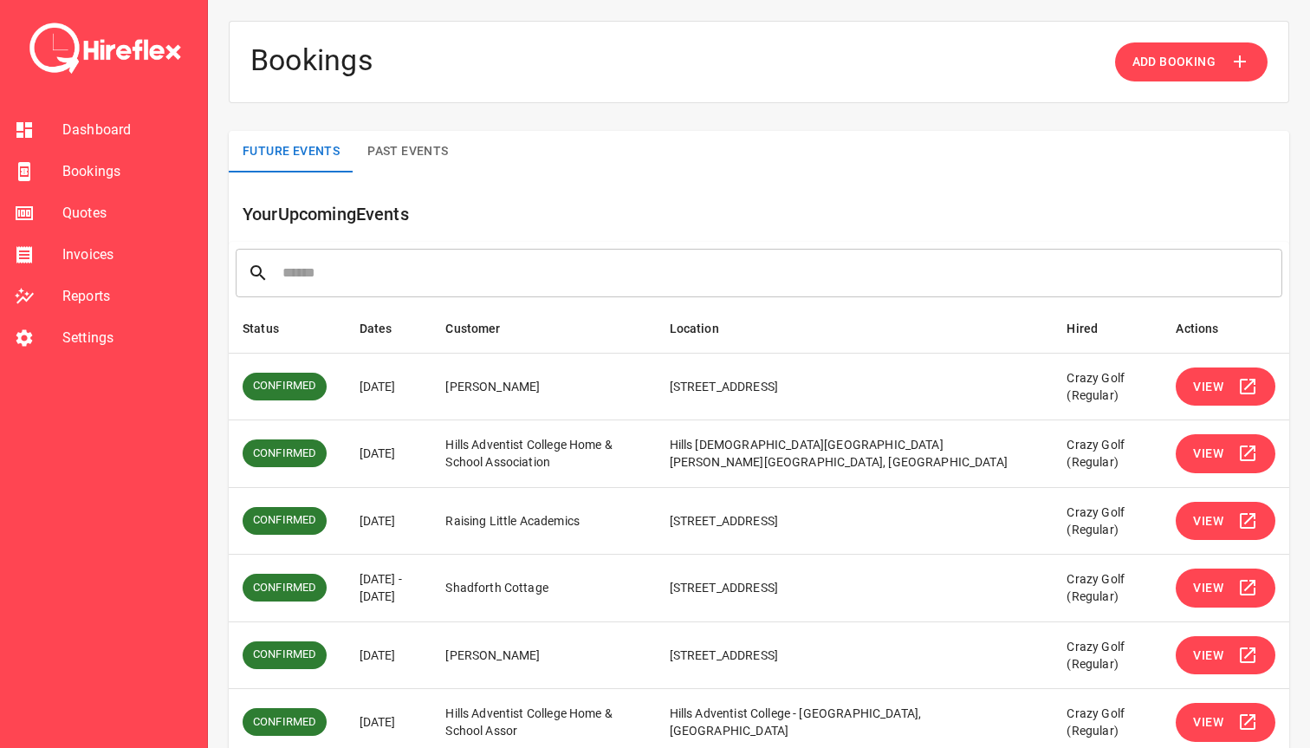
scroll to position [332, 0]
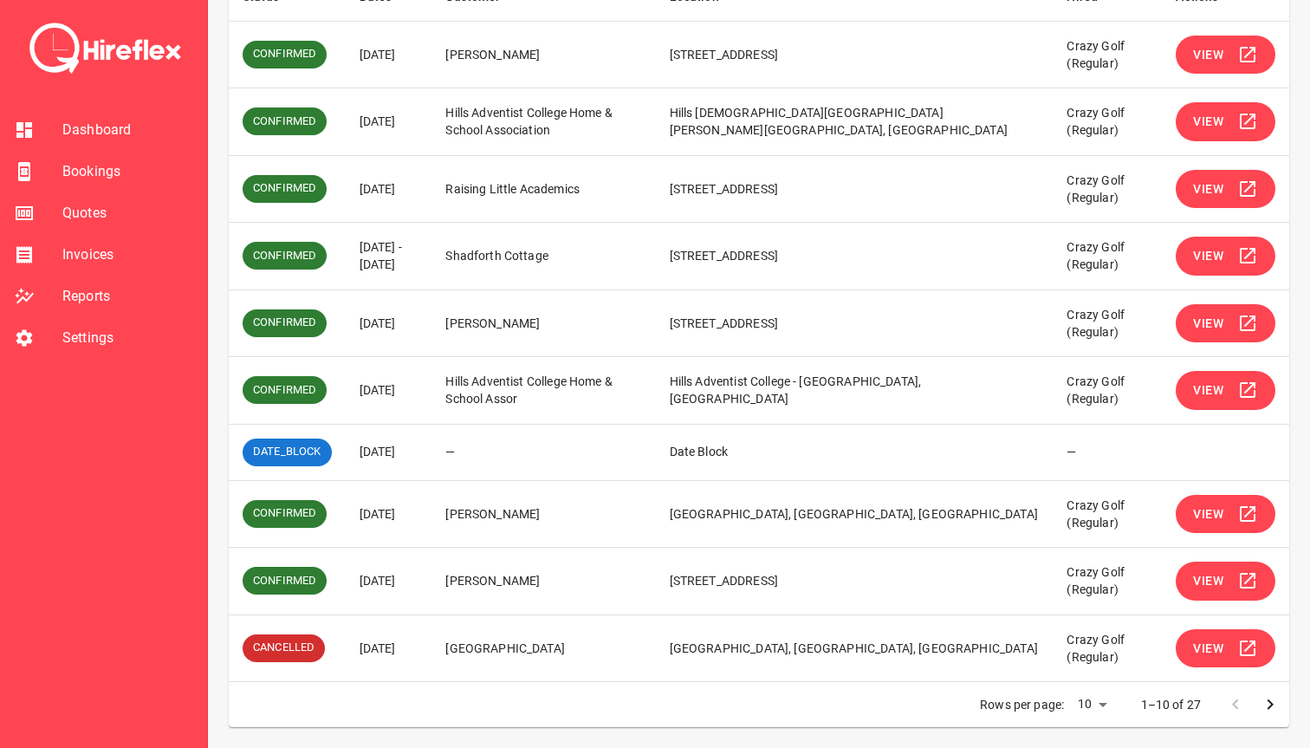
drag, startPoint x: 510, startPoint y: 515, endPoint x: 628, endPoint y: 515, distance: 118.7
click at [628, 515] on td "[PERSON_NAME]" at bounding box center [544, 514] width 224 height 68
drag, startPoint x: 744, startPoint y: 501, endPoint x: 864, endPoint y: 517, distance: 121.6
click at [866, 517] on tr "CONFIRMED [DATE] [PERSON_NAME] [GEOGRAPHIC_DATA], [GEOGRAPHIC_DATA], [GEOGRAPHI…" at bounding box center [759, 514] width 1061 height 68
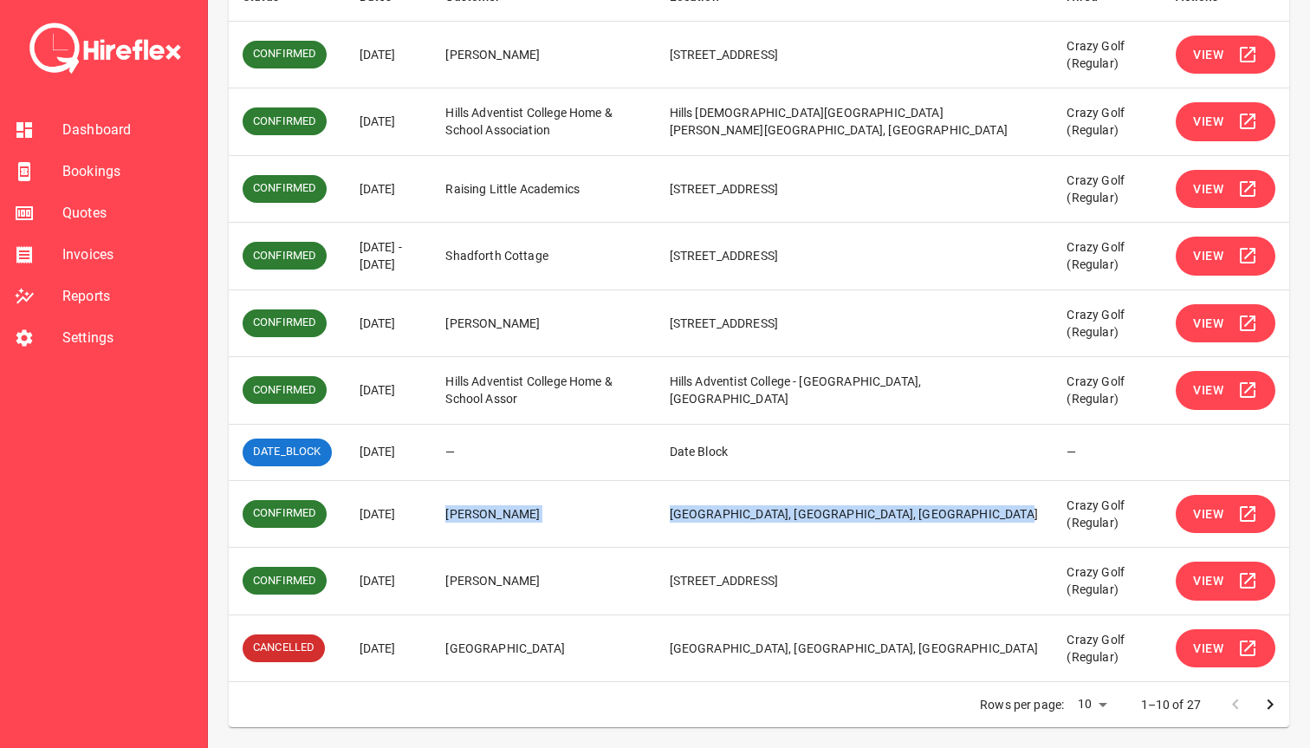
click at [864, 517] on td "[GEOGRAPHIC_DATA], [GEOGRAPHIC_DATA], [GEOGRAPHIC_DATA]" at bounding box center [855, 514] width 398 height 68
click at [1225, 651] on button "View" at bounding box center [1226, 648] width 100 height 39
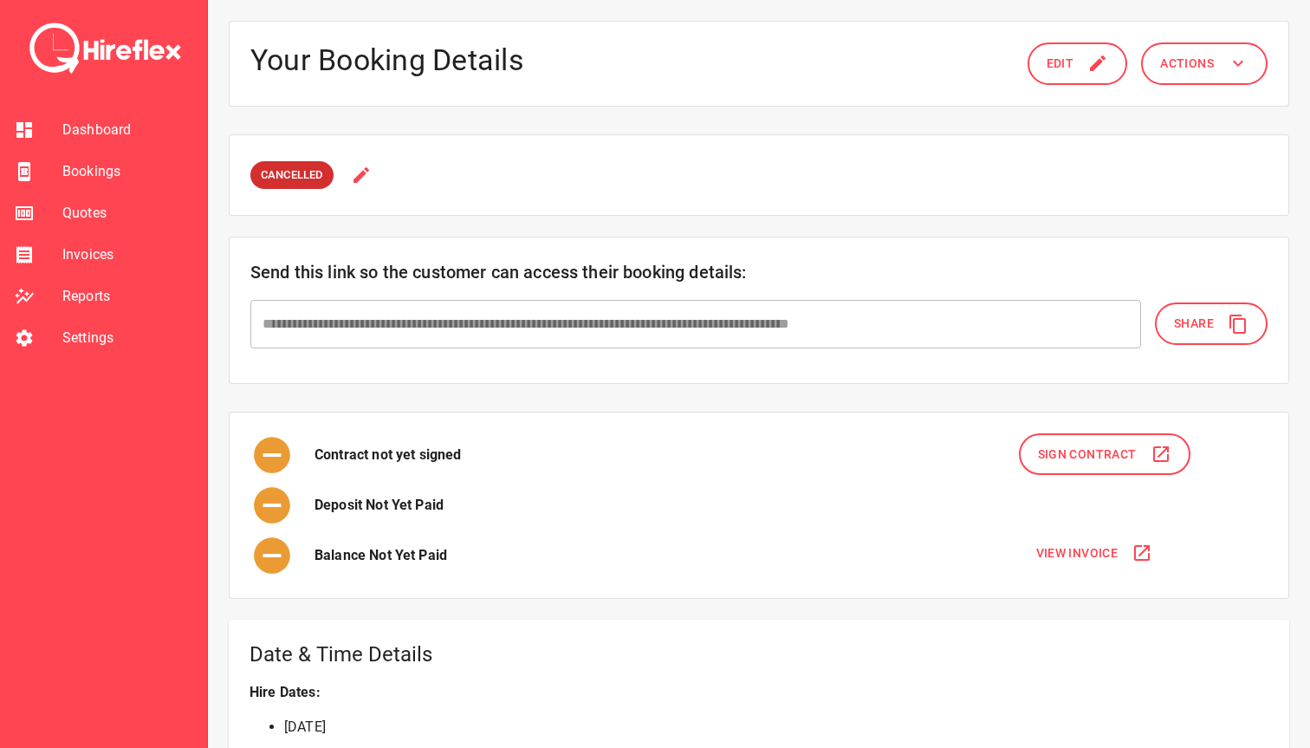
click at [1078, 74] on button "Edit" at bounding box center [1078, 63] width 101 height 42
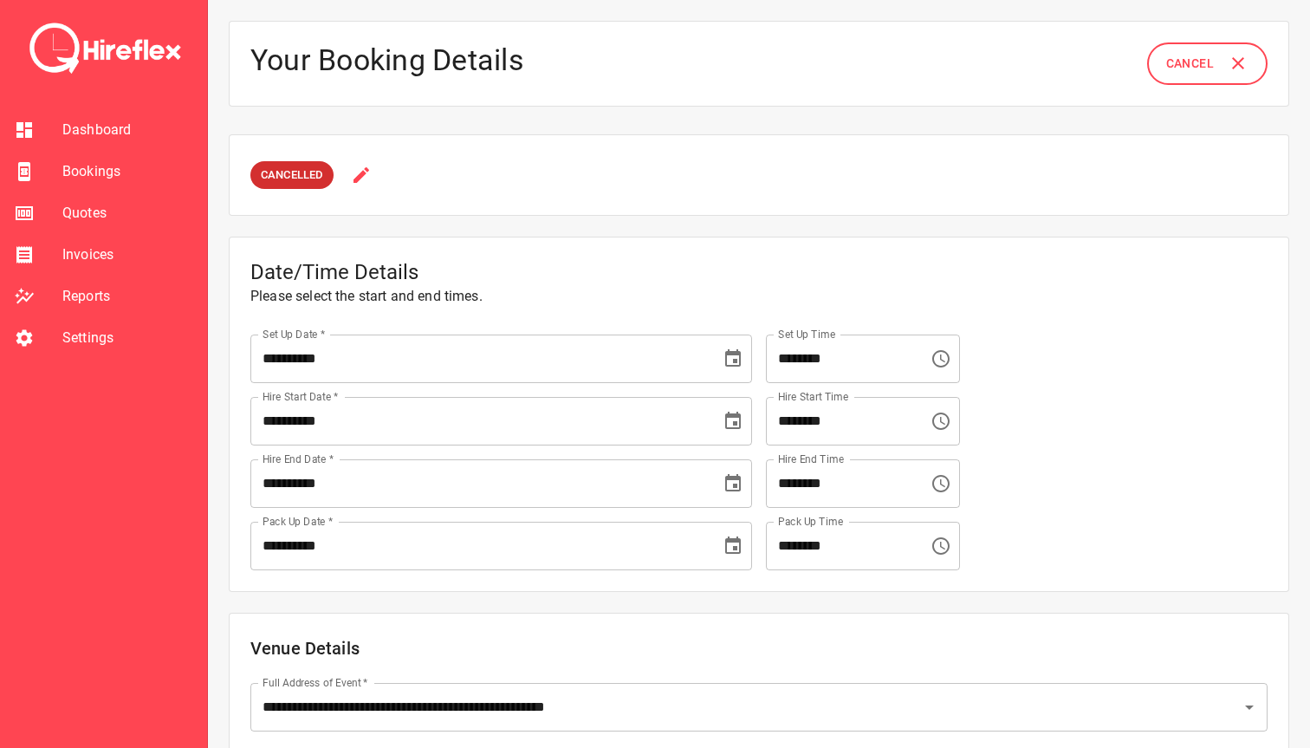
click at [1169, 63] on span "Cancel" at bounding box center [1190, 64] width 48 height 22
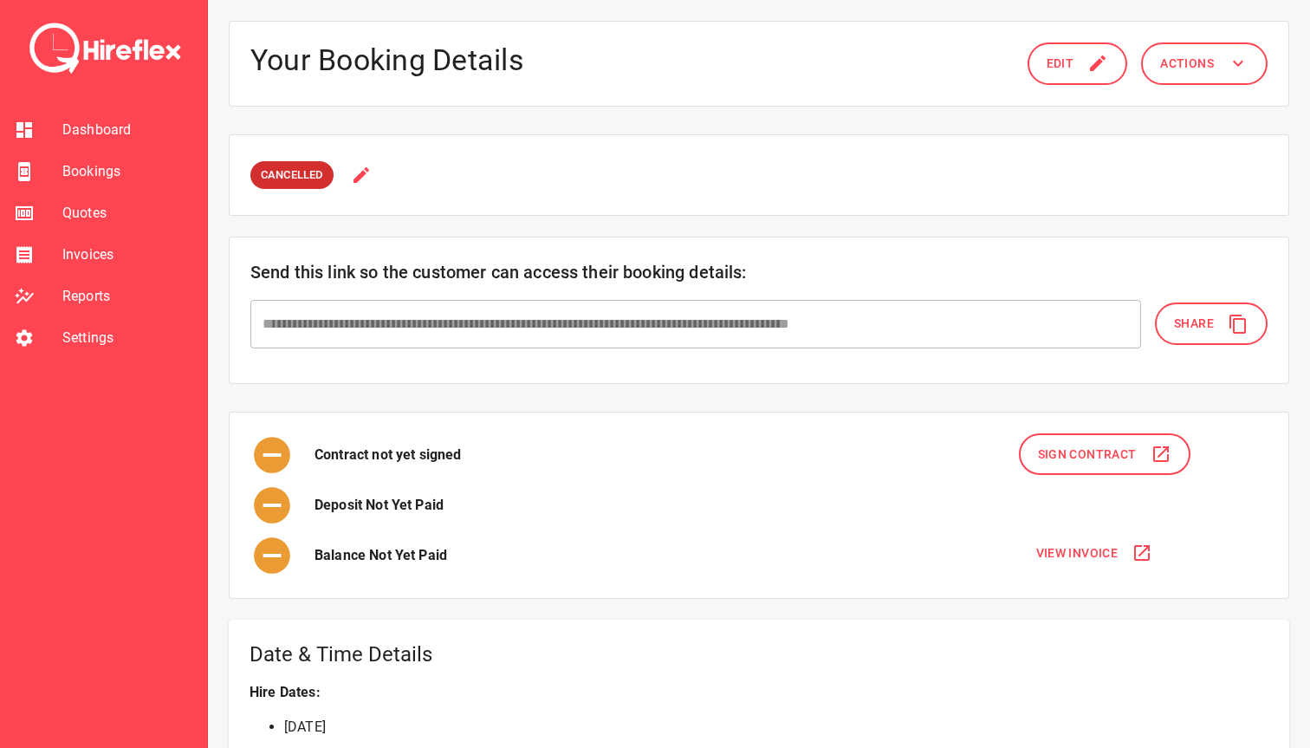
click at [1189, 64] on span "Actions" at bounding box center [1187, 64] width 54 height 22
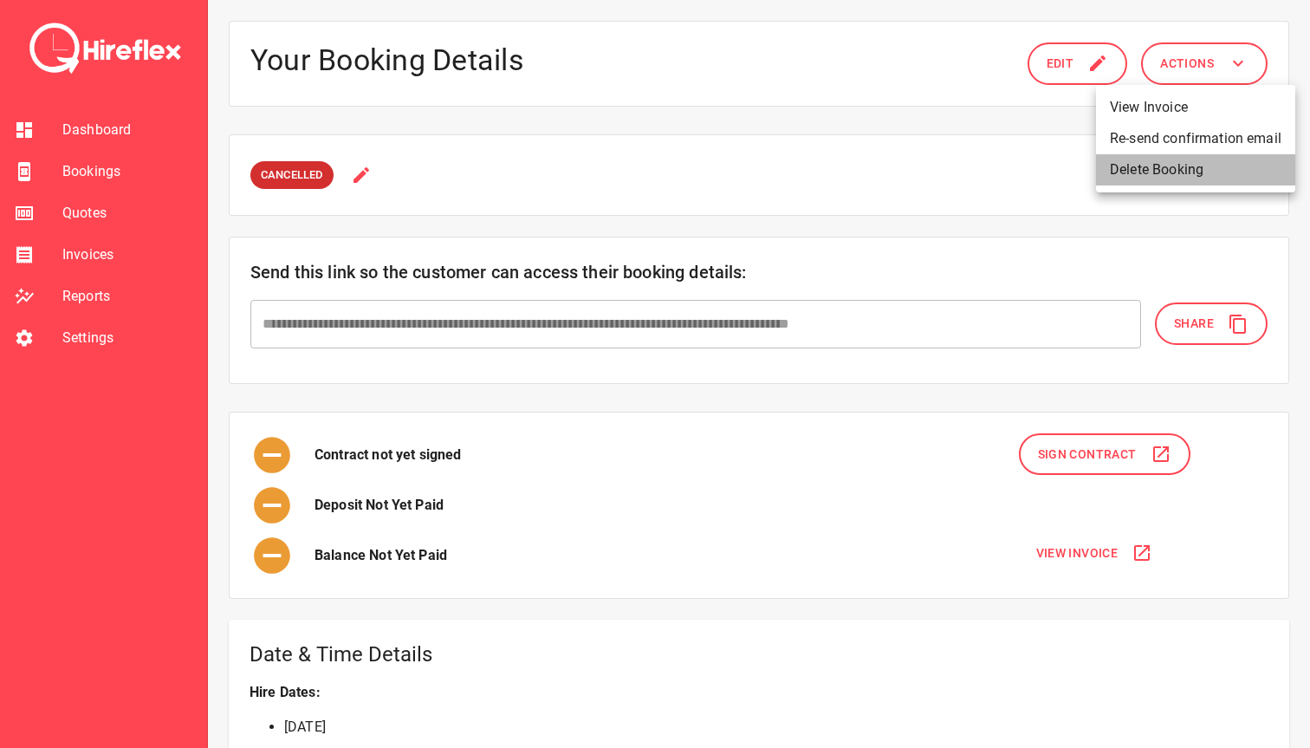
click at [1156, 167] on li "Delete Booking" at bounding box center [1195, 169] width 199 height 31
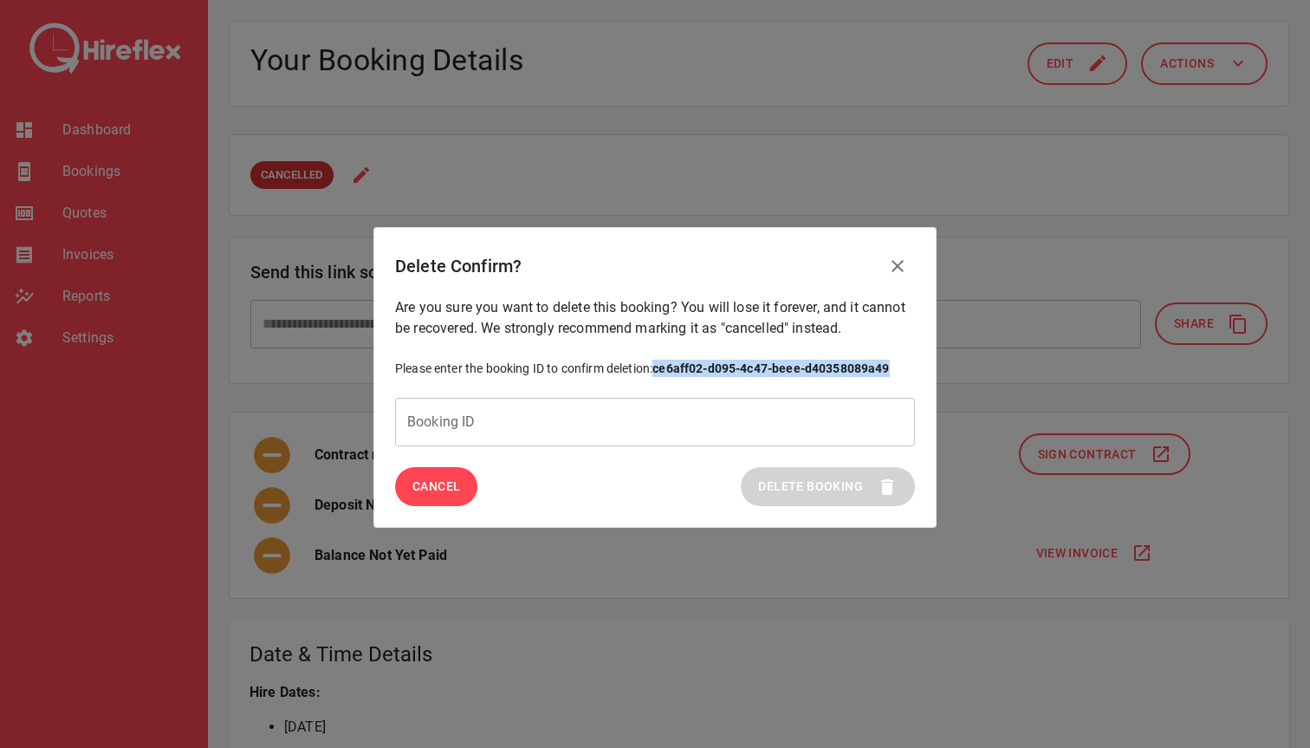
drag, startPoint x: 659, startPoint y: 367, endPoint x: 898, endPoint y: 367, distance: 239.2
click at [898, 367] on p "Please enter the booking ID to confirm deletion: ce6aff02-d095-4c47-beee-d40358…" at bounding box center [655, 368] width 520 height 17
copy b "ce6aff02-d095-4c47-beee-d40358089a49"
click at [530, 419] on input "Booking ID" at bounding box center [655, 422] width 520 height 49
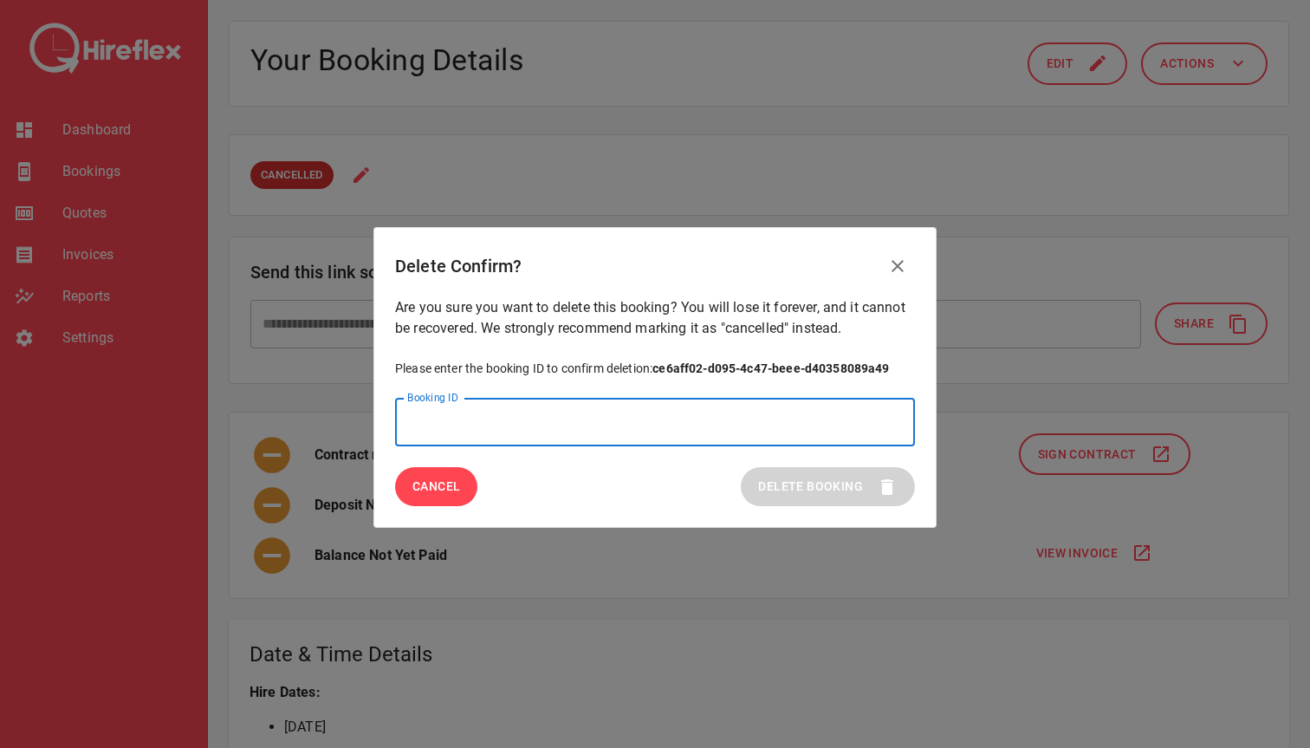
paste input "**********"
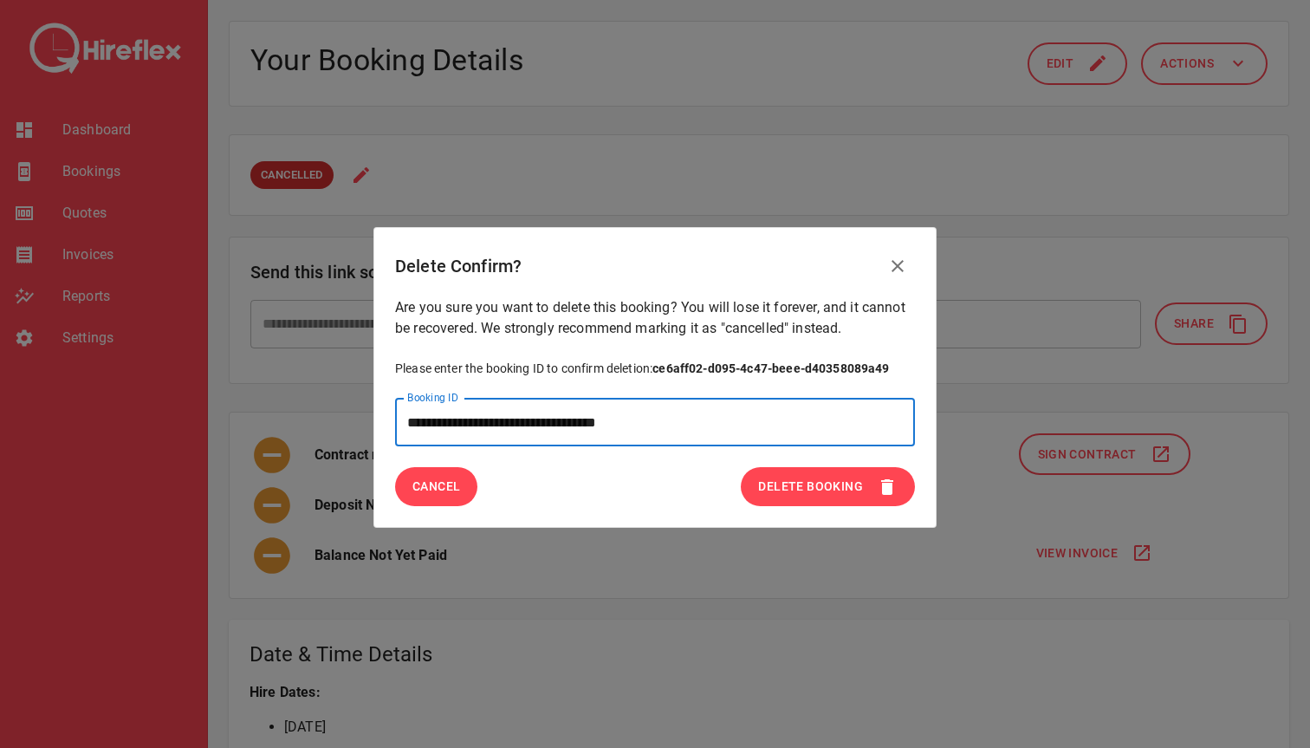
type input "**********"
click at [829, 488] on span "Delete Booking" at bounding box center [810, 487] width 105 height 22
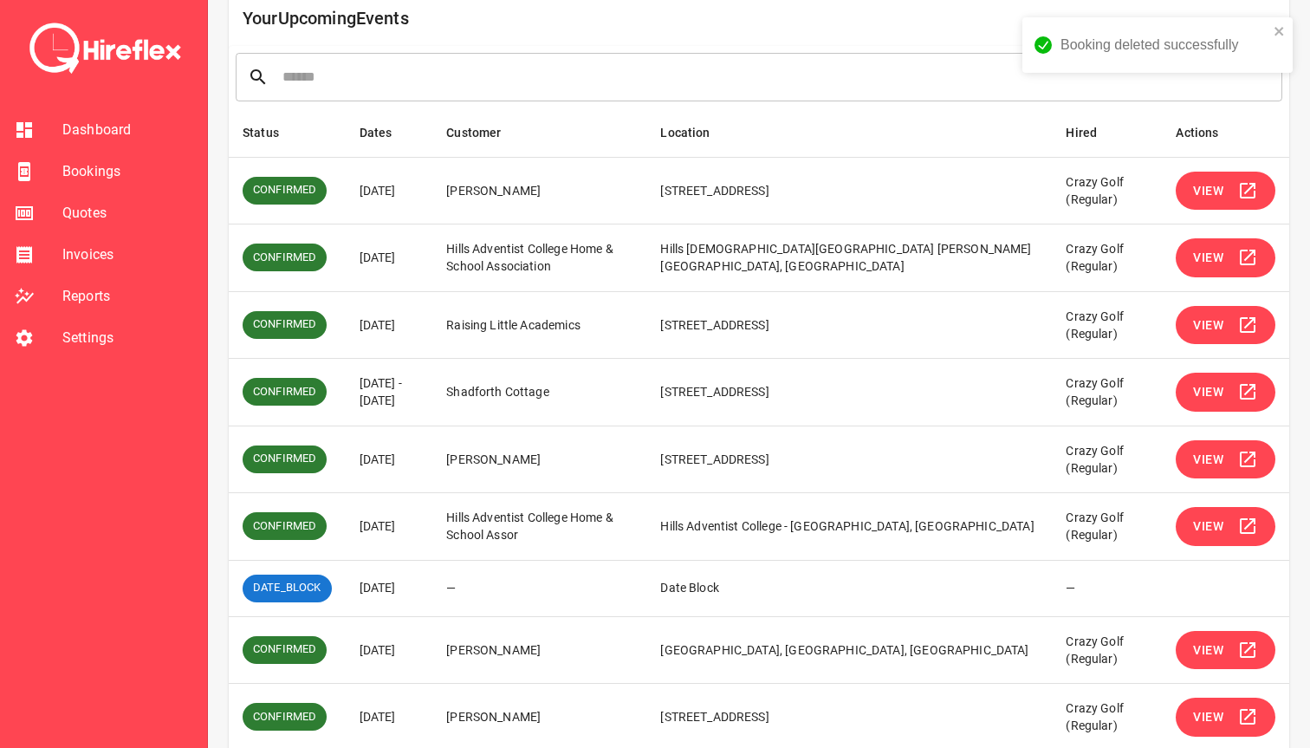
scroll to position [332, 0]
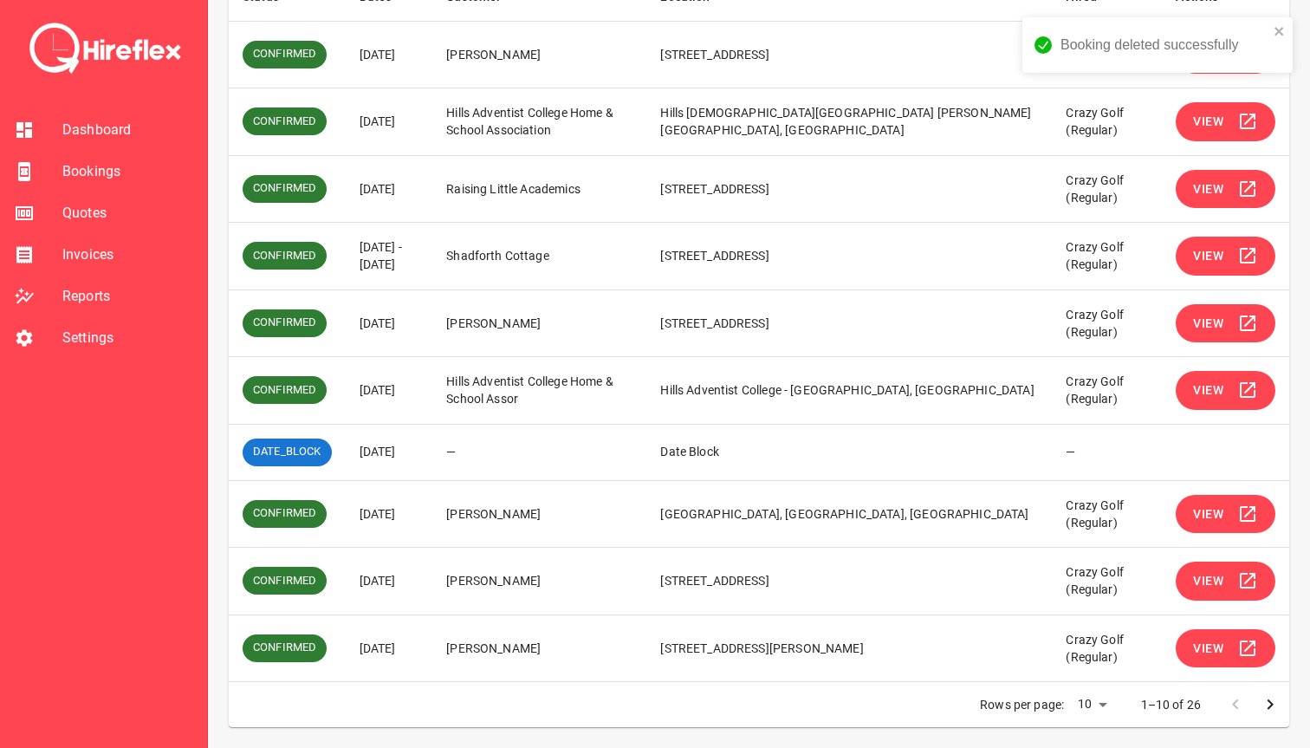
drag, startPoint x: 401, startPoint y: 513, endPoint x: 604, endPoint y: 510, distance: 202.8
click at [604, 510] on tr "CONFIRMED [DATE] [PERSON_NAME] [GEOGRAPHIC_DATA], [GEOGRAPHIC_DATA], [GEOGRAPHI…" at bounding box center [759, 514] width 1061 height 68
click at [604, 510] on td "[PERSON_NAME]" at bounding box center [539, 514] width 214 height 68
drag, startPoint x: 620, startPoint y: 510, endPoint x: 364, endPoint y: 504, distance: 255.7
click at [364, 504] on tr "CONFIRMED [DATE] [PERSON_NAME] [GEOGRAPHIC_DATA], [GEOGRAPHIC_DATA], [GEOGRAPHI…" at bounding box center [759, 514] width 1061 height 68
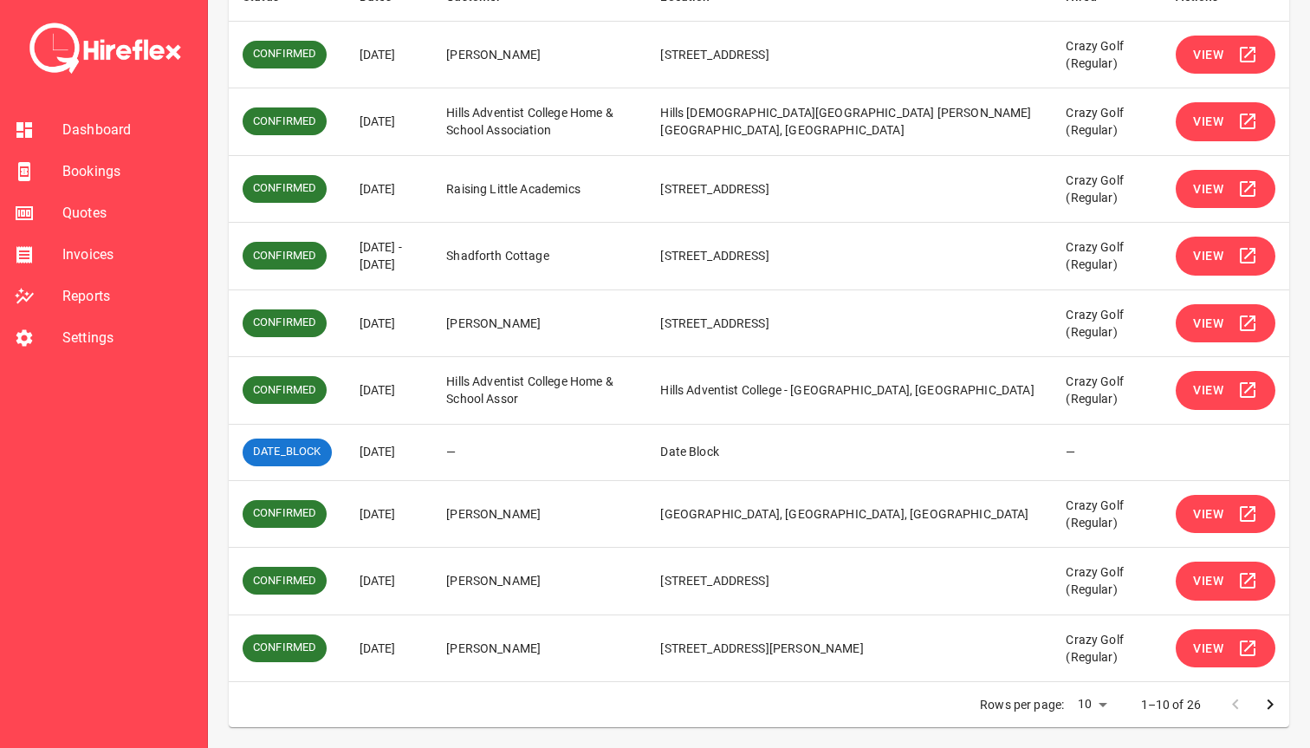
click at [364, 504] on td "[DATE]" at bounding box center [390, 514] width 88 height 68
drag, startPoint x: 363, startPoint y: 510, endPoint x: 832, endPoint y: 527, distance: 469.2
click at [832, 527] on tr "CONFIRMED [DATE] [PERSON_NAME] [GEOGRAPHIC_DATA], [GEOGRAPHIC_DATA], [GEOGRAPHI…" at bounding box center [759, 514] width 1061 height 68
click at [832, 527] on td "[GEOGRAPHIC_DATA], [GEOGRAPHIC_DATA], [GEOGRAPHIC_DATA]" at bounding box center [849, 514] width 406 height 68
drag, startPoint x: 841, startPoint y: 527, endPoint x: 360, endPoint y: 514, distance: 481.1
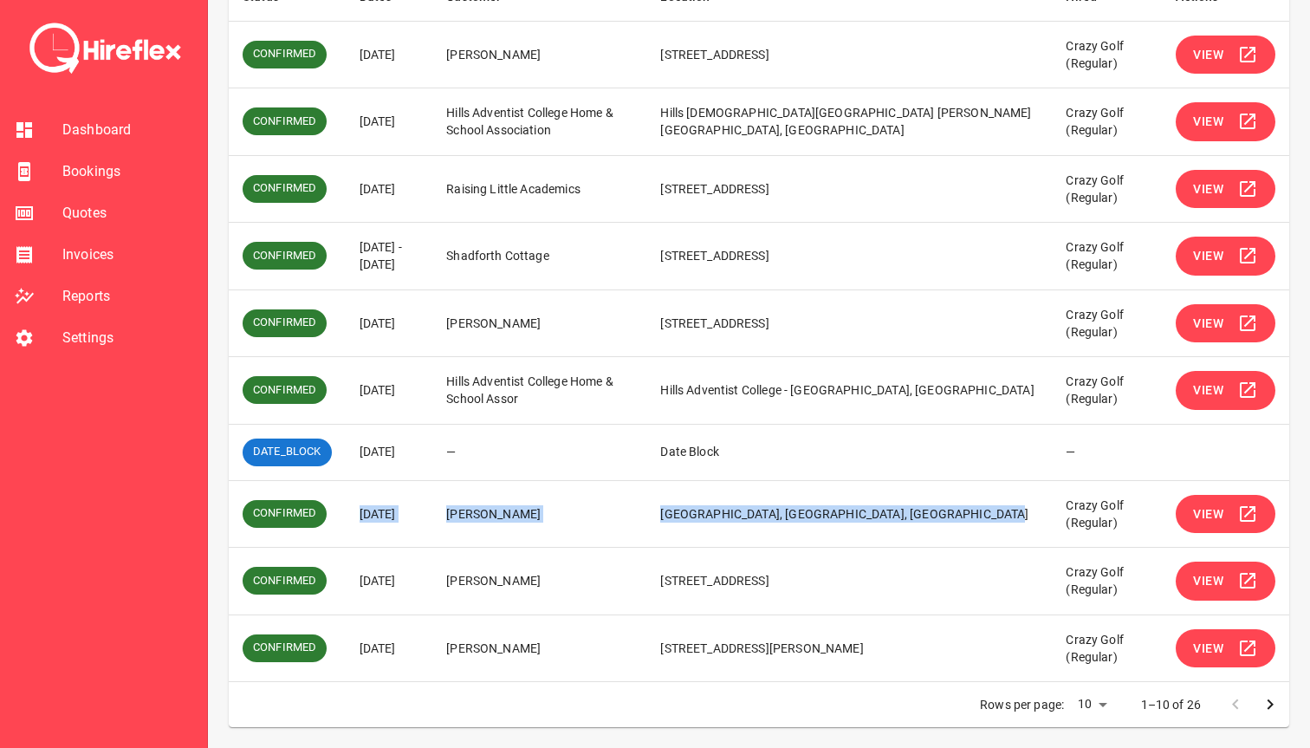
click at [360, 514] on tr "CONFIRMED [DATE] [PERSON_NAME] [GEOGRAPHIC_DATA], [GEOGRAPHIC_DATA], [GEOGRAPHI…" at bounding box center [759, 514] width 1061 height 68
click at [360, 514] on td "[DATE]" at bounding box center [390, 514] width 88 height 68
drag, startPoint x: 360, startPoint y: 514, endPoint x: 628, endPoint y: 510, distance: 268.7
click at [629, 510] on tr "CONFIRMED [DATE] [PERSON_NAME] [GEOGRAPHIC_DATA], [GEOGRAPHIC_DATA], [GEOGRAPHI…" at bounding box center [759, 514] width 1061 height 68
drag, startPoint x: 769, startPoint y: 498, endPoint x: 839, endPoint y: 517, distance: 72.7
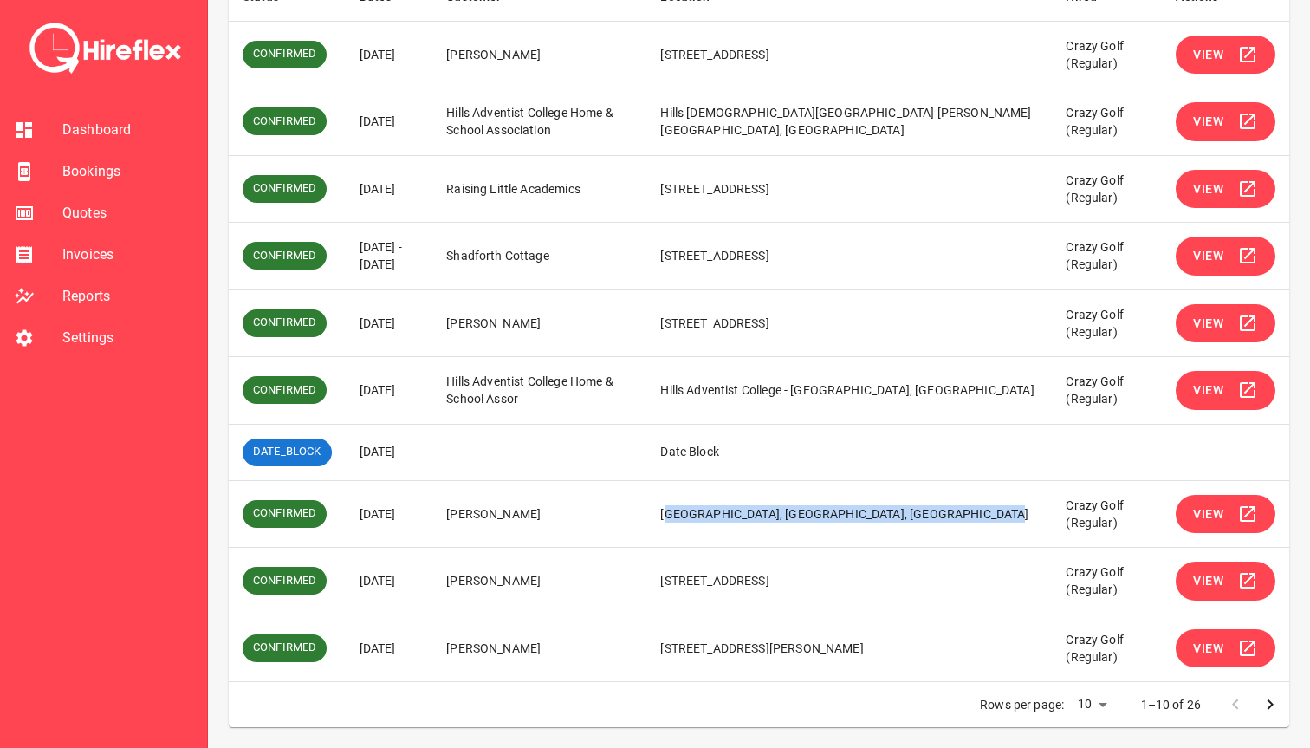
click at [840, 517] on td "[GEOGRAPHIC_DATA], [GEOGRAPHIC_DATA], [GEOGRAPHIC_DATA]" at bounding box center [849, 514] width 406 height 68
click at [839, 517] on td "[GEOGRAPHIC_DATA], [GEOGRAPHIC_DATA], [GEOGRAPHIC_DATA]" at bounding box center [849, 514] width 406 height 68
drag, startPoint x: 858, startPoint y: 517, endPoint x: 755, endPoint y: 505, distance: 103.8
click at [755, 505] on td "[GEOGRAPHIC_DATA], [GEOGRAPHIC_DATA], [GEOGRAPHIC_DATA]" at bounding box center [849, 514] width 406 height 68
click at [646, 510] on td "[PERSON_NAME]" at bounding box center [539, 514] width 214 height 68
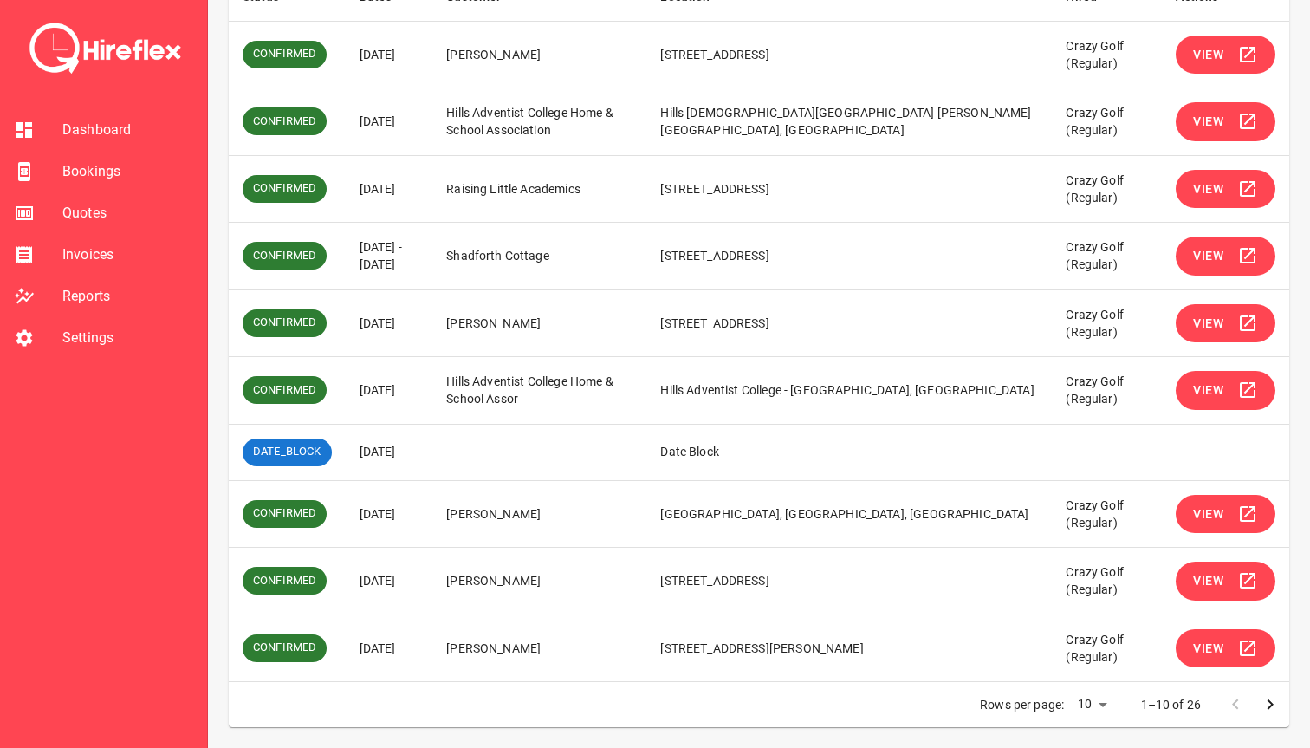
drag, startPoint x: 638, startPoint y: 517, endPoint x: 356, endPoint y: 508, distance: 281.8
click at [356, 508] on tr "CONFIRMED [DATE] [PERSON_NAME] [GEOGRAPHIC_DATA], [GEOGRAPHIC_DATA], [GEOGRAPHI…" at bounding box center [759, 514] width 1061 height 68
click at [356, 508] on td "[DATE]" at bounding box center [390, 514] width 88 height 68
drag, startPoint x: 359, startPoint y: 510, endPoint x: 840, endPoint y: 522, distance: 481.1
click at [841, 522] on tr "CONFIRMED [DATE] [PERSON_NAME] [GEOGRAPHIC_DATA], [GEOGRAPHIC_DATA], [GEOGRAPHI…" at bounding box center [759, 514] width 1061 height 68
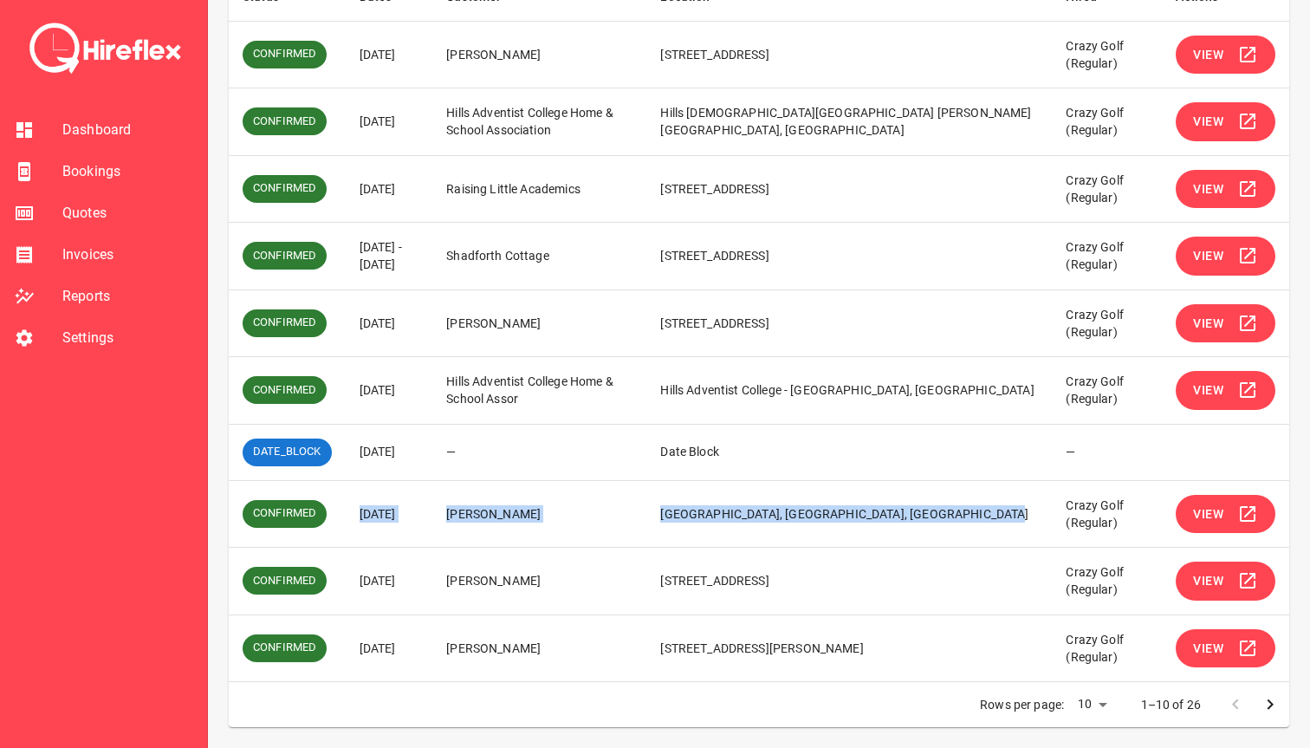
click at [840, 522] on td "[GEOGRAPHIC_DATA], [GEOGRAPHIC_DATA], [GEOGRAPHIC_DATA]" at bounding box center [849, 514] width 406 height 68
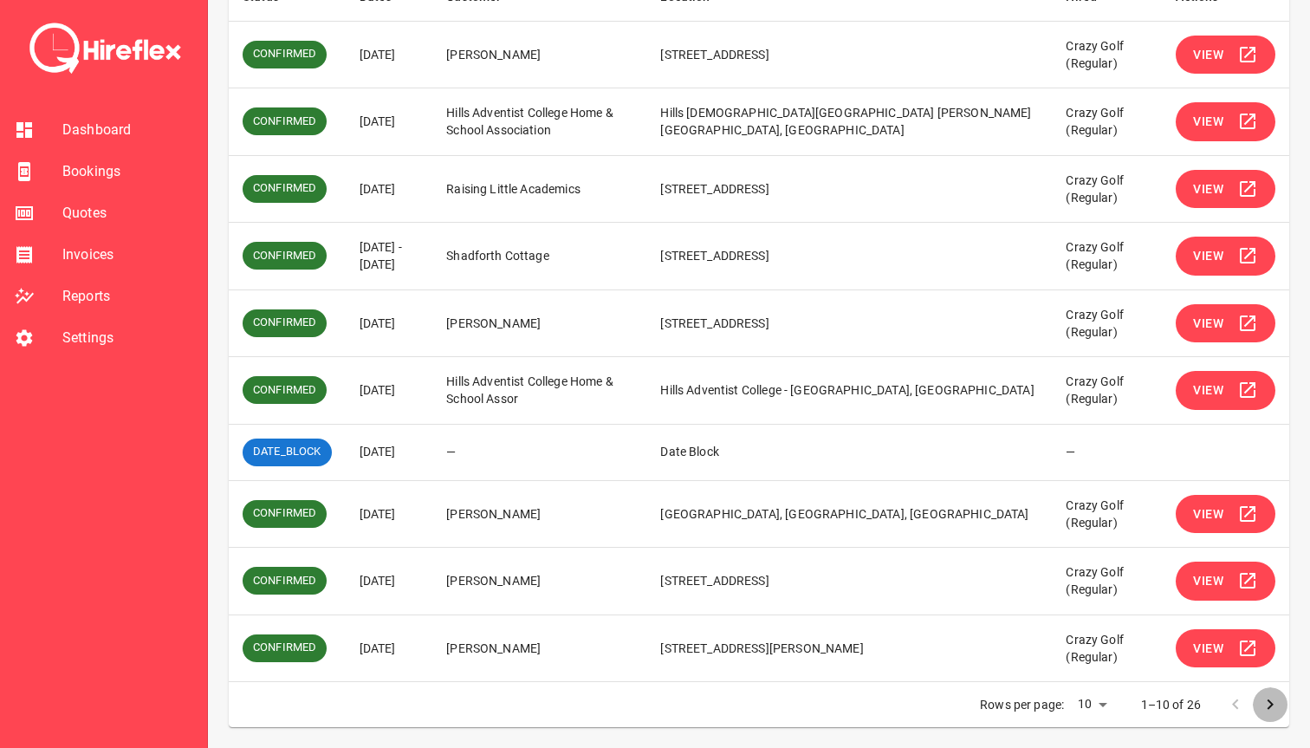
click at [1268, 705] on icon "Go to next page" at bounding box center [1270, 704] width 21 height 21
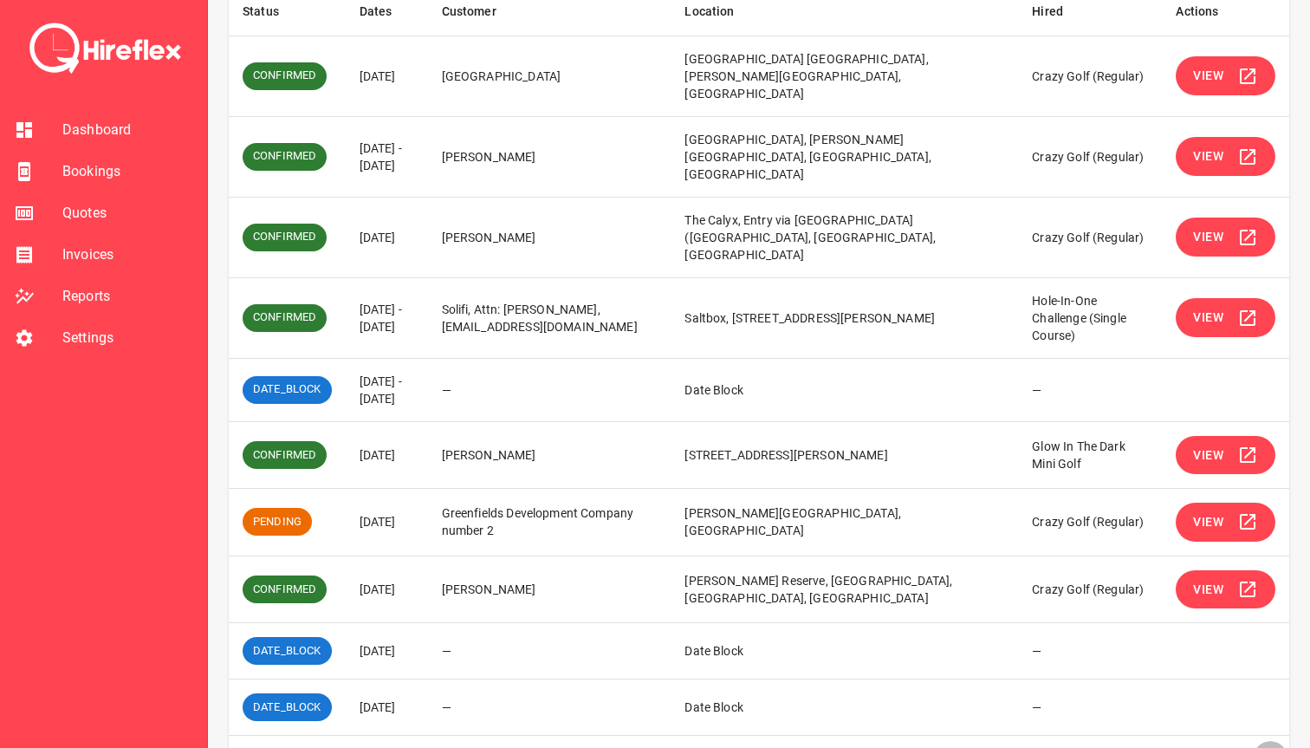
click at [1274, 747] on icon "Go to next page" at bounding box center [1270, 758] width 21 height 21
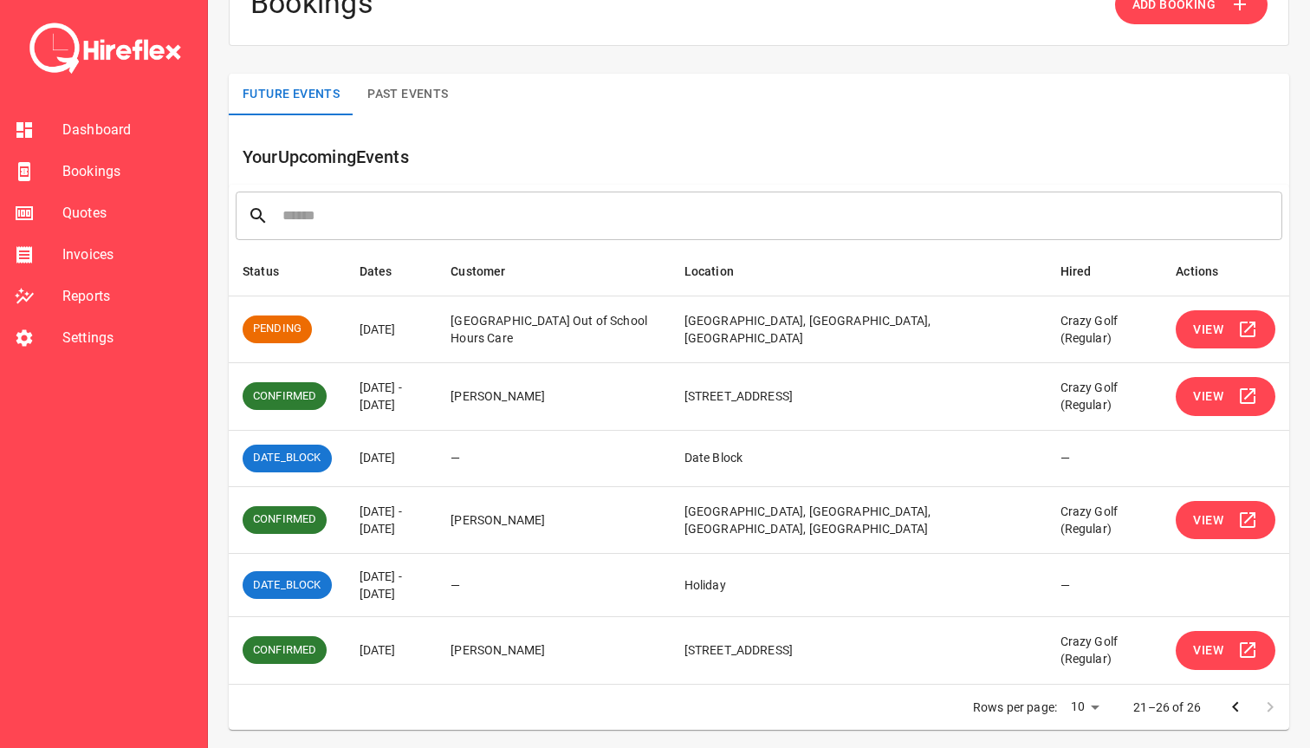
scroll to position [59, 0]
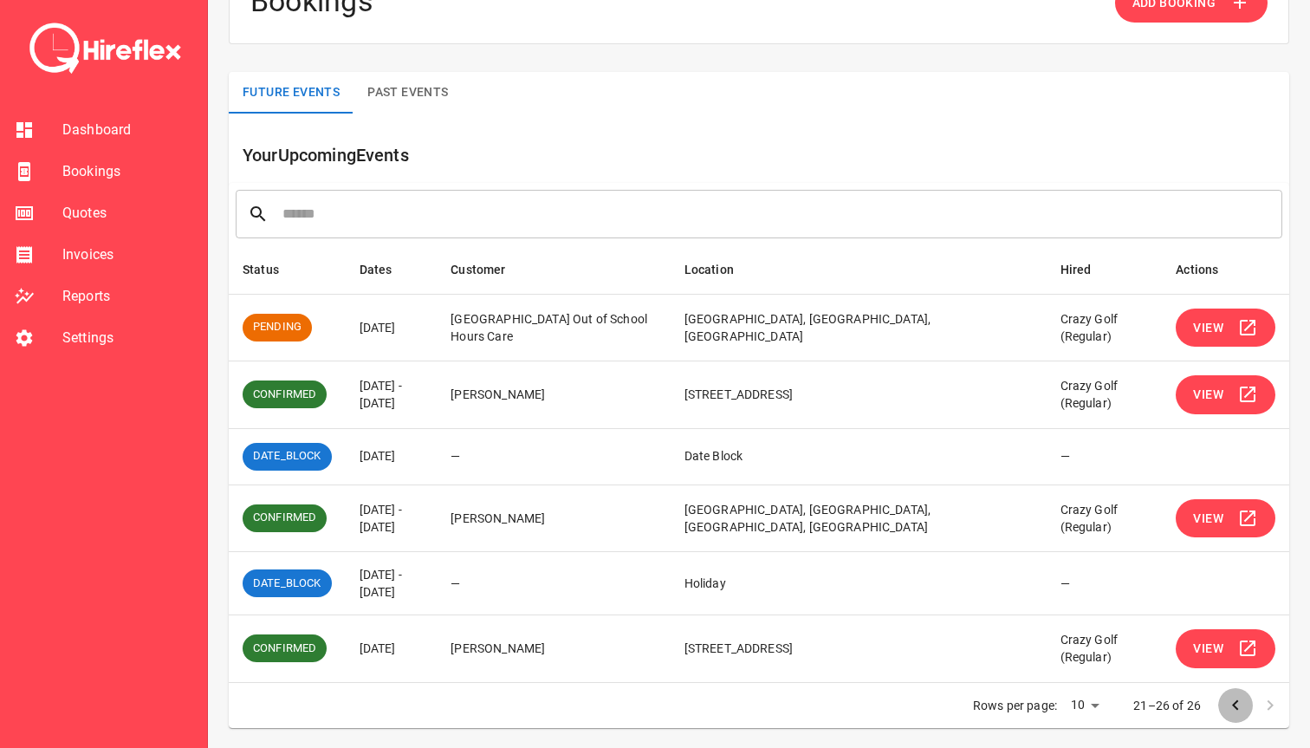
click at [1240, 711] on icon "Go to previous page" at bounding box center [1235, 705] width 21 height 21
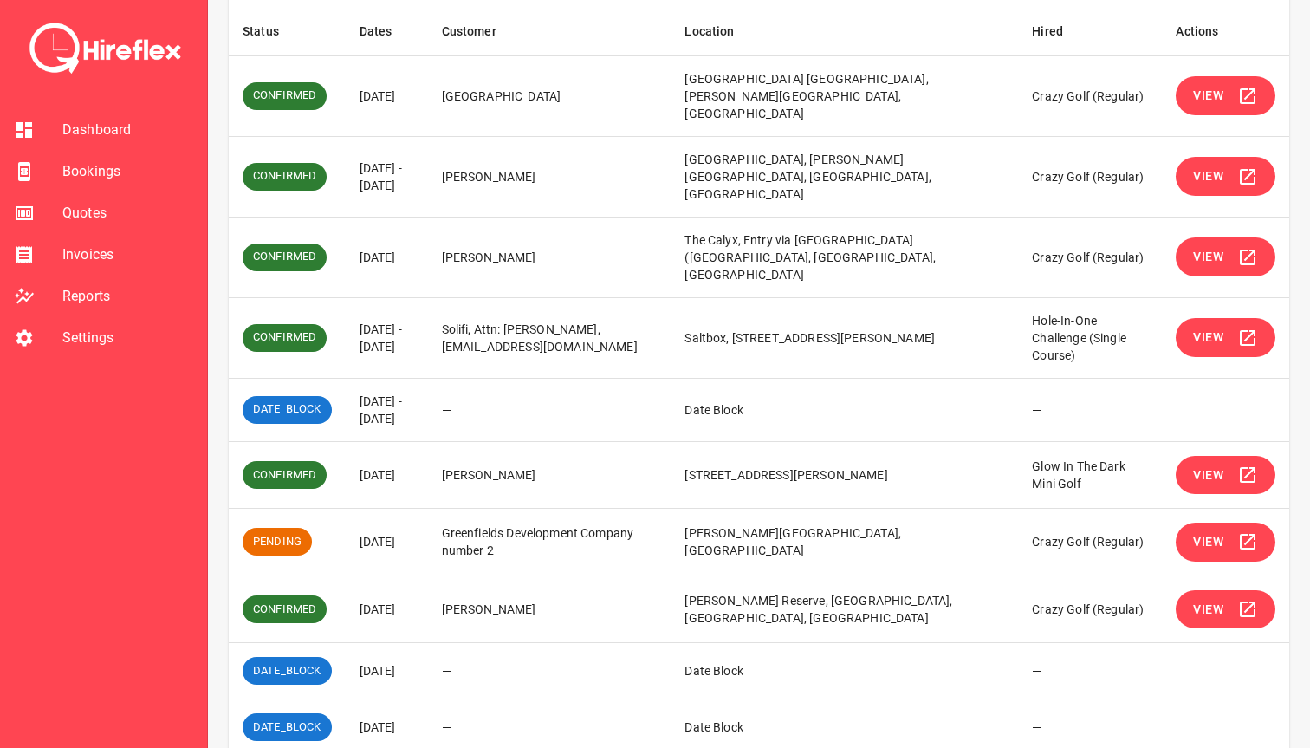
scroll to position [317, 0]
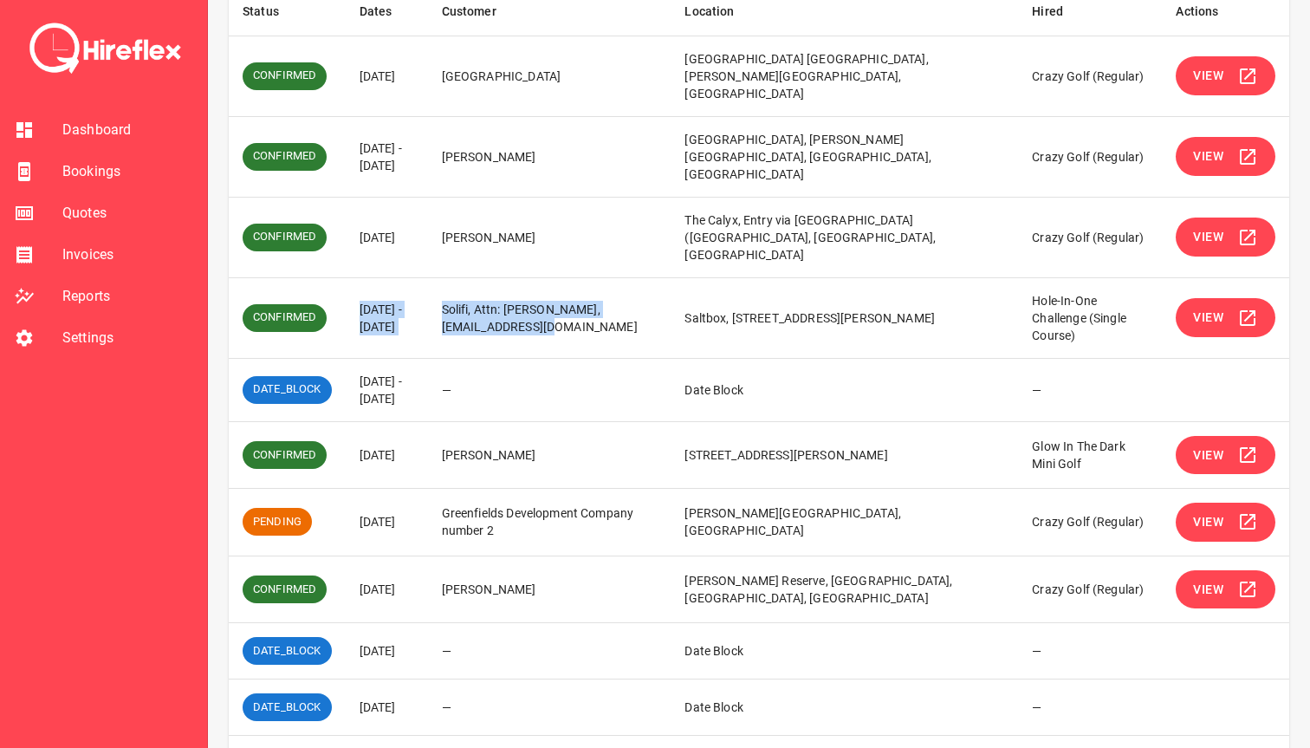
drag, startPoint x: 358, startPoint y: 258, endPoint x: 621, endPoint y: 289, distance: 265.3
click at [621, 289] on tr "CONFIRMED [DATE] - [DATE] Solifi, Attn: [PERSON_NAME], [EMAIL_ADDRESS][DOMAIN_N…" at bounding box center [759, 317] width 1061 height 81
click at [621, 289] on td "Solifi, Attn: [PERSON_NAME], [EMAIL_ADDRESS][DOMAIN_NAME]" at bounding box center [550, 317] width 244 height 81
drag, startPoint x: 645, startPoint y: 289, endPoint x: 361, endPoint y: 254, distance: 286.5
click at [361, 277] on tr "CONFIRMED [DATE] - [DATE] Solifi, Attn: [PERSON_NAME], [EMAIL_ADDRESS][DOMAIN_N…" at bounding box center [759, 317] width 1061 height 81
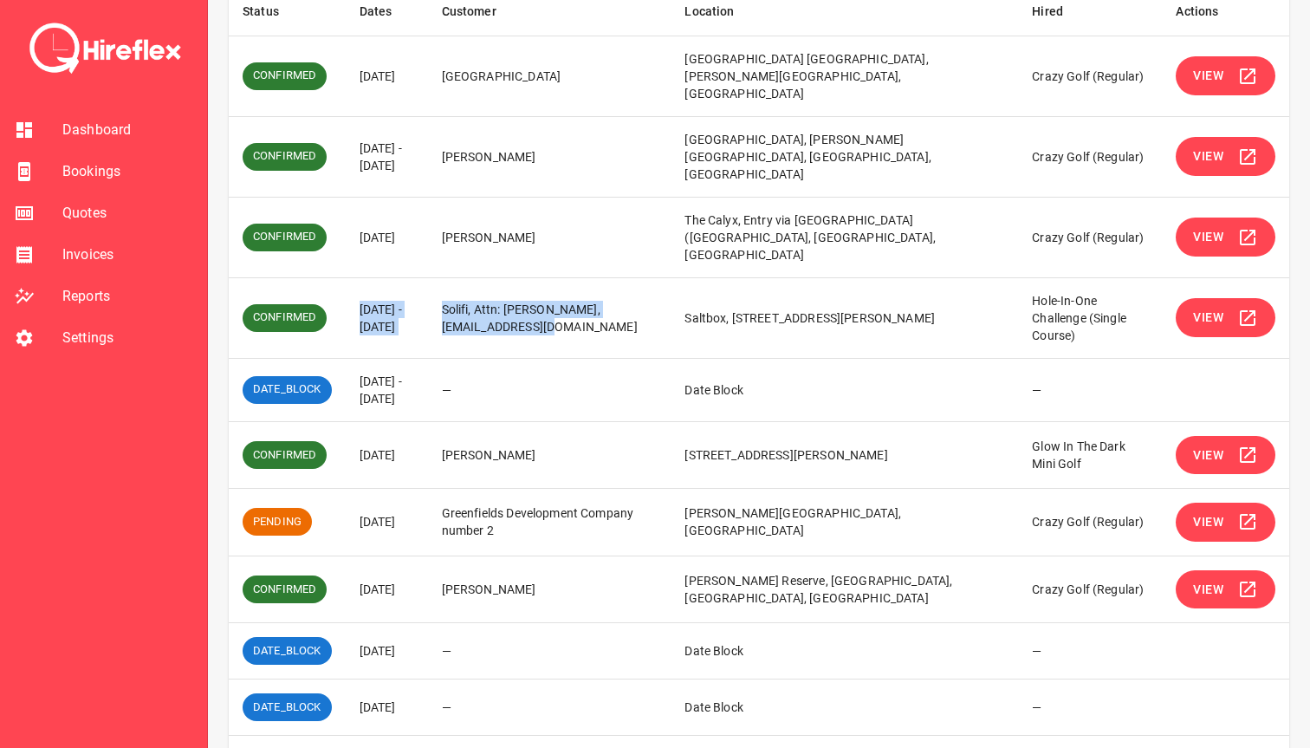
click at [361, 277] on td "[DATE] - [DATE]" at bounding box center [387, 317] width 82 height 81
drag, startPoint x: 359, startPoint y: 254, endPoint x: 624, endPoint y: 280, distance: 266.5
click at [624, 280] on tr "CONFIRMED [DATE] - [DATE] Solifi, Attn: [PERSON_NAME], [EMAIL_ADDRESS][DOMAIN_N…" at bounding box center [759, 317] width 1061 height 81
click at [624, 280] on td "Solifi, Attn: [PERSON_NAME], [EMAIL_ADDRESS][DOMAIN_NAME]" at bounding box center [550, 317] width 244 height 81
drag, startPoint x: 624, startPoint y: 280, endPoint x: 357, endPoint y: 261, distance: 267.6
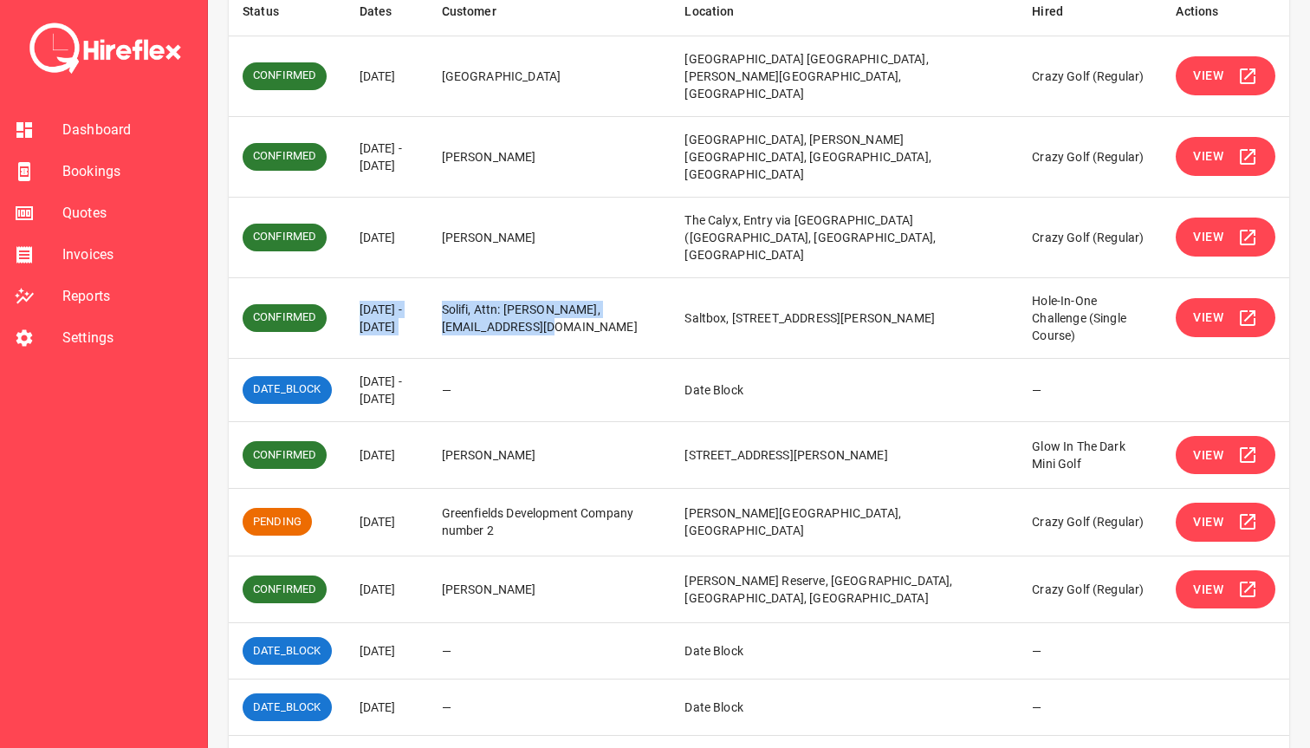
click at [357, 277] on tr "CONFIRMED [DATE] - [DATE] Solifi, Attn: [PERSON_NAME], [EMAIL_ADDRESS][DOMAIN_N…" at bounding box center [759, 317] width 1061 height 81
click at [357, 277] on td "[DATE] - [DATE]" at bounding box center [387, 317] width 82 height 81
drag, startPoint x: 328, startPoint y: 260, endPoint x: 621, endPoint y: 286, distance: 293.2
click at [621, 286] on tr "CONFIRMED [DATE] - [DATE] Solifi, Attn: [PERSON_NAME], [EMAIL_ADDRESS][DOMAIN_N…" at bounding box center [759, 317] width 1061 height 81
click at [621, 286] on td "Solifi, Attn: [PERSON_NAME], [EMAIL_ADDRESS][DOMAIN_NAME]" at bounding box center [550, 317] width 244 height 81
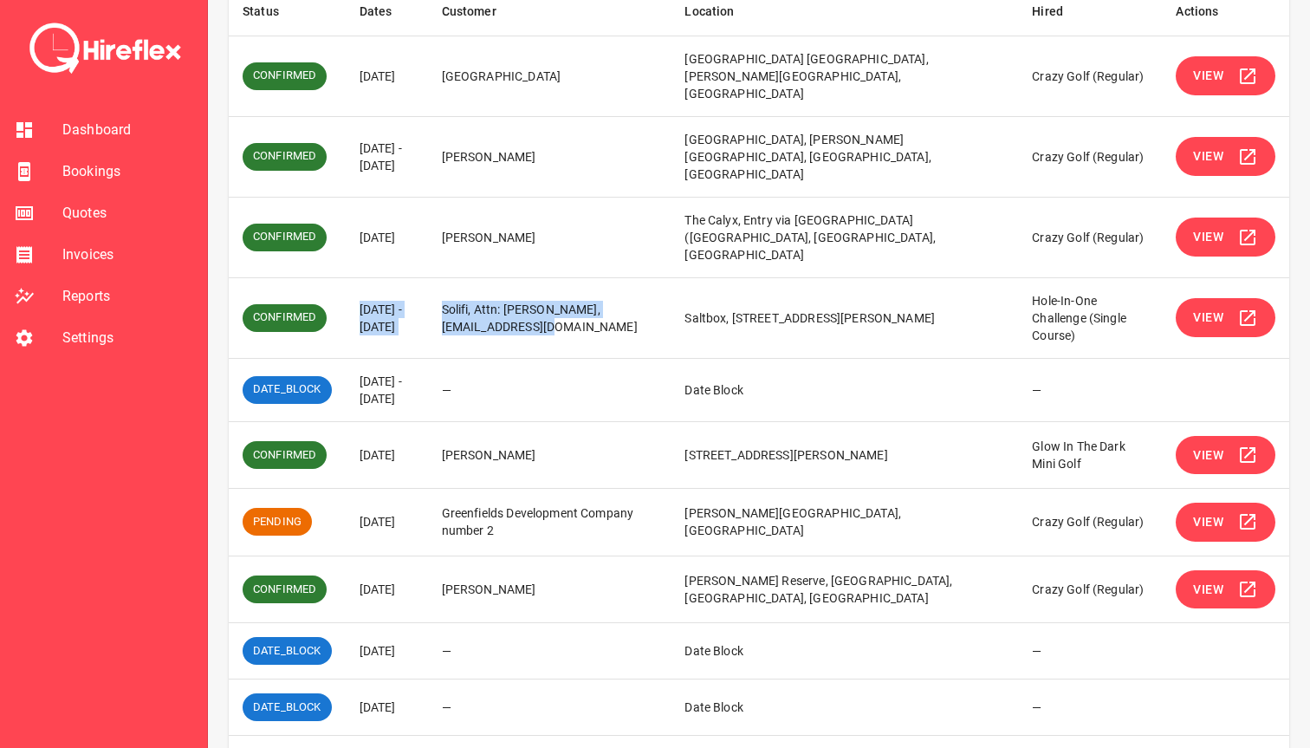
drag, startPoint x: 764, startPoint y: 284, endPoint x: 360, endPoint y: 257, distance: 405.7
click at [360, 277] on tr "CONFIRMED [DATE] - [DATE] Solifi, Attn: [PERSON_NAME], [EMAIL_ADDRESS][DOMAIN_N…" at bounding box center [759, 317] width 1061 height 81
click at [360, 277] on td "[DATE] - [DATE]" at bounding box center [387, 317] width 82 height 81
drag, startPoint x: 351, startPoint y: 257, endPoint x: 808, endPoint y: 284, distance: 457.5
click at [808, 284] on tr "CONFIRMED [DATE] - [DATE] Solifi, Attn: [PERSON_NAME], [EMAIL_ADDRESS][DOMAIN_N…" at bounding box center [759, 317] width 1061 height 81
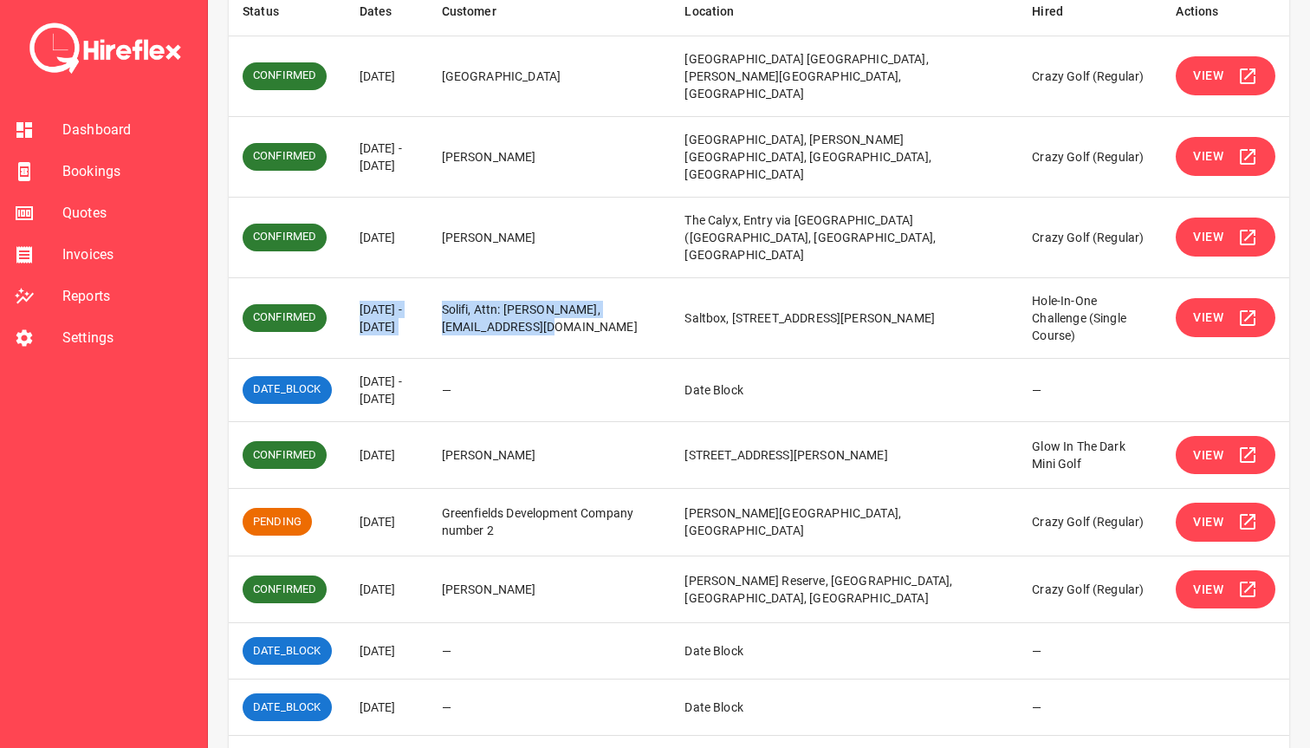
click at [808, 284] on td "Saltbox, [STREET_ADDRESS][PERSON_NAME]" at bounding box center [845, 317] width 348 height 81
drag, startPoint x: 808, startPoint y: 284, endPoint x: 796, endPoint y: 282, distance: 12.4
click at [796, 283] on td "Saltbox, [STREET_ADDRESS][PERSON_NAME]" at bounding box center [845, 317] width 348 height 81
drag, startPoint x: 796, startPoint y: 282, endPoint x: 354, endPoint y: 257, distance: 441.8
click at [354, 277] on tr "CONFIRMED [DATE] - [DATE] Solifi, Attn: [PERSON_NAME], [EMAIL_ADDRESS][DOMAIN_N…" at bounding box center [759, 317] width 1061 height 81
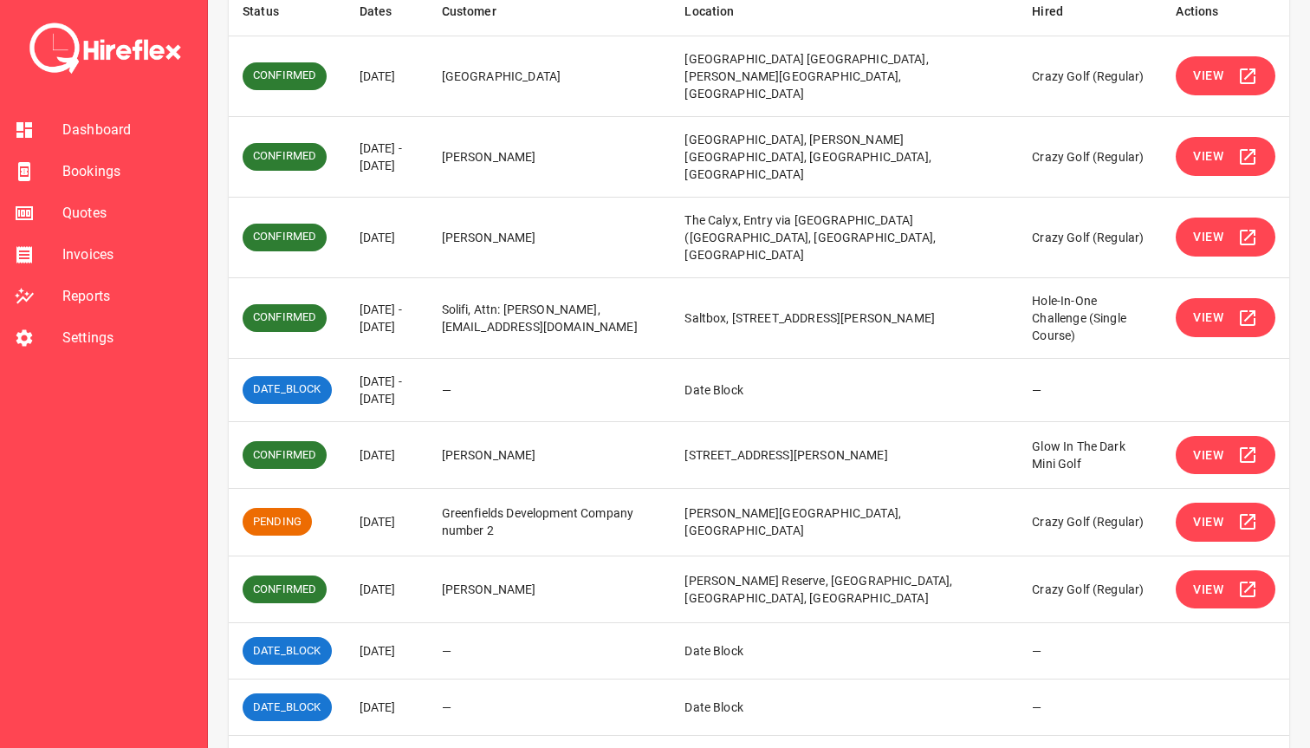
click at [354, 277] on td "[DATE] - [DATE]" at bounding box center [387, 317] width 82 height 81
drag, startPoint x: 345, startPoint y: 257, endPoint x: 797, endPoint y: 292, distance: 453.8
click at [798, 292] on tr "CONFIRMED [DATE] - [DATE] Solifi, Attn: [PERSON_NAME], [EMAIL_ADDRESS][DOMAIN_N…" at bounding box center [759, 317] width 1061 height 81
click at [797, 292] on td "Saltbox, [STREET_ADDRESS][PERSON_NAME]" at bounding box center [845, 317] width 348 height 81
drag, startPoint x: 798, startPoint y: 290, endPoint x: 356, endPoint y: 259, distance: 443.1
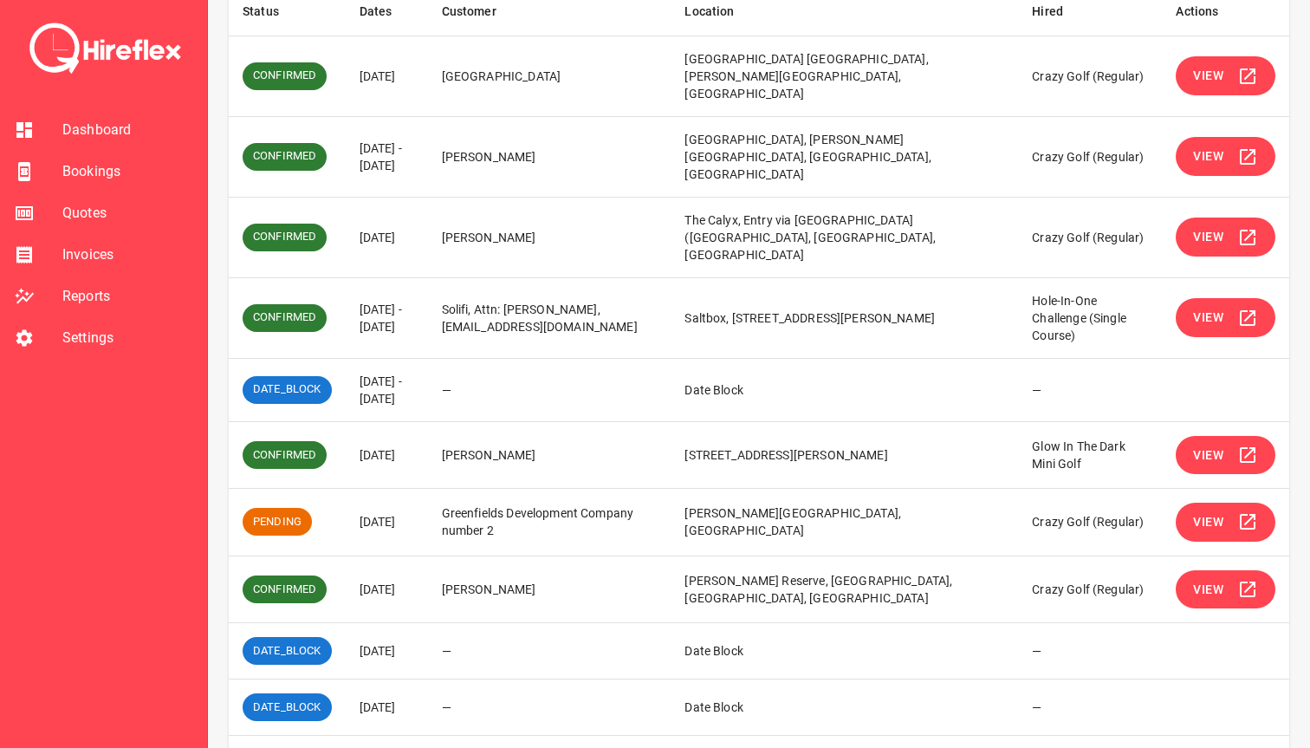
click at [356, 277] on tr "CONFIRMED [DATE] - [DATE] Solifi, Attn: [PERSON_NAME], [EMAIL_ADDRESS][DOMAIN_N…" at bounding box center [759, 317] width 1061 height 81
click at [356, 277] on td "[DATE] - [DATE]" at bounding box center [387, 317] width 82 height 81
drag, startPoint x: 356, startPoint y: 259, endPoint x: 847, endPoint y: 283, distance: 491.1
click at [847, 283] on tr "CONFIRMED [DATE] - [DATE] Solifi, Attn: [PERSON_NAME], [EMAIL_ADDRESS][DOMAIN_N…" at bounding box center [759, 317] width 1061 height 81
click at [847, 283] on td "Saltbox, [STREET_ADDRESS][PERSON_NAME]" at bounding box center [845, 317] width 348 height 81
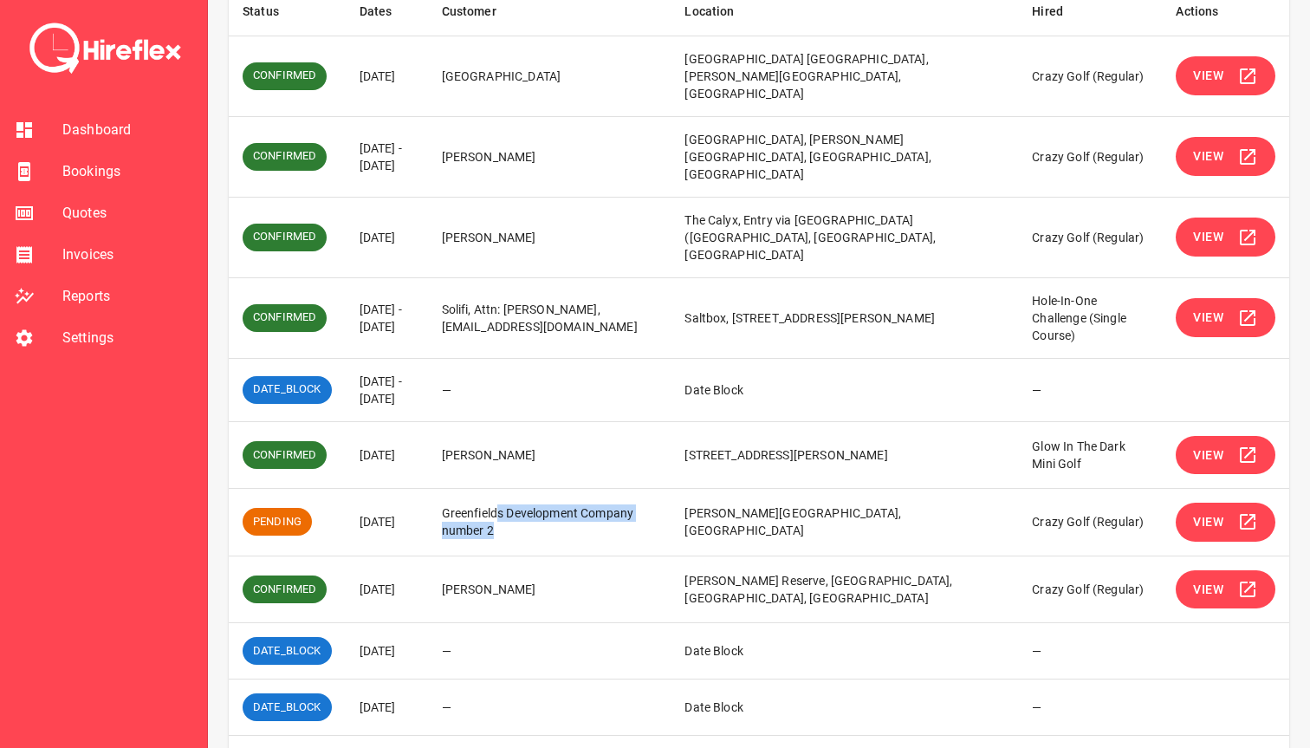
drag, startPoint x: 536, startPoint y: 459, endPoint x: 620, endPoint y: 487, distance: 87.7
click at [620, 489] on td "Greenfields Development Company number 2" at bounding box center [550, 523] width 244 height 68
drag, startPoint x: 628, startPoint y: 486, endPoint x: 457, endPoint y: 465, distance: 172.8
click at [457, 489] on tr "PENDING [DATE] Greenfields Development Company number 2 [PERSON_NAME] [GEOGRAPH…" at bounding box center [759, 523] width 1061 height 68
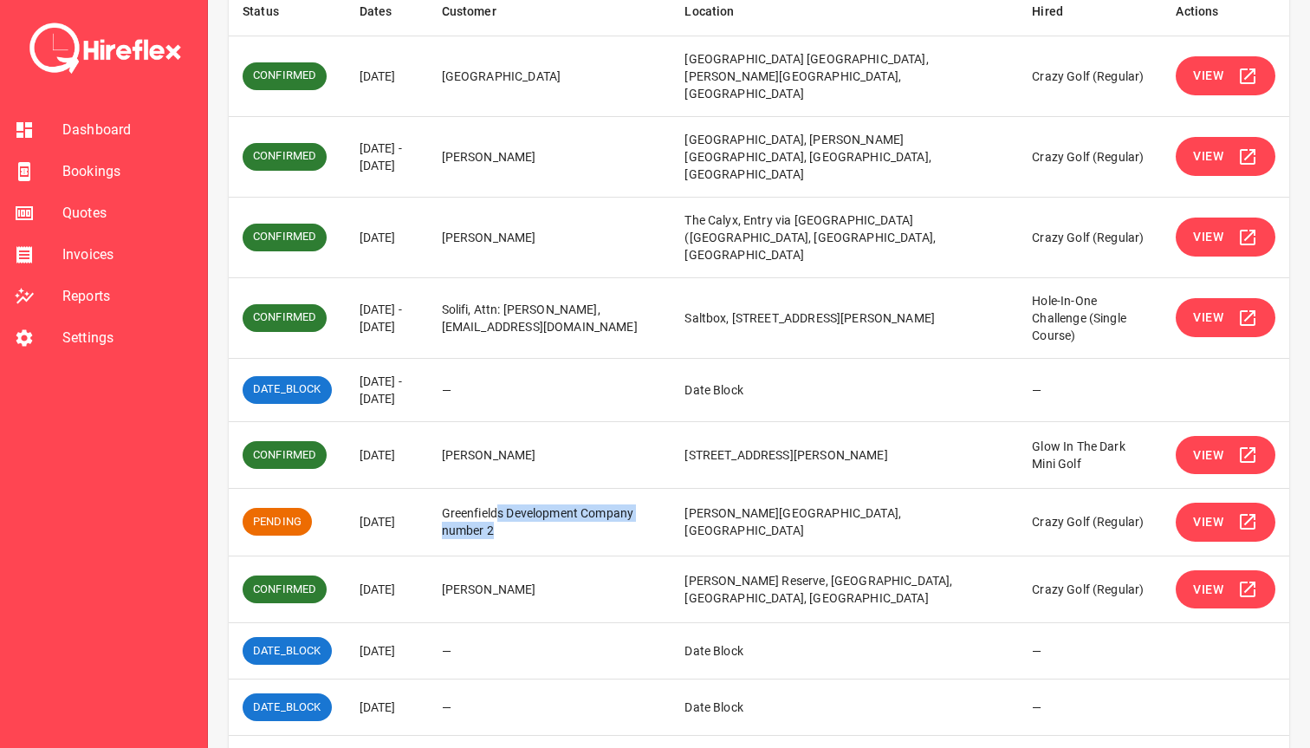
click at [428, 489] on td "[DATE]" at bounding box center [387, 523] width 82 height 68
click at [1204, 511] on span "View" at bounding box center [1208, 522] width 30 height 22
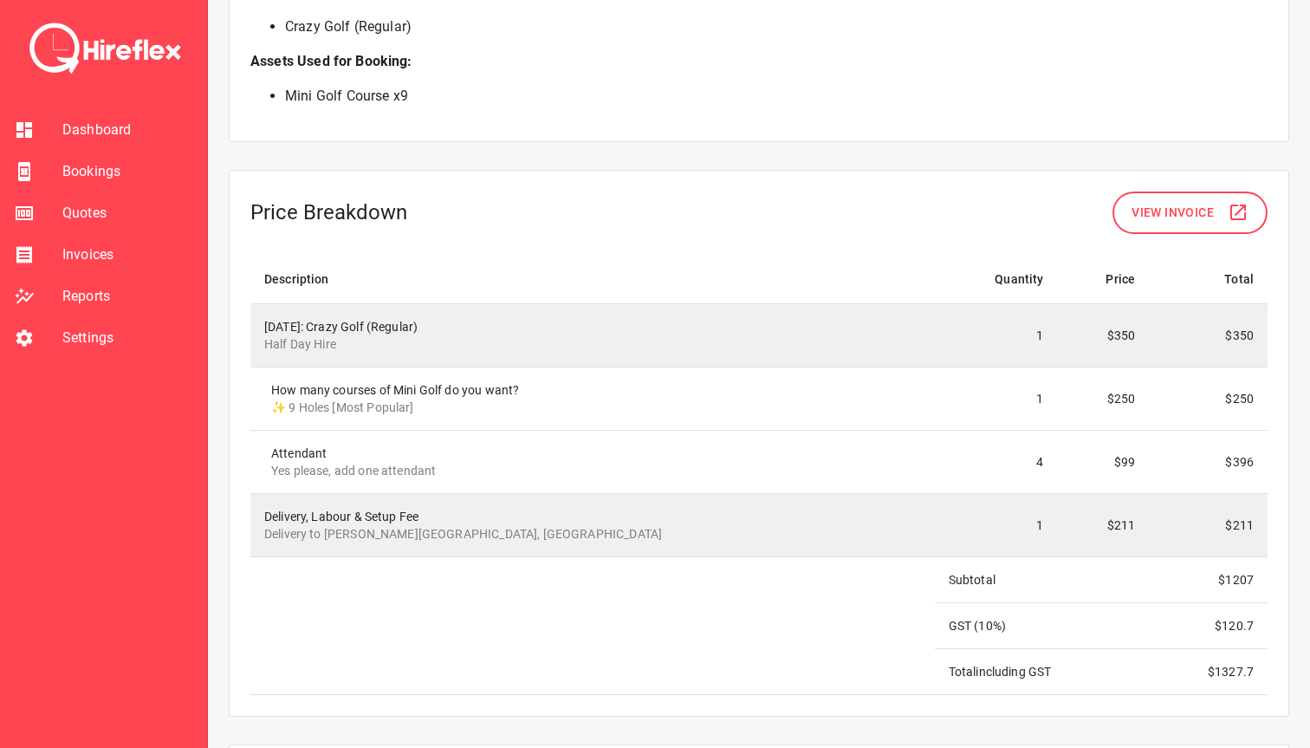
scroll to position [1424, 0]
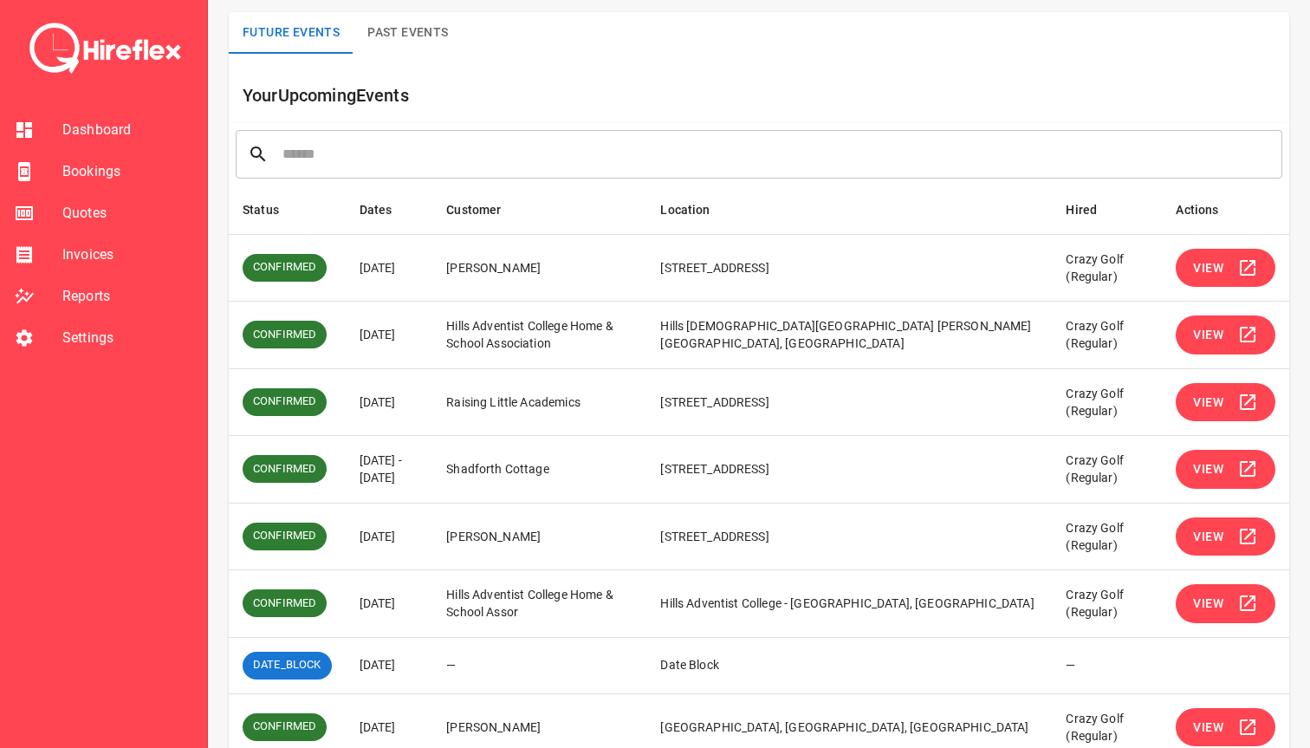
scroll to position [332, 0]
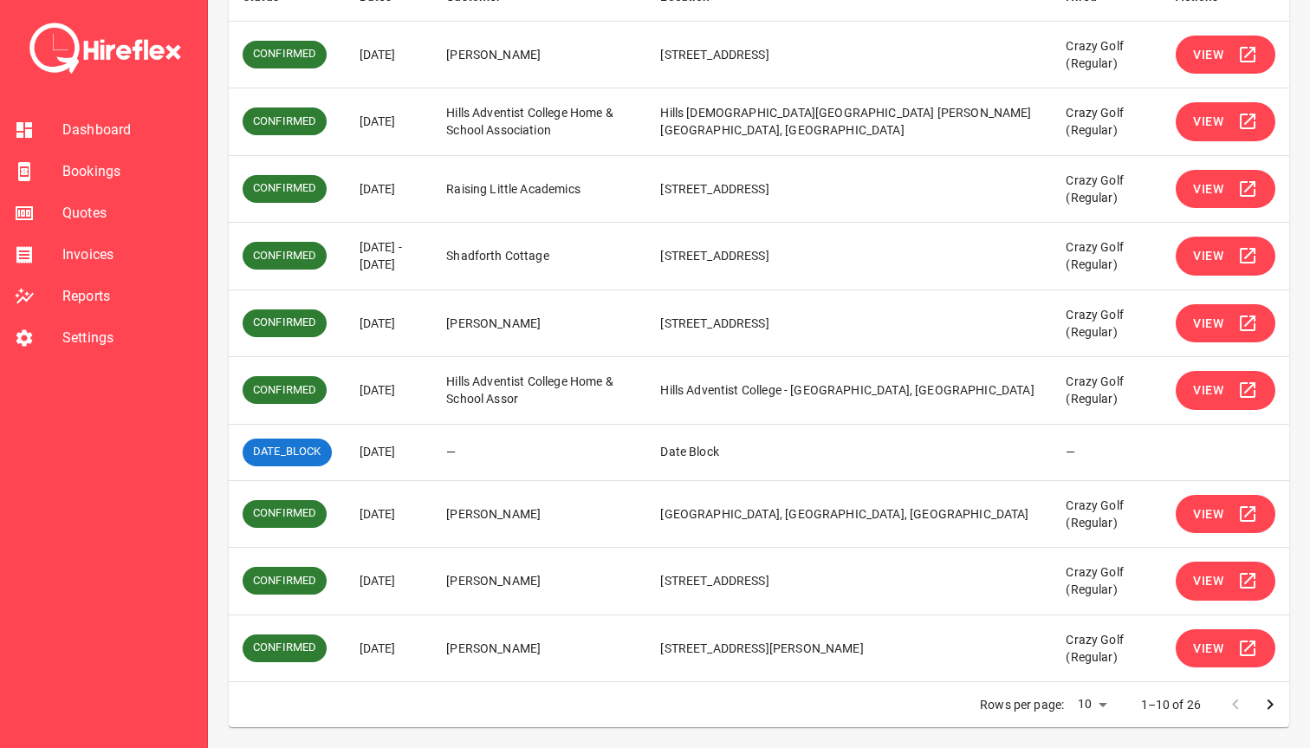
click at [1271, 708] on icon "Go to next page" at bounding box center [1270, 704] width 21 height 21
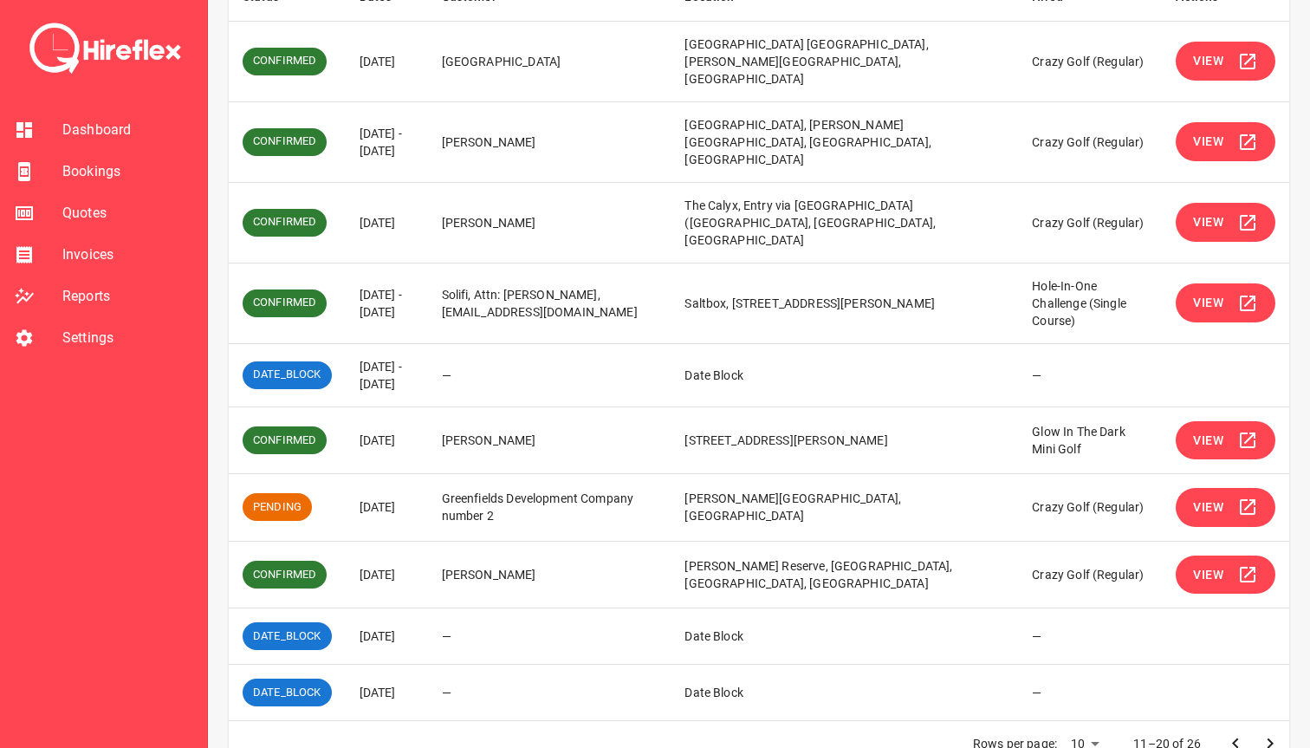
scroll to position [317, 0]
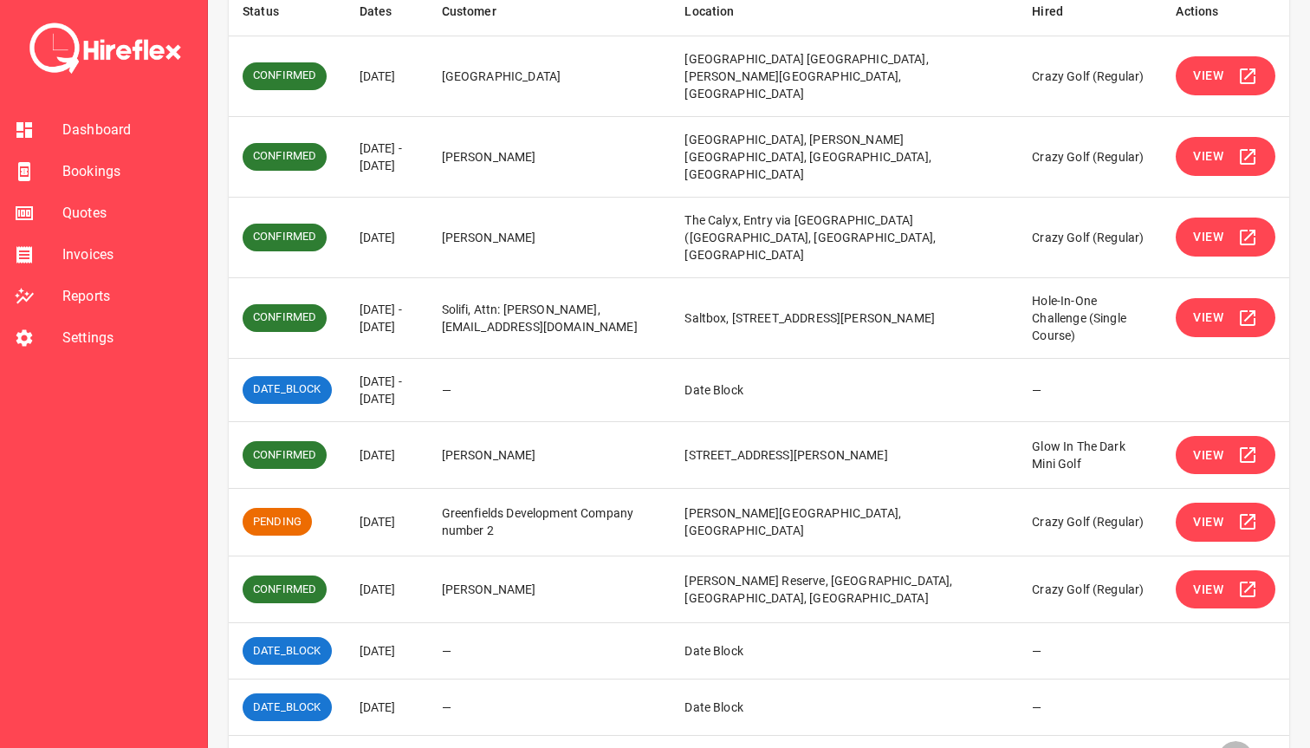
click at [1238, 741] on button "Go to previous page" at bounding box center [1235, 758] width 35 height 35
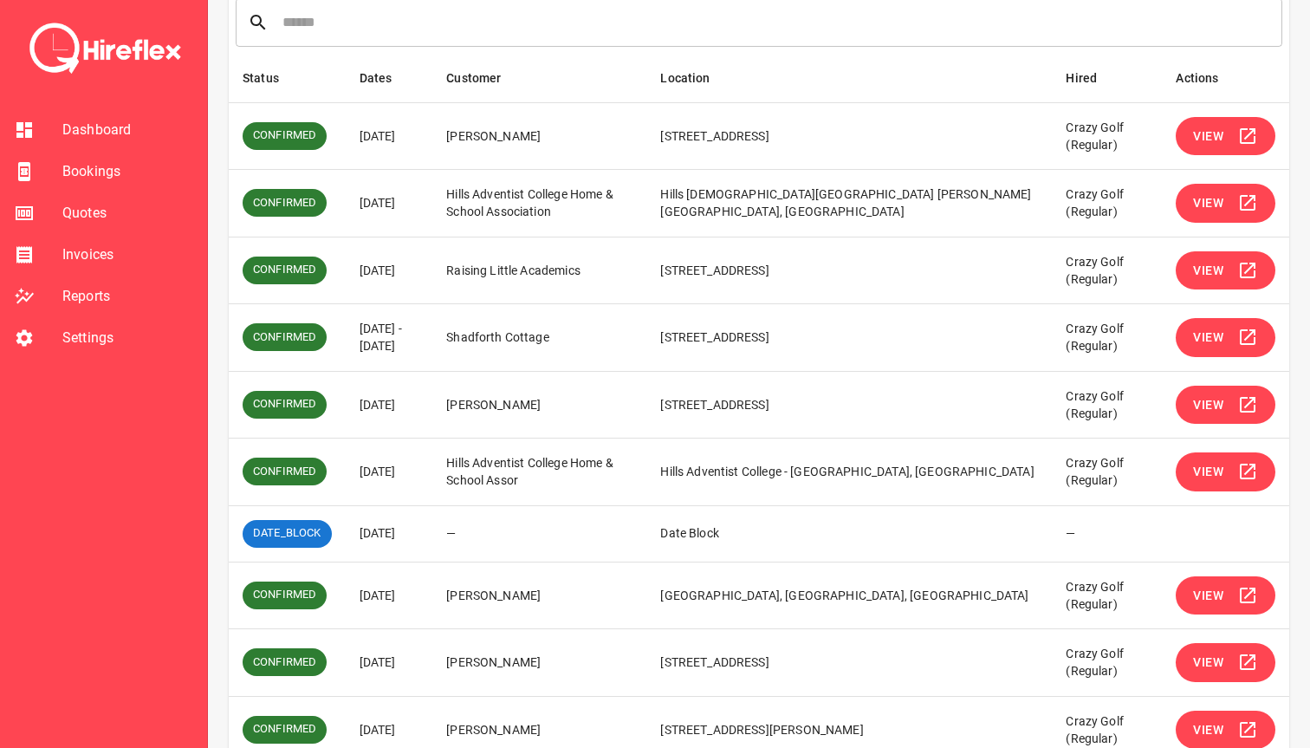
scroll to position [257, 0]
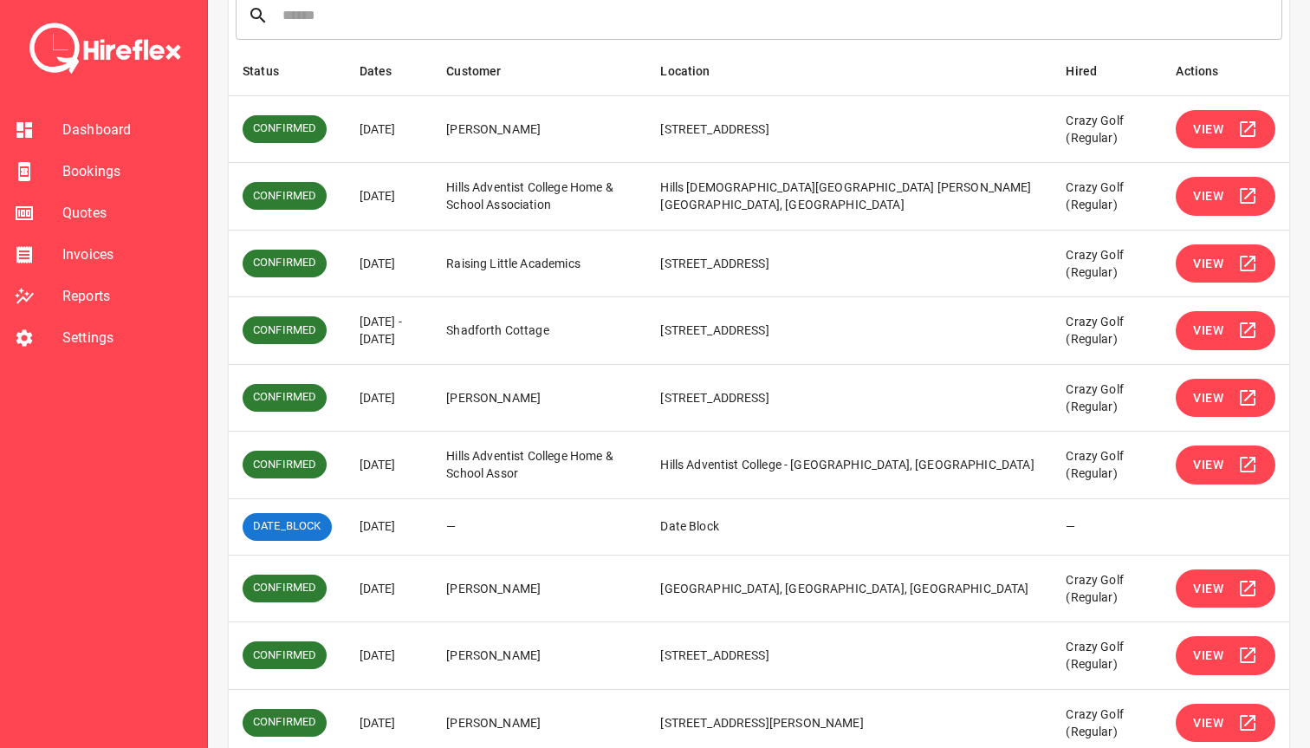
drag, startPoint x: 361, startPoint y: 399, endPoint x: 859, endPoint y: 406, distance: 498.4
click at [859, 406] on tr "CONFIRMED [DATE] [PERSON_NAME] [STREET_ADDRESS] Crazy Golf (Regular) View" at bounding box center [759, 398] width 1061 height 68
click at [859, 406] on td "[STREET_ADDRESS]" at bounding box center [849, 398] width 406 height 68
click at [1251, 466] on icon "simple table" at bounding box center [1248, 464] width 21 height 21
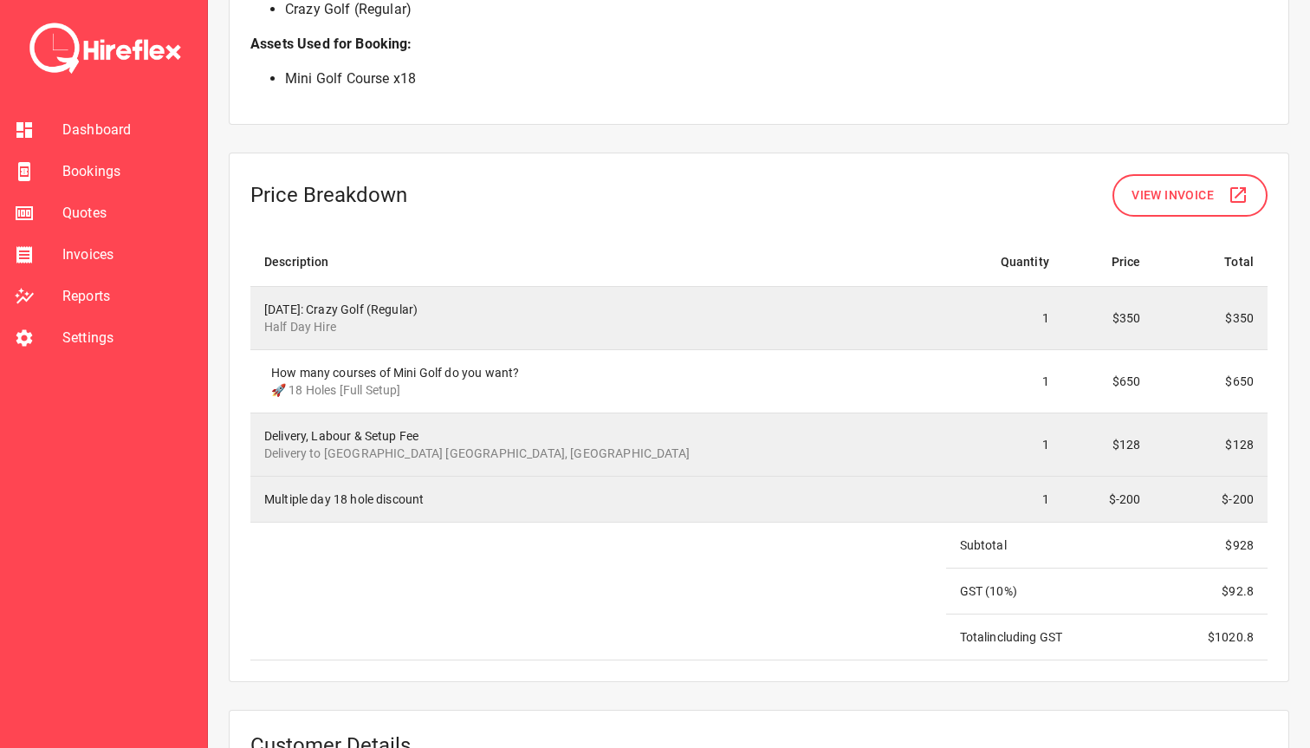
scroll to position [1445, 0]
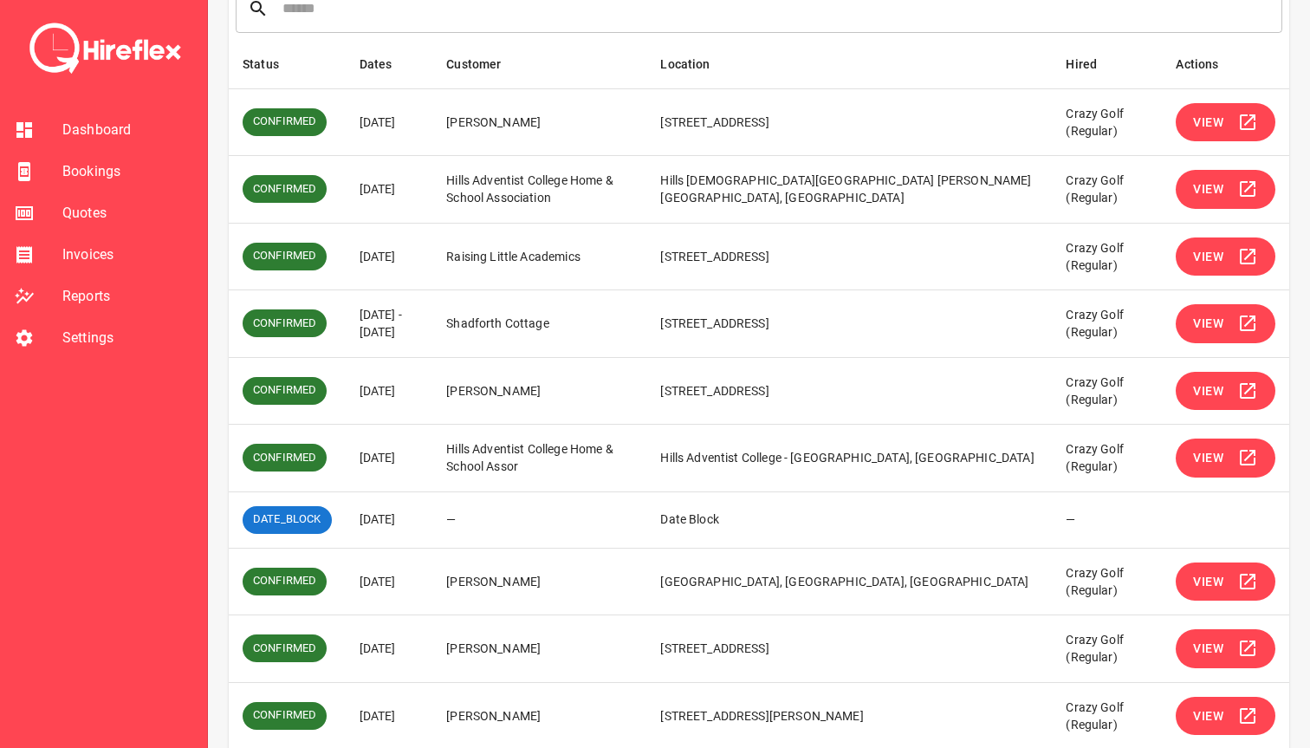
scroll to position [332, 0]
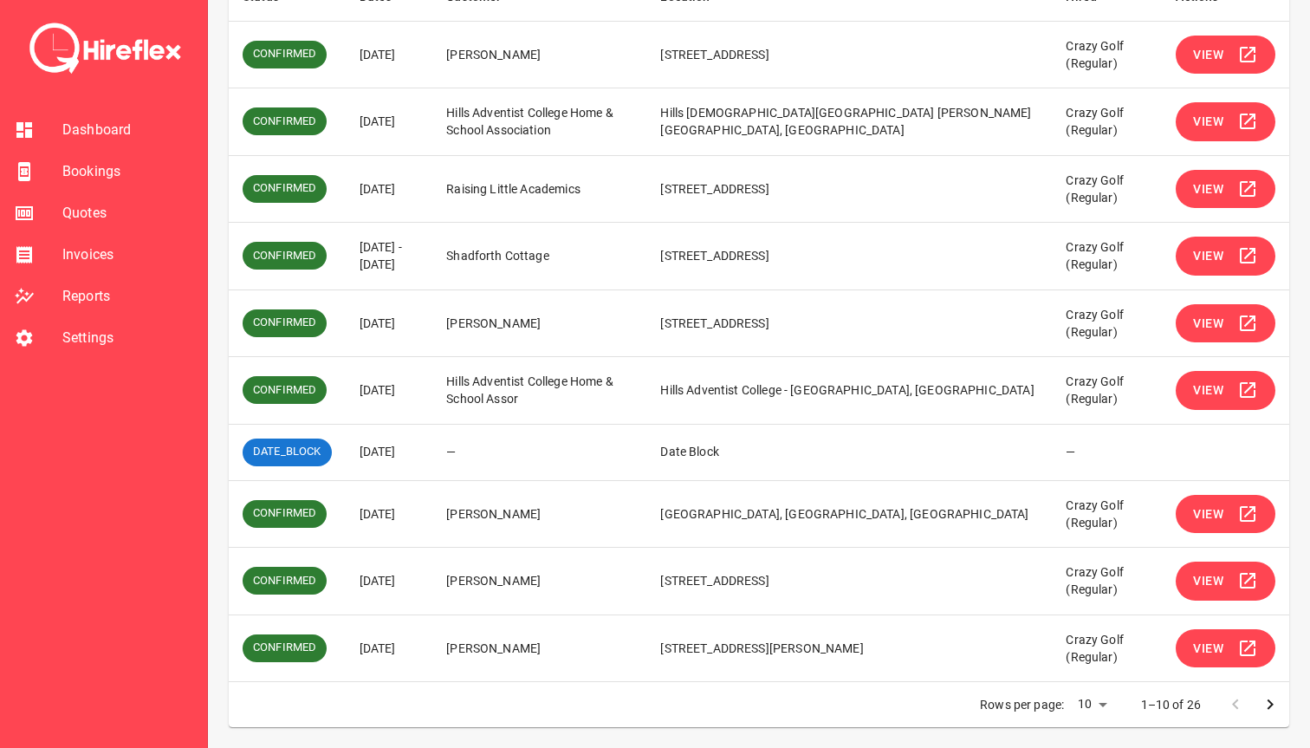
click at [594, 477] on td "—" at bounding box center [539, 452] width 214 height 56
drag, startPoint x: 367, startPoint y: 458, endPoint x: 566, endPoint y: 467, distance: 198.7
click at [566, 467] on tr "DATE_BLOCK [DATE] — Date Block —" at bounding box center [759, 452] width 1061 height 56
click at [566, 467] on td "—" at bounding box center [539, 452] width 214 height 56
drag, startPoint x: 757, startPoint y: 466, endPoint x: 887, endPoint y: 458, distance: 131.1
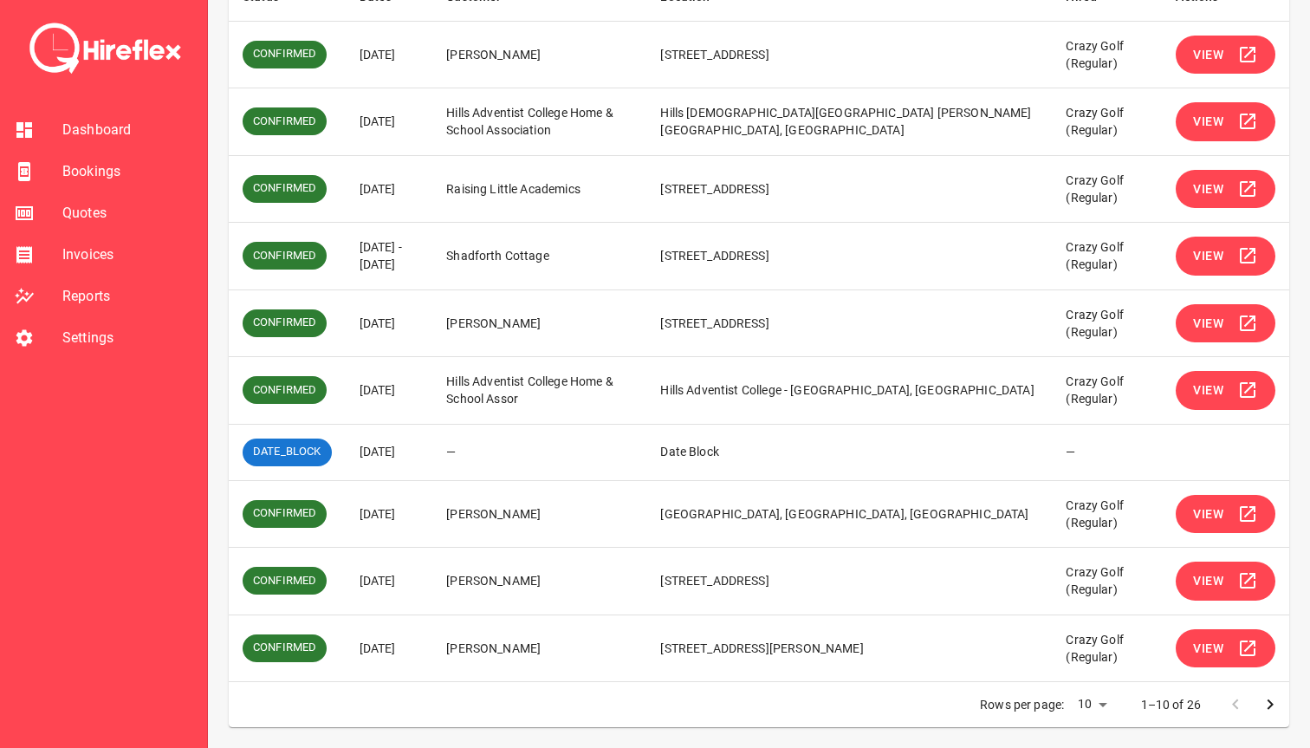
click at [887, 458] on td "Date Block" at bounding box center [849, 452] width 406 height 56
drag, startPoint x: 887, startPoint y: 458, endPoint x: 354, endPoint y: 451, distance: 533.0
click at [354, 451] on tr "DATE_BLOCK [DATE] — Date Block —" at bounding box center [759, 452] width 1061 height 56
click at [354, 451] on td "[DATE]" at bounding box center [390, 452] width 88 height 56
drag, startPoint x: 358, startPoint y: 451, endPoint x: 508, endPoint y: 450, distance: 149.9
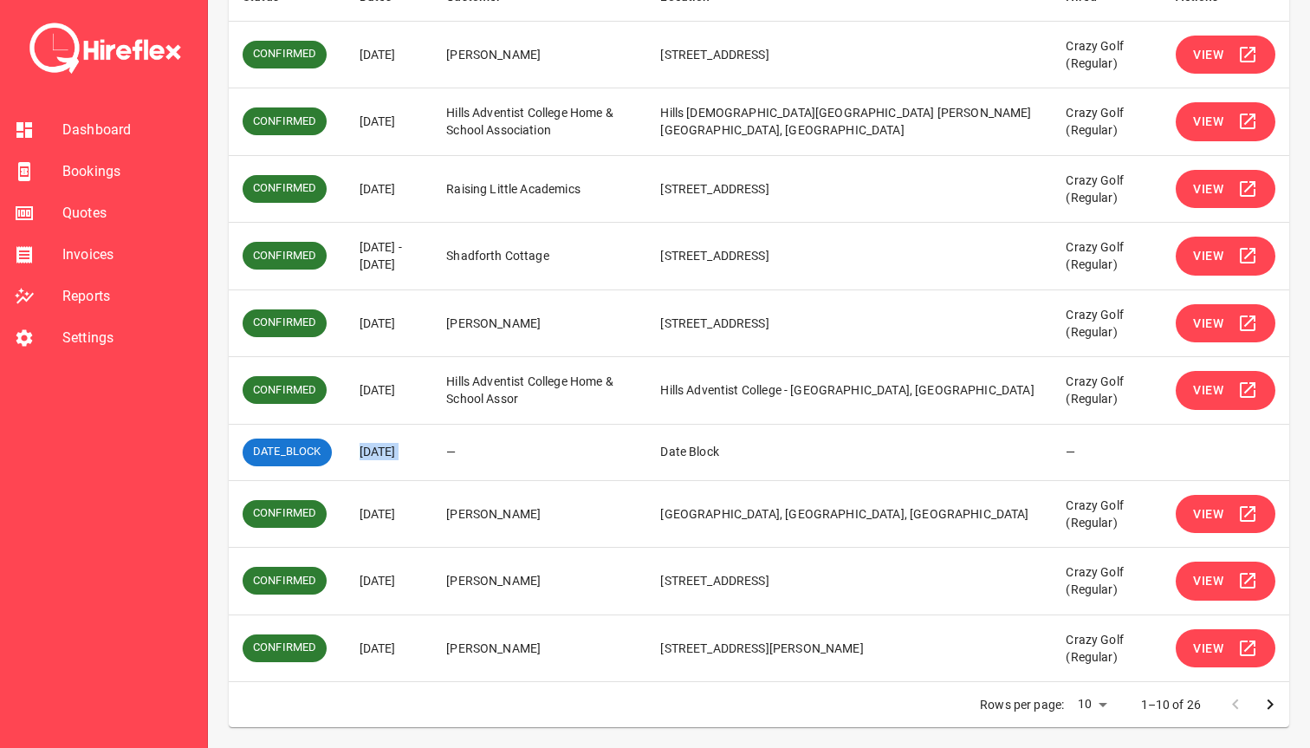
click at [509, 450] on tr "DATE_BLOCK [DATE] — Date Block —" at bounding box center [759, 452] width 1061 height 56
click at [508, 450] on td "—" at bounding box center [539, 452] width 214 height 56
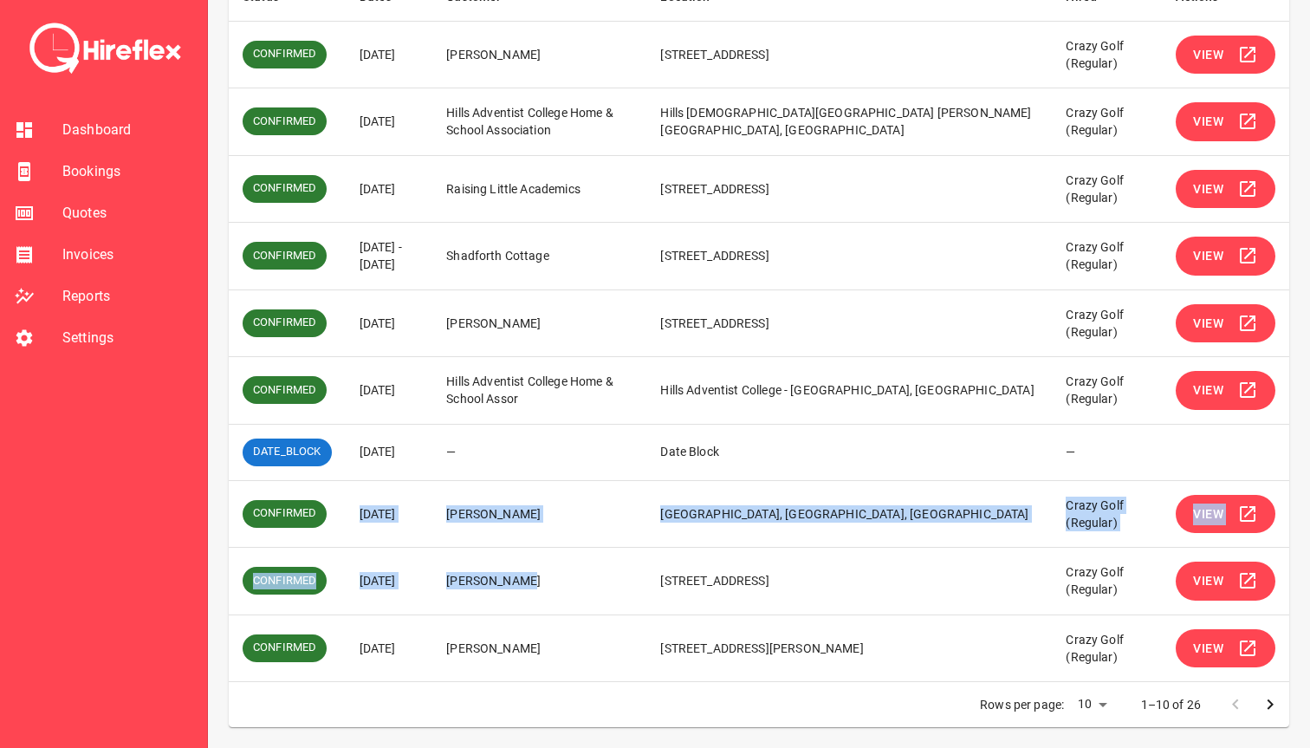
drag, startPoint x: 356, startPoint y: 518, endPoint x: 681, endPoint y: 584, distance: 331.6
click at [681, 584] on tbody "CONFIRMED [DATE][GEOGRAPHIC_DATA][PERSON_NAME][STREET_ADDRESS][GEOGRAPHIC_DATA]…" at bounding box center [759, 351] width 1061 height 661
click at [646, 584] on td "[PERSON_NAME]" at bounding box center [539, 582] width 214 height 68
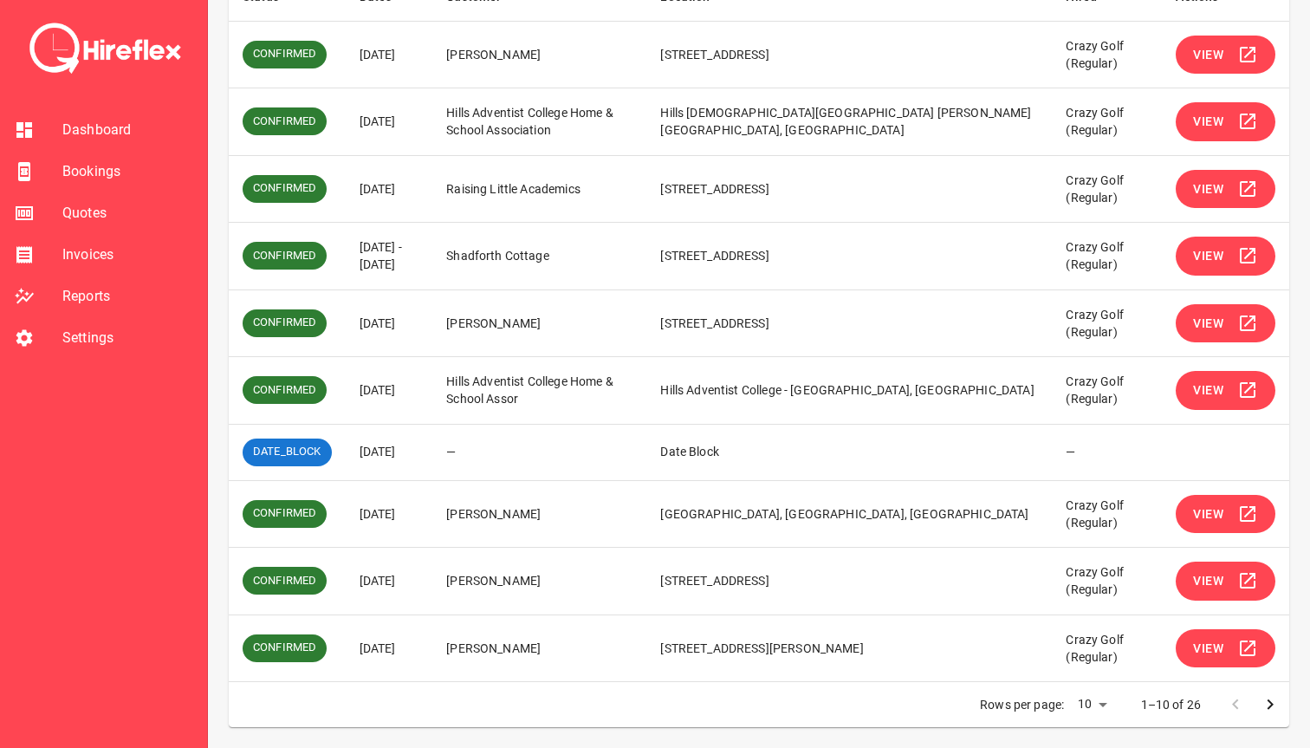
click at [1236, 663] on button "View" at bounding box center [1226, 648] width 100 height 39
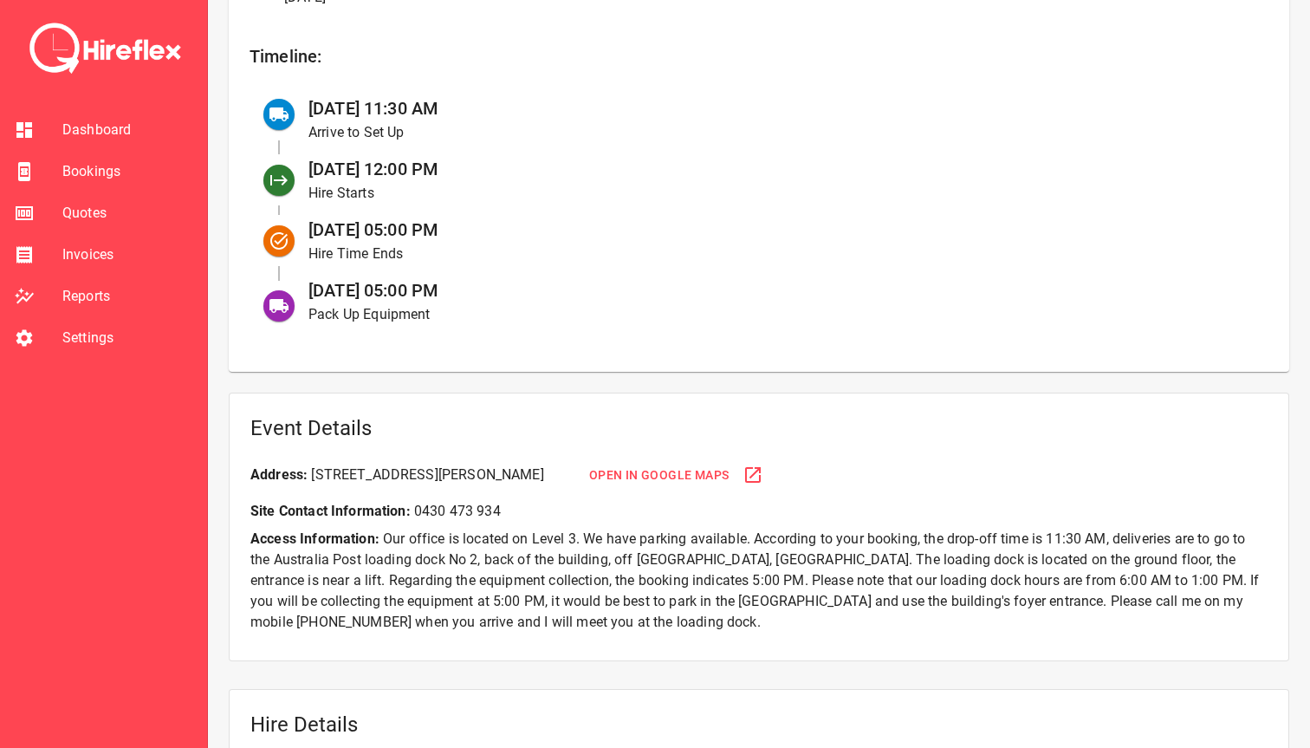
scroll to position [769, 0]
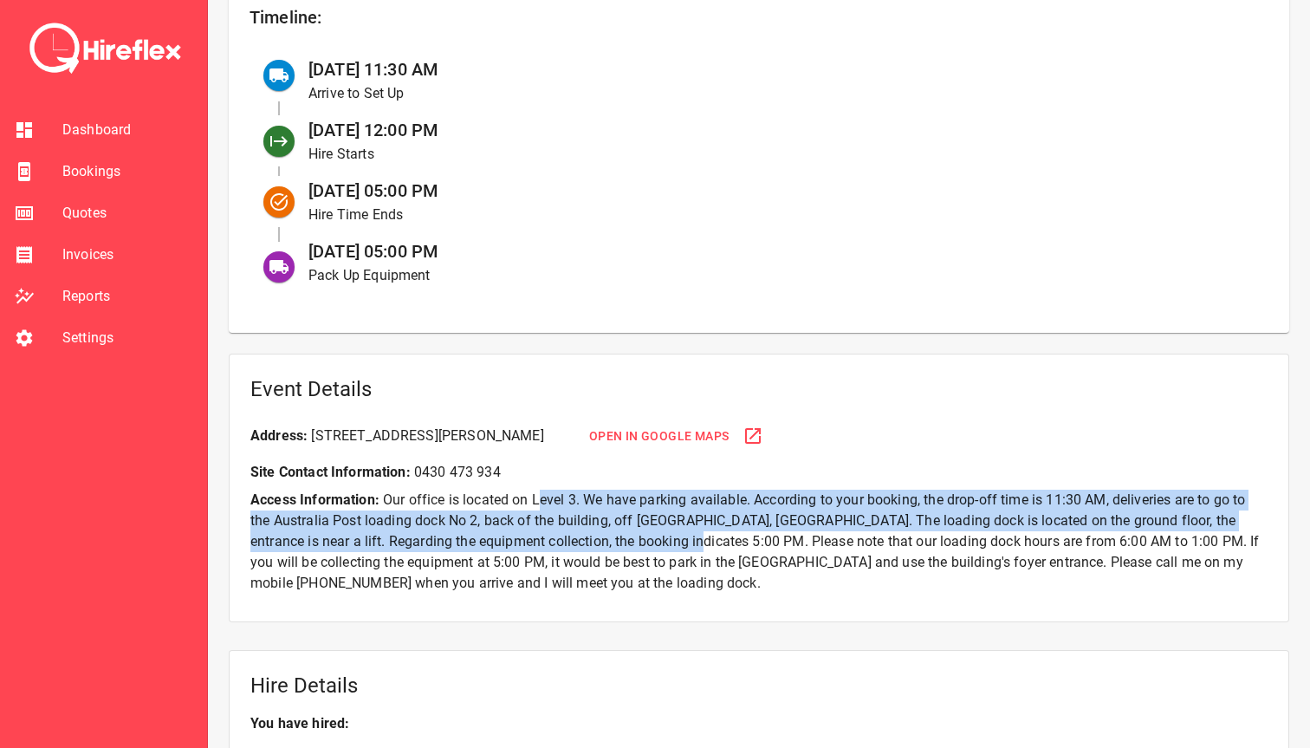
drag, startPoint x: 541, startPoint y: 498, endPoint x: 672, endPoint y: 541, distance: 137.6
click at [672, 541] on p "Access Information: Our office is located on Level 3. We have parking available…" at bounding box center [758, 542] width 1017 height 104
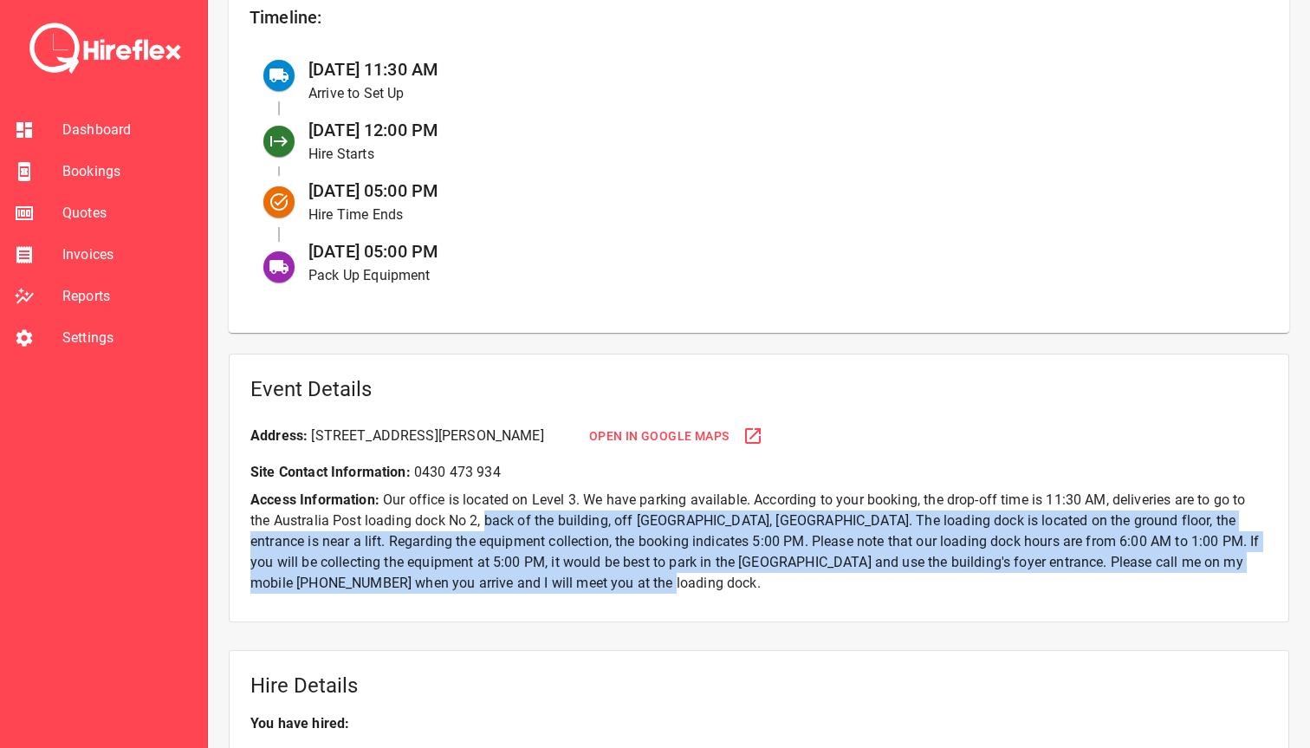
drag, startPoint x: 653, startPoint y: 577, endPoint x: 482, endPoint y: 515, distance: 182.6
click at [484, 516] on p "Access Information: Our office is located on Level 3. We have parking available…" at bounding box center [758, 542] width 1017 height 104
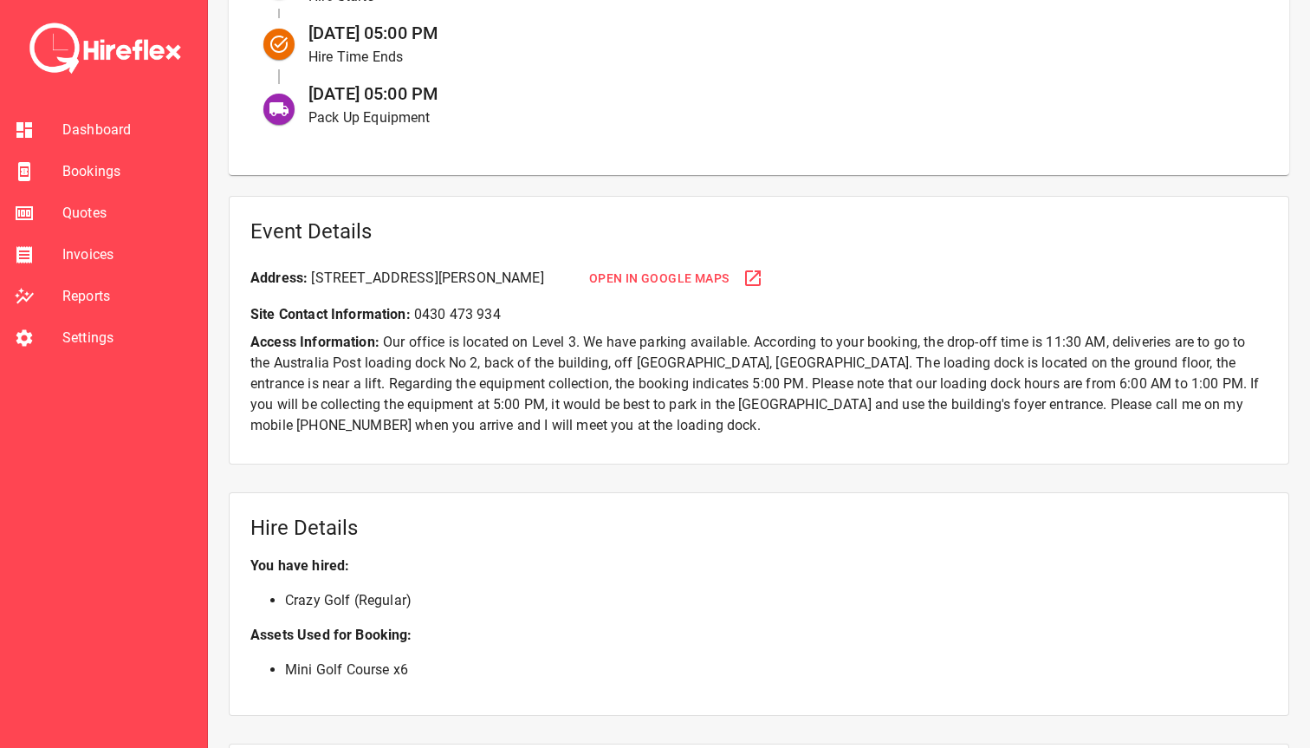
click at [496, 553] on div "Hire Details You have hired: Crazy Golf (Regular) Assets Used for Booking: Mini…" at bounding box center [759, 604] width 1061 height 224
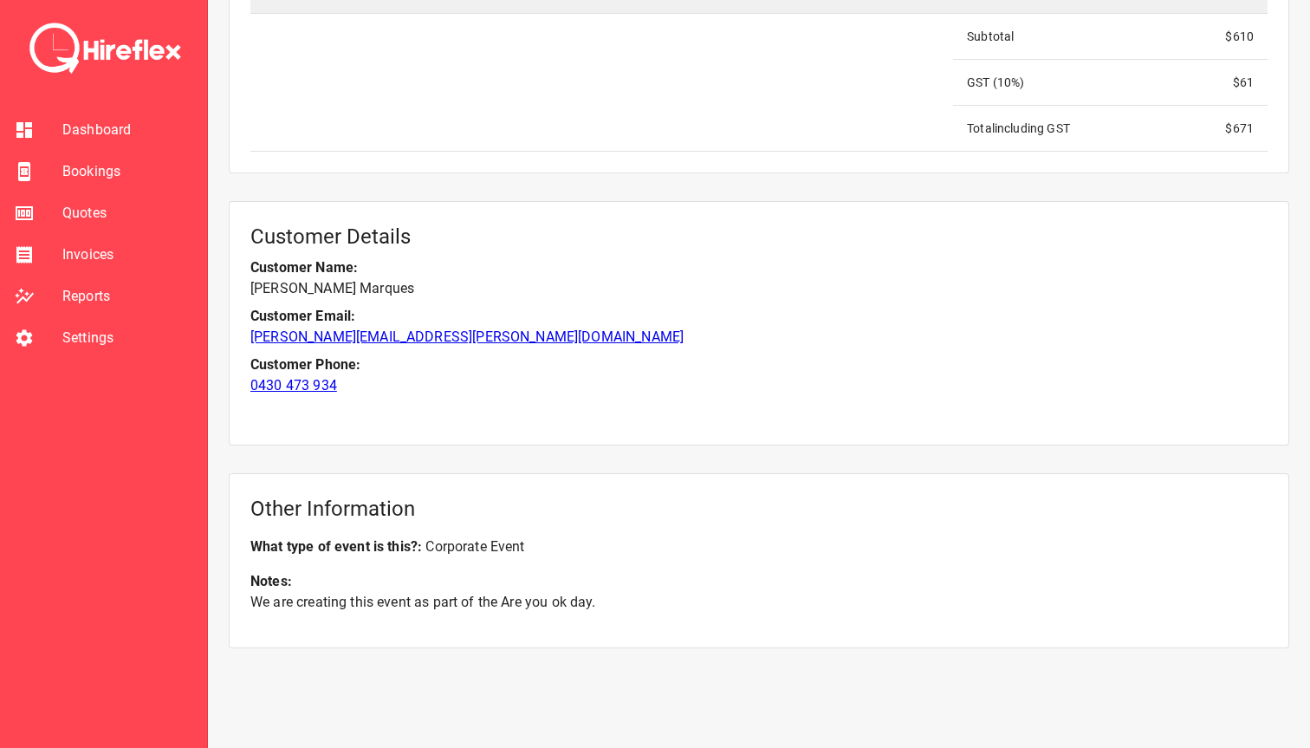
scroll to position [1998, 0]
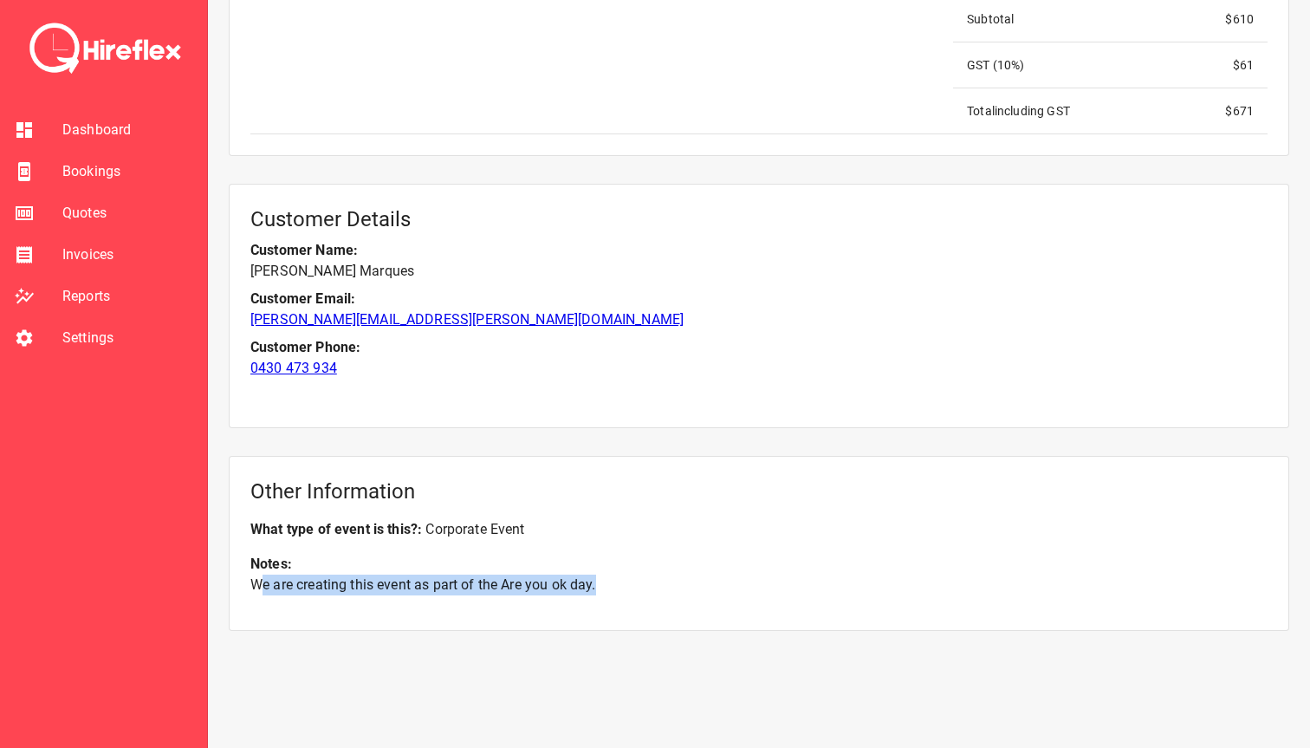
drag, startPoint x: 258, startPoint y: 586, endPoint x: 599, endPoint y: 580, distance: 340.6
click at [599, 580] on p "We are creating this event as part of the Are you ok day." at bounding box center [758, 585] width 1017 height 21
